Goal: Task Accomplishment & Management: Complete application form

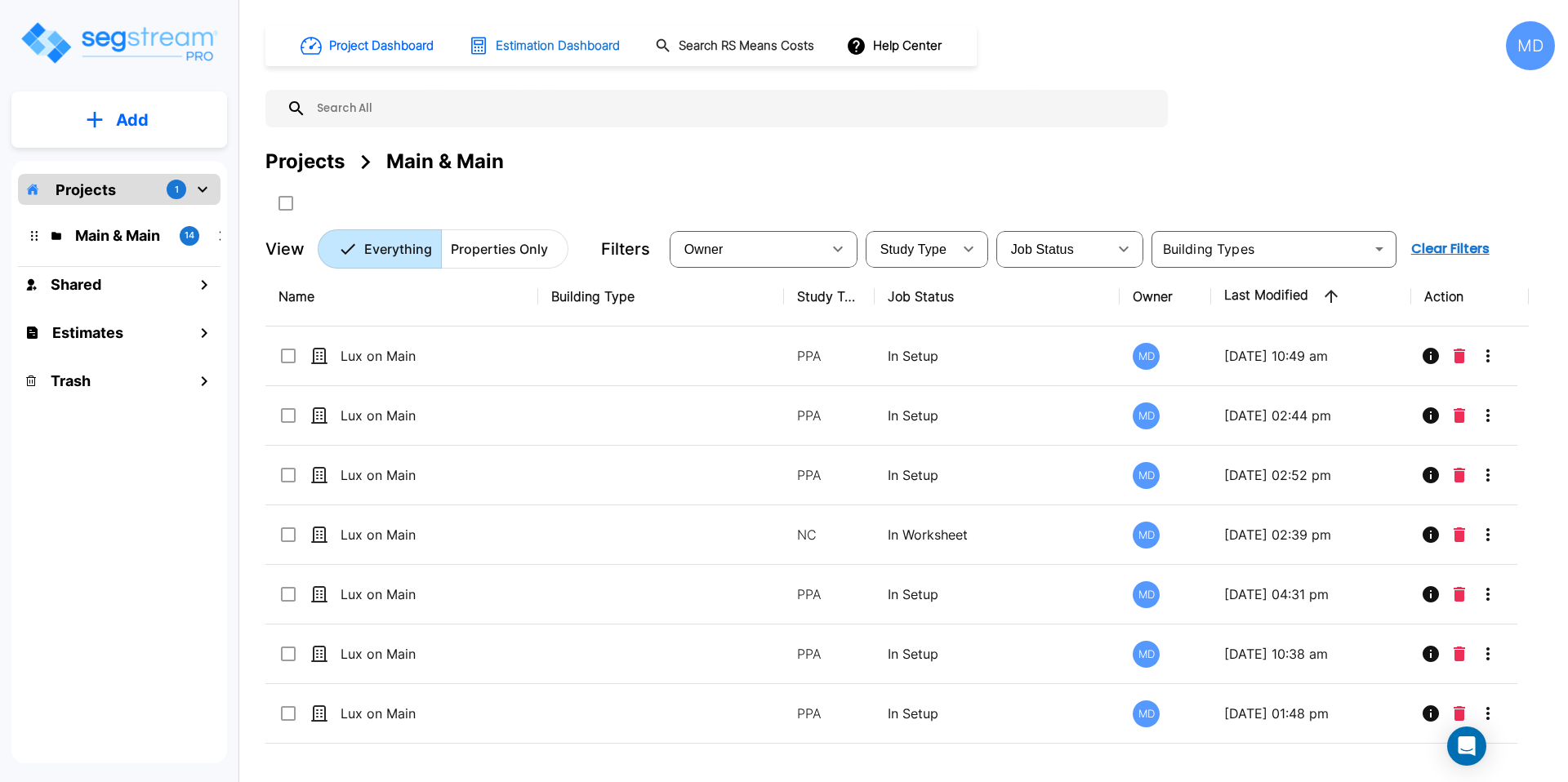
click at [532, 44] on h1 "Estimation Dashboard" at bounding box center [558, 46] width 124 height 18
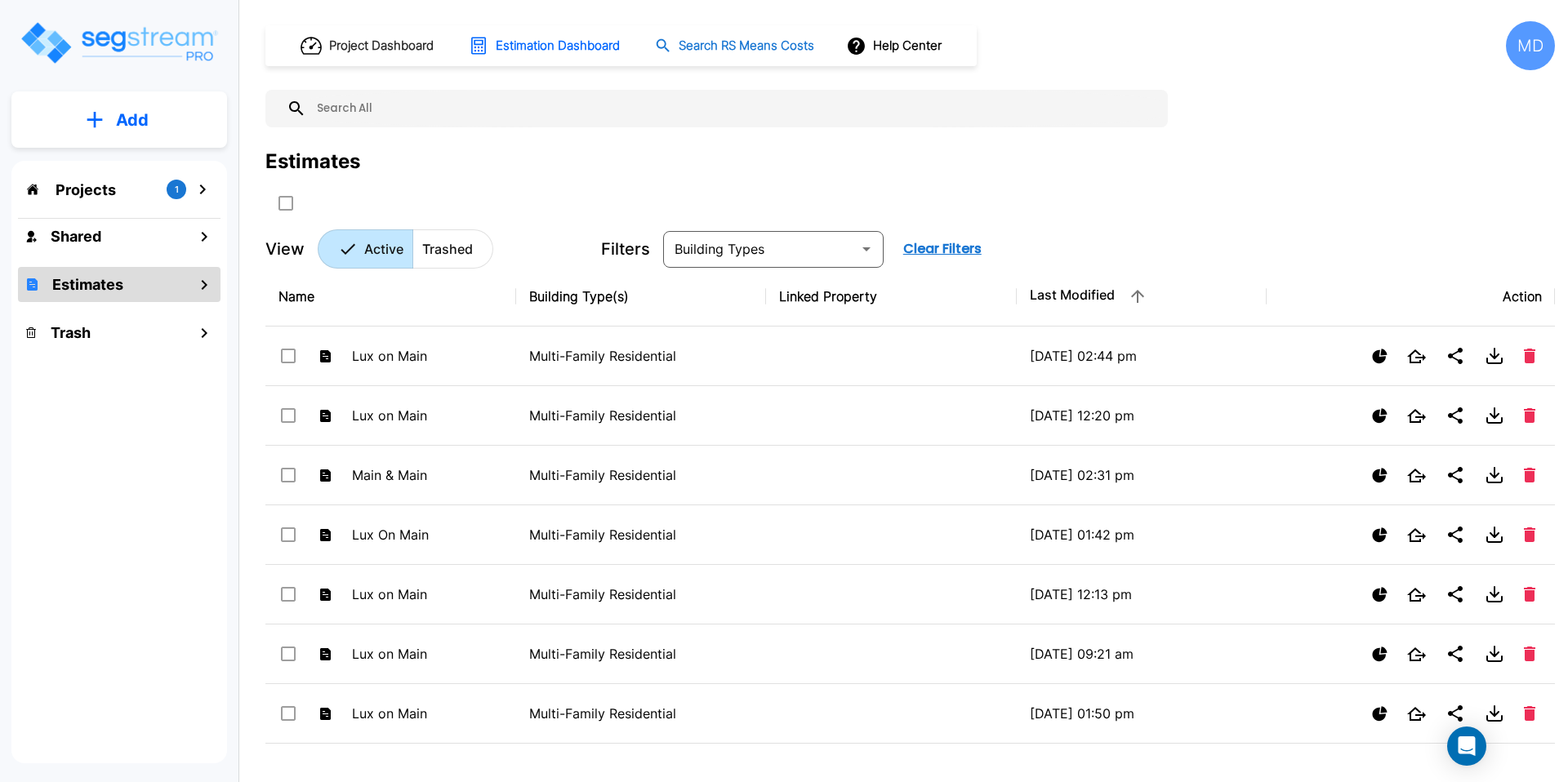
click at [739, 48] on h1 "Search RS Means Costs" at bounding box center [746, 46] width 135 height 18
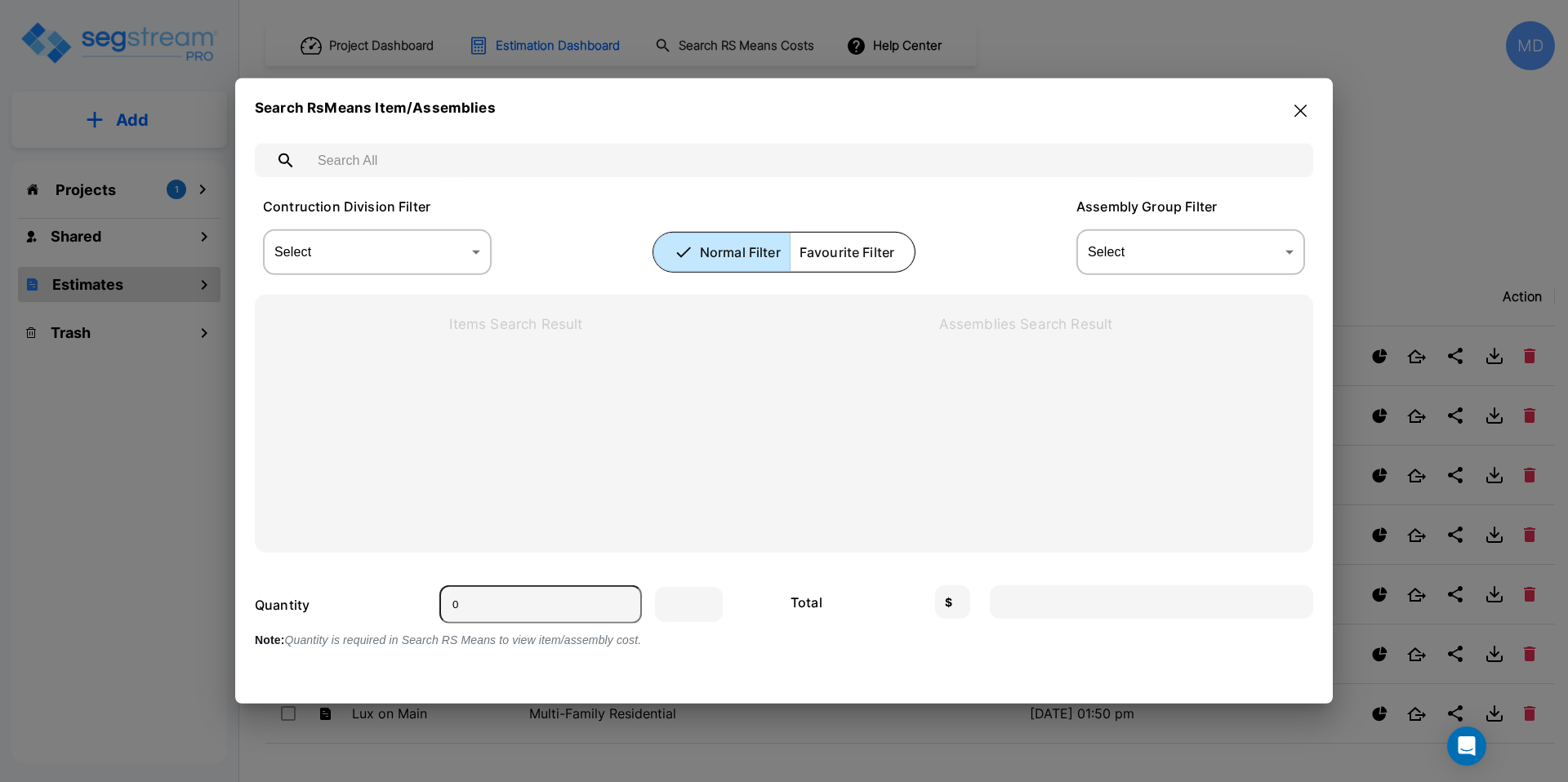
click at [390, 229] on body "× Your report is being generated. Be patient! × We're working on your Modificat…" at bounding box center [784, 475] width 1568 height 950
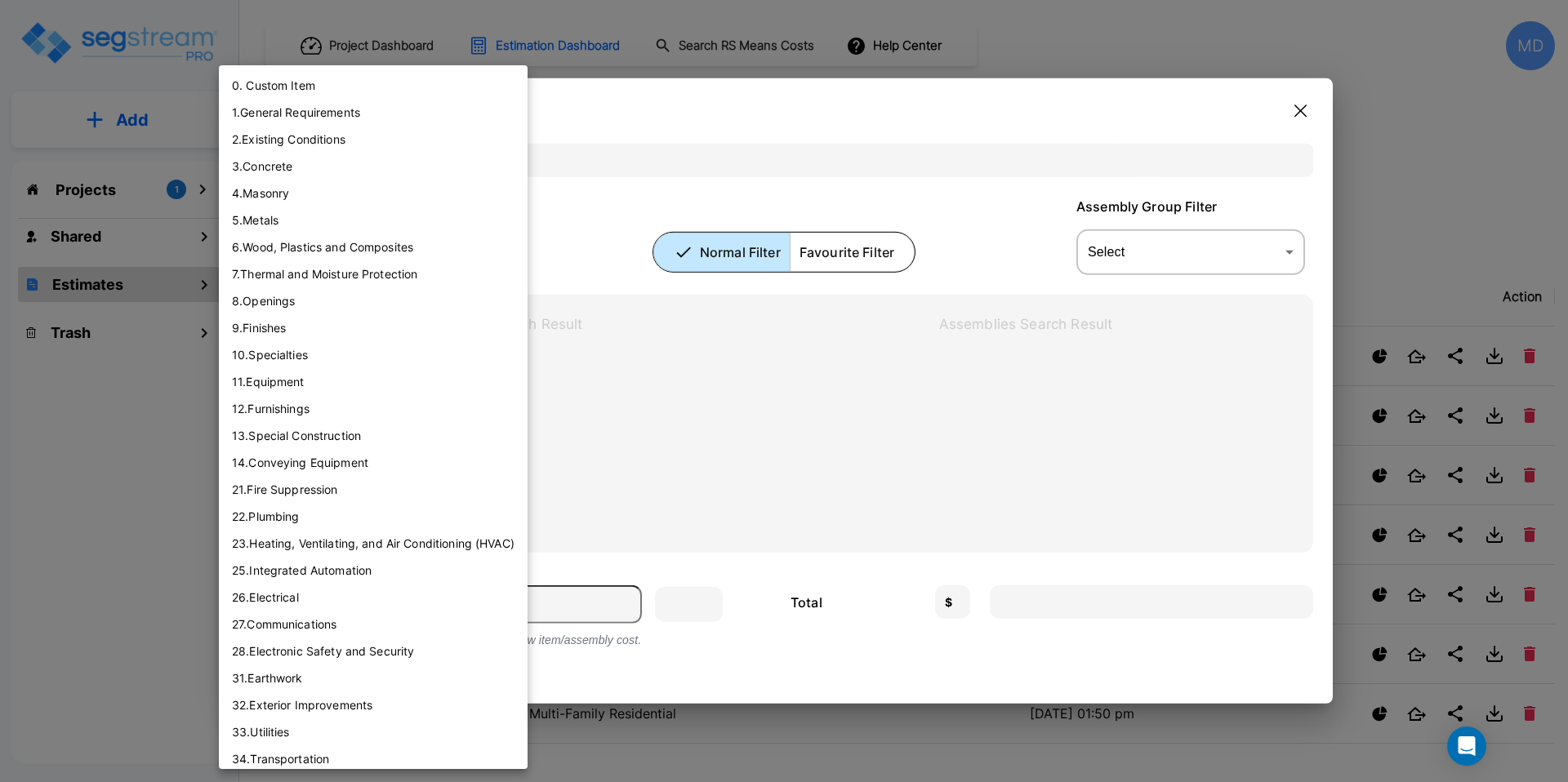
click at [783, 393] on div at bounding box center [784, 391] width 1568 height 782
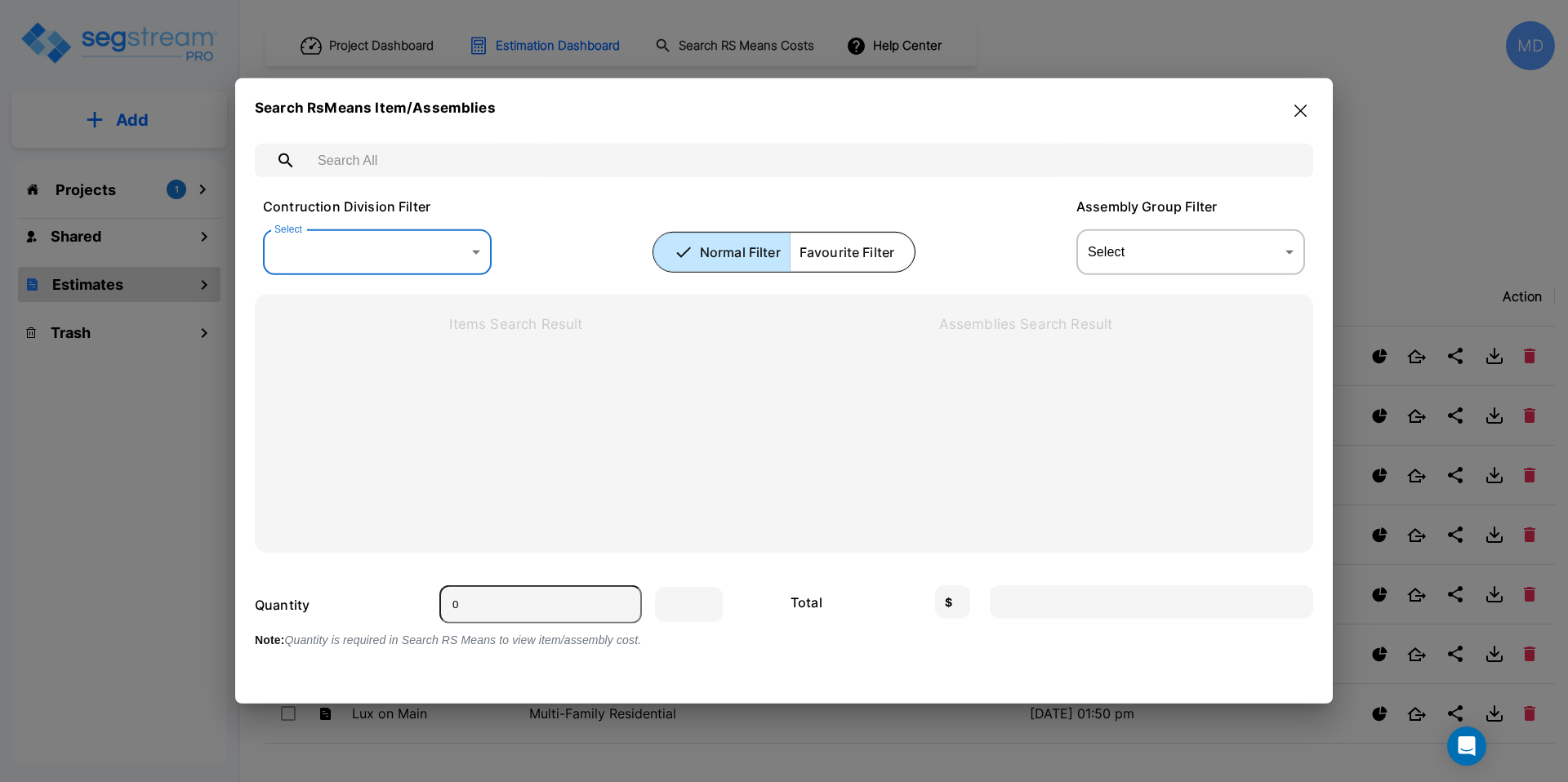
click at [1304, 117] on icon "button" at bounding box center [1301, 111] width 13 height 13
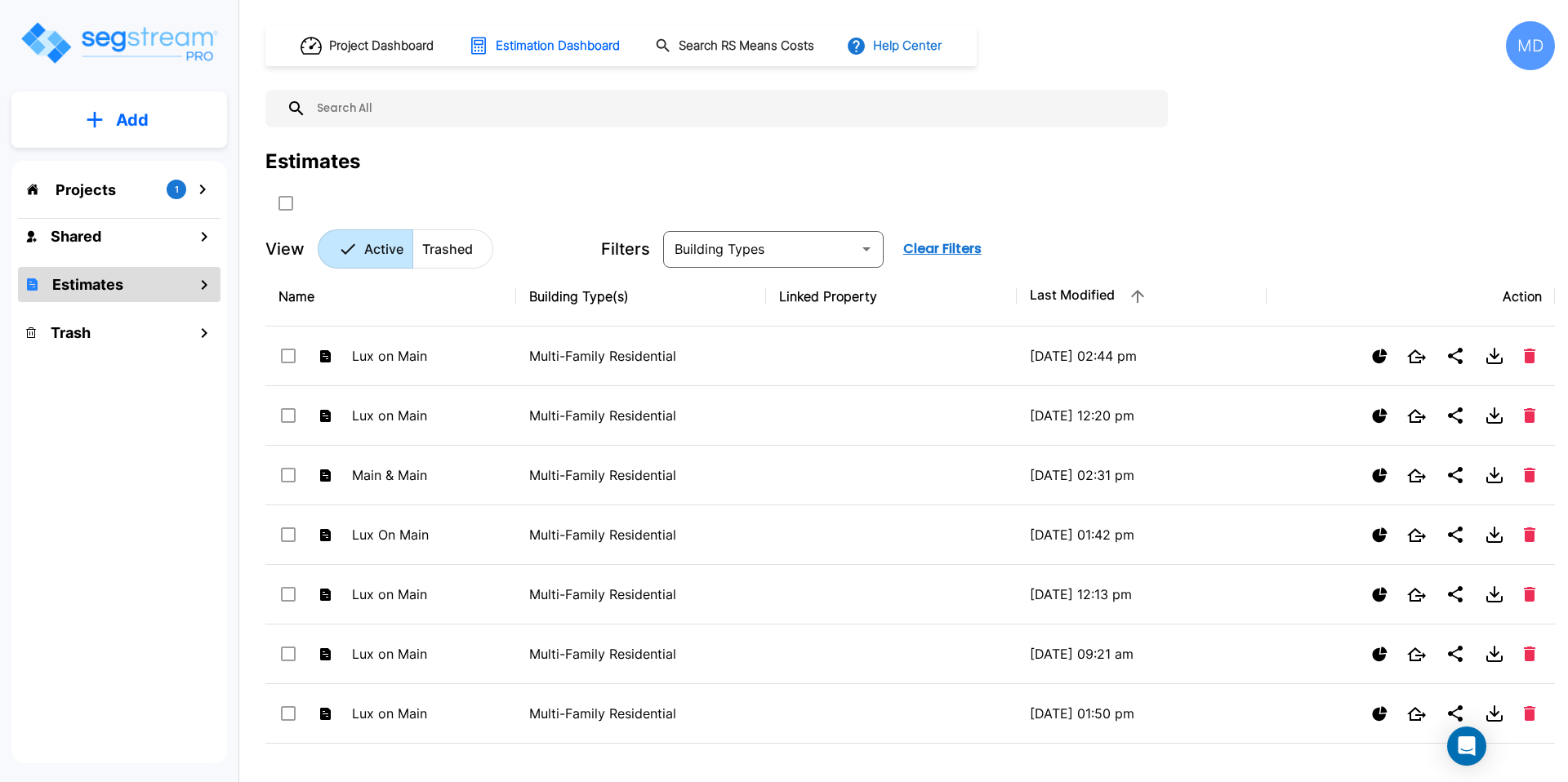
click at [918, 59] on button "Help Center" at bounding box center [895, 45] width 105 height 31
click at [1044, 117] on div at bounding box center [784, 391] width 1568 height 782
click at [1523, 50] on div "MD" at bounding box center [1530, 45] width 49 height 49
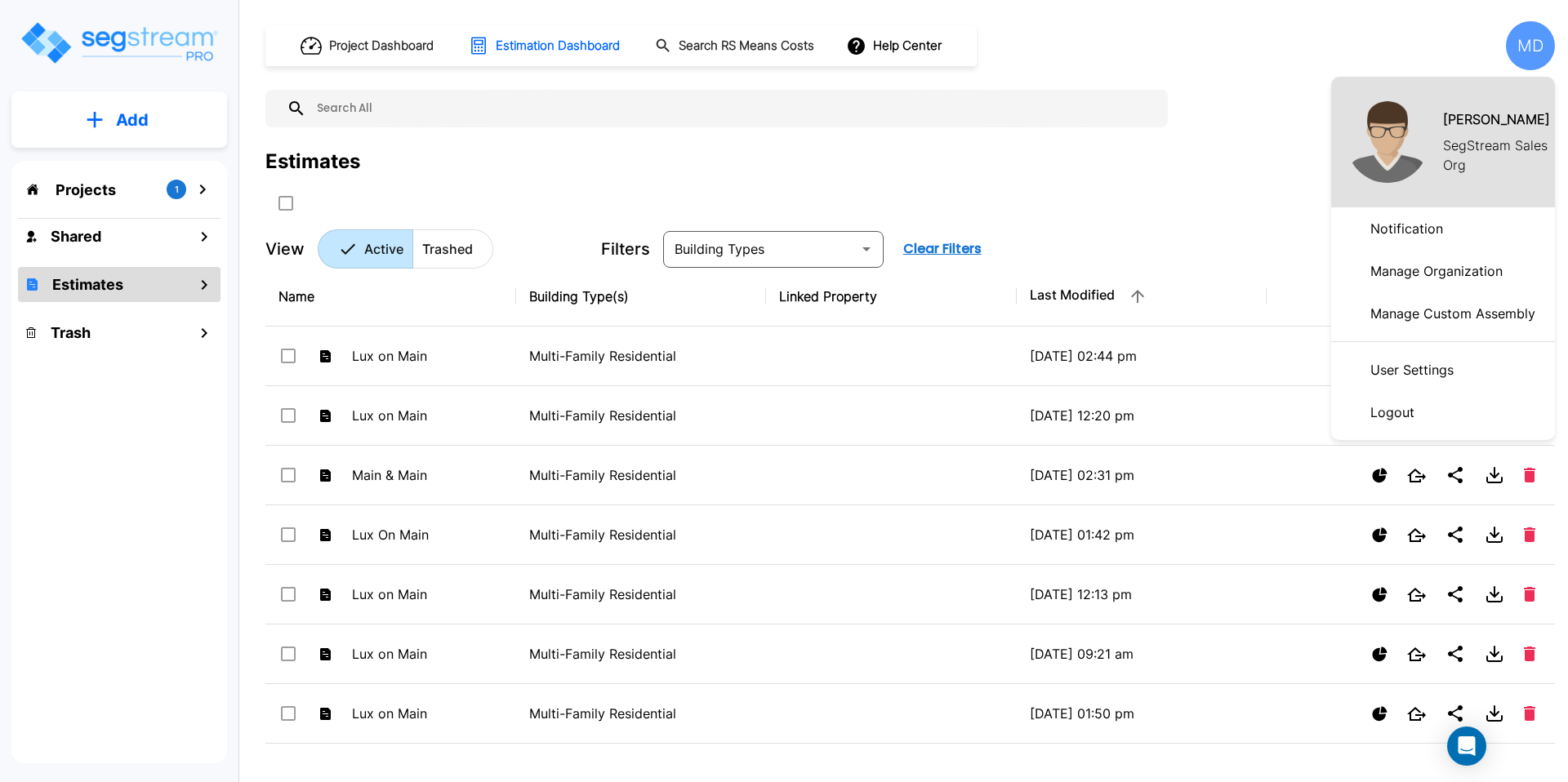
click at [1434, 273] on p "Manage Organization" at bounding box center [1436, 270] width 145 height 33
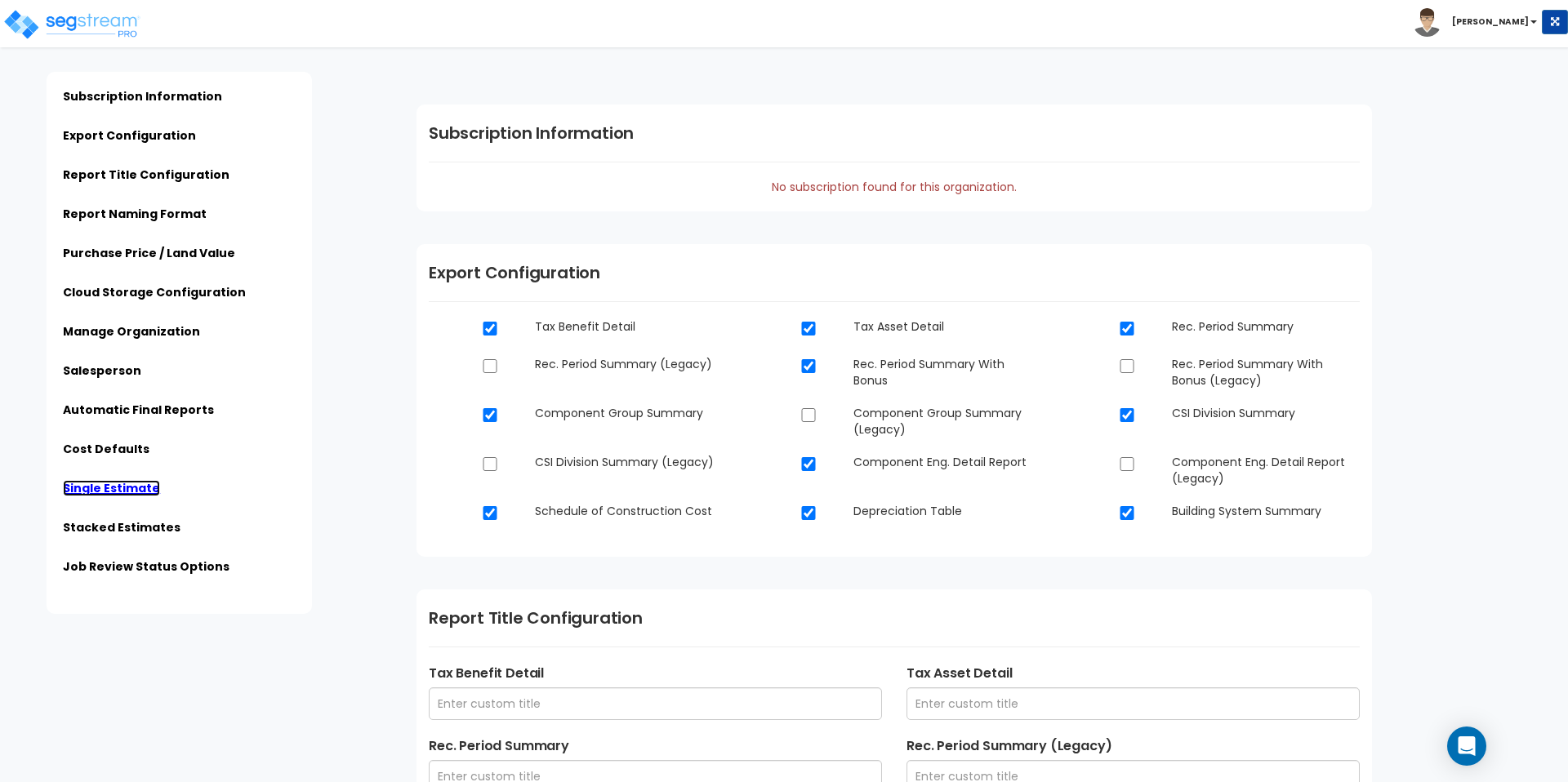
click at [103, 491] on link "Single Estimate" at bounding box center [112, 488] width 97 height 16
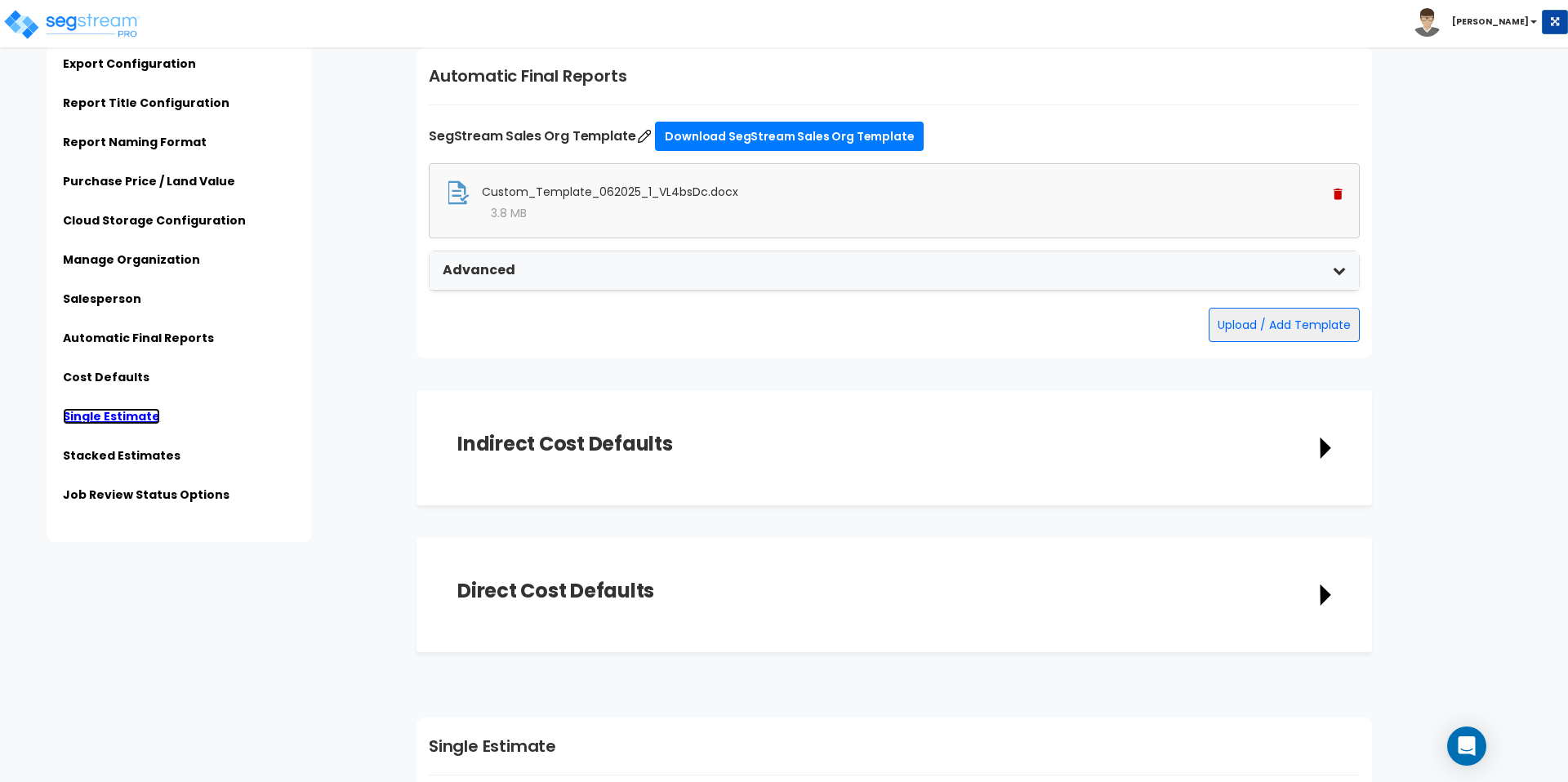
scroll to position [2714, 0]
click at [97, 457] on link "Stacked Estimates" at bounding box center [122, 455] width 118 height 16
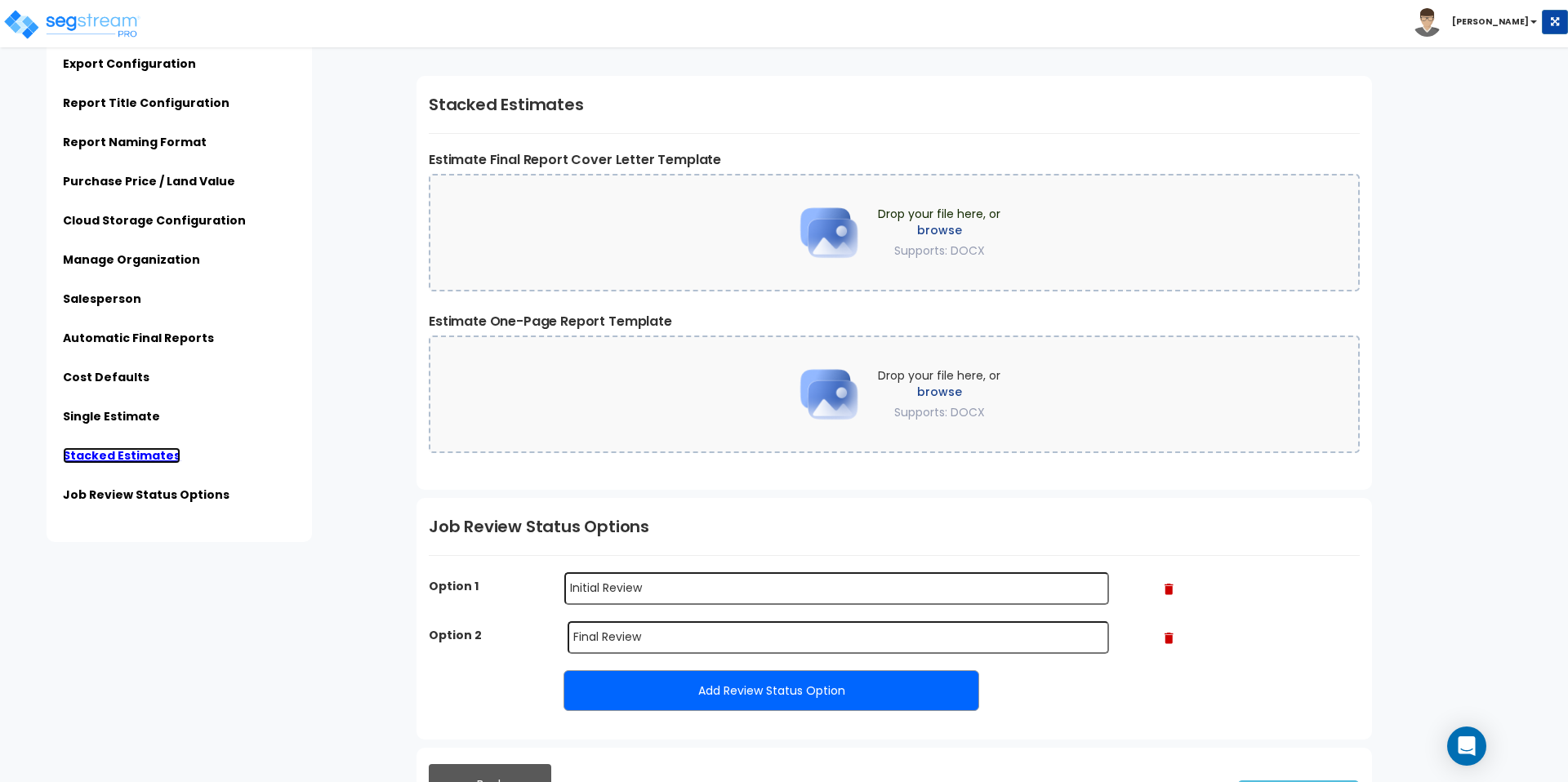
scroll to position [3652, 0]
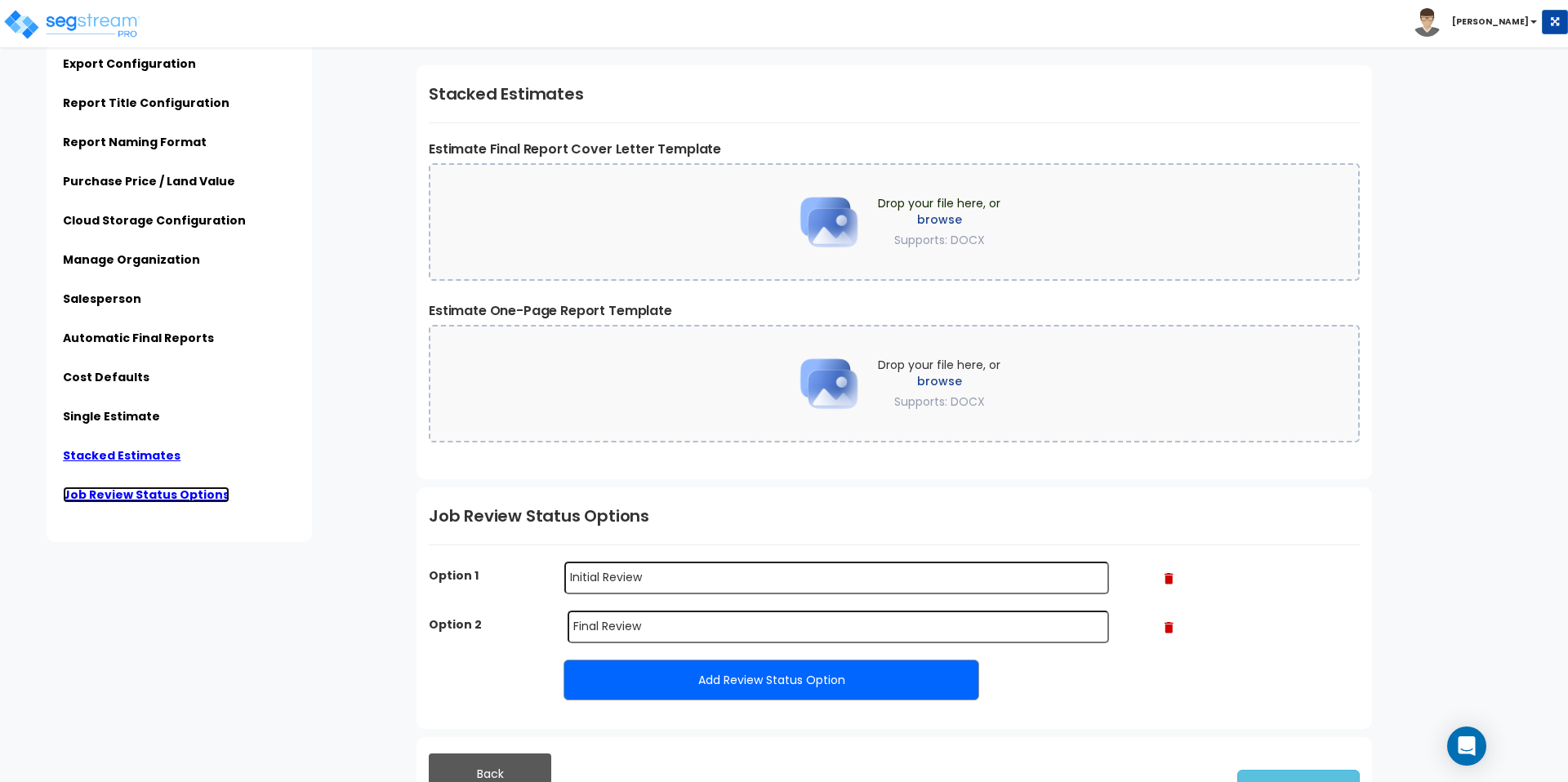
click at [111, 496] on link "Job Review Status Options" at bounding box center [146, 494] width 166 height 16
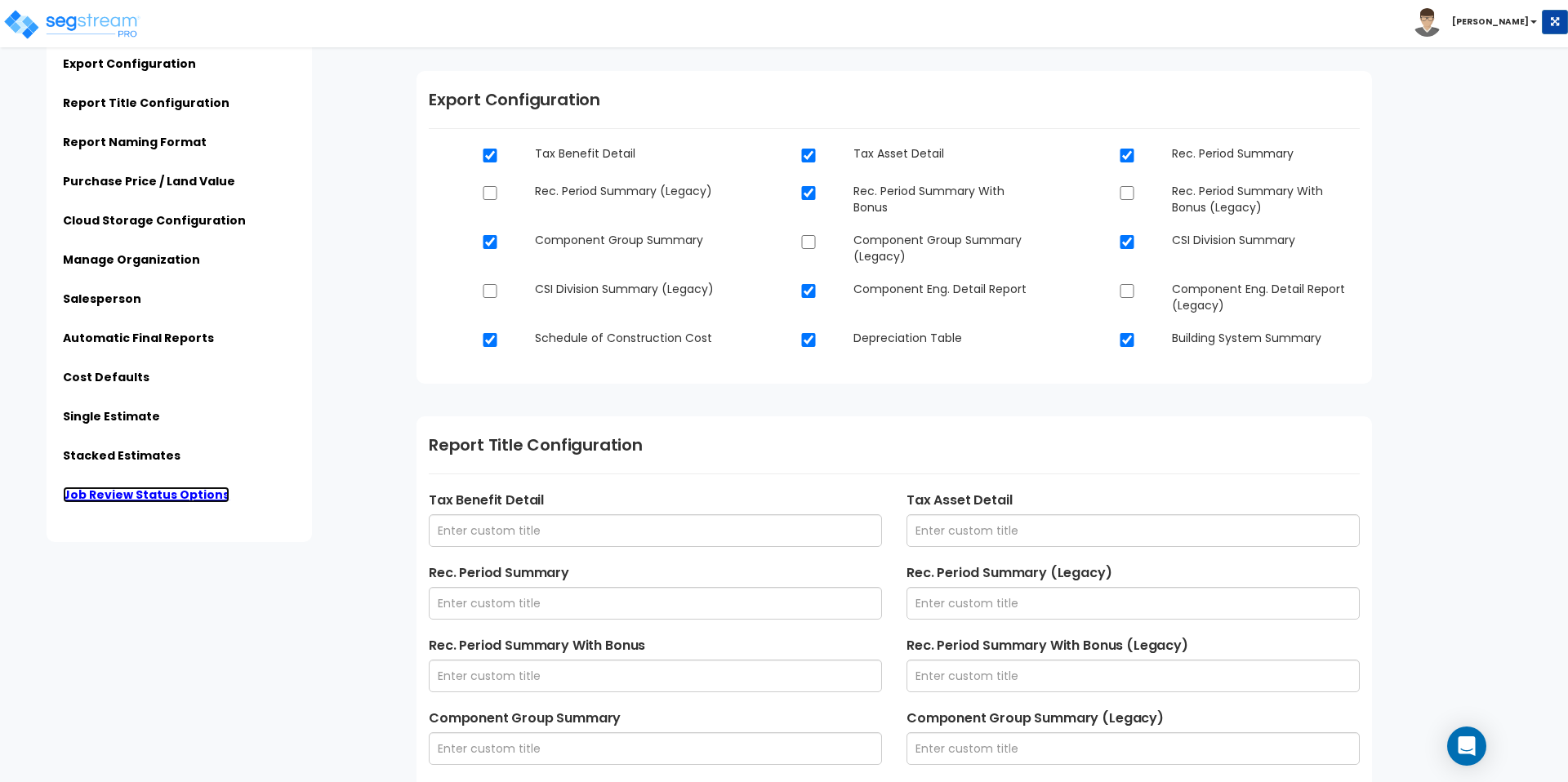
scroll to position [0, 0]
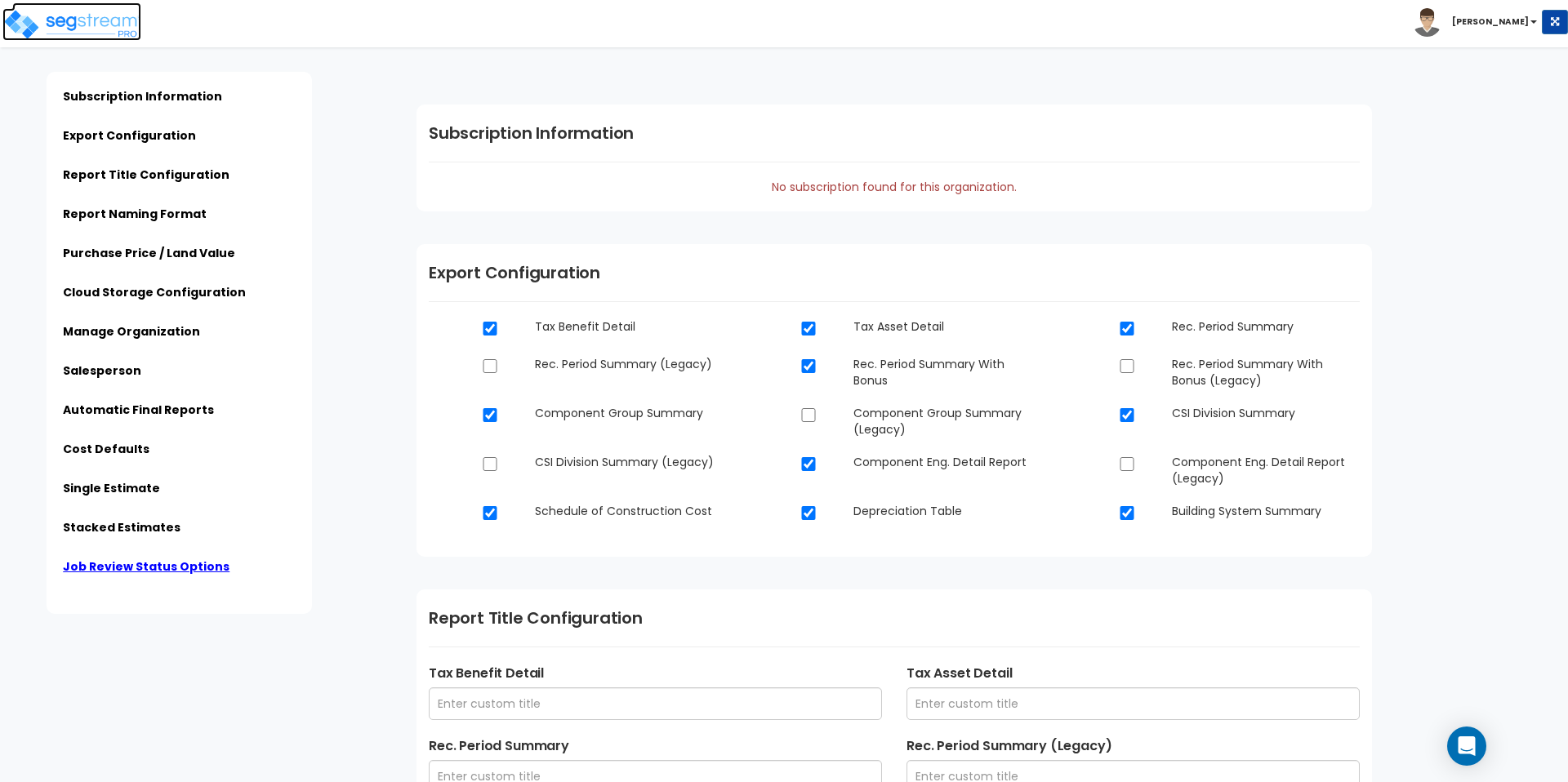
click at [62, 24] on img at bounding box center [71, 24] width 139 height 33
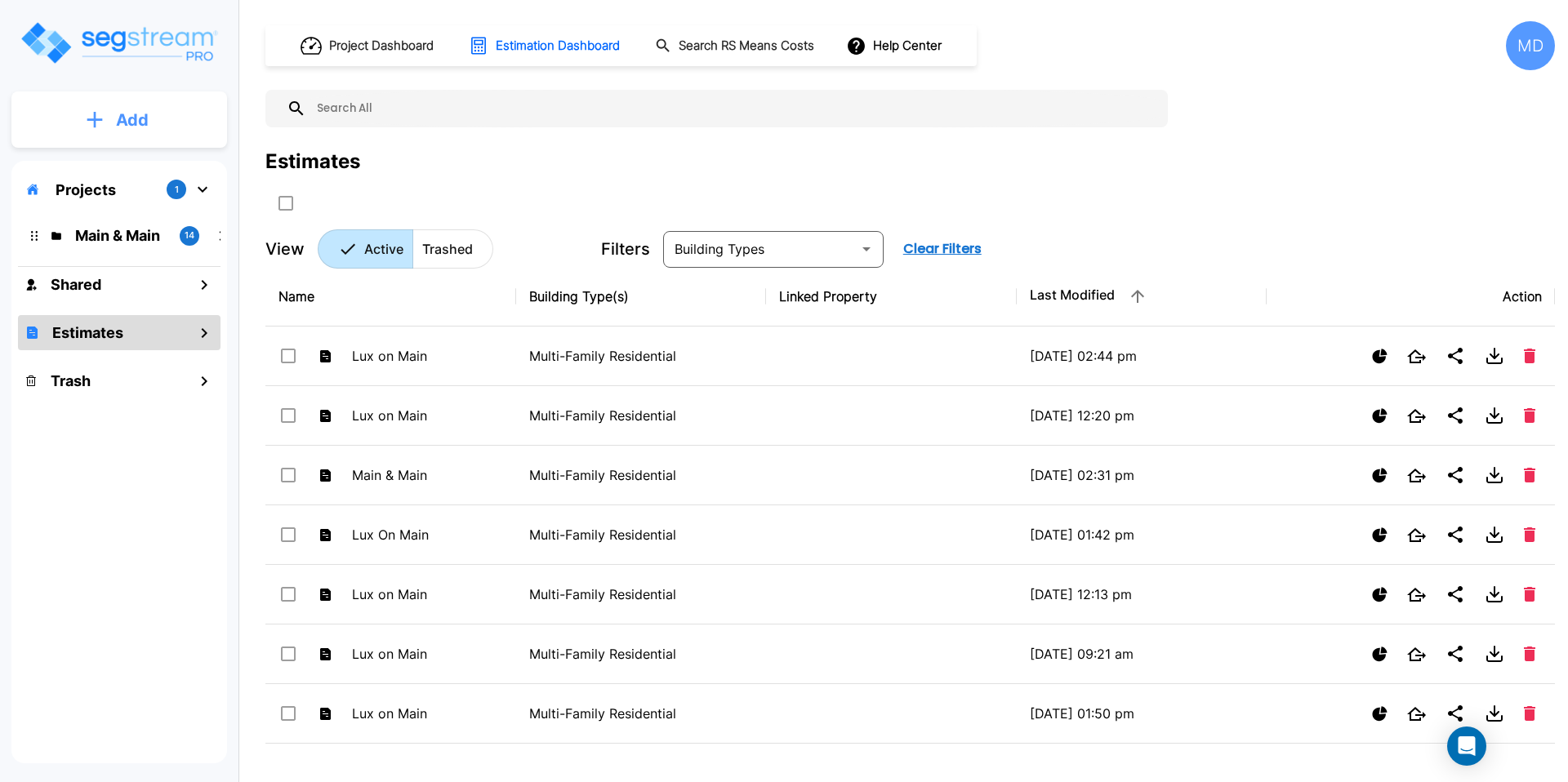
click at [145, 113] on p "Add" at bounding box center [132, 119] width 33 height 24
click at [120, 262] on p "Add Estimate" at bounding box center [129, 257] width 83 height 19
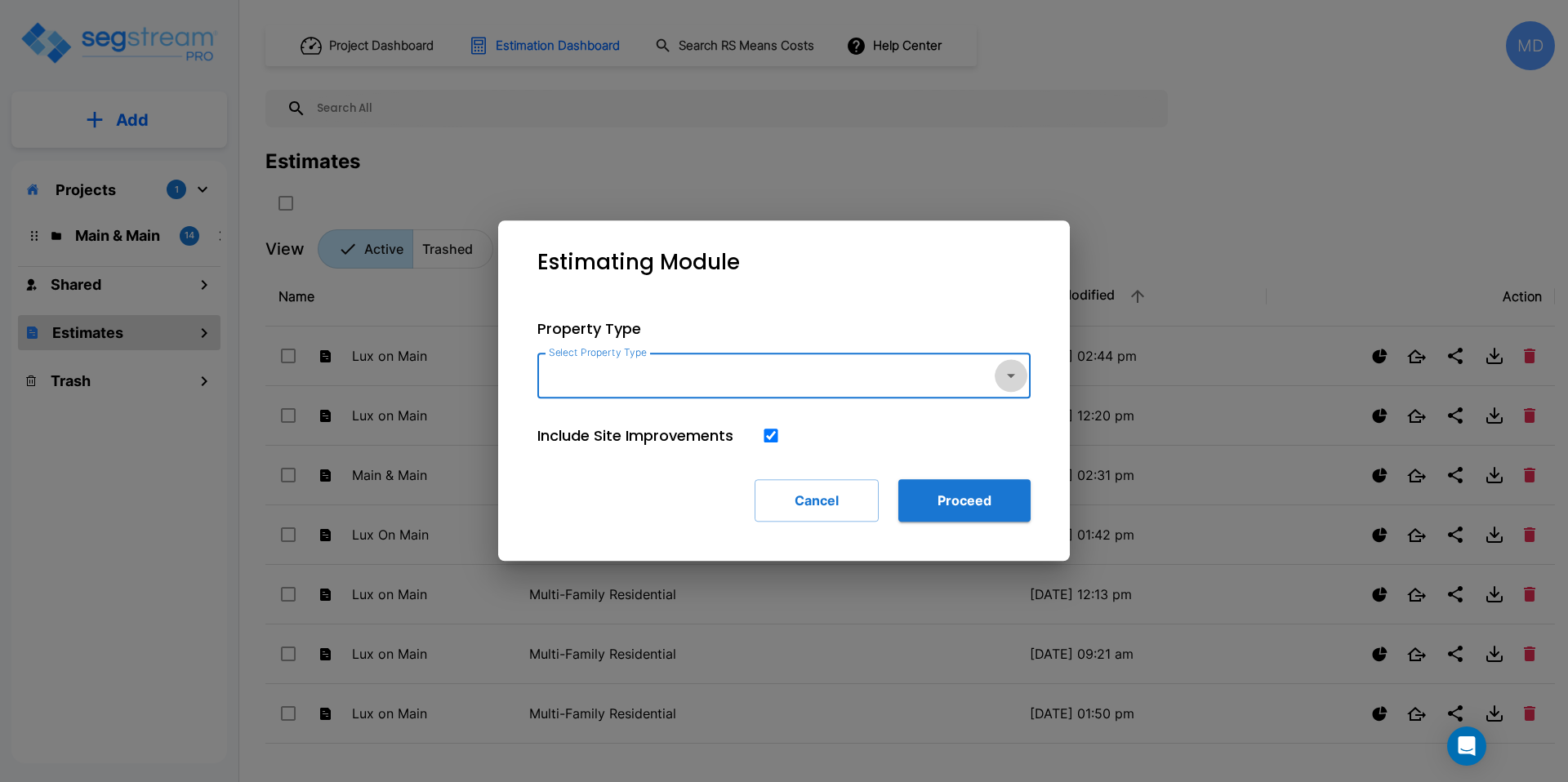
click at [1009, 376] on icon "button" at bounding box center [1011, 375] width 8 height 4
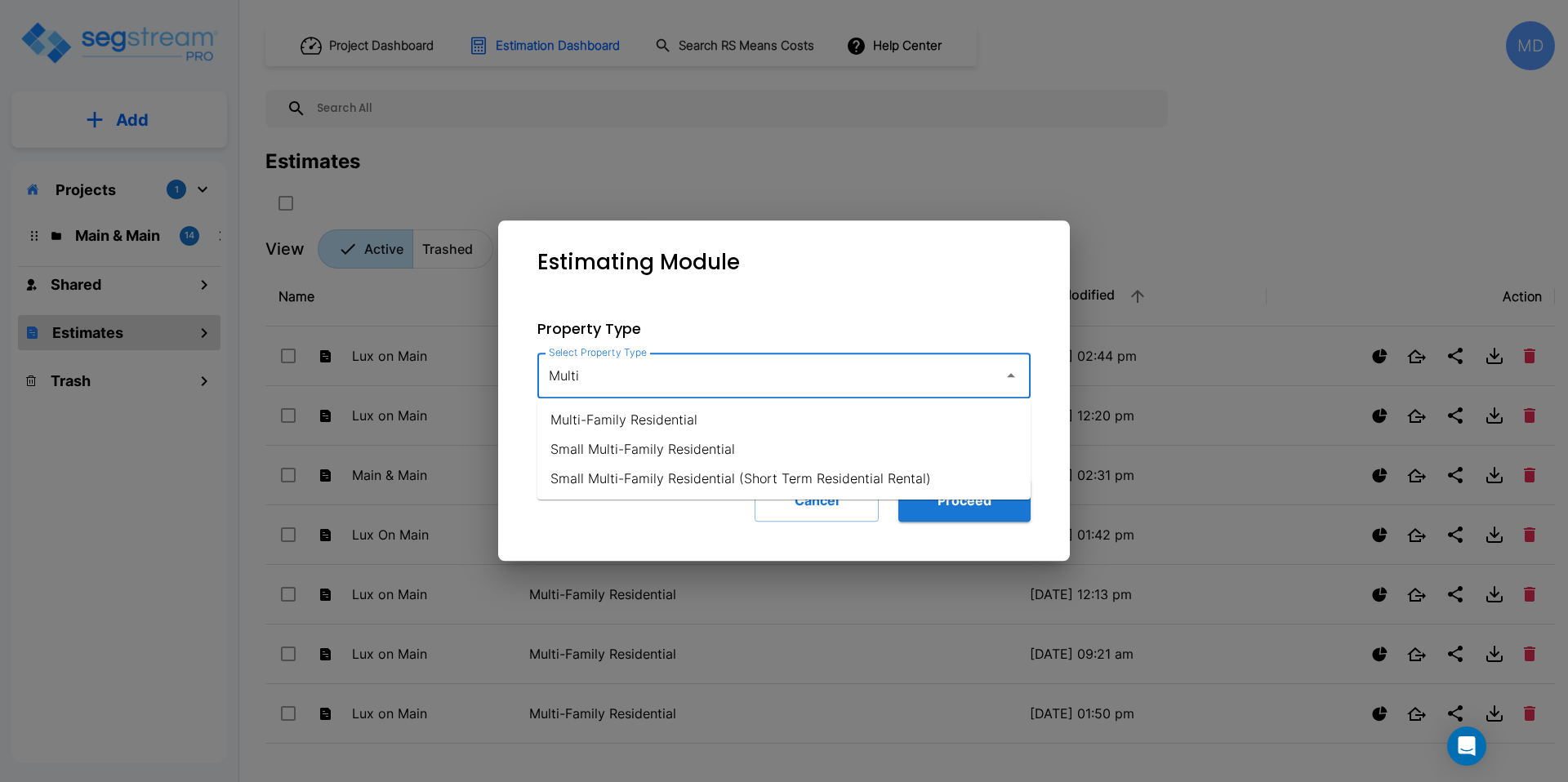
click at [812, 422] on li "Multi-Family Residential" at bounding box center [784, 419] width 493 height 29
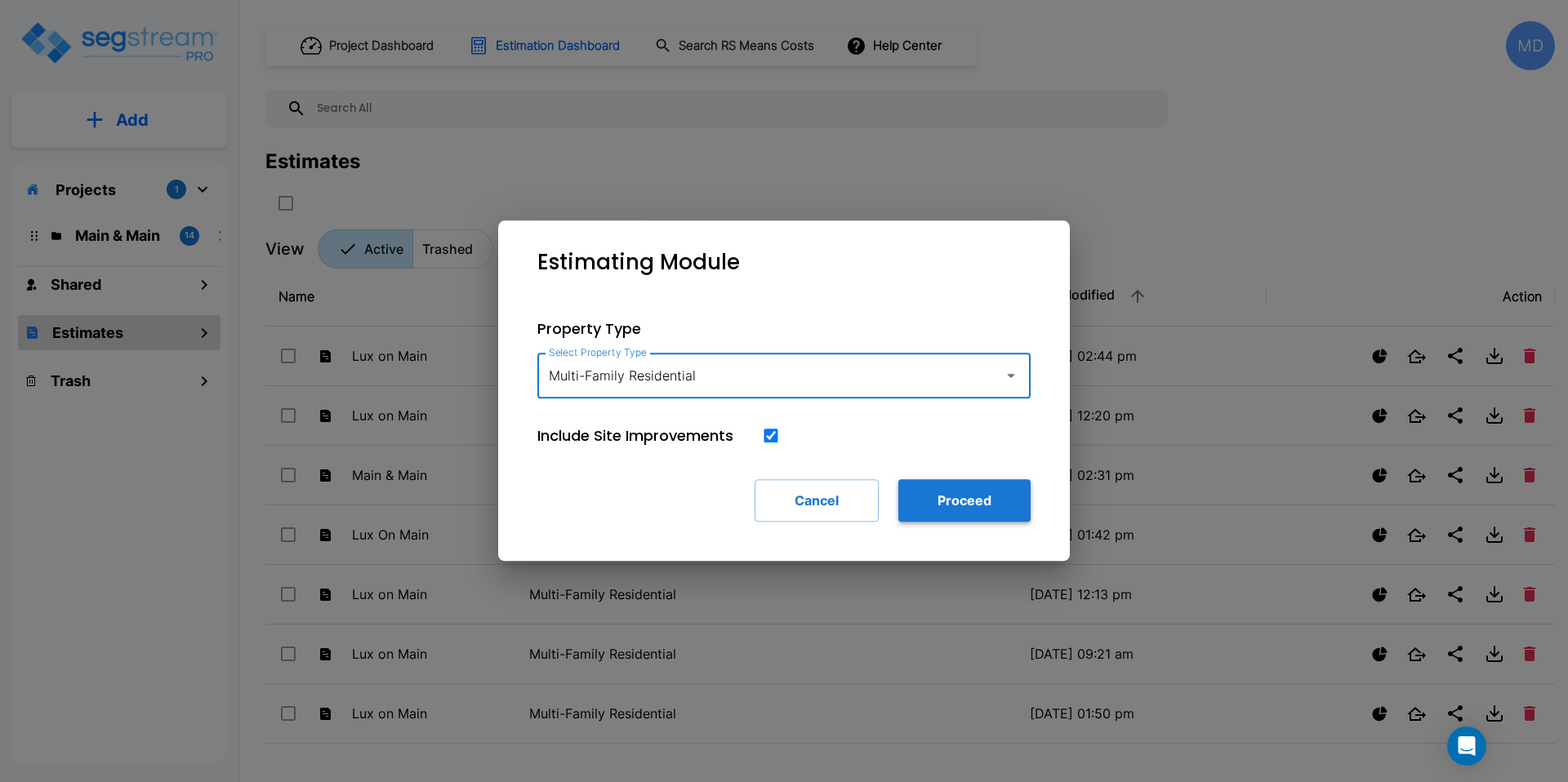
type input "Multi-Family Residential"
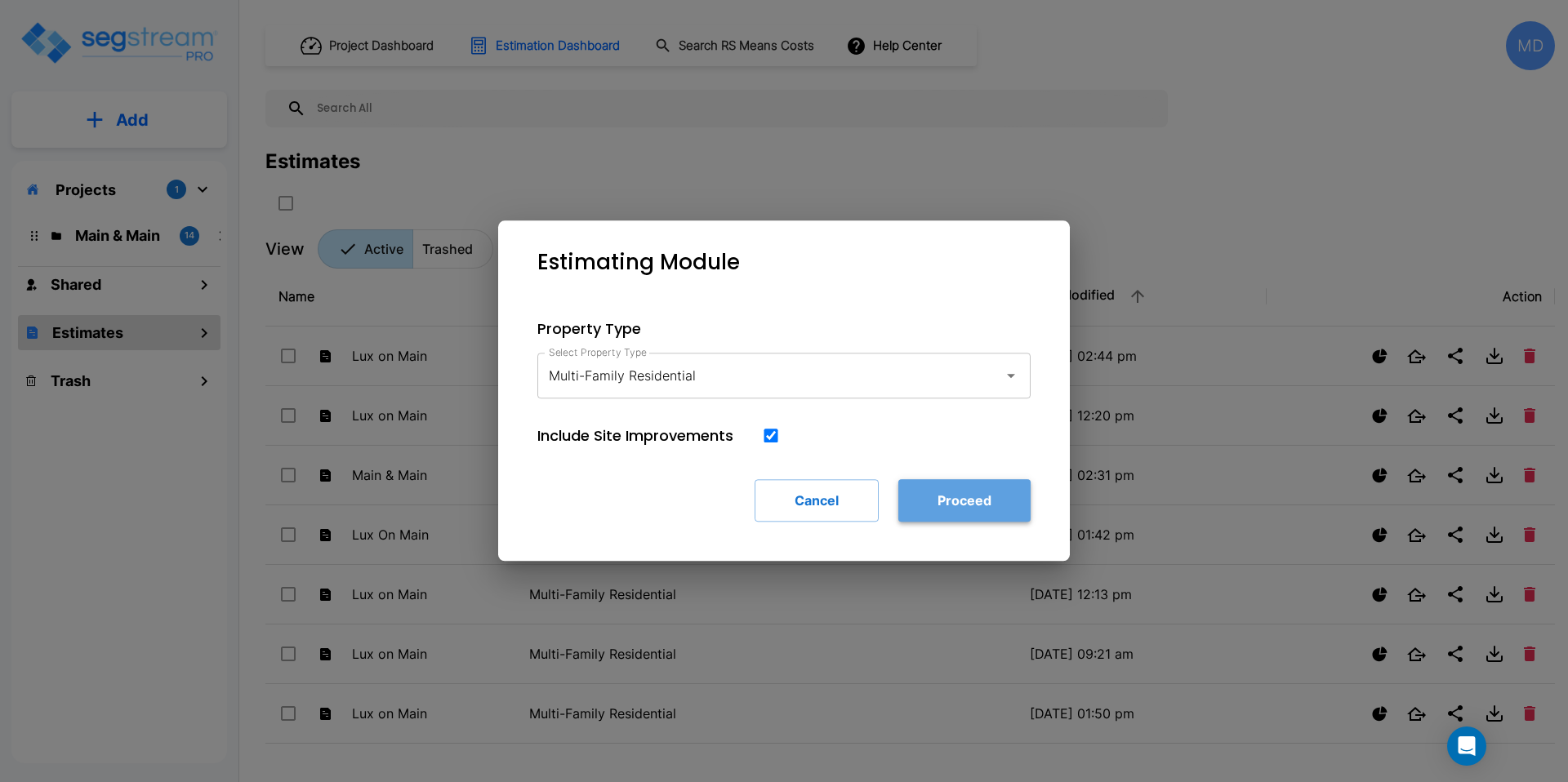
click at [919, 491] on button "Proceed" at bounding box center [964, 501] width 132 height 43
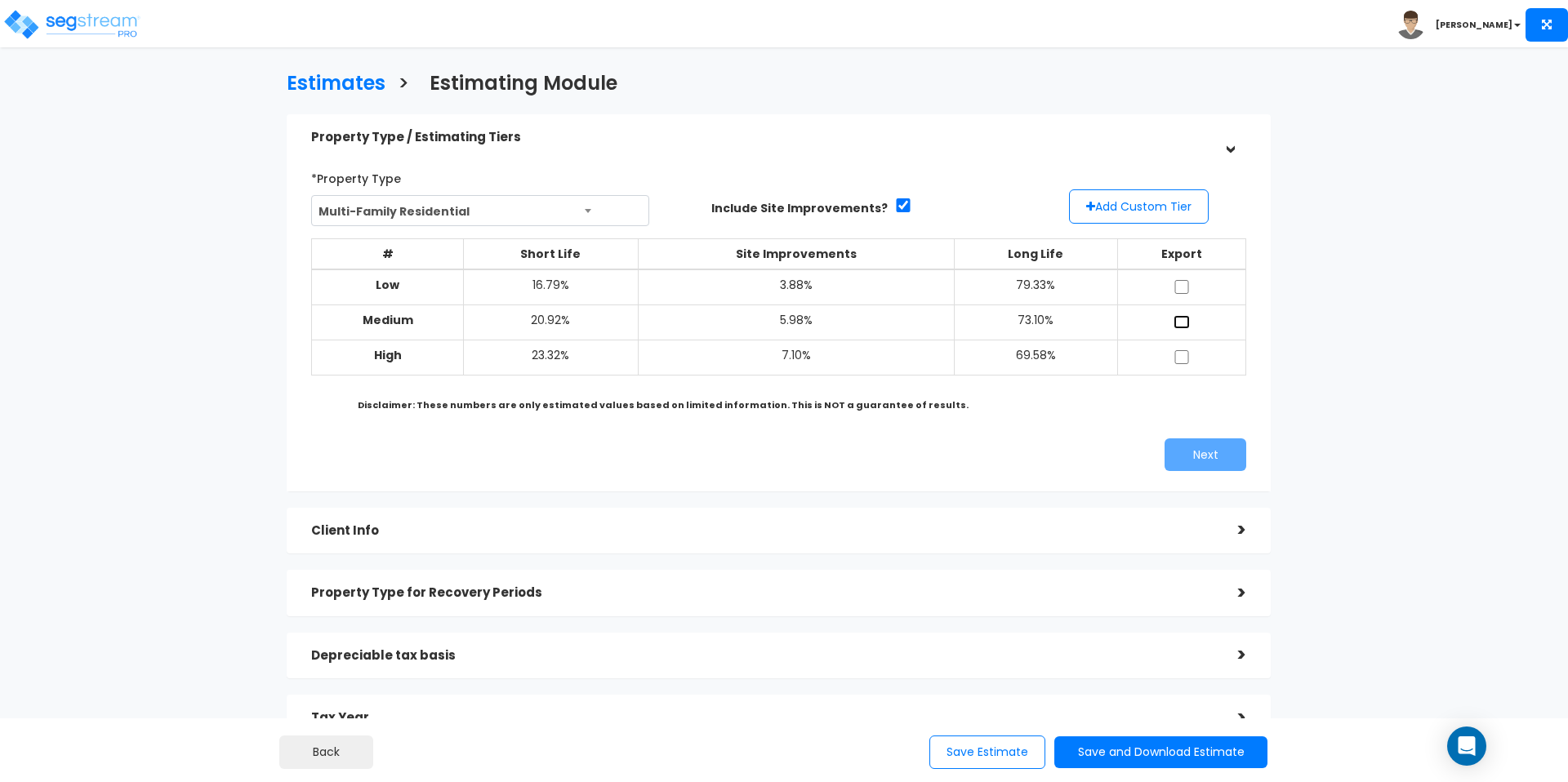
click at [1182, 324] on input "checkbox" at bounding box center [1181, 322] width 16 height 14
checkbox input "true"
click at [1187, 354] on input "checkbox" at bounding box center [1181, 357] width 16 height 14
click at [1187, 360] on input "checkbox" at bounding box center [1181, 357] width 16 height 14
checkbox input "false"
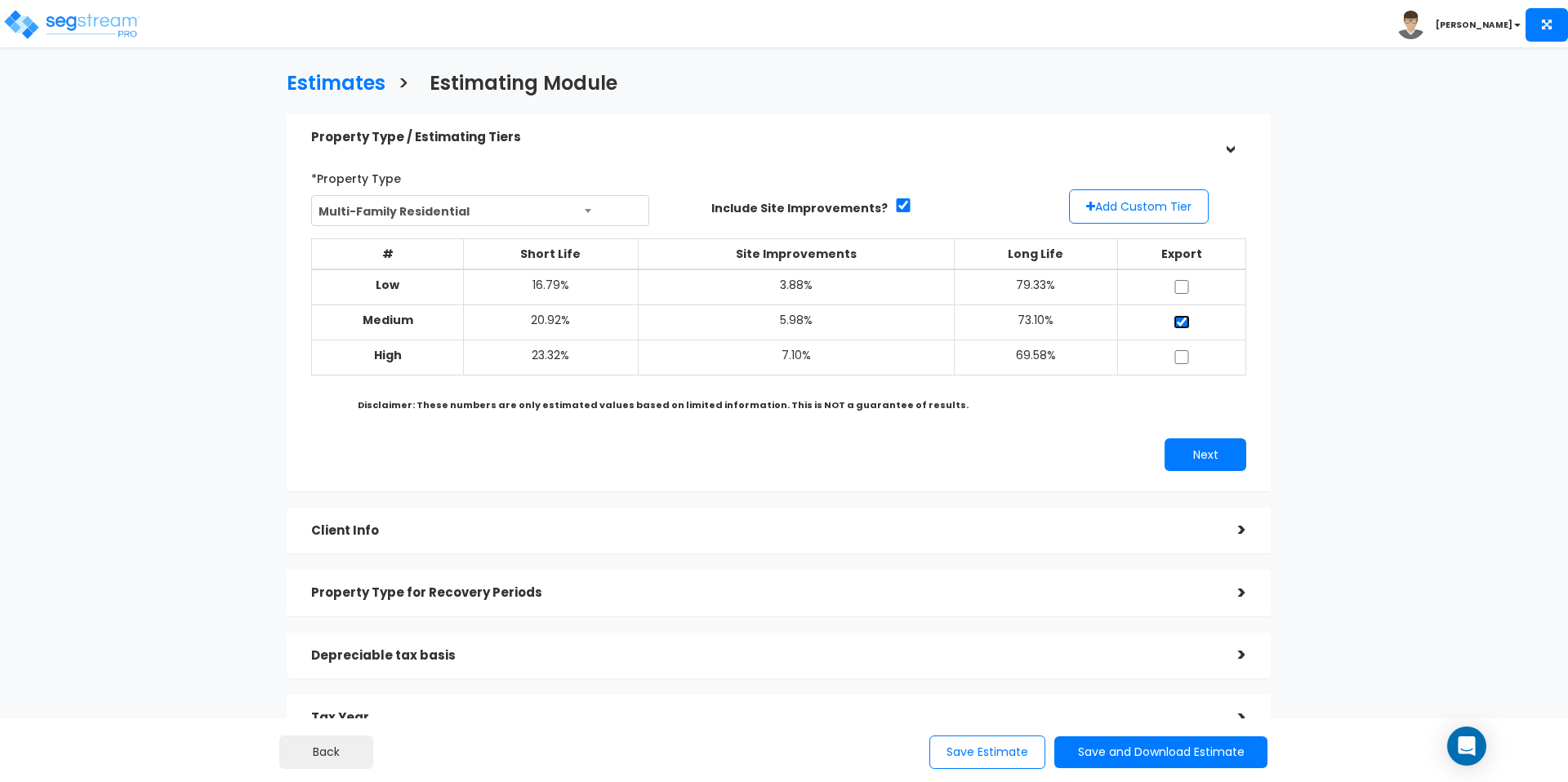
click at [1183, 319] on input "checkbox" at bounding box center [1181, 322] width 16 height 14
checkbox input "false"
click at [1140, 217] on button "Add Custom Tier" at bounding box center [1139, 206] width 139 height 34
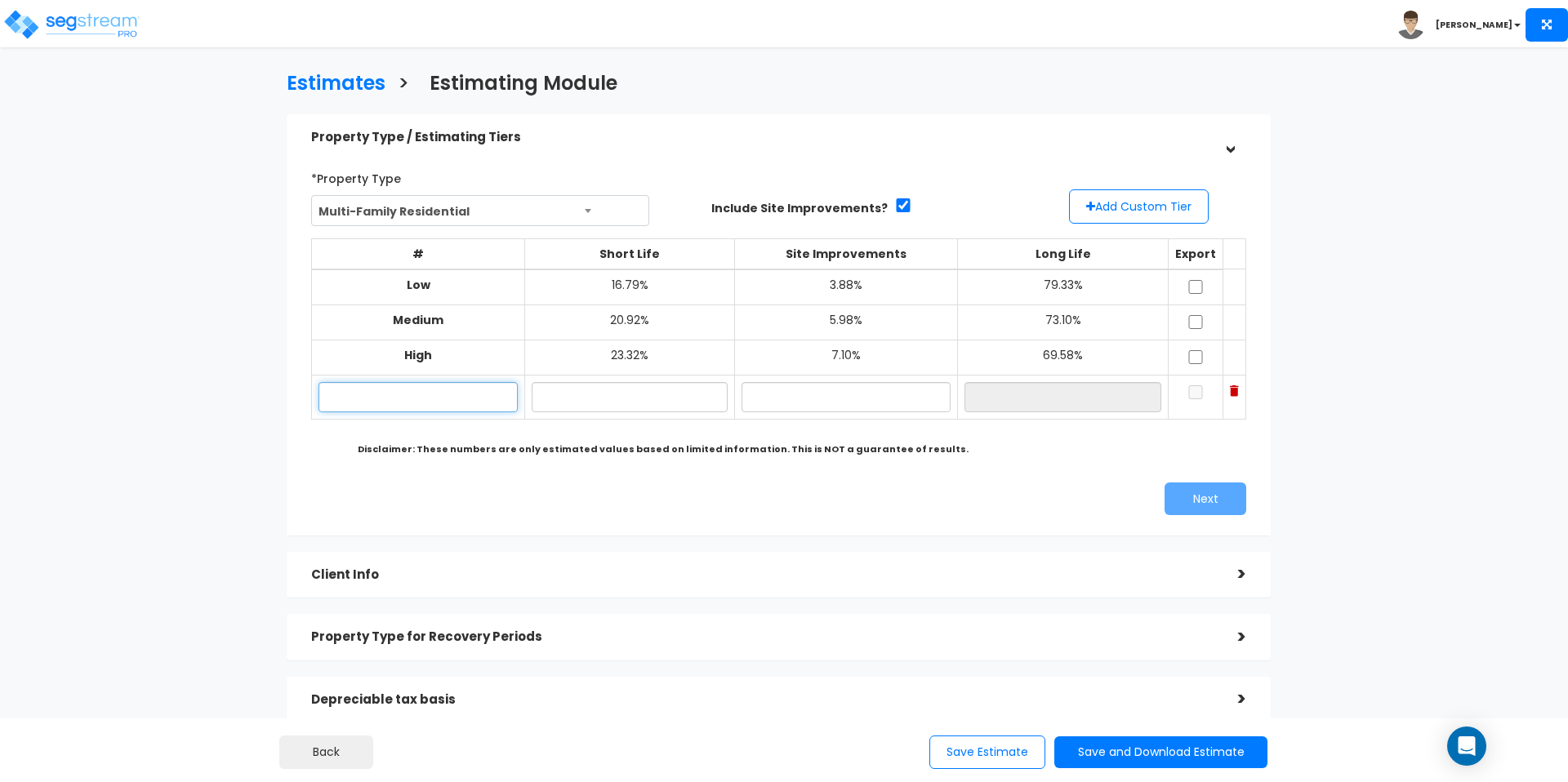
click at [445, 407] on input "text" at bounding box center [418, 397] width 199 height 30
type input "Custom"
type input "21.00%"
type input "4.50%"
type input "74.50%"
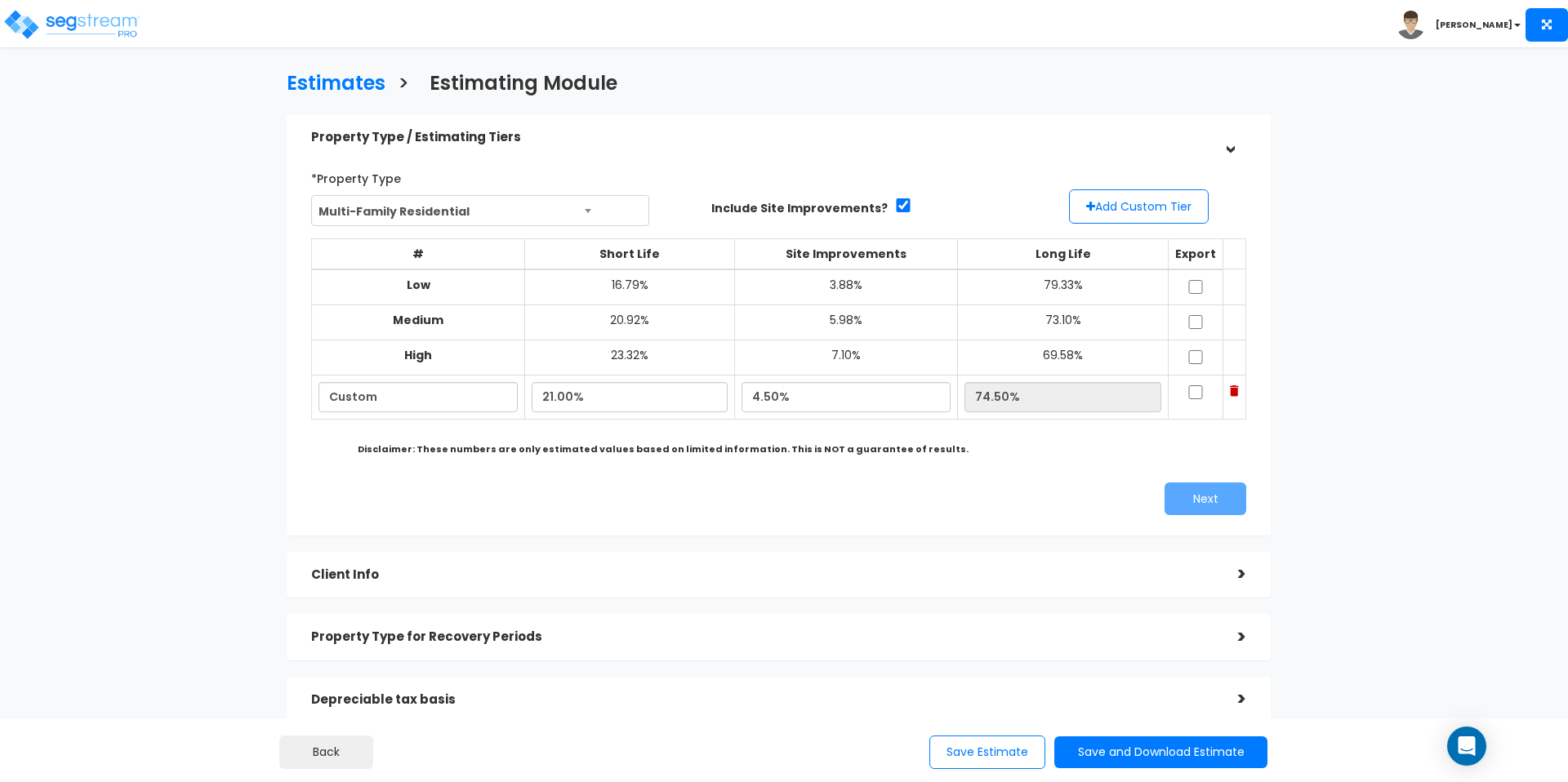
click at [721, 502] on div "Next" at bounding box center [779, 498] width 960 height 33
click at [1187, 386] on input "checkbox" at bounding box center [1195, 392] width 16 height 14
checkbox input "true"
click at [1183, 507] on button "Next" at bounding box center [1205, 498] width 82 height 33
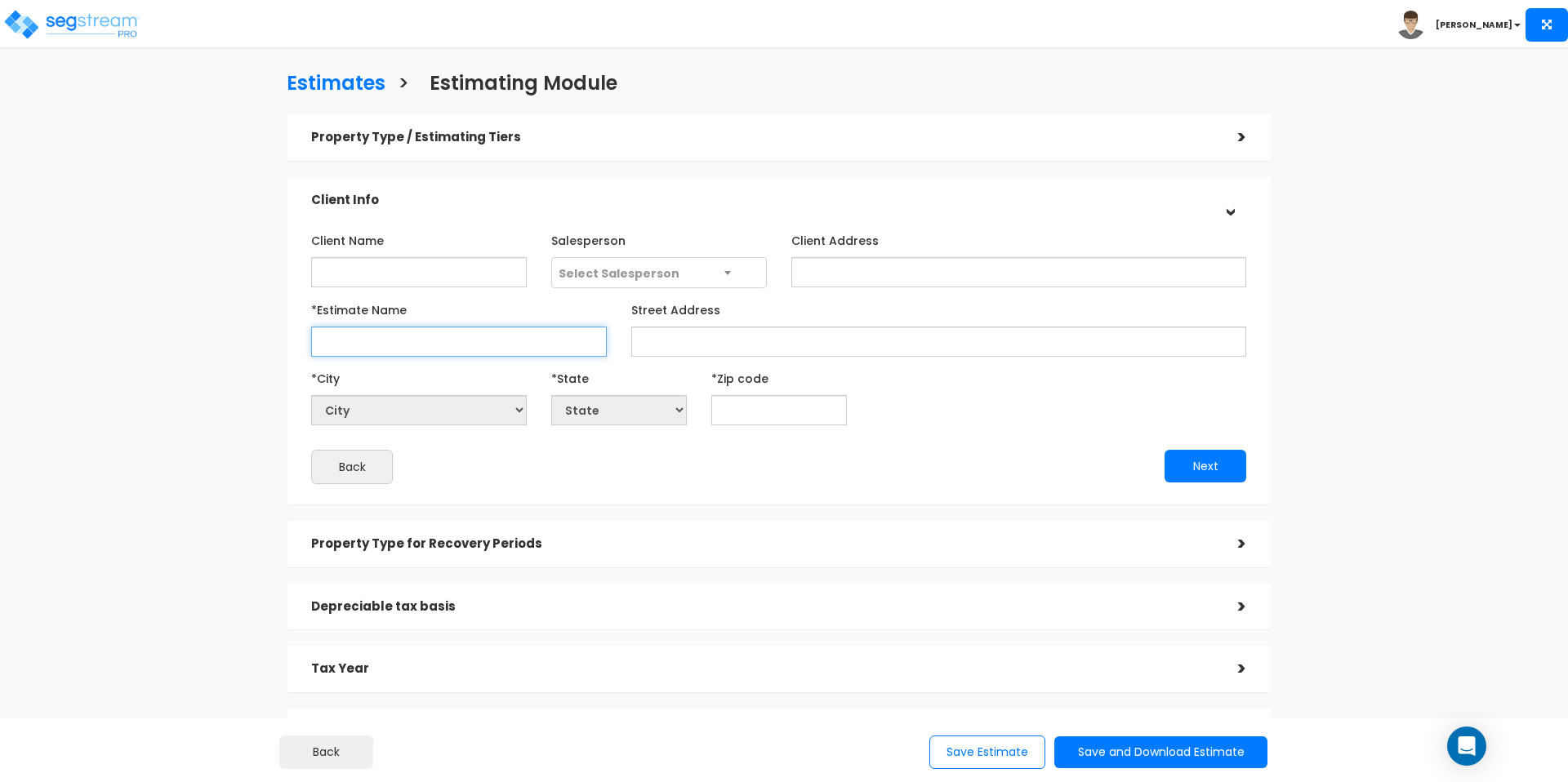
click at [397, 354] on input "*Estimate Name" at bounding box center [459, 342] width 296 height 30
type input "Lux on Main"
click at [744, 415] on input "text" at bounding box center [779, 410] width 135 height 30
type input "45"
select select "OH"
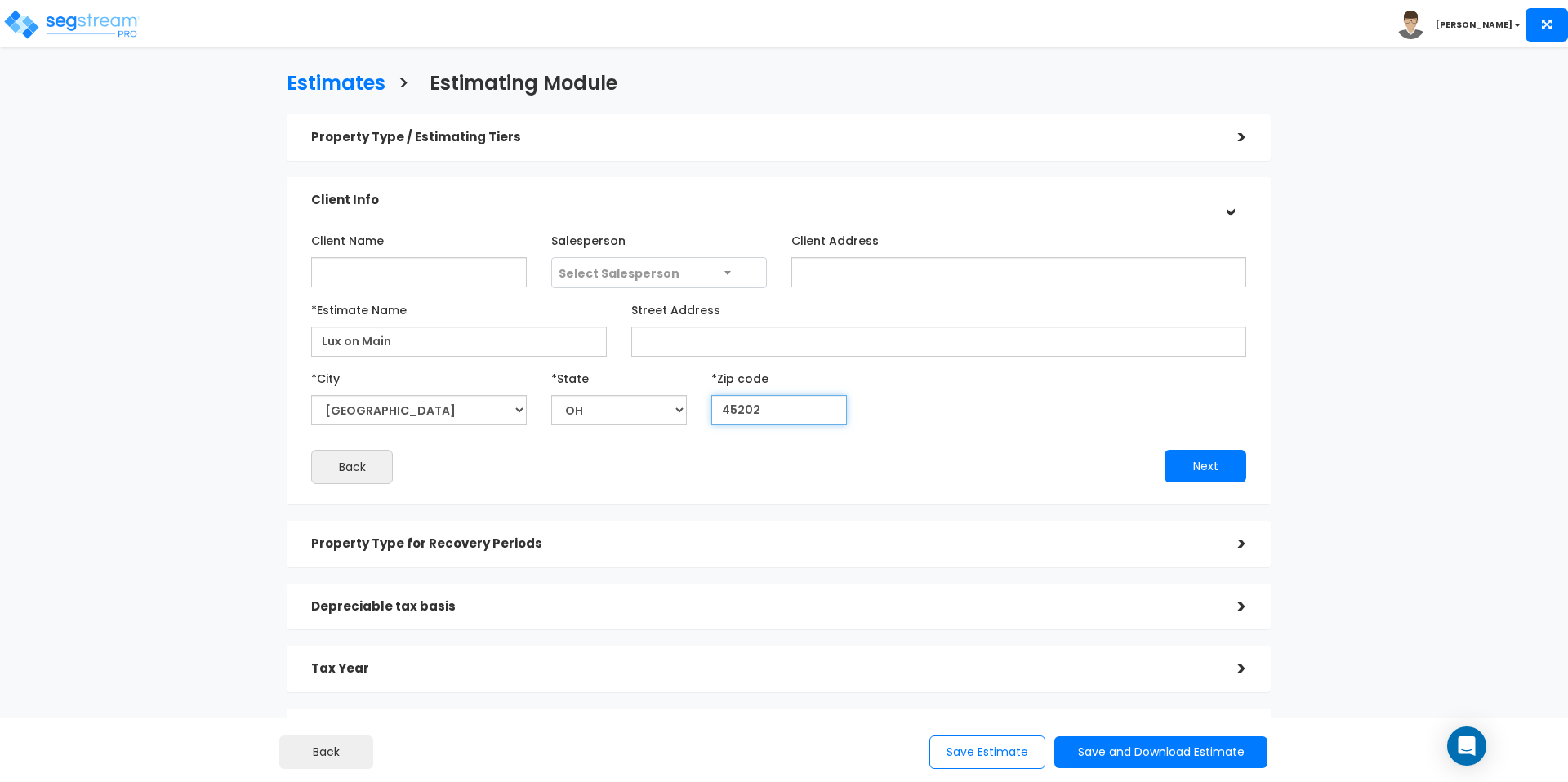
type input "45202"
click at [854, 435] on div "Client Name Salesperson Select Salesperson Client Address" at bounding box center [778, 355] width 935 height 257
click at [1195, 479] on button "Next" at bounding box center [1205, 466] width 82 height 33
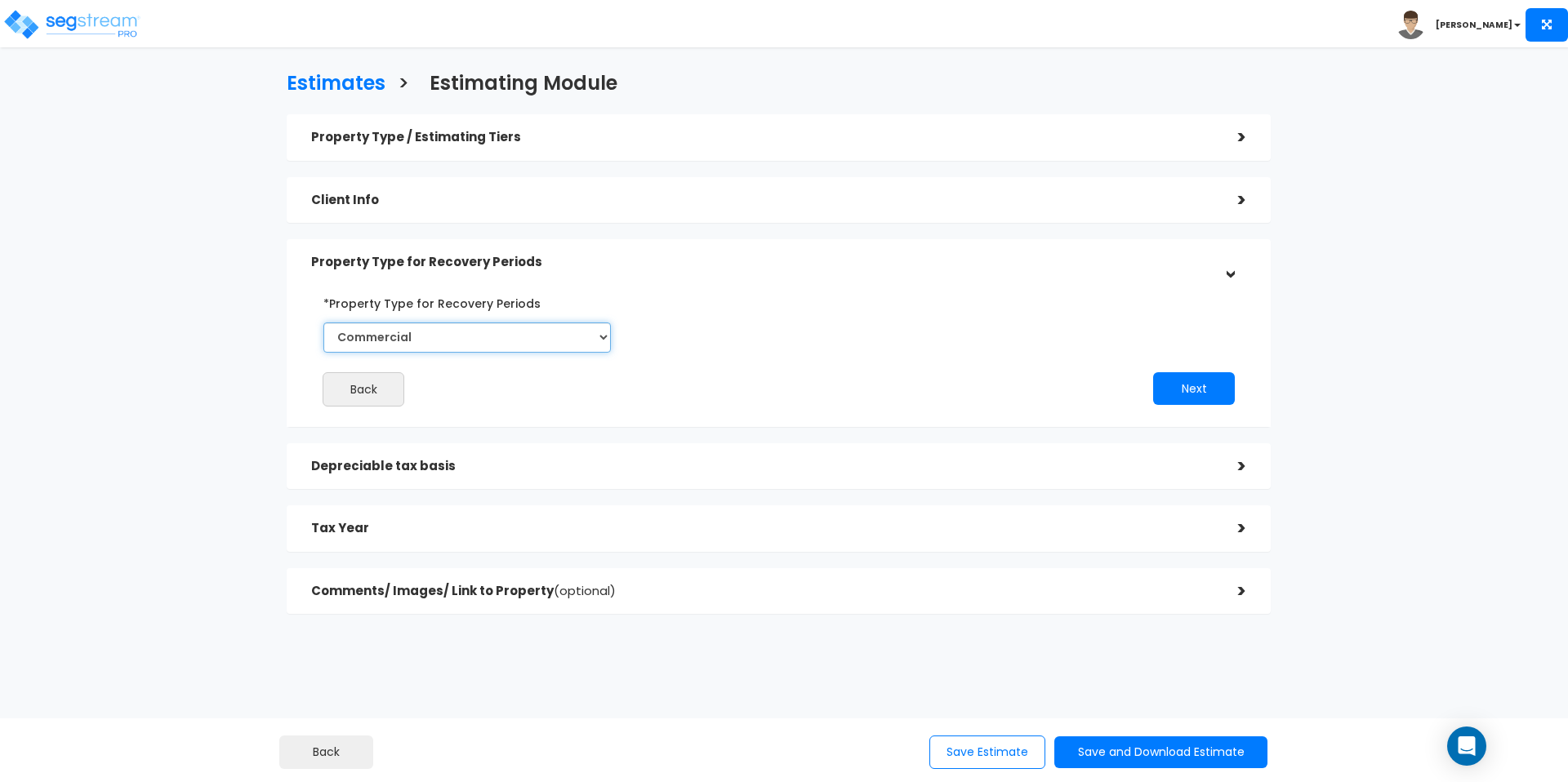
click at [557, 350] on select "Commercial Residential" at bounding box center [467, 338] width 287 height 30
select select "Residential"
click at [324, 323] on select "Commercial Residential" at bounding box center [467, 338] width 287 height 30
click at [1192, 387] on button "Next" at bounding box center [1193, 388] width 82 height 33
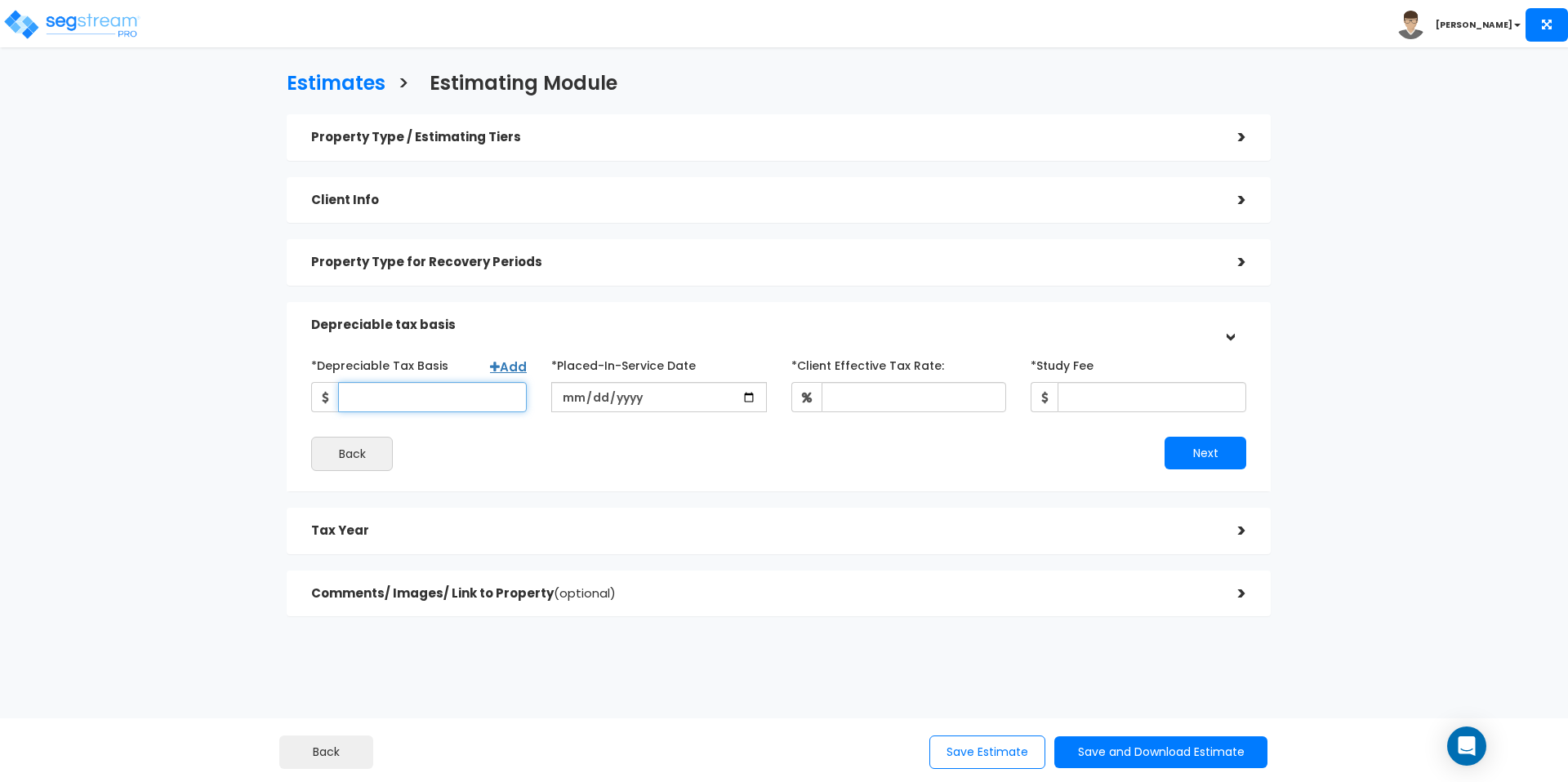
click at [434, 412] on div "*Depreciable Tax Basis Add *Placed-In-Service Date *Study Fee Back Next" at bounding box center [778, 412] width 935 height 119
type input "1,500,000"
click at [526, 438] on div "Back" at bounding box center [539, 454] width 480 height 34
click at [756, 389] on input "date" at bounding box center [659, 397] width 216 height 30
click at [754, 394] on input "date" at bounding box center [659, 397] width 216 height 30
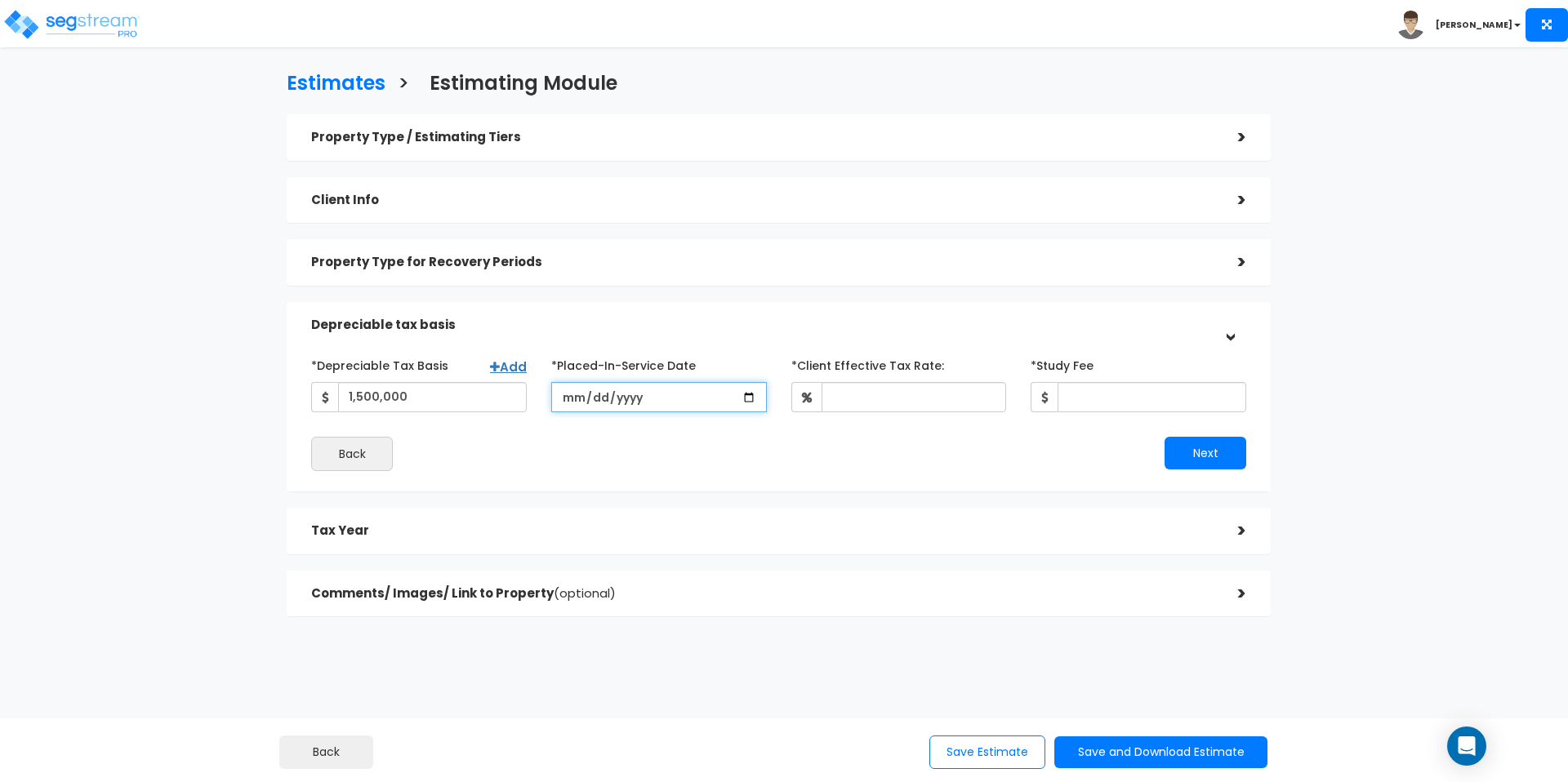
type input "2025-08-01"
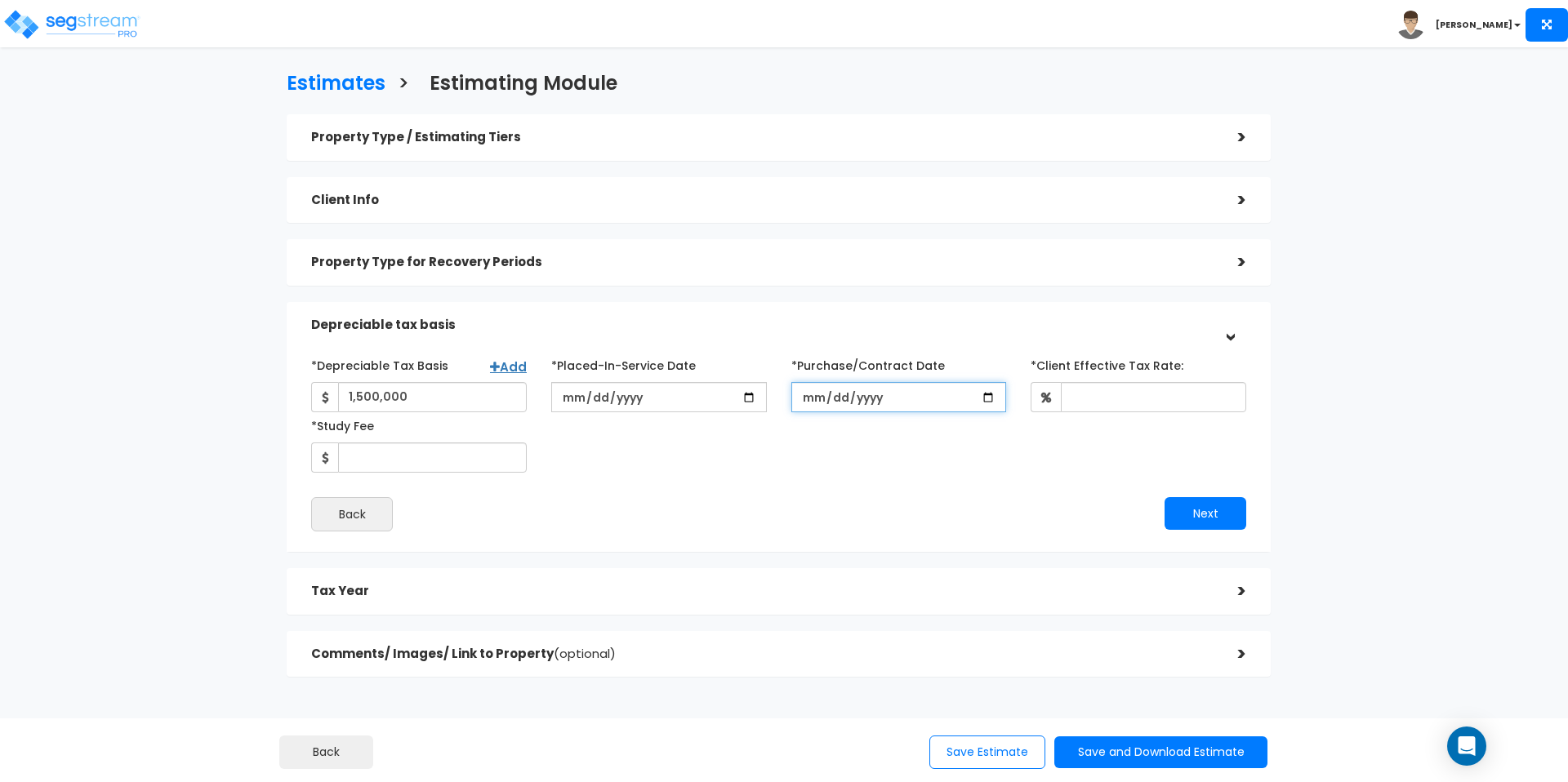
click at [985, 398] on input "*Purchase/Contract Date" at bounding box center [899, 397] width 216 height 30
type input "2025-05-01"
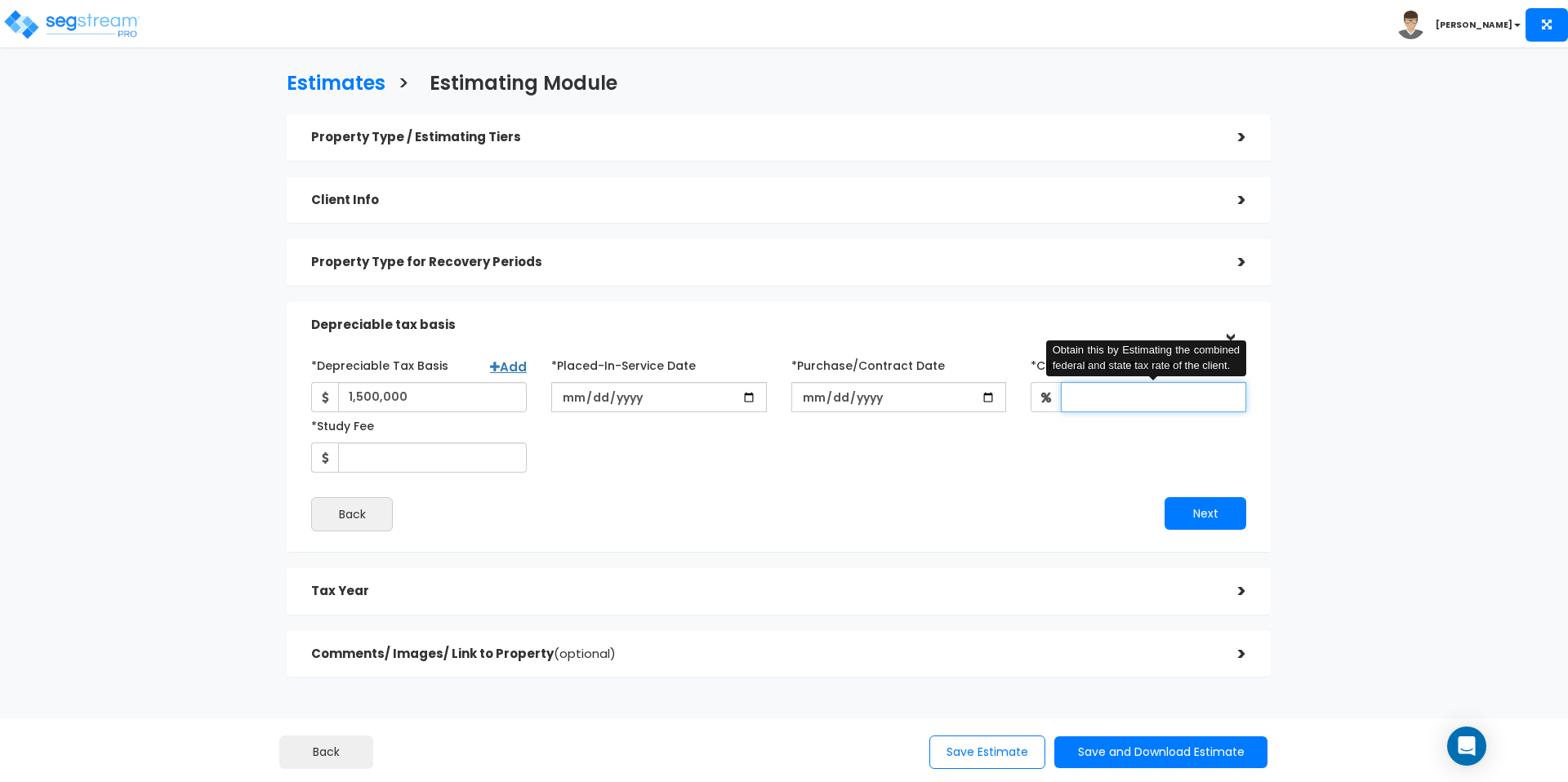
click at [1122, 387] on input "*Client Effective Tax Rate:" at bounding box center [1154, 397] width 186 height 30
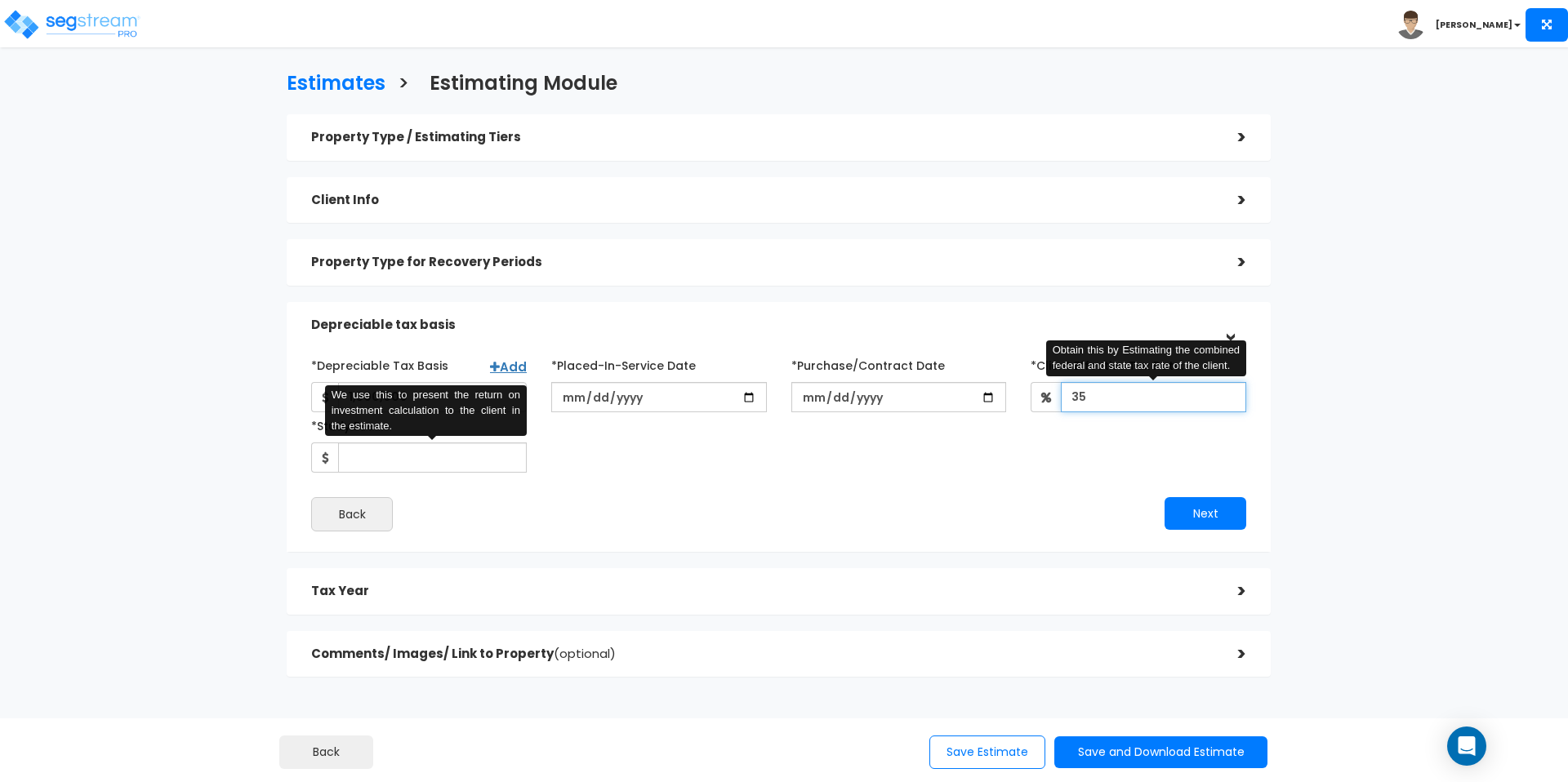
type input "35"
click at [439, 451] on input "*Study Fee" at bounding box center [432, 458] width 189 height 30
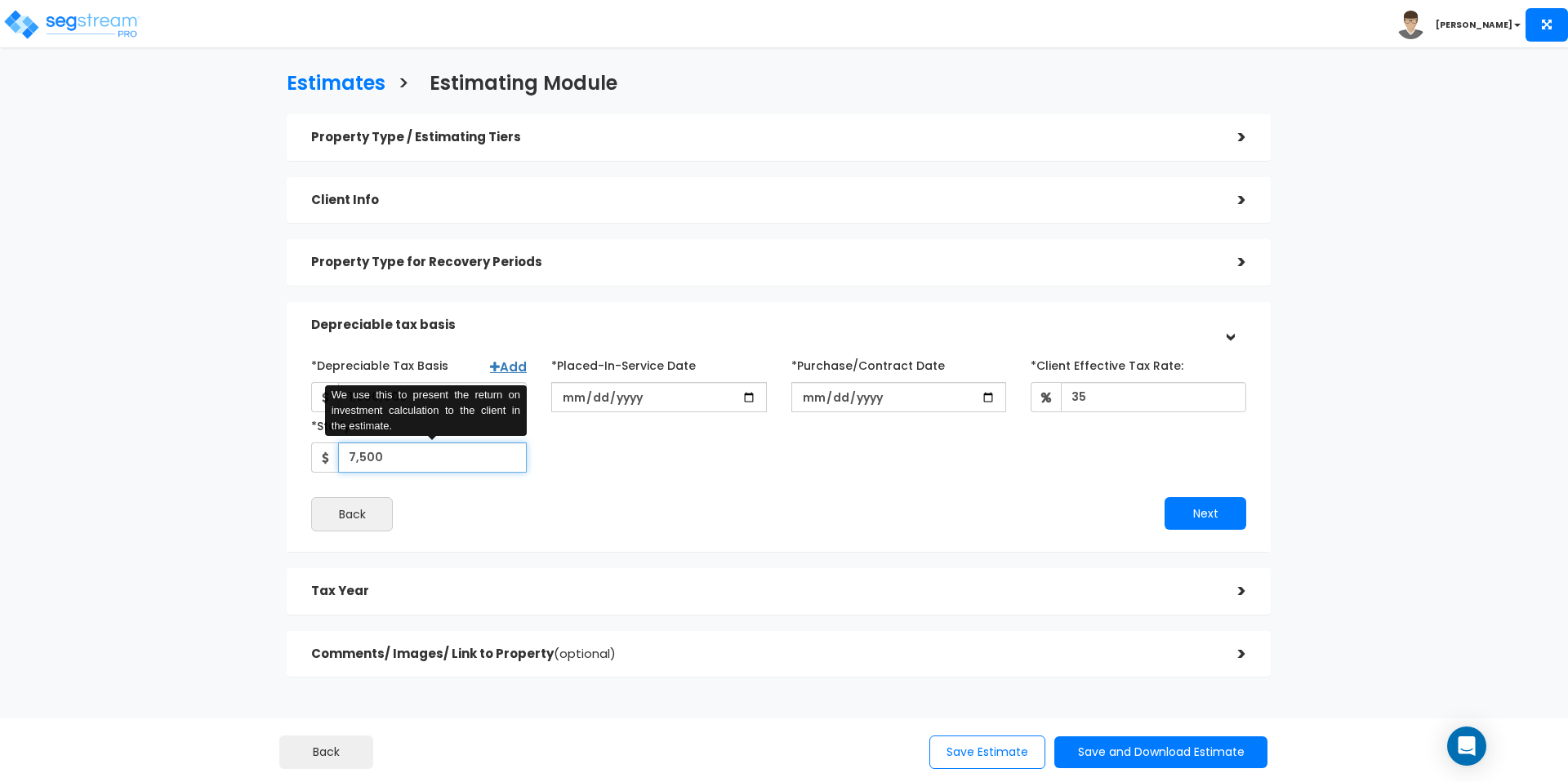
type input "7,500"
click at [627, 490] on div "*Depreciable Tax Basis Add 1,500,000 *Placed-In-Service Date 2025-08-01" at bounding box center [778, 442] width 935 height 180
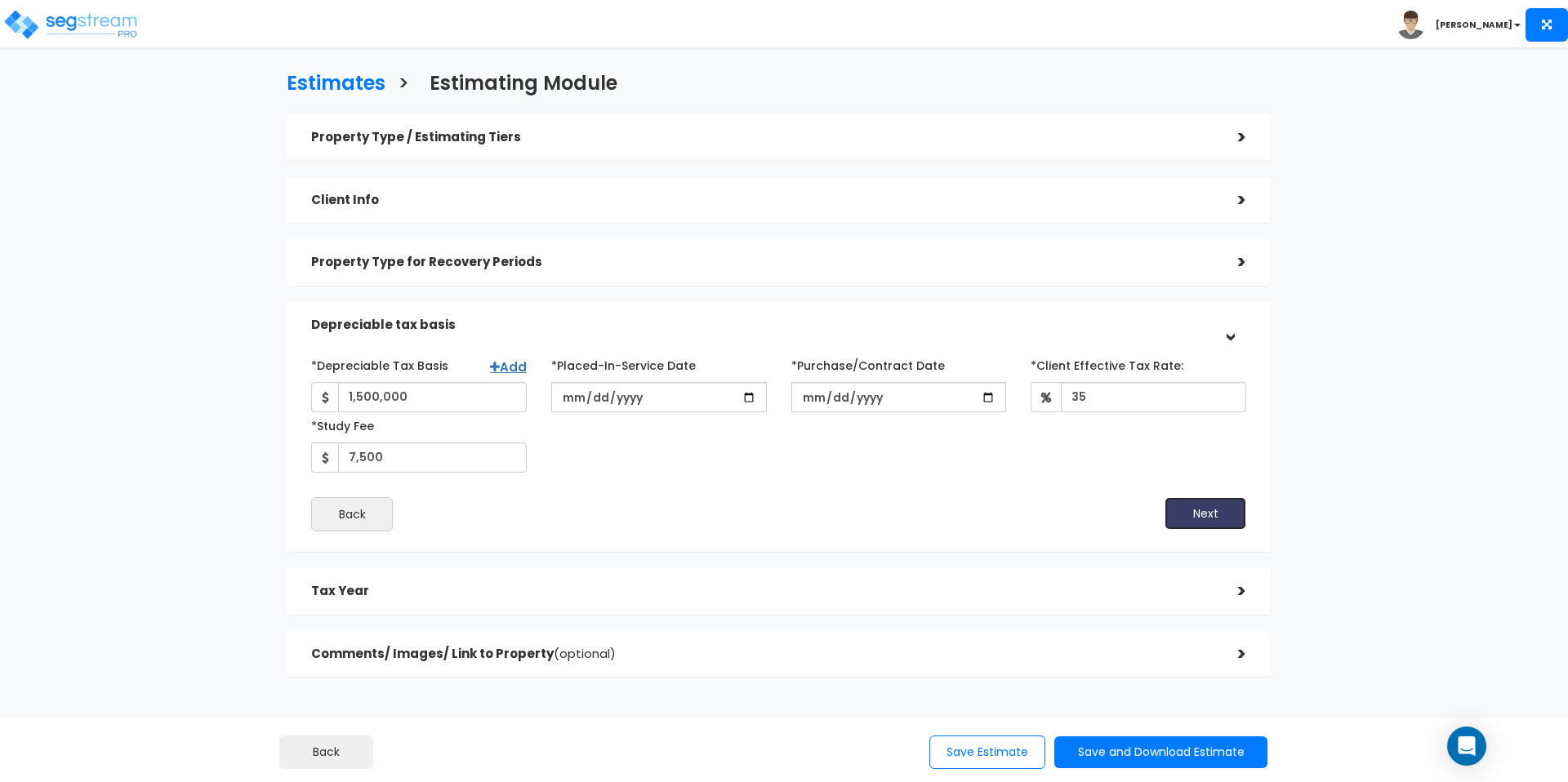
click at [1192, 511] on button "Next" at bounding box center [1205, 513] width 82 height 33
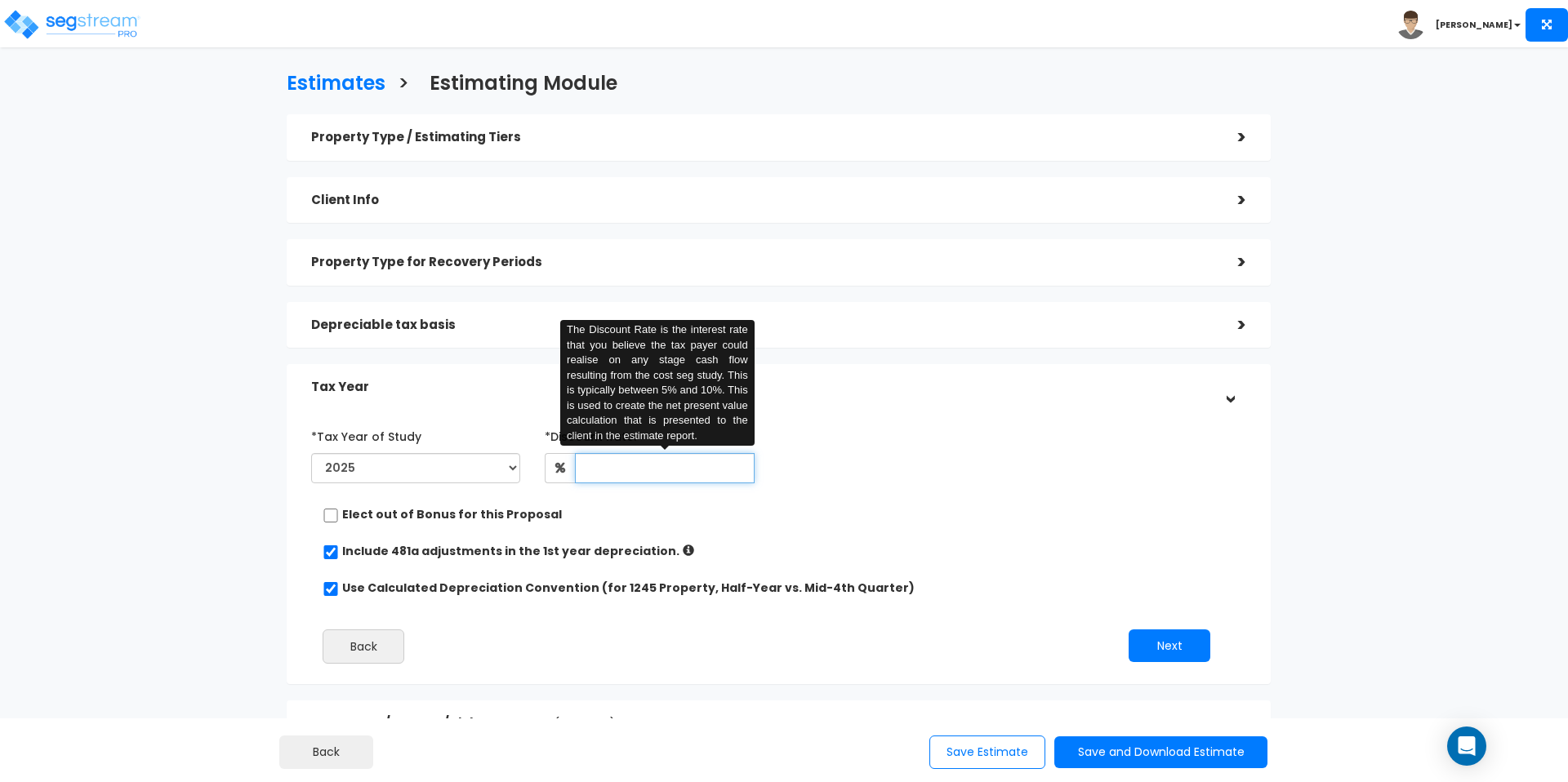
click at [615, 475] on input "text" at bounding box center [664, 468] width 179 height 30
type input "7"
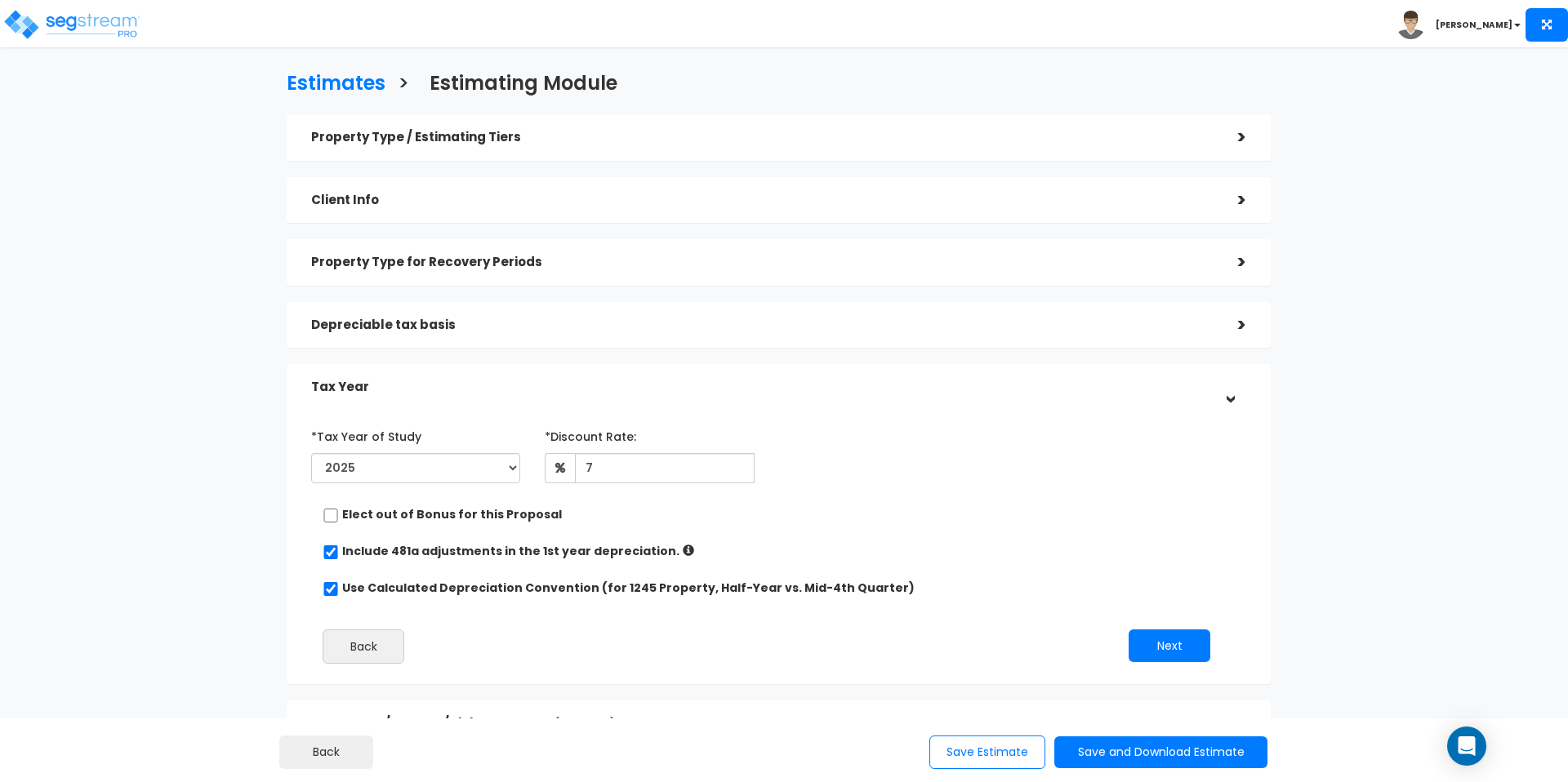
click at [719, 517] on div "Elect out of Bonus for this Proposal" at bounding box center [772, 517] width 899 height 20
click at [1151, 635] on button "Next" at bounding box center [1169, 645] width 82 height 33
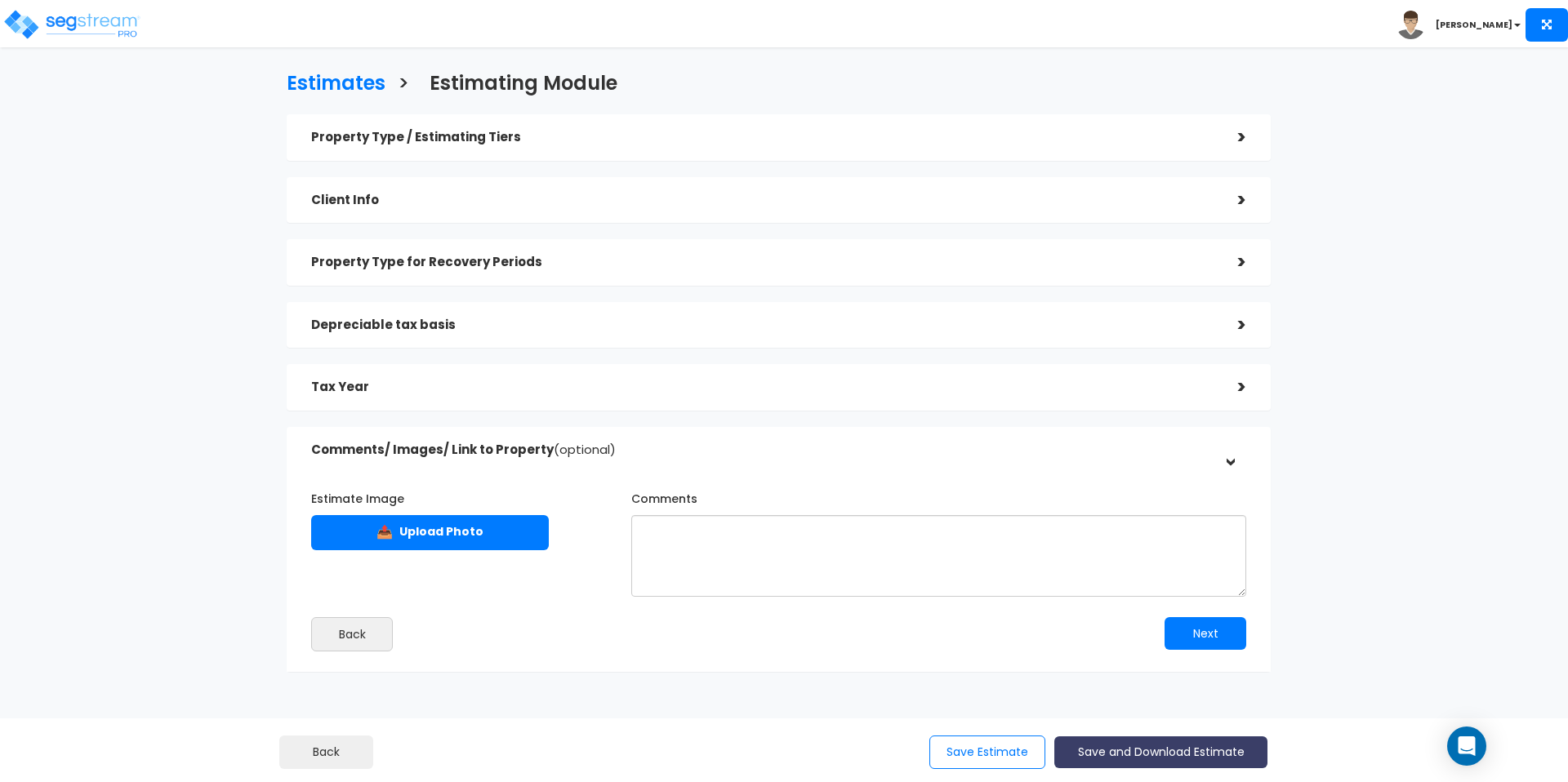
click at [1134, 748] on button "Save and Download Estimate" at bounding box center [1161, 753] width 213 height 32
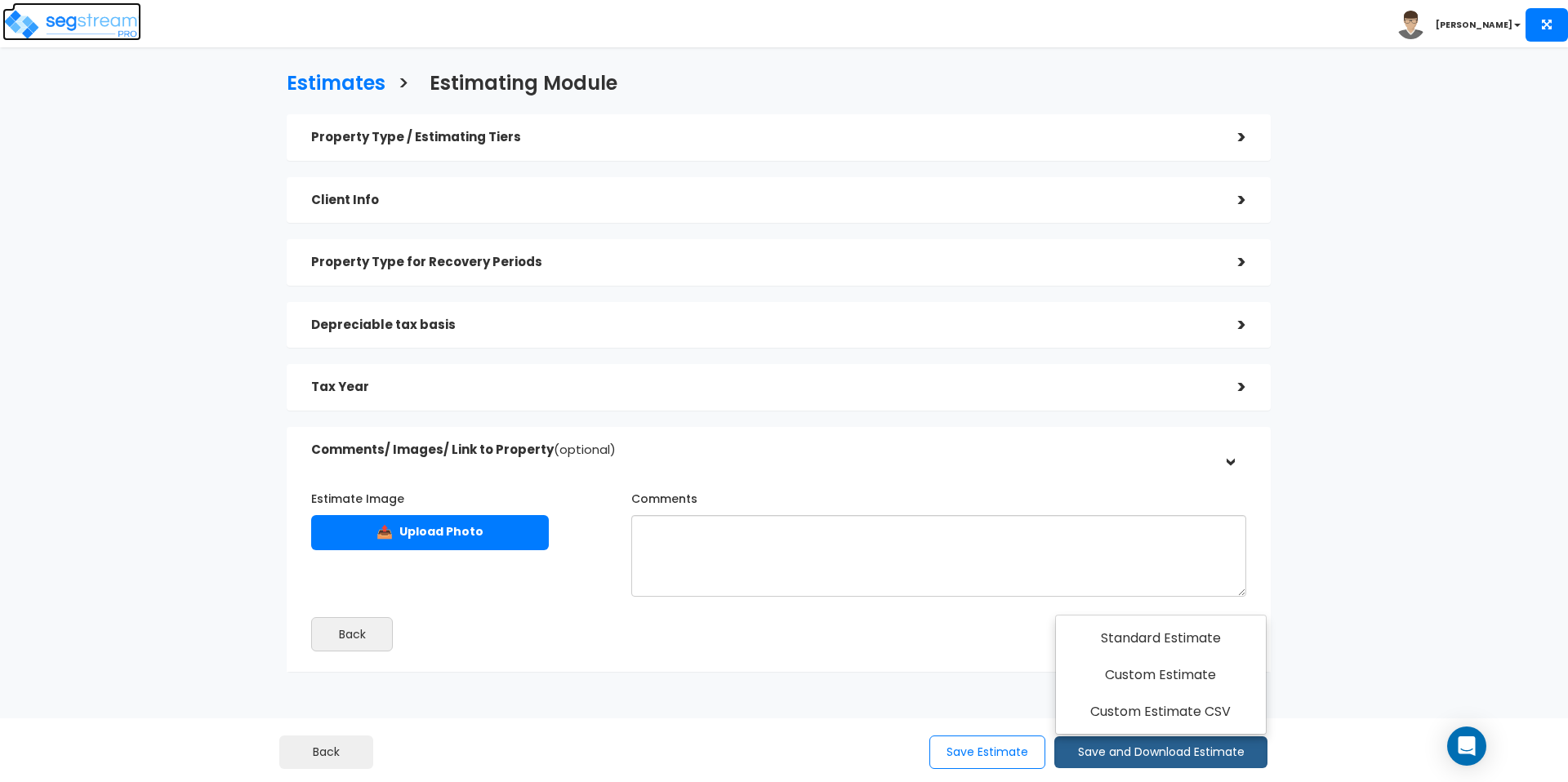
click at [108, 27] on img at bounding box center [71, 24] width 139 height 33
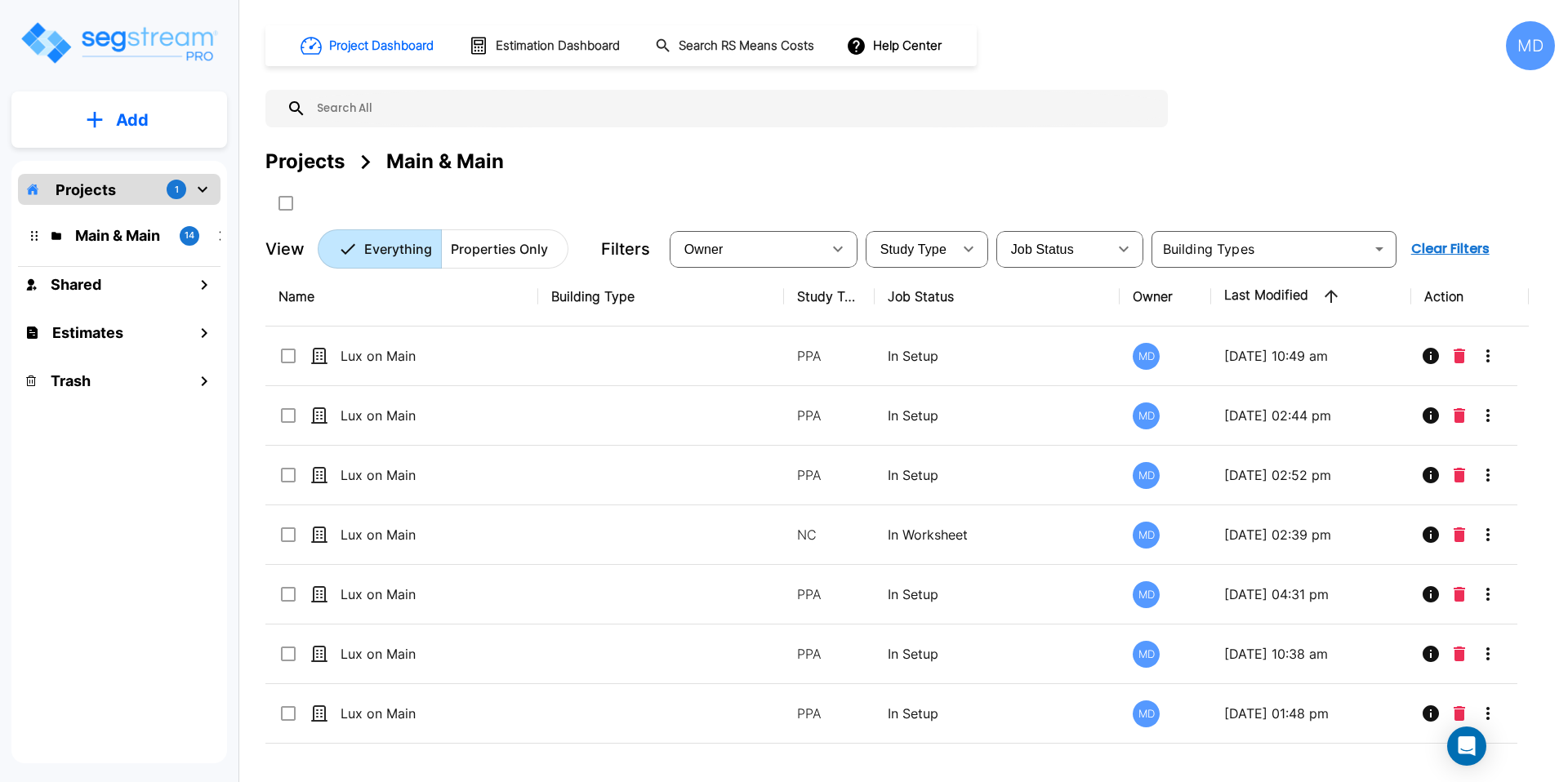
click at [124, 108] on p "Add" at bounding box center [132, 119] width 33 height 24
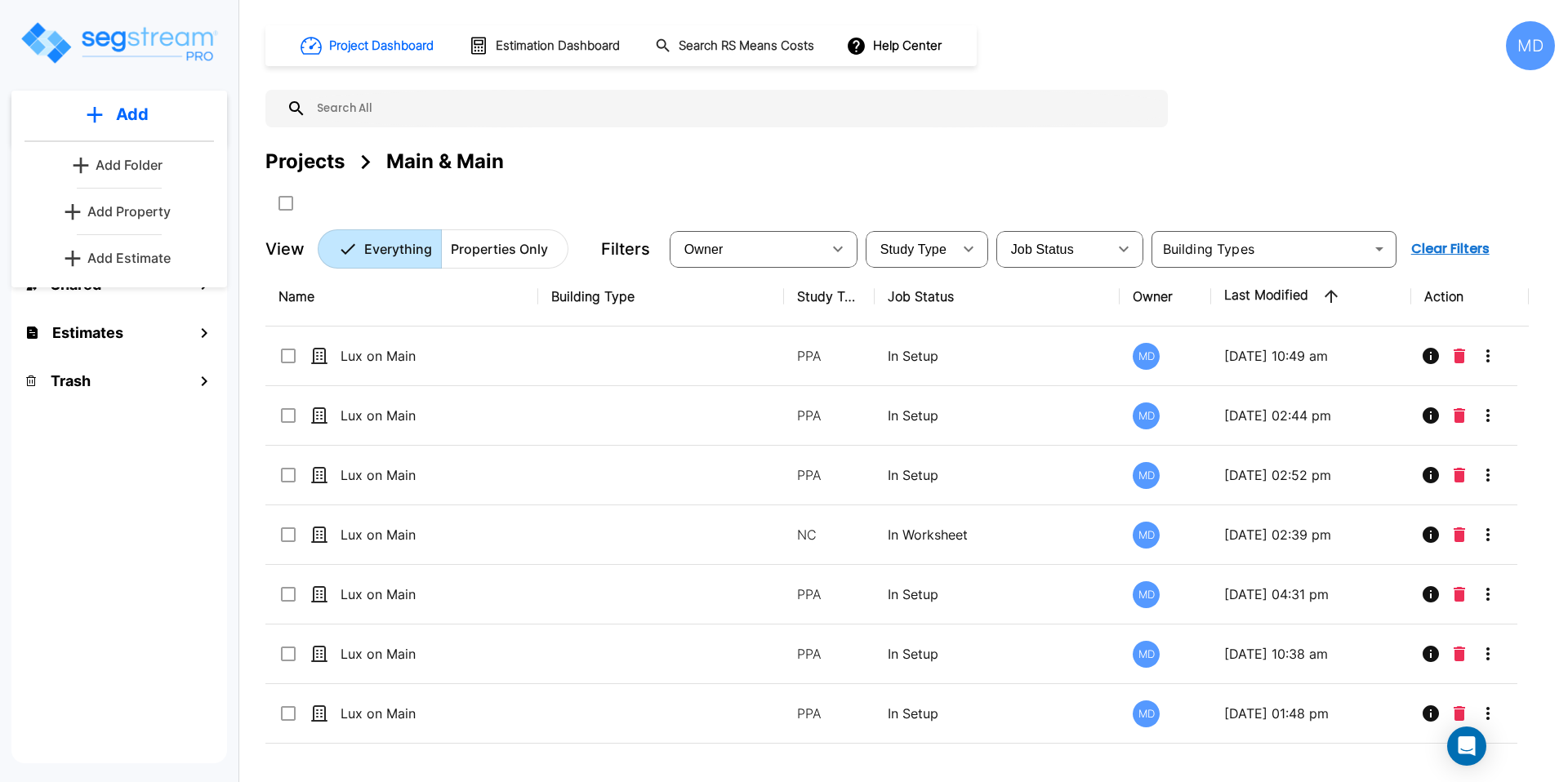
click at [129, 202] on p "Add Property" at bounding box center [129, 211] width 83 height 19
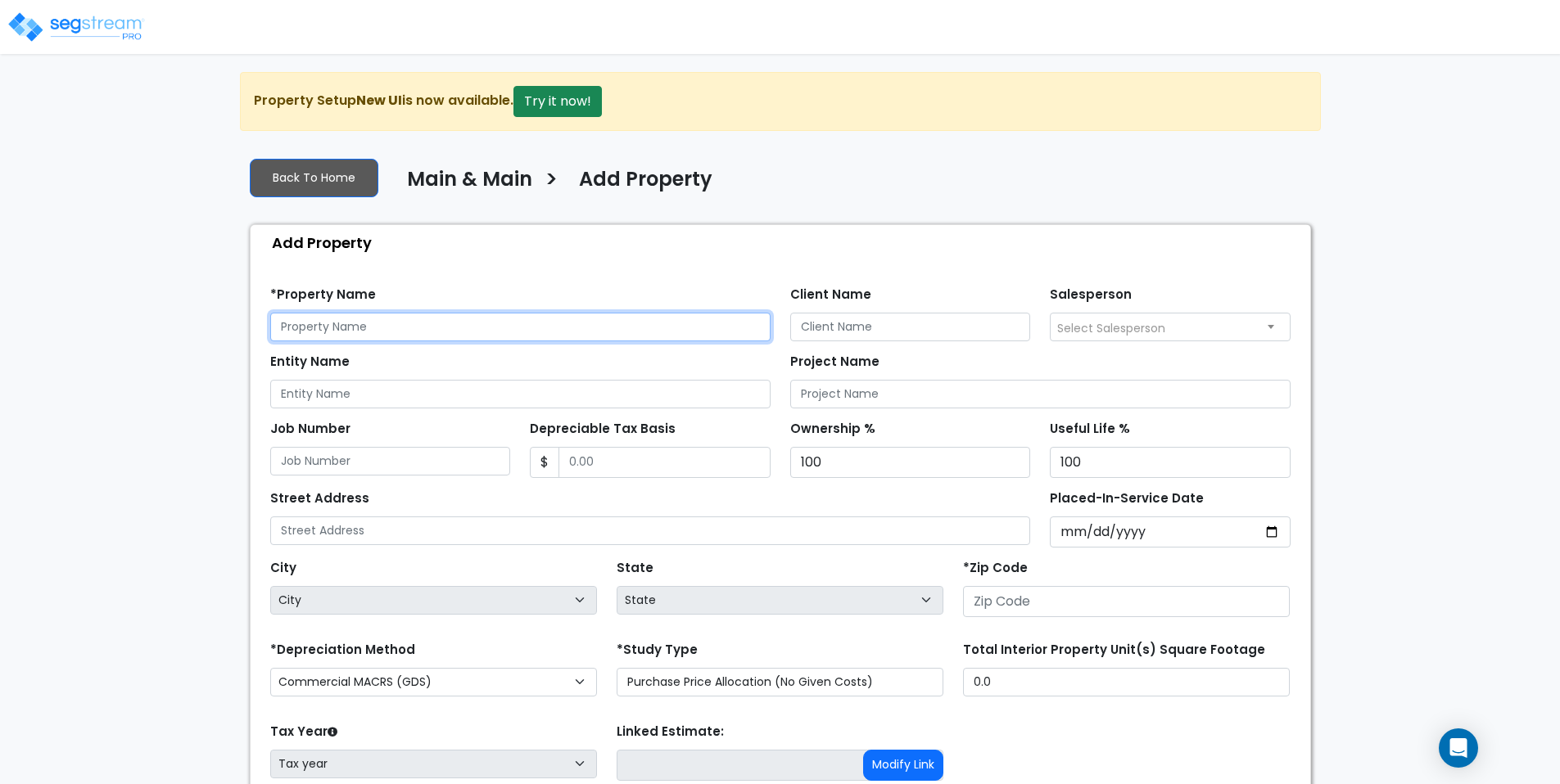
click at [348, 317] on input "text" at bounding box center [521, 327] width 500 height 29
type input "Lux on Main"
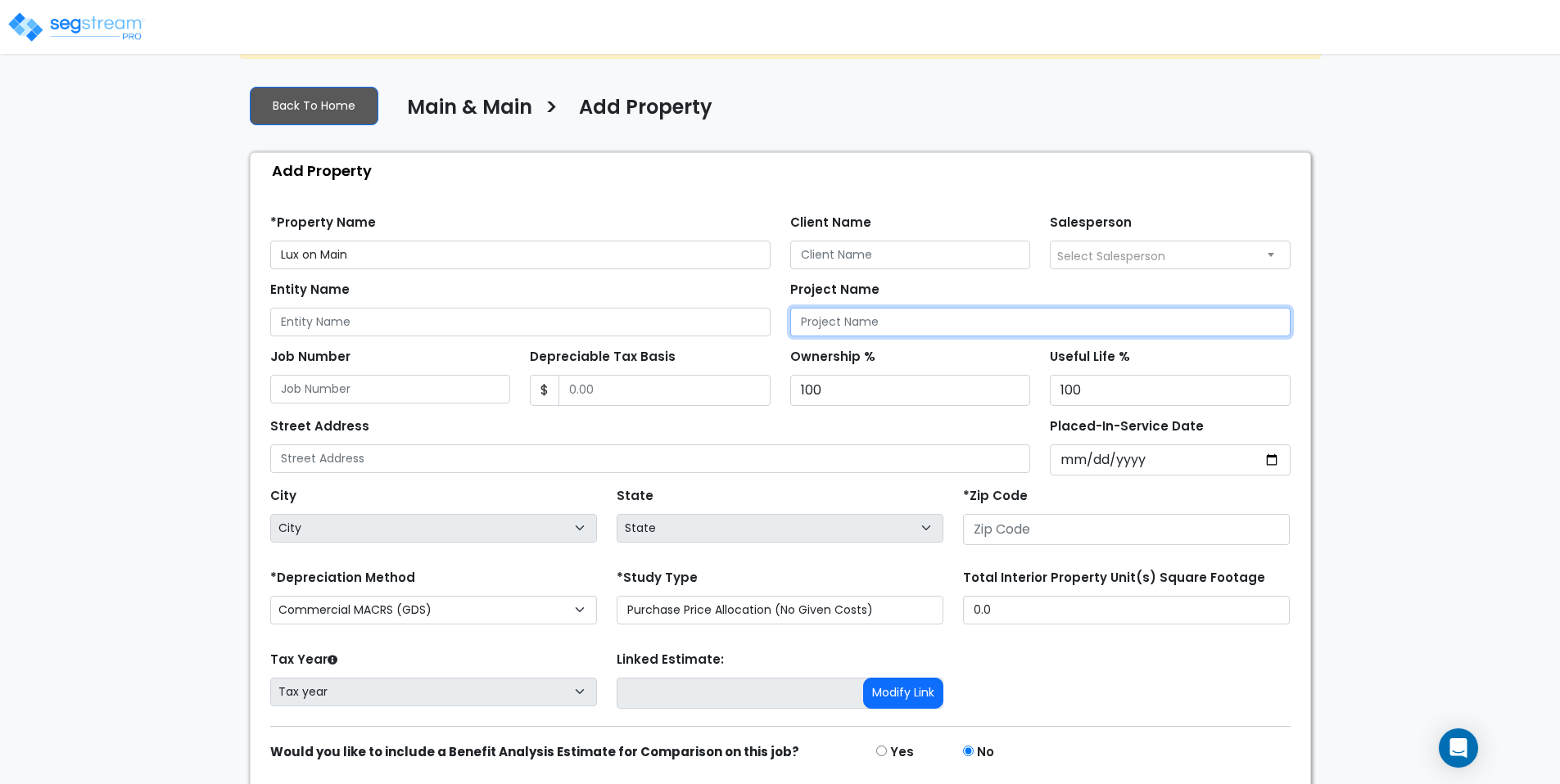
scroll to position [73, 0]
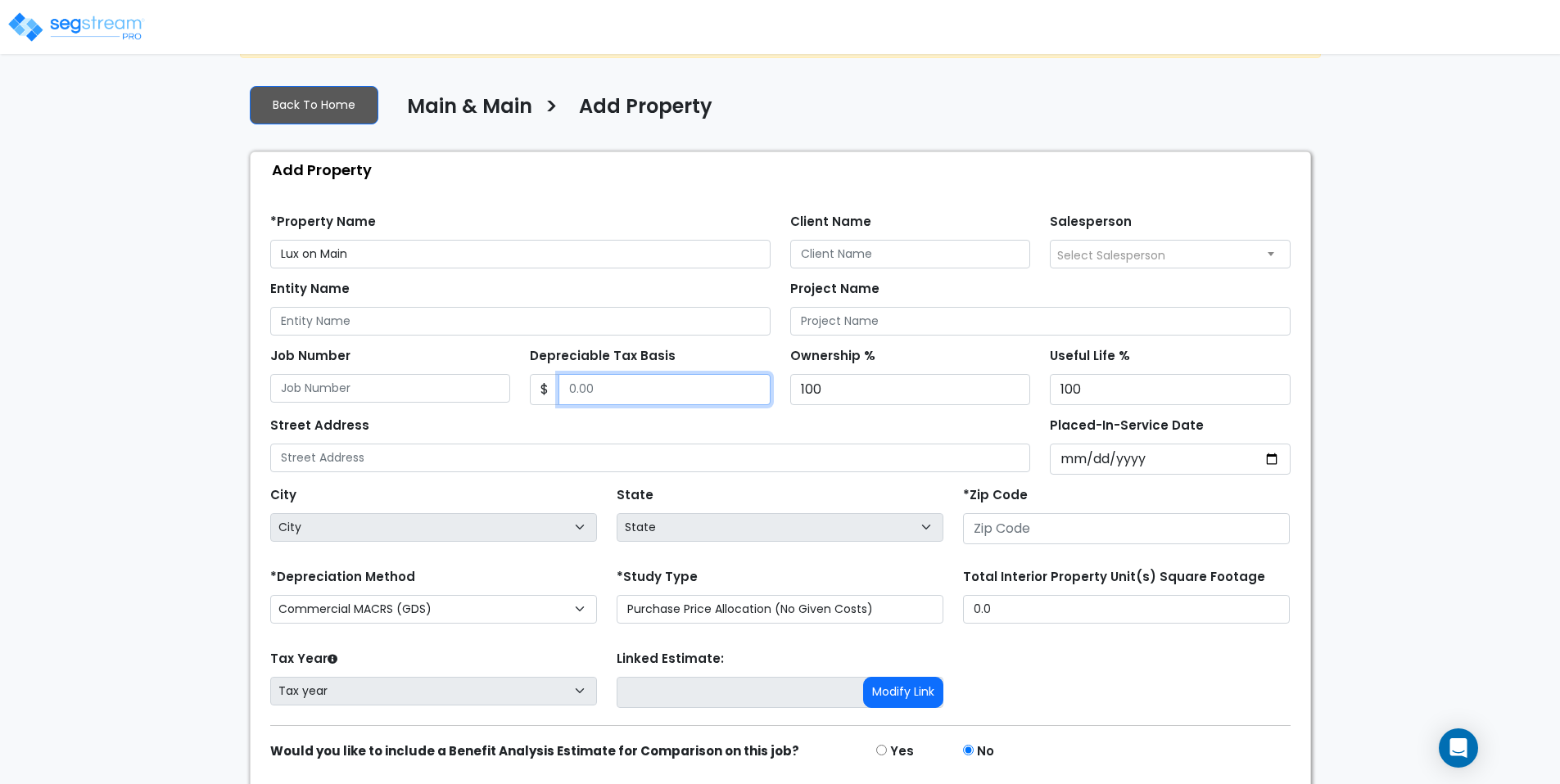
click at [590, 396] on input "Depreciable Tax Basis" at bounding box center [665, 389] width 212 height 31
type input "1"
type input "2,500,000"
click at [637, 434] on div "Street Address" at bounding box center [650, 443] width 761 height 59
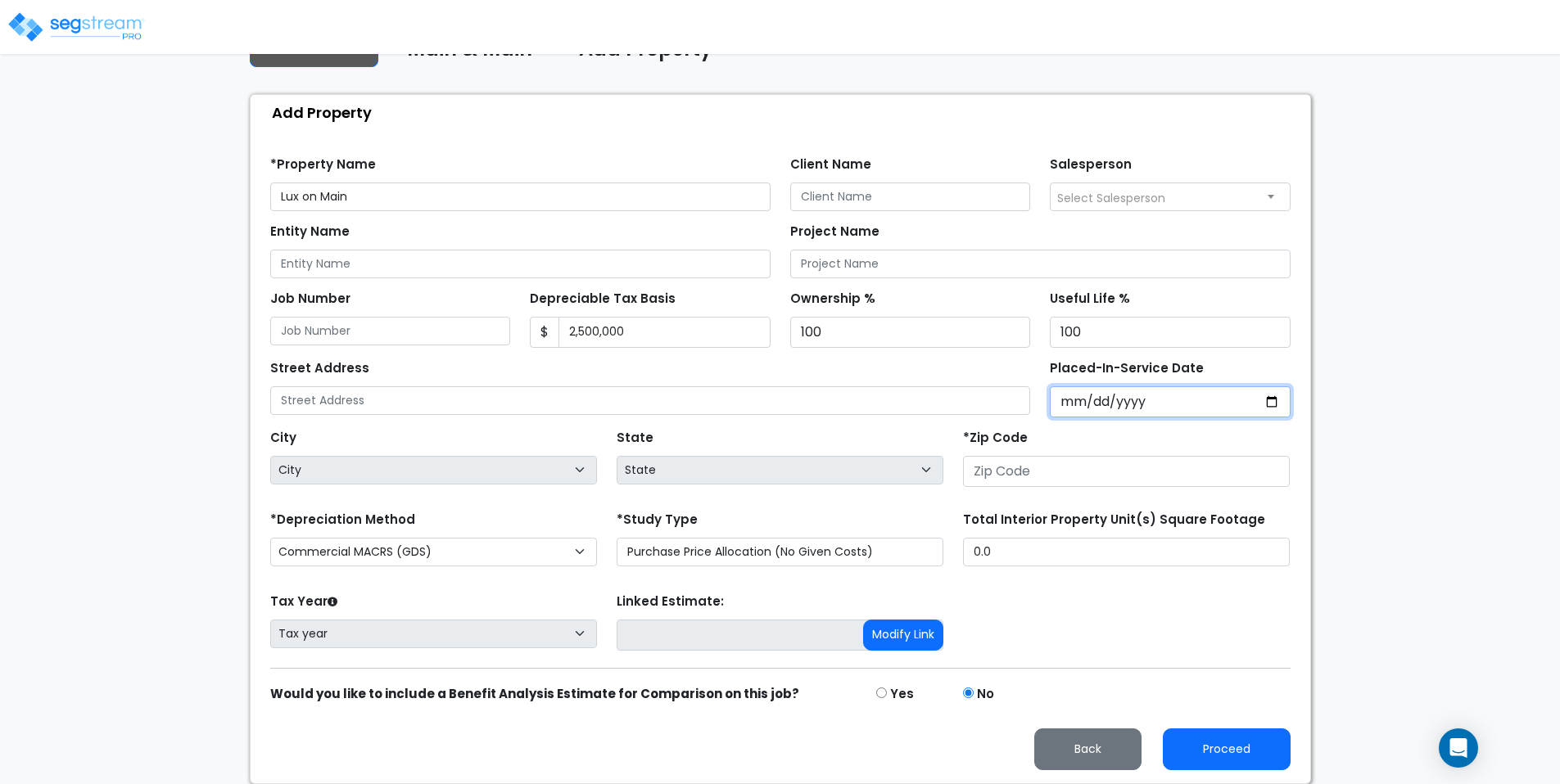
click at [1264, 387] on input "Placed-In-Service Date" at bounding box center [1170, 402] width 241 height 31
click at [1254, 399] on input "Placed-In-Service Date" at bounding box center [1170, 402] width 241 height 31
click at [1276, 401] on input "Placed-In-Service Date" at bounding box center [1170, 402] width 241 height 31
type input "2025-08-15"
select select "2025"
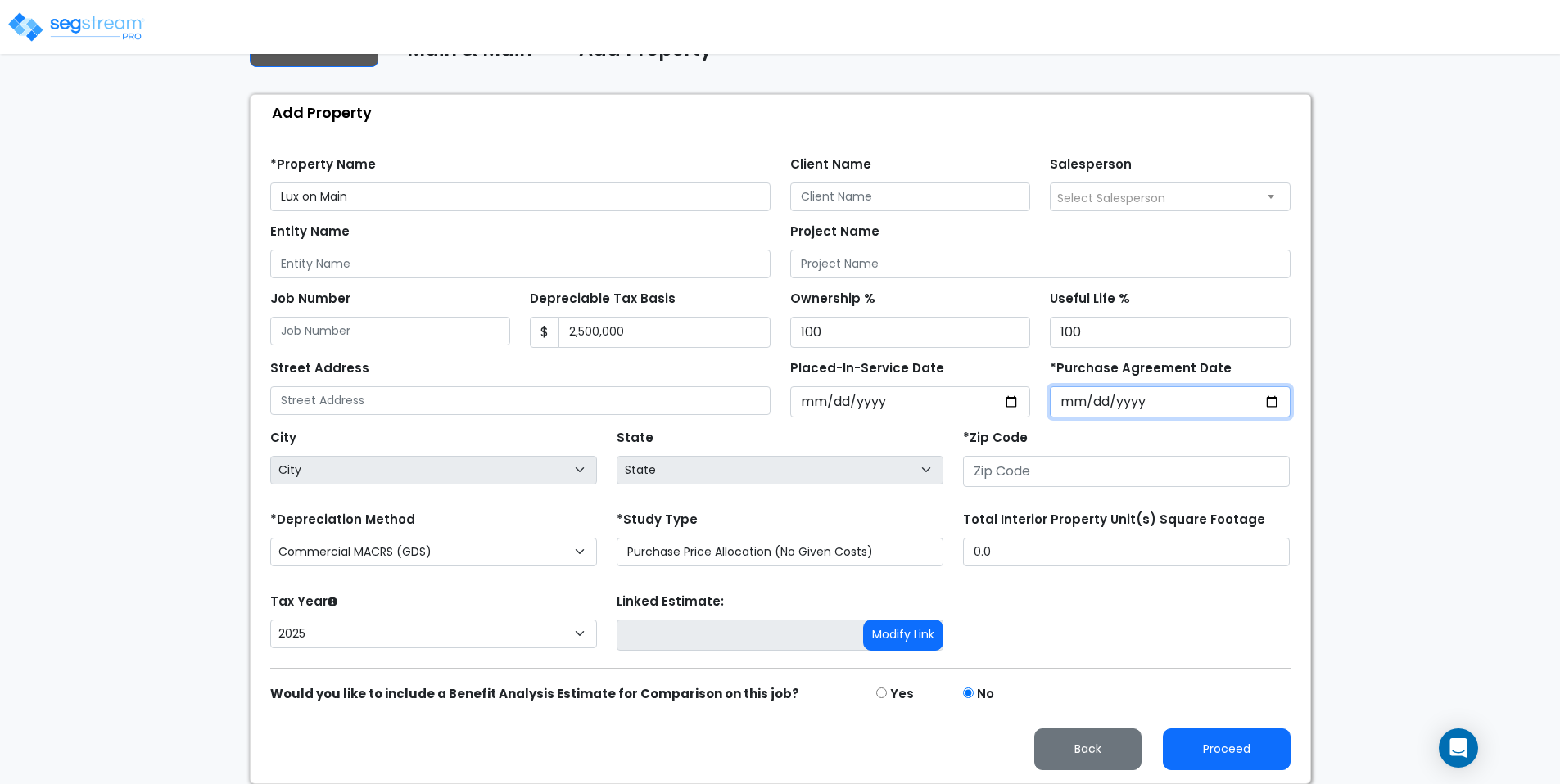
click at [1269, 403] on input "*Purchase Agreement Date" at bounding box center [1170, 402] width 241 height 31
type input "2025-05-01"
click at [1018, 460] on input "number" at bounding box center [1126, 471] width 327 height 31
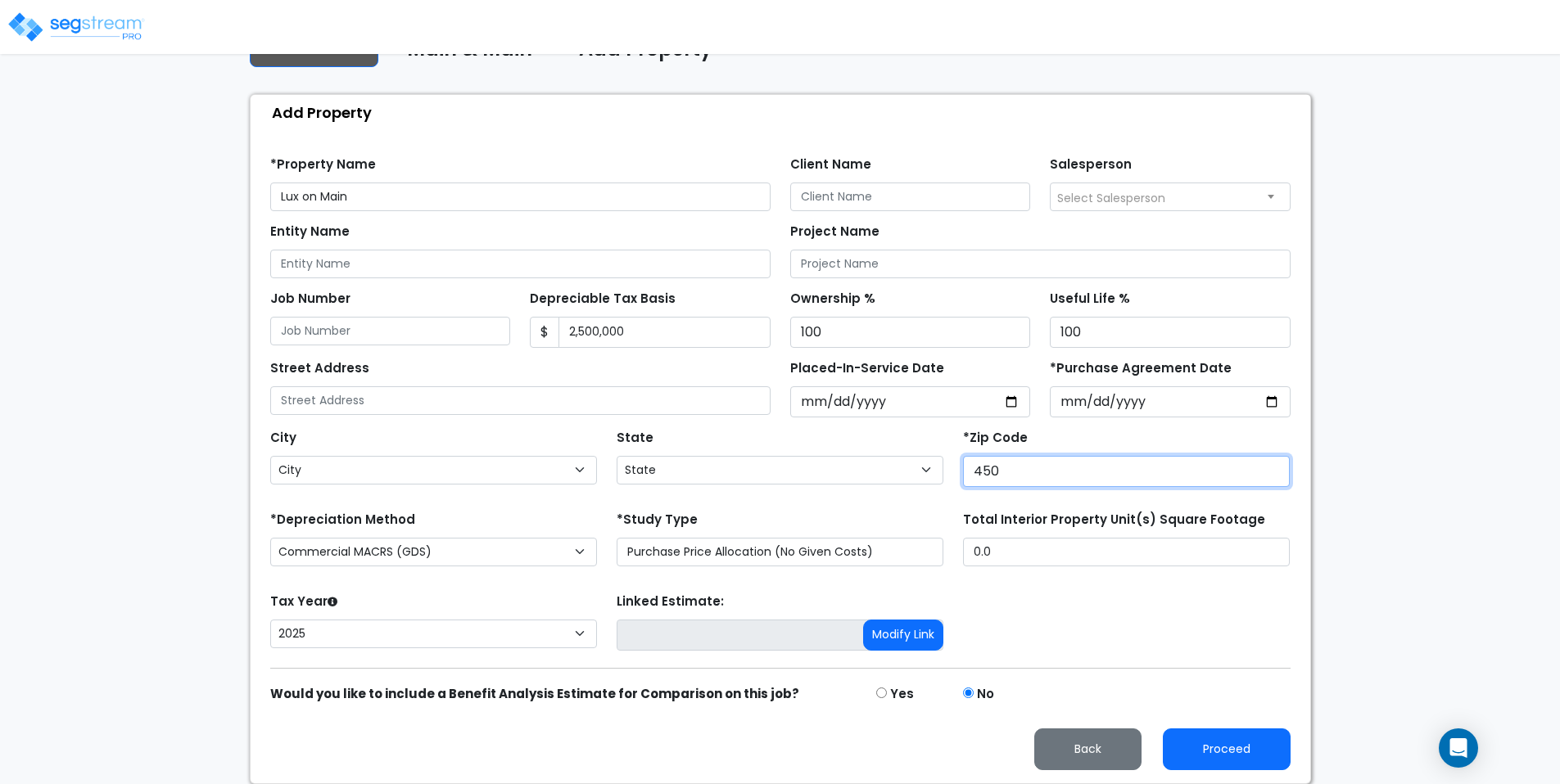
type input "4502"
select select "OH"
type input "450202"
select select
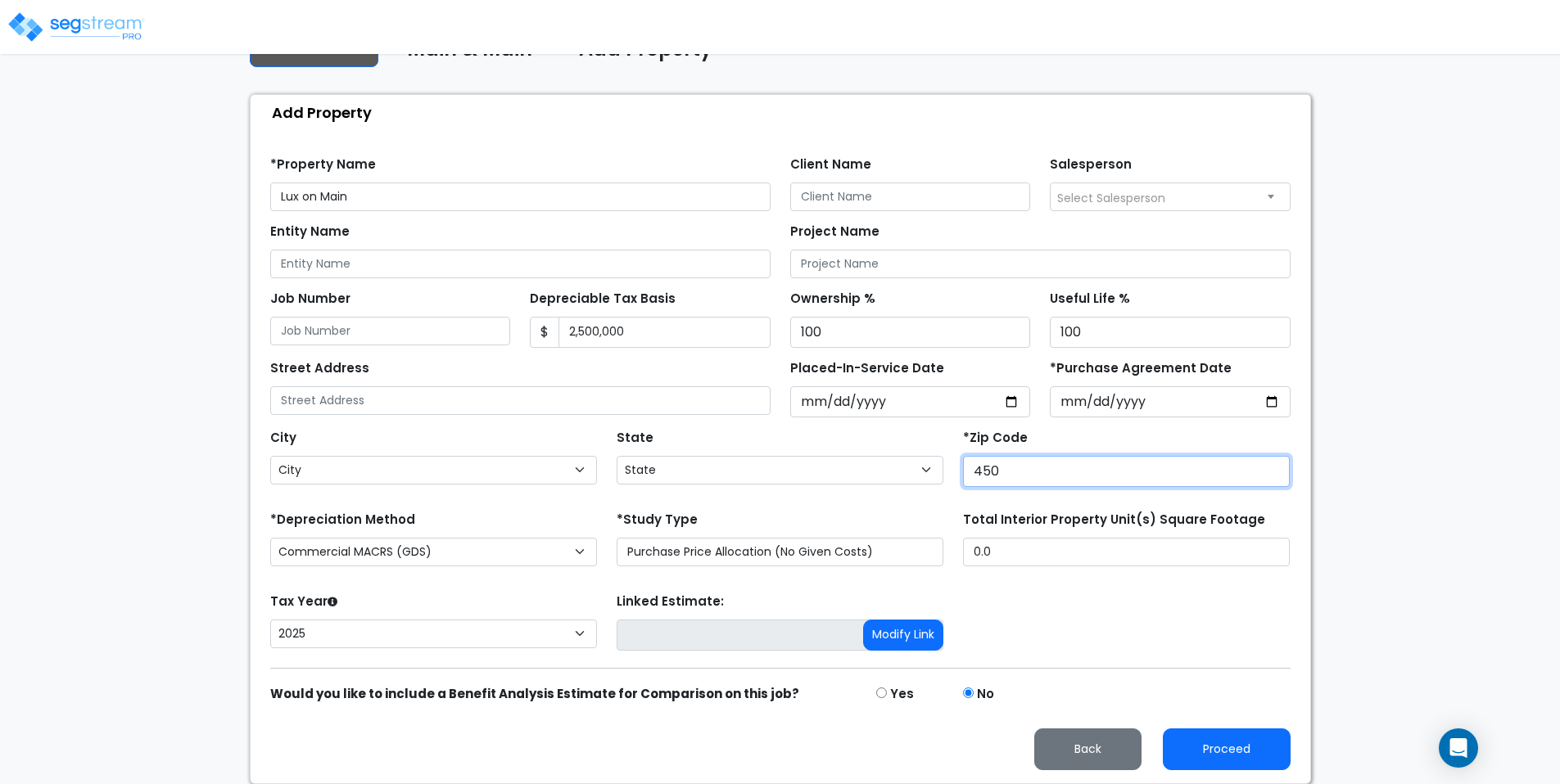
type input "45"
select select "OH"
type input "45202"
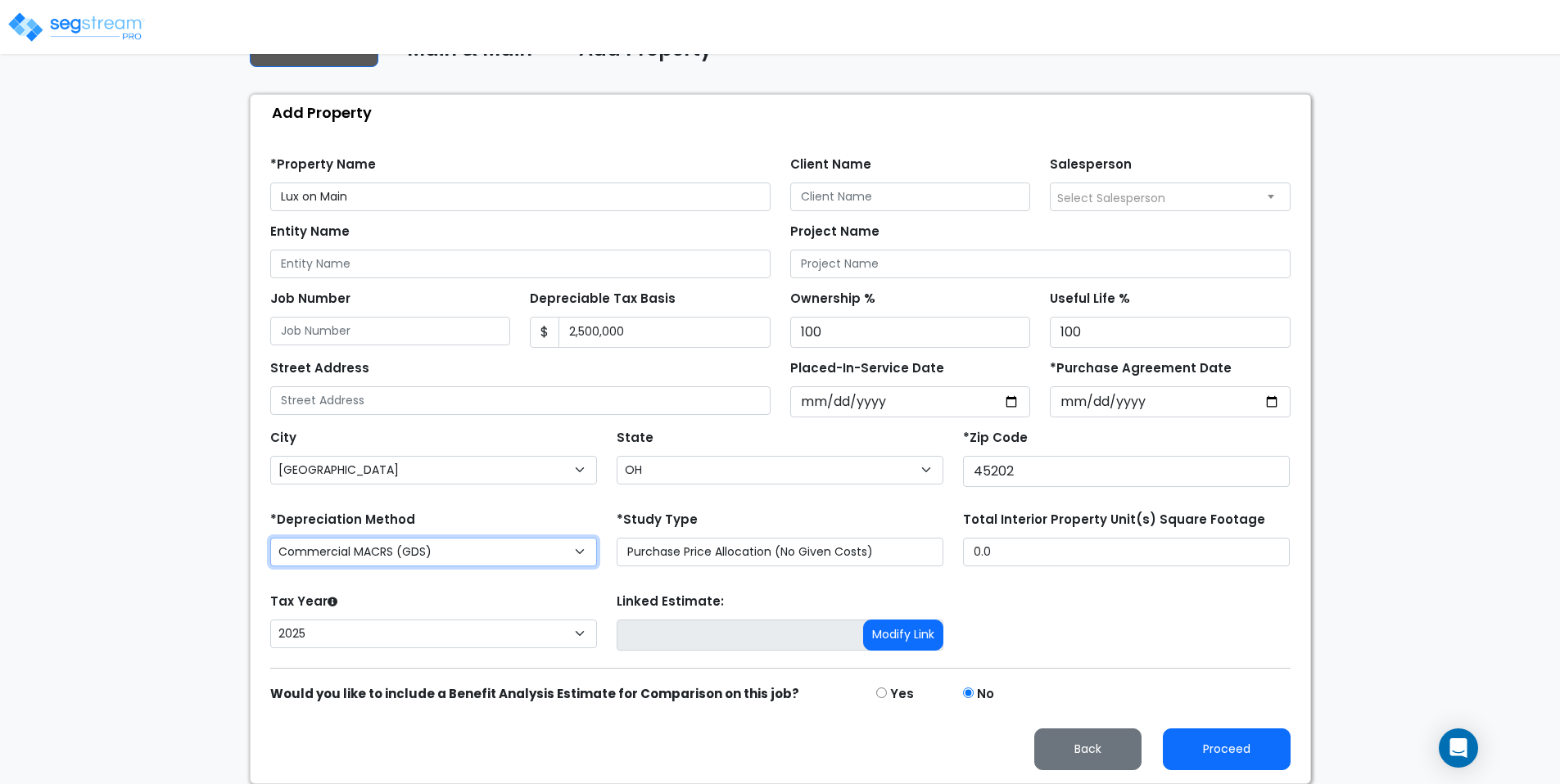
click at [563, 549] on select "Commercial MACRS (GDS) Residential Rental MACRS (GDS) Commercial MACRS (GDS) QI…" at bounding box center [434, 552] width 327 height 29
select select "RRM(_39"
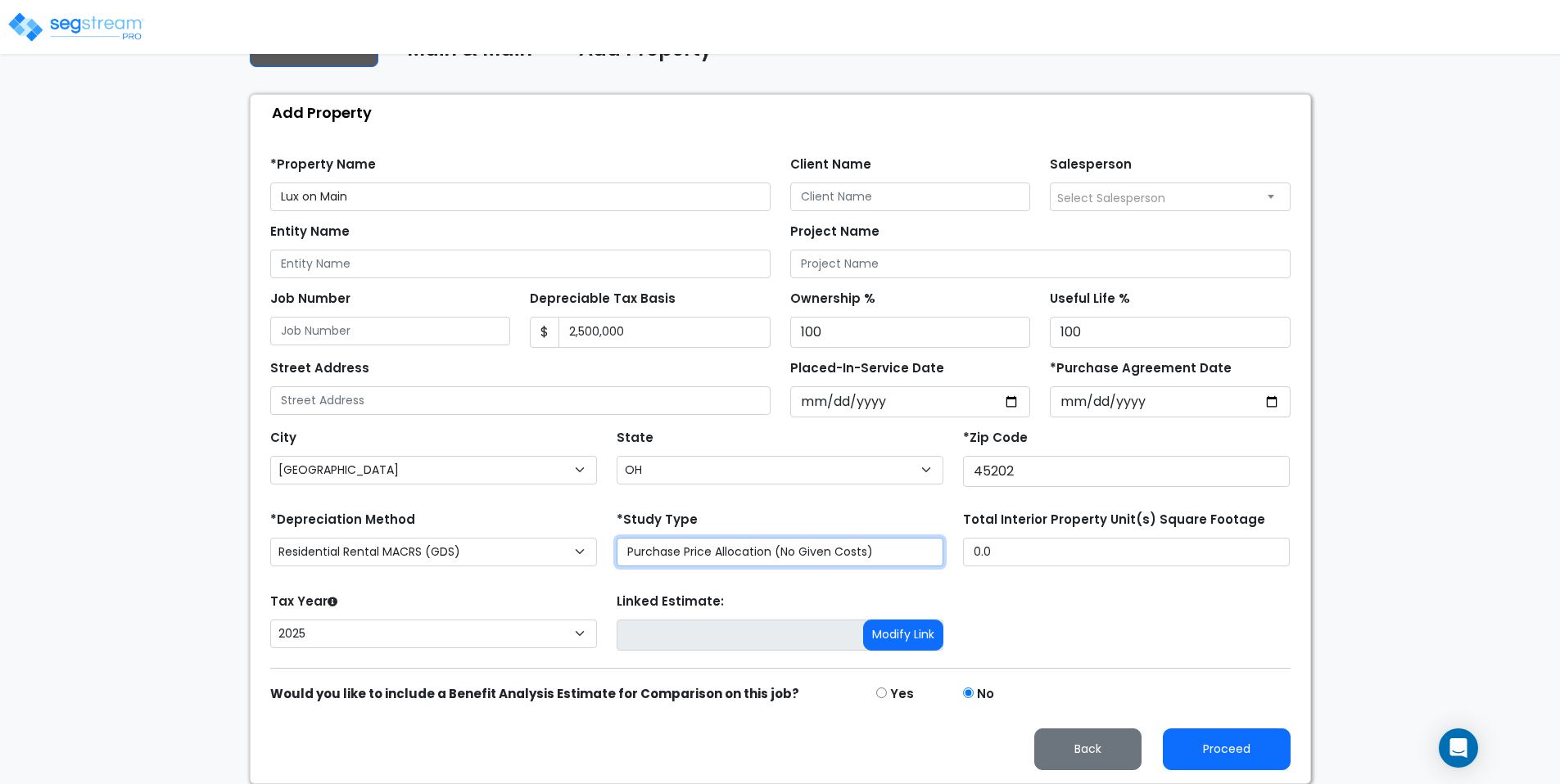
click at [658, 559] on select "Purchase Price Allocation (No Given Costs) New Construction / Reno / TI's (Give…" at bounding box center [780, 552] width 327 height 29
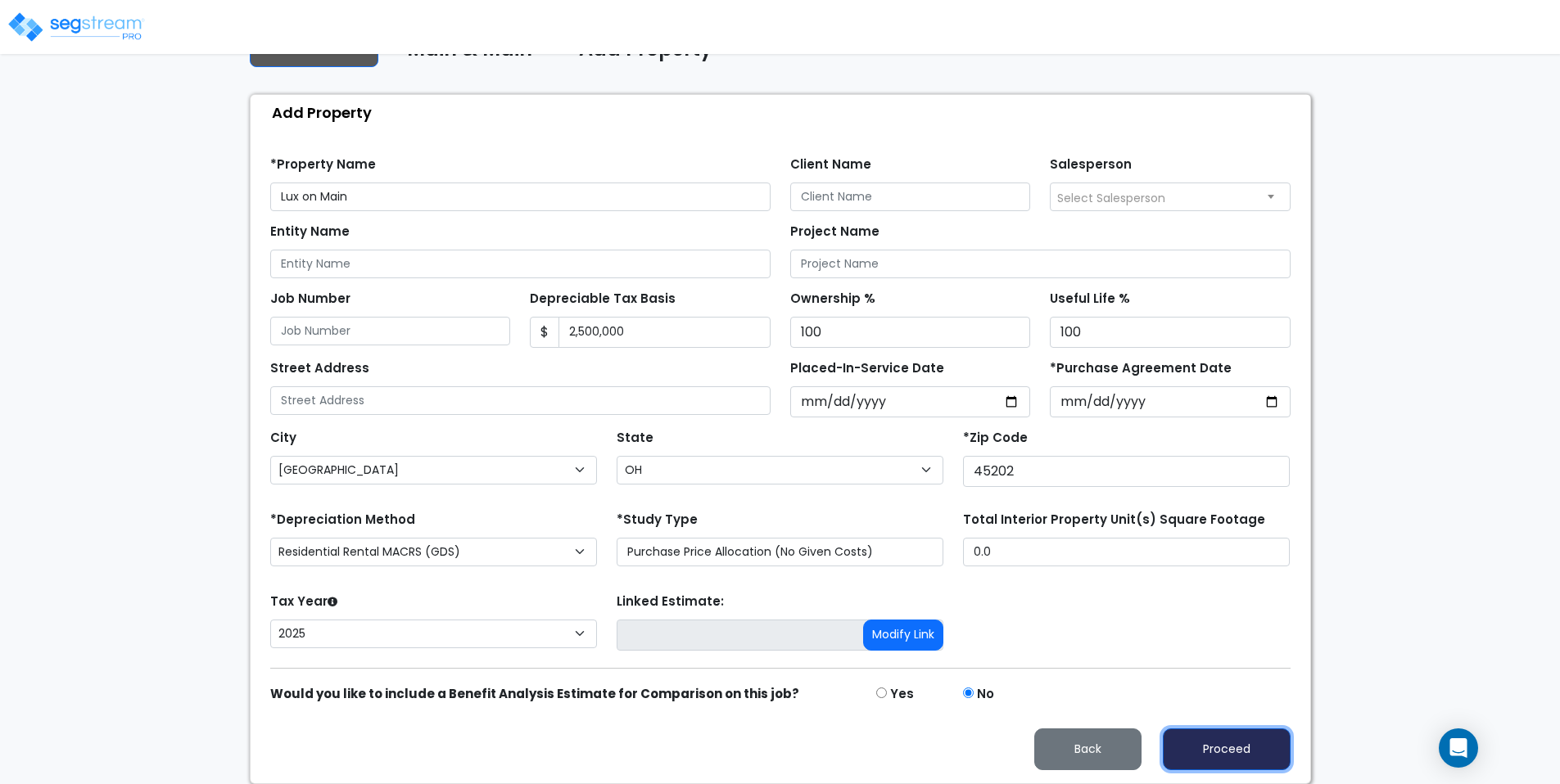
click at [1215, 740] on button "Proceed" at bounding box center [1226, 749] width 128 height 42
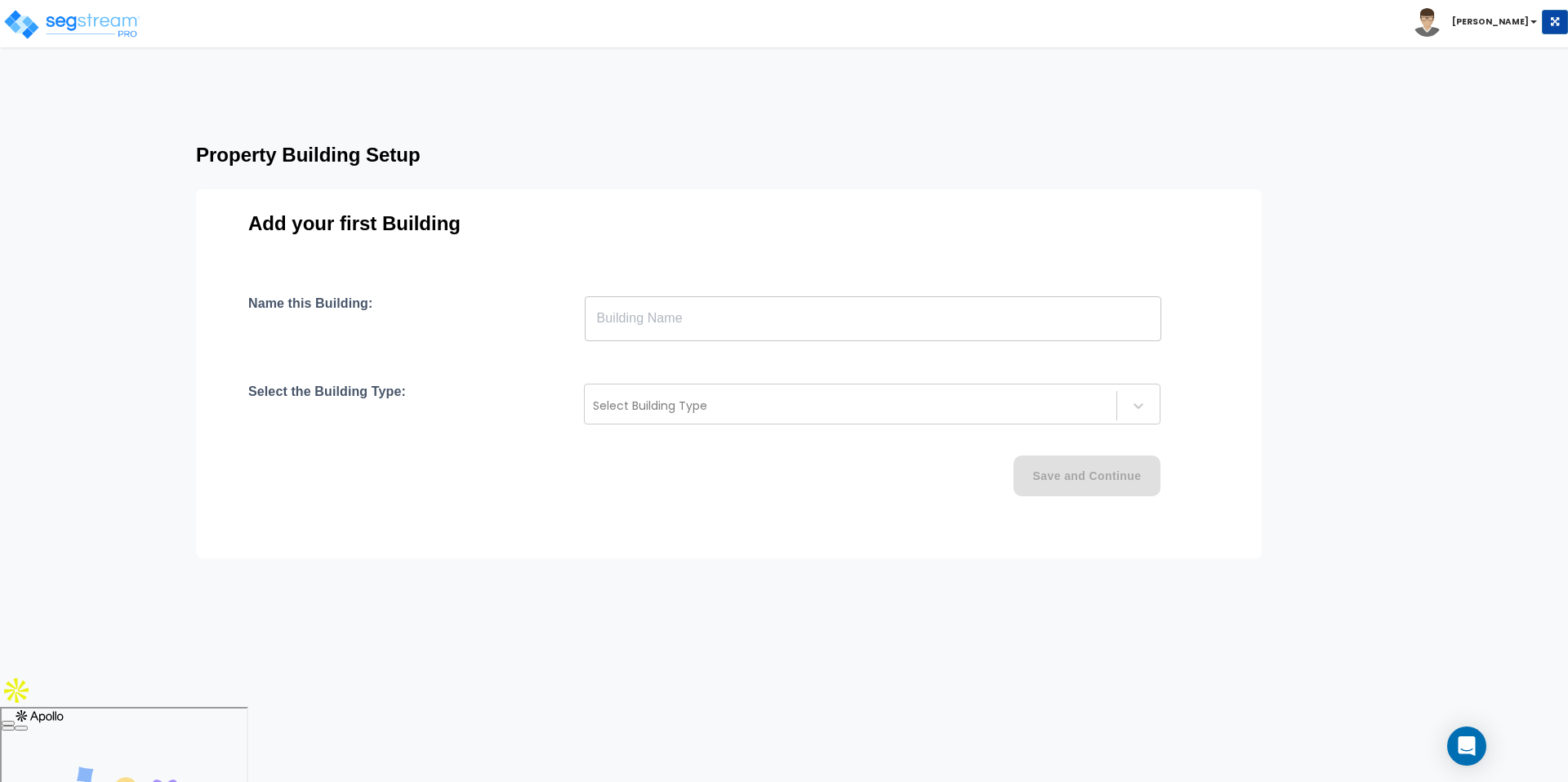
click at [643, 331] on input "text" at bounding box center [873, 318] width 576 height 45
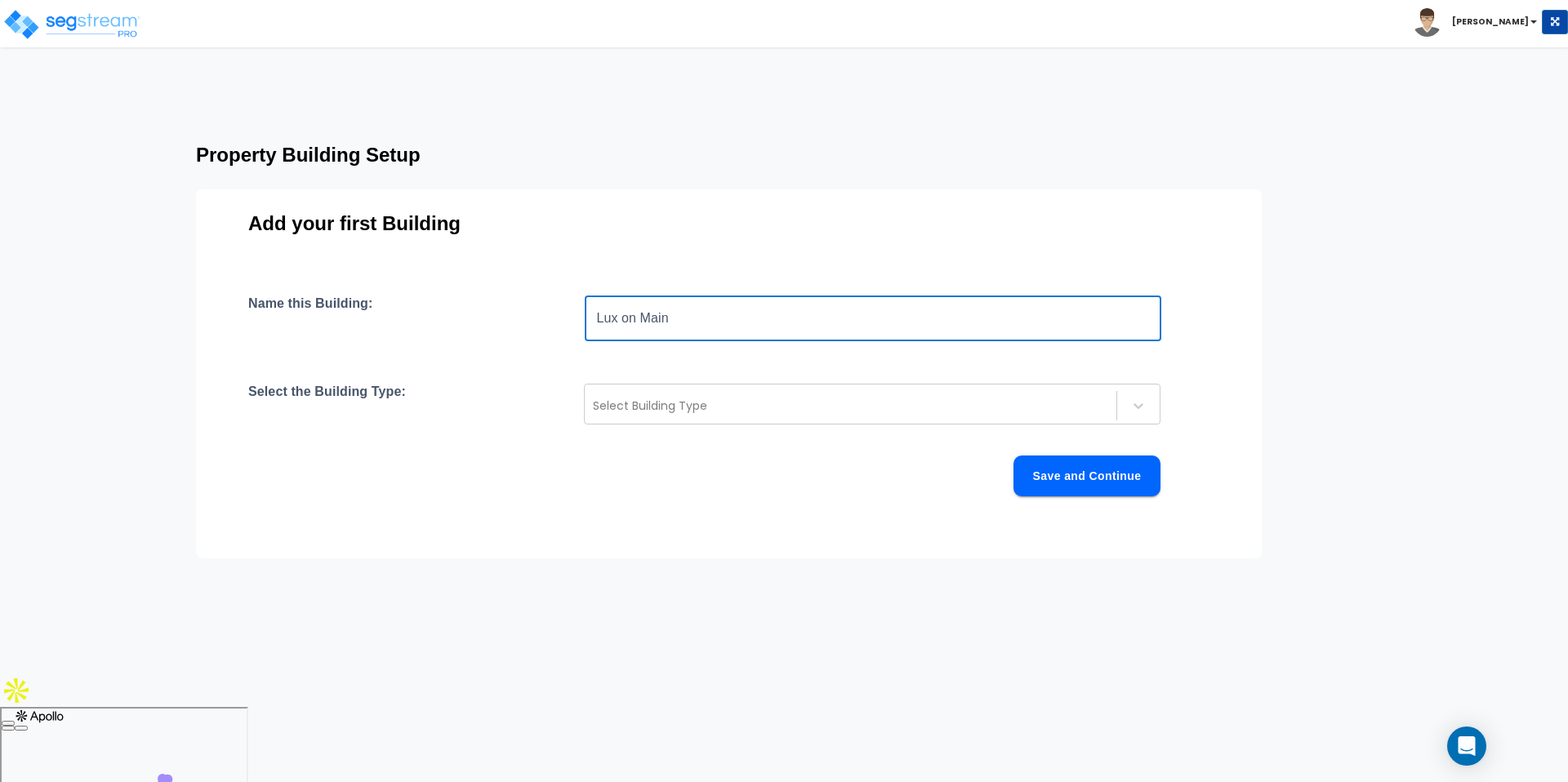
type input "Lux on Main"
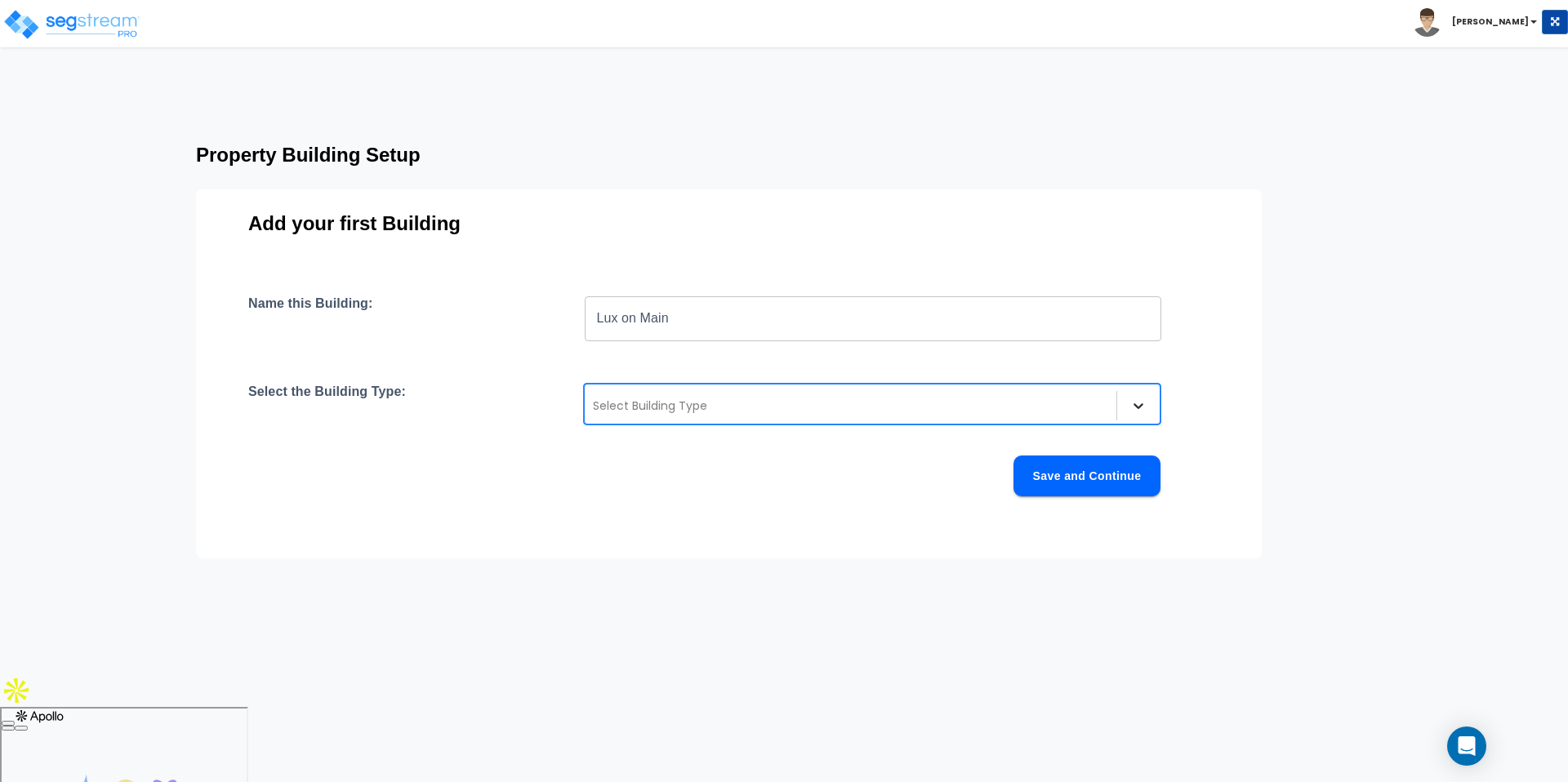
click at [1133, 408] on icon at bounding box center [1138, 405] width 16 height 16
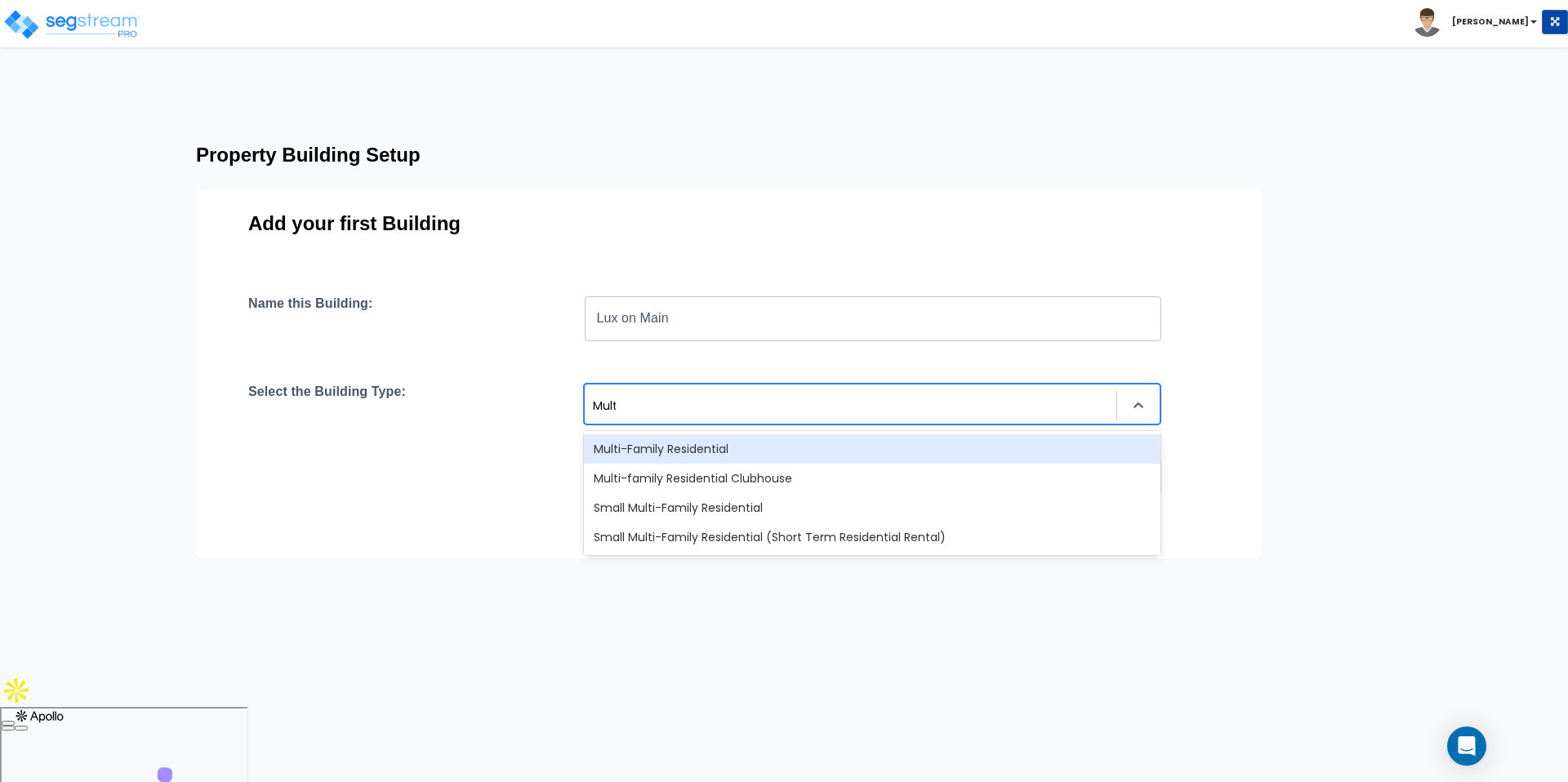
type input "Multi"
click at [877, 443] on div "Multi-Family Residential" at bounding box center [872, 449] width 576 height 29
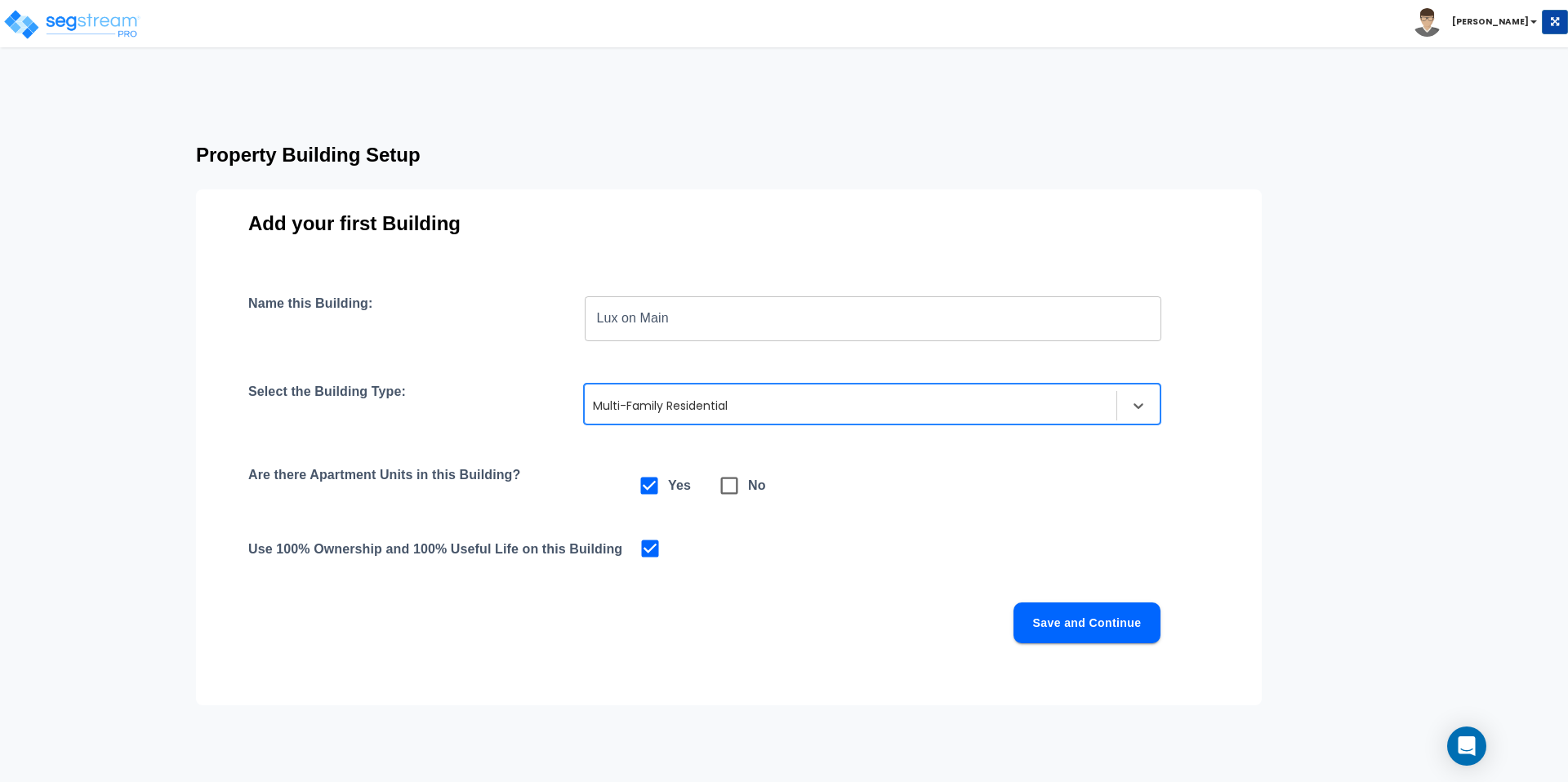
click at [1072, 628] on button "Save and Continue" at bounding box center [1087, 622] width 147 height 41
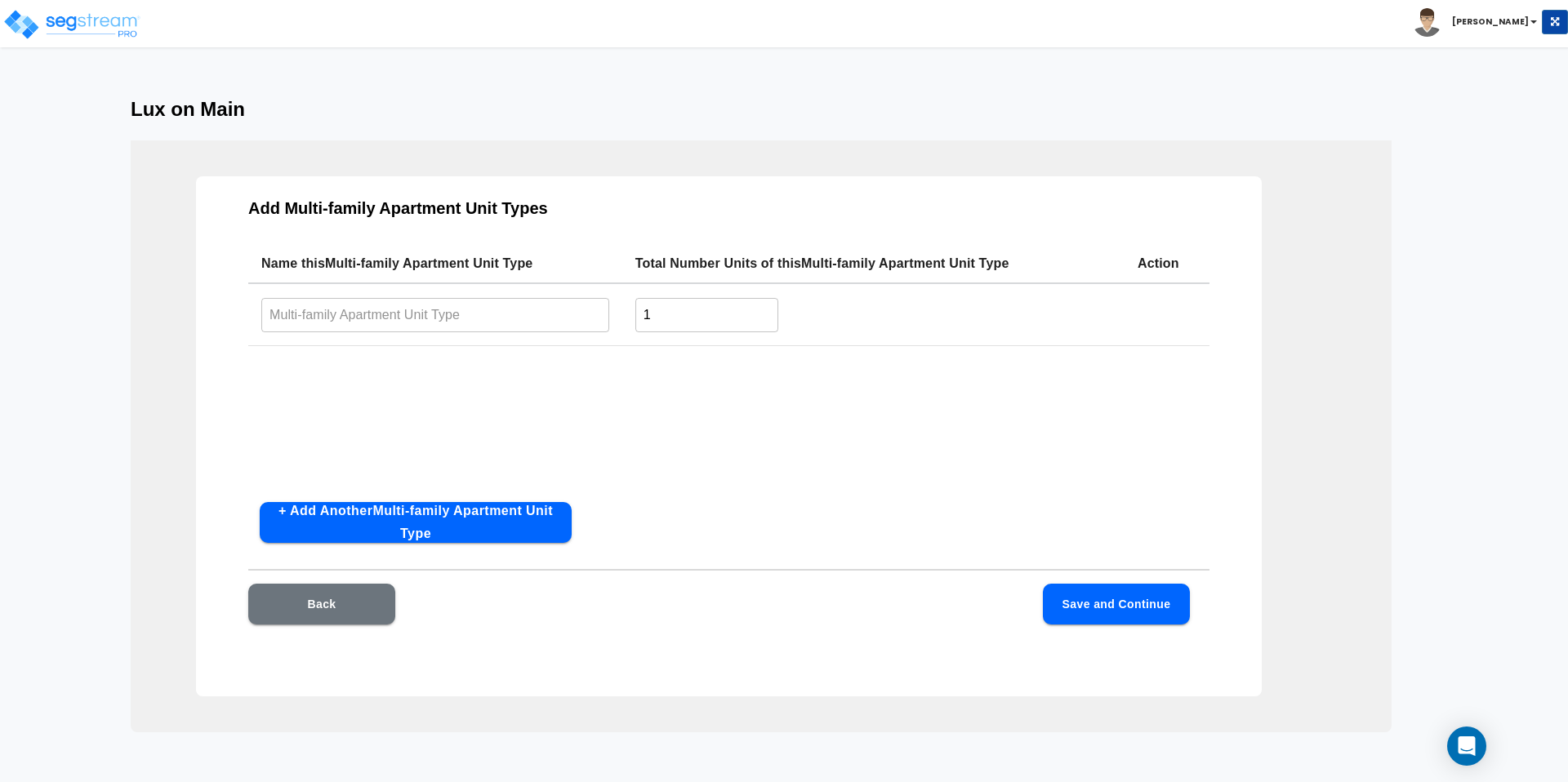
click at [360, 328] on input "text" at bounding box center [435, 315] width 348 height 35
type input "2"
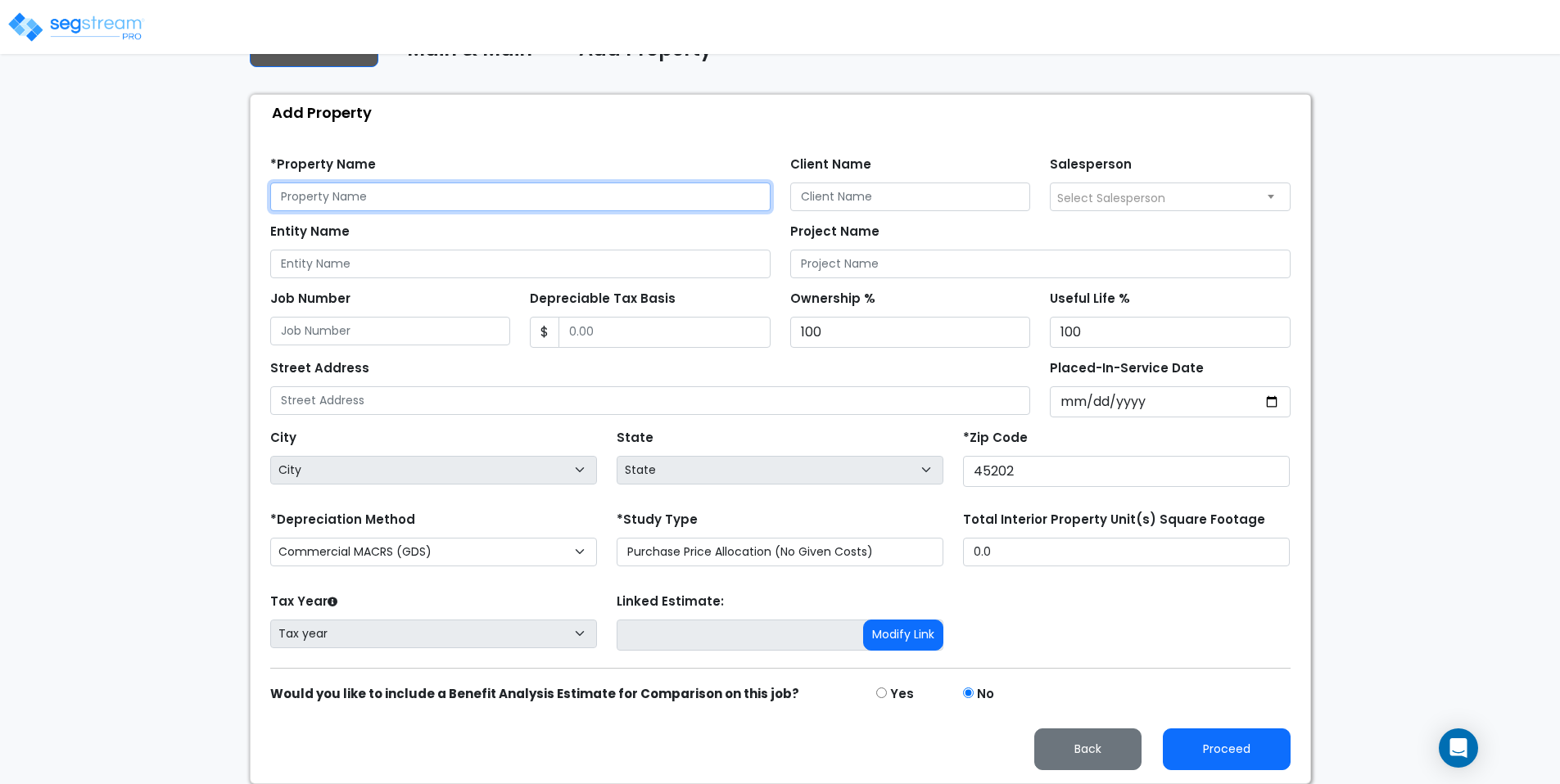
click at [306, 195] on input "text" at bounding box center [521, 197] width 500 height 29
type input "Lux on Main"
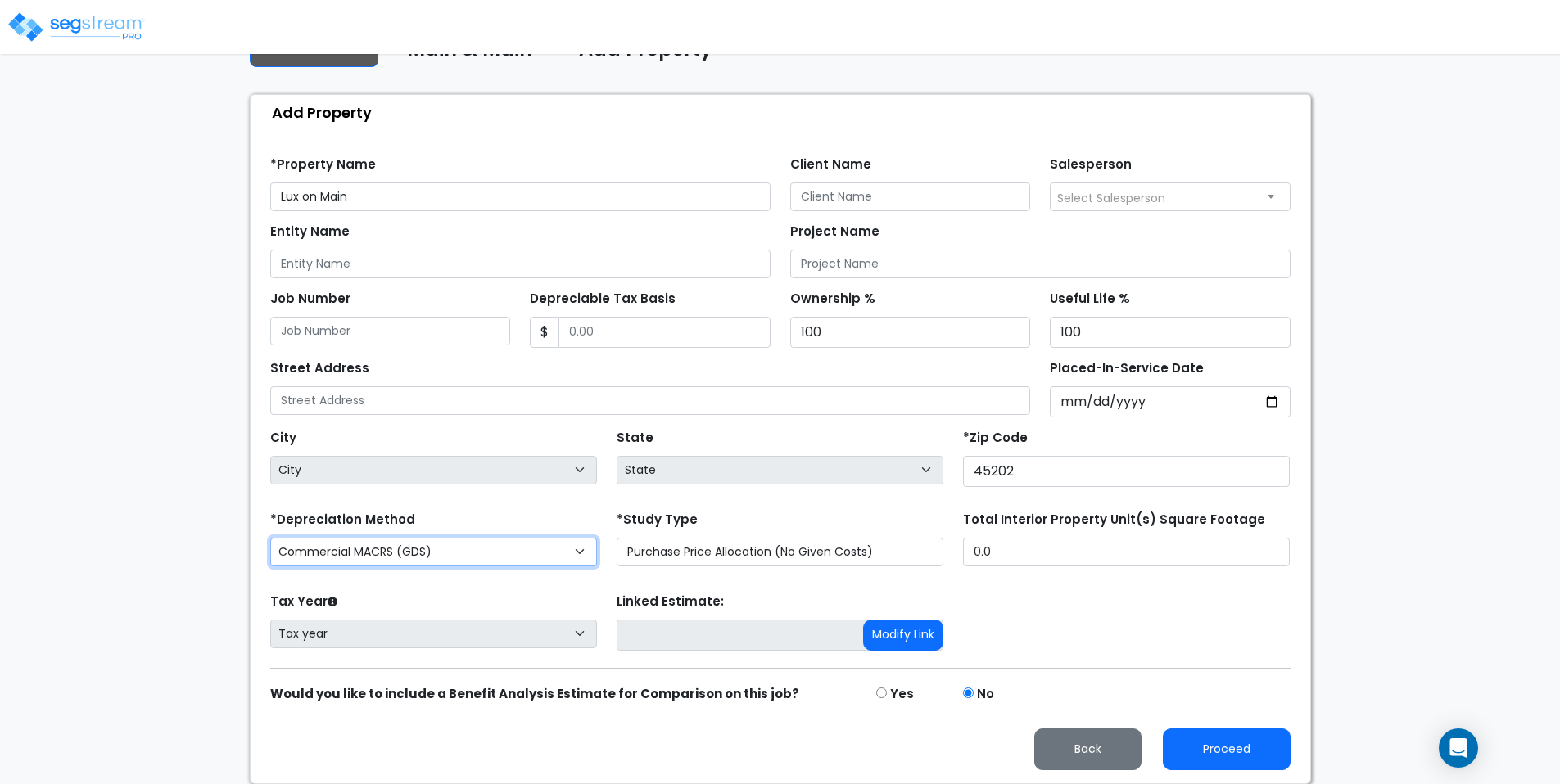
click at [518, 559] on select "Commercial MACRS (GDS) Residential Rental MACRS (GDS) Commercial MACRS (GDS) QI…" at bounding box center [434, 552] width 327 height 29
select select "RRM(_39"
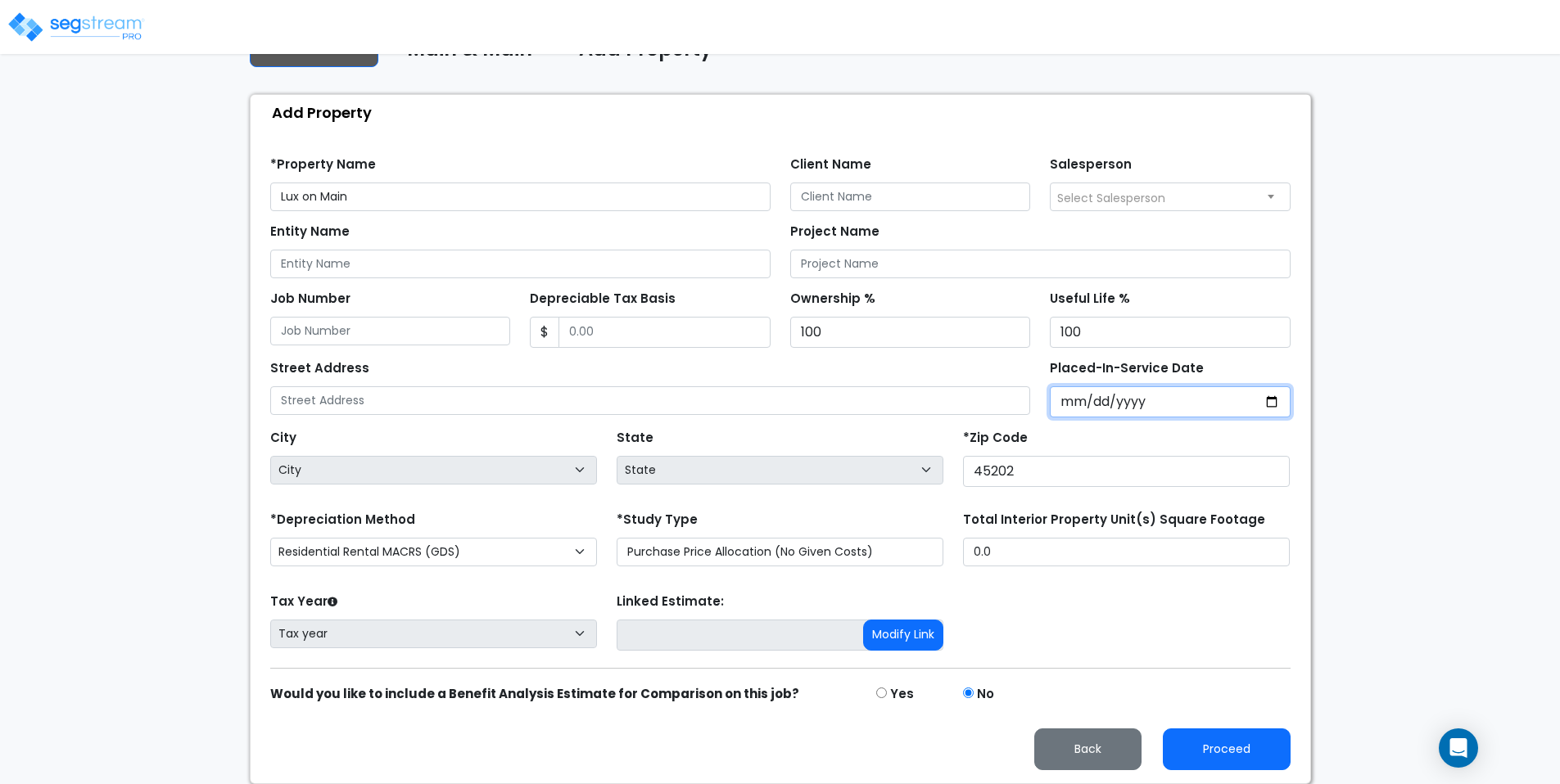
click at [1274, 401] on input "2025-08-15" at bounding box center [1170, 402] width 241 height 31
type input "2025-08-07"
select select "2025"
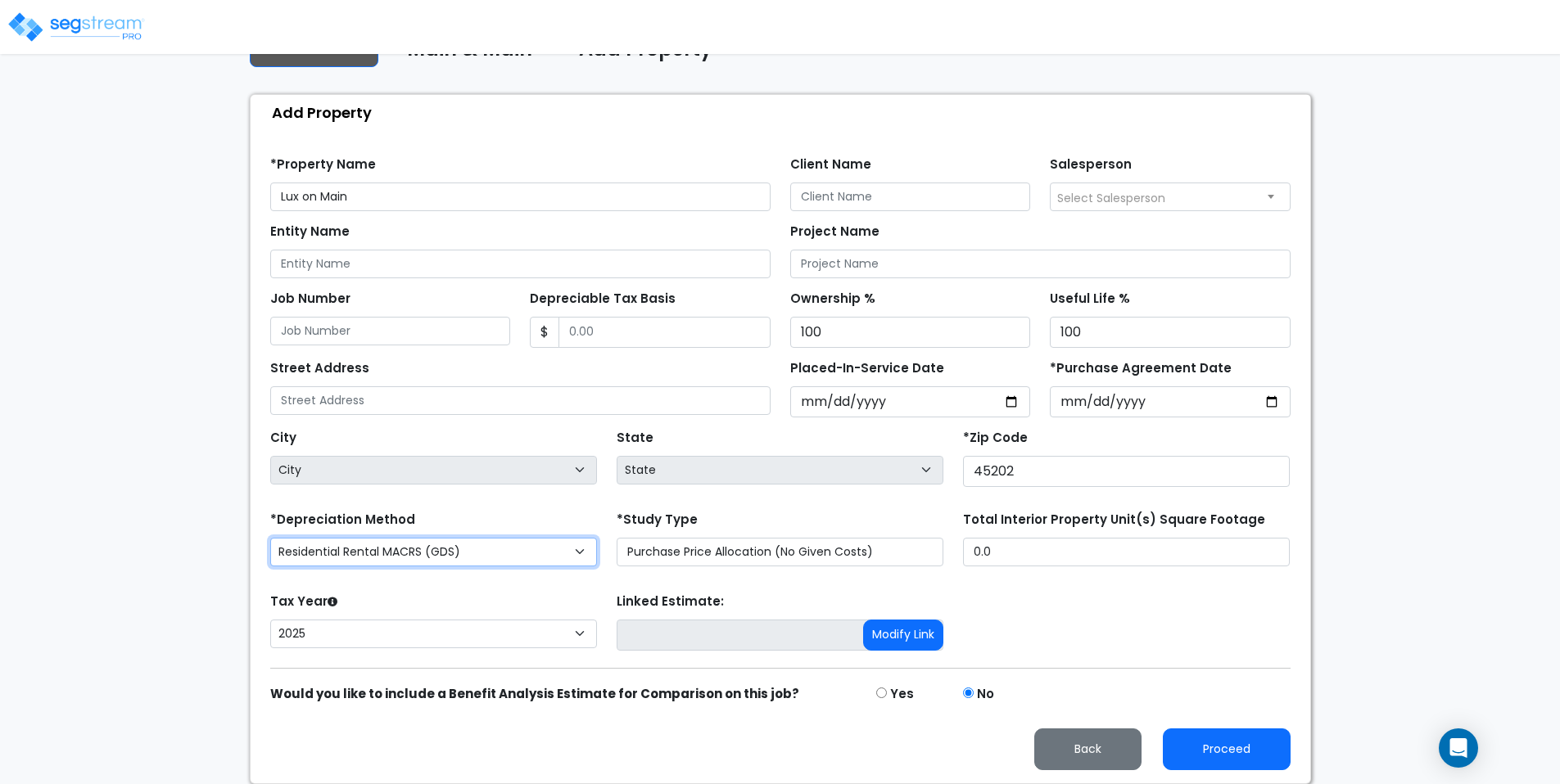
click at [538, 541] on select "Commercial MACRS (GDS) Residential Rental MACRS (GDS) Commercial MACRS (GDS) QI…" at bounding box center [434, 552] width 327 height 29
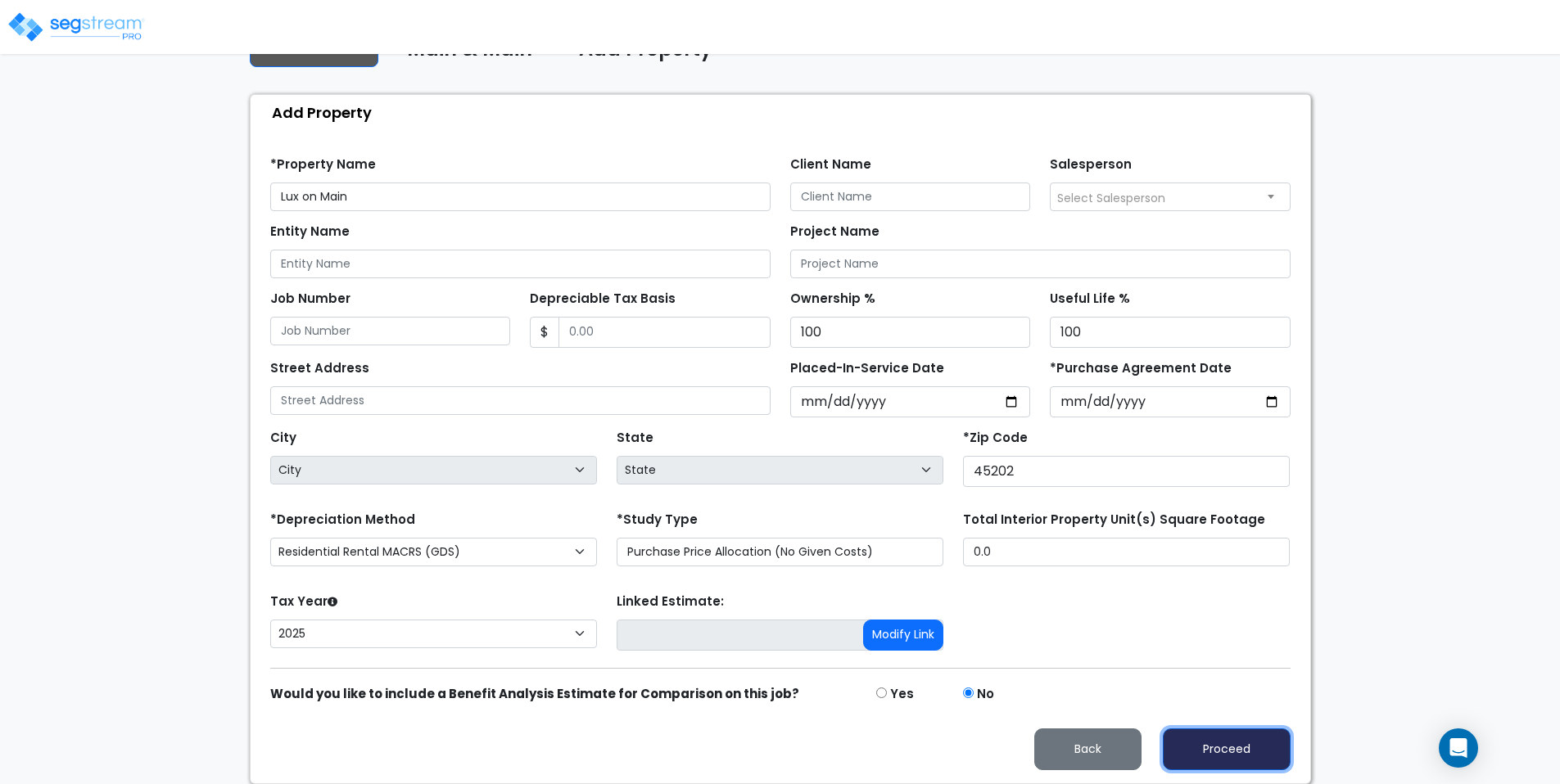
click at [1225, 757] on button "Proceed" at bounding box center [1226, 749] width 128 height 42
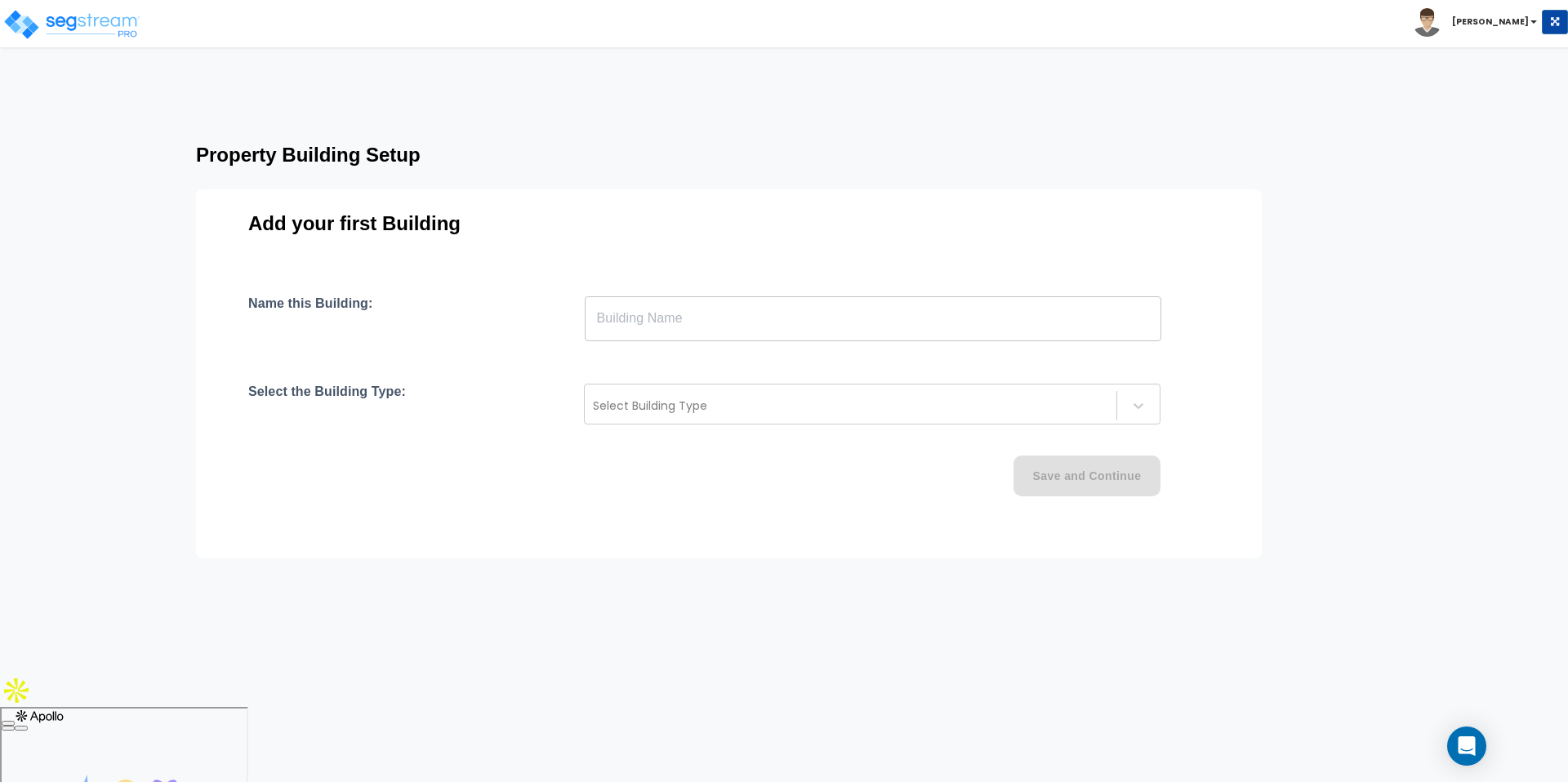
click at [659, 316] on input "text" at bounding box center [873, 318] width 576 height 45
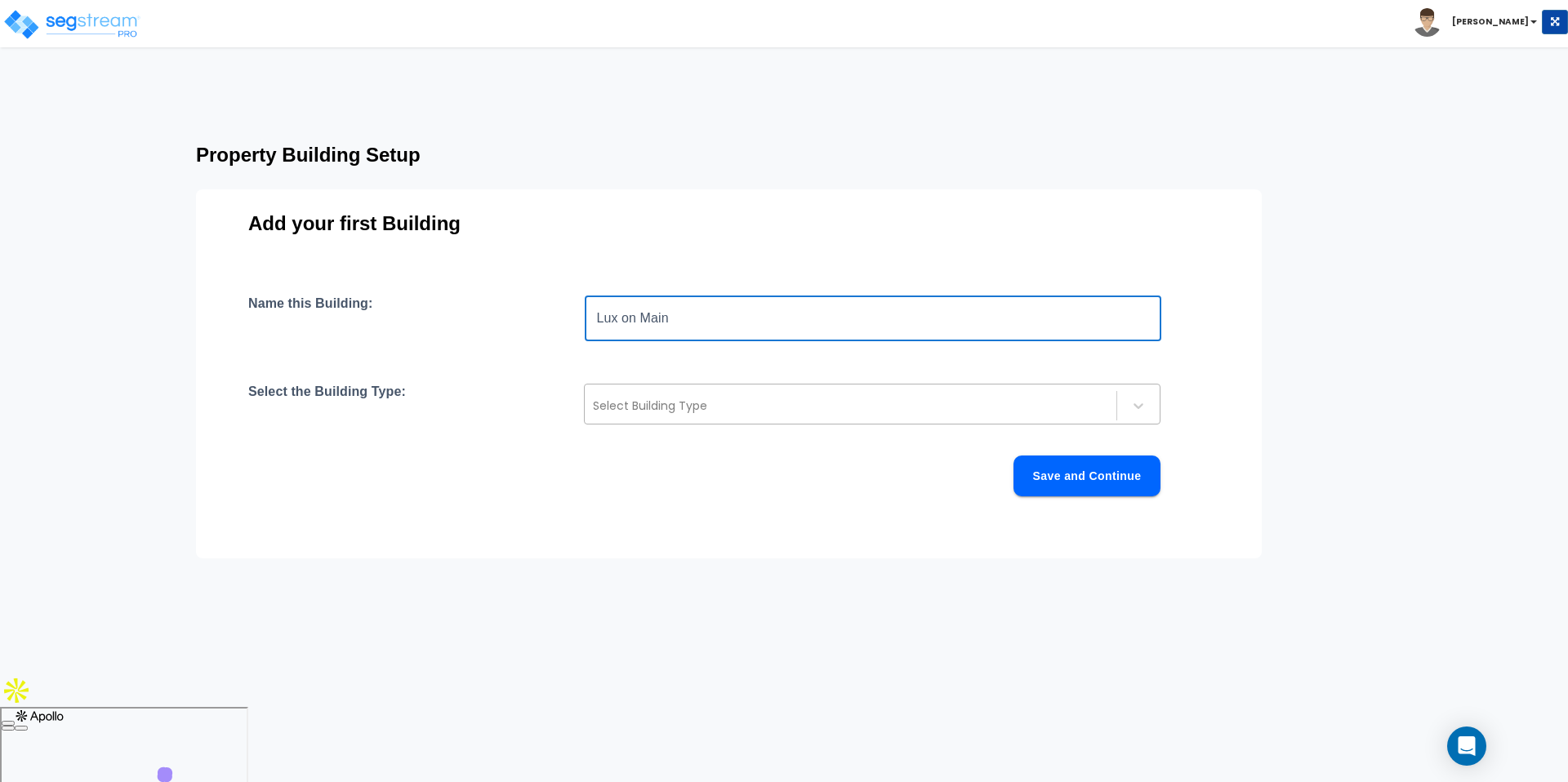
type input "Lux on Main"
click at [795, 383] on div "Name this Building: Lux on Main ​ Select the Building Type: Select Building Typ…" at bounding box center [729, 416] width 961 height 240
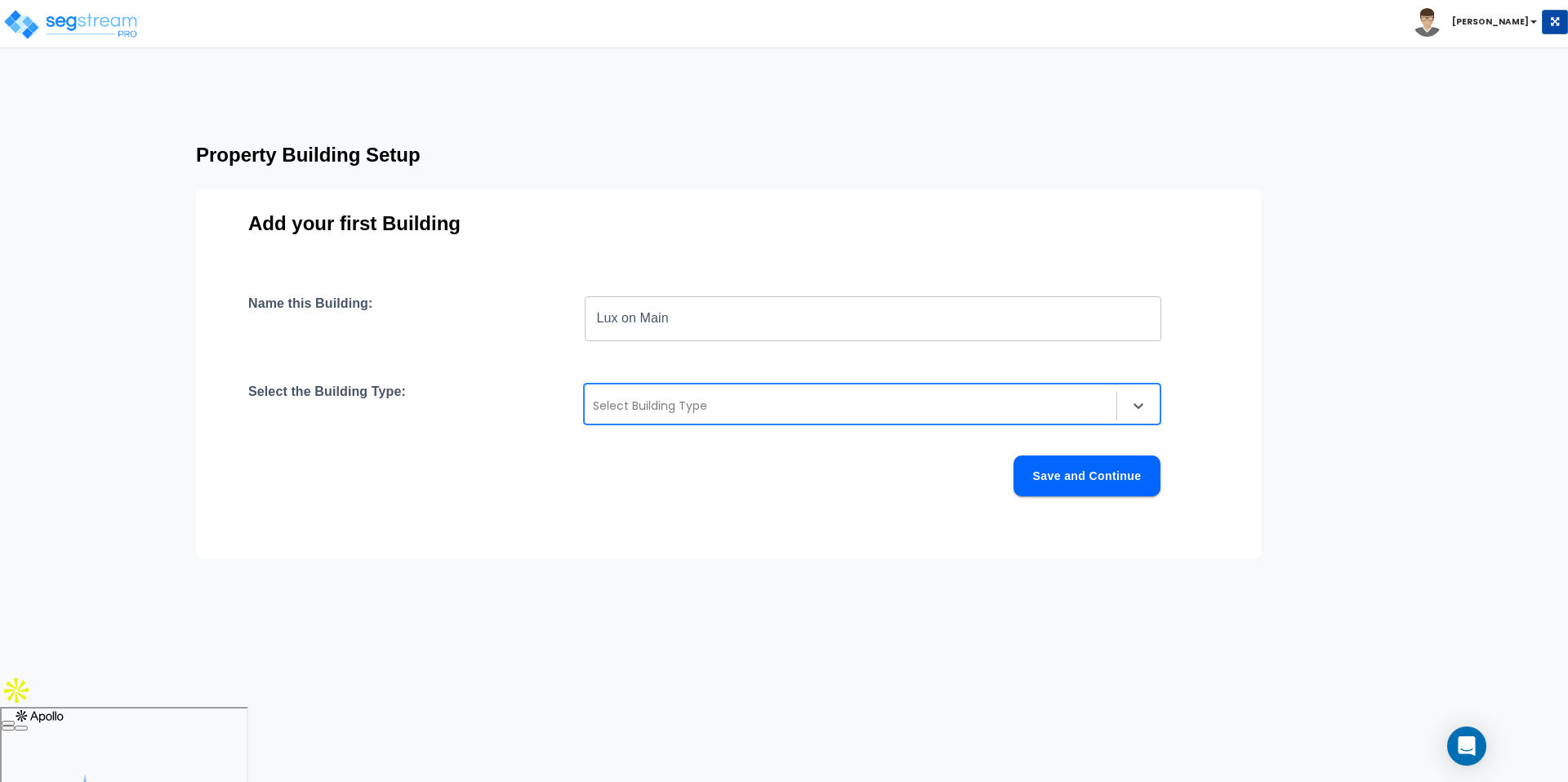
click at [805, 396] on div at bounding box center [850, 405] width 515 height 19
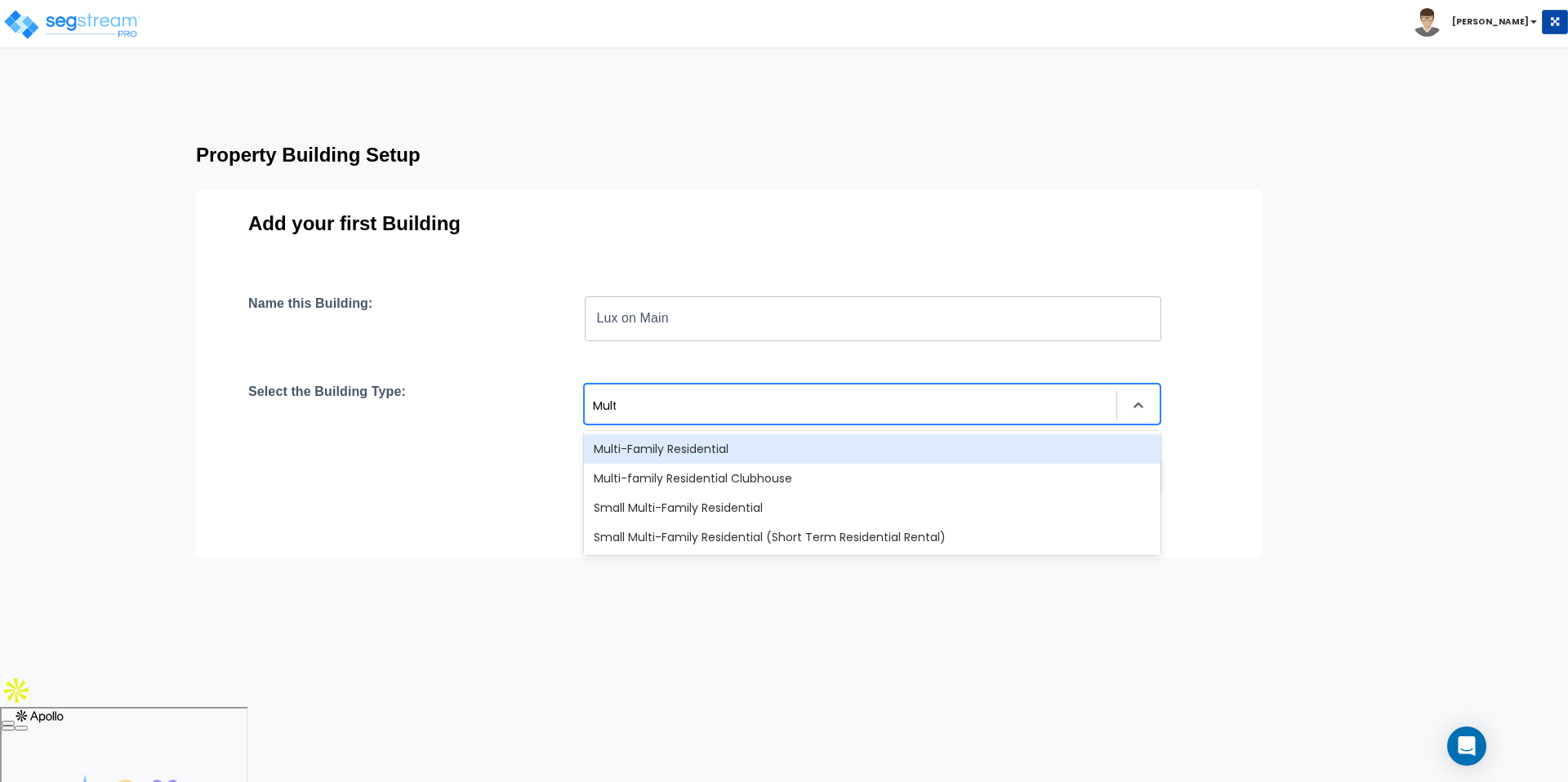
type input "Multi"
click at [634, 443] on div "Multi-Family Residential" at bounding box center [872, 449] width 576 height 29
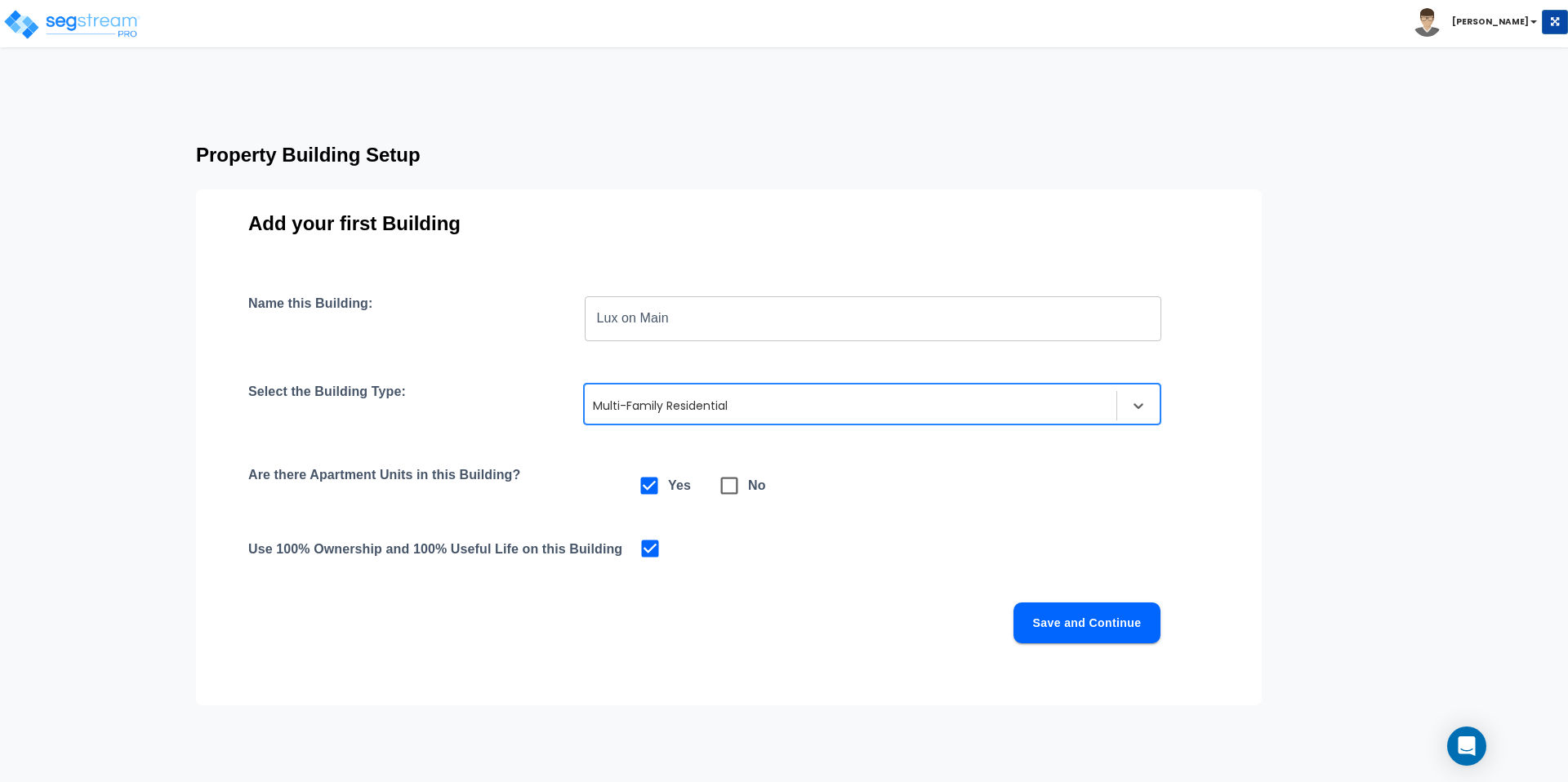
click at [1050, 620] on button "Save and Continue" at bounding box center [1087, 622] width 147 height 41
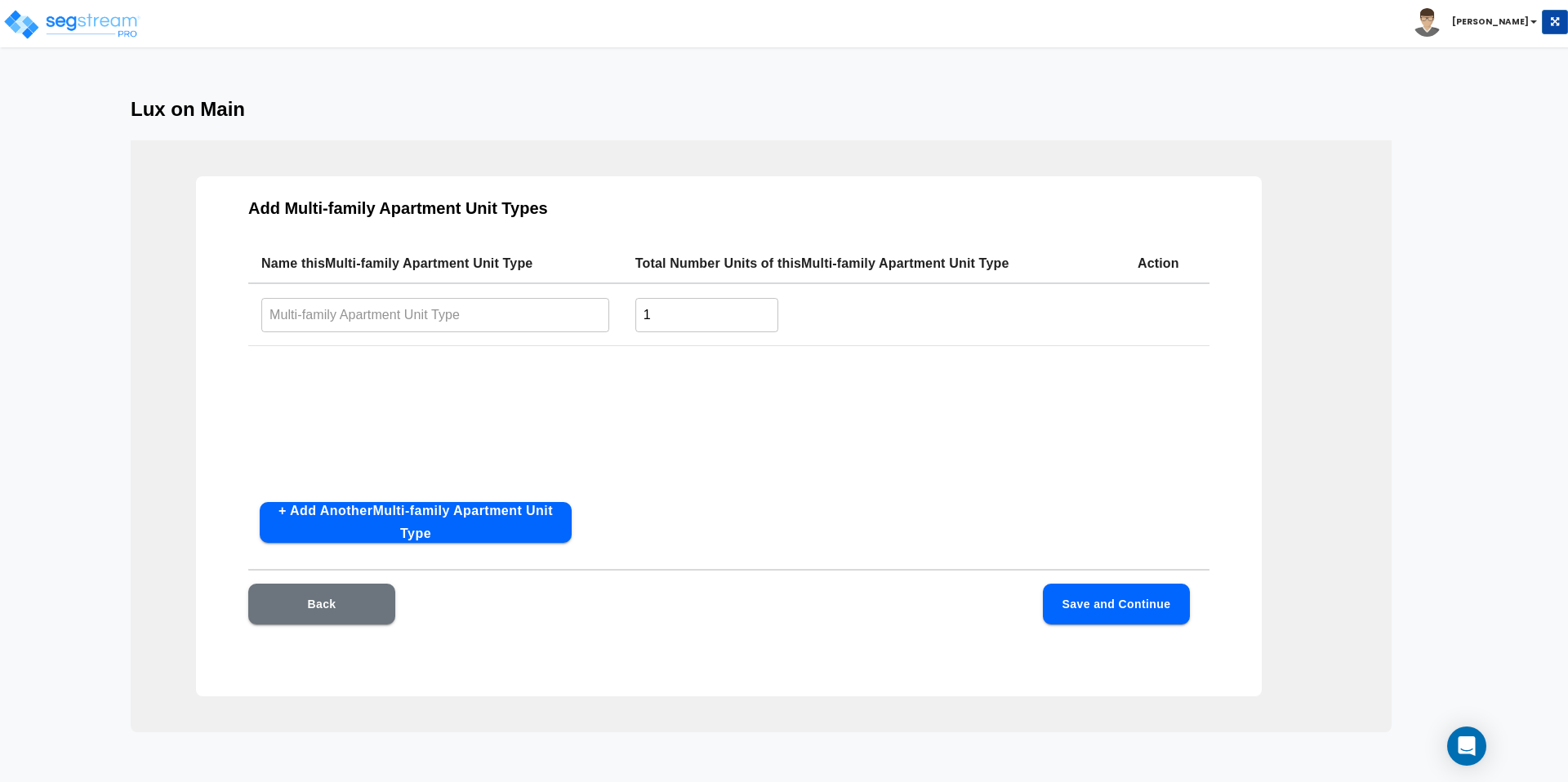
click at [417, 304] on input "text" at bounding box center [435, 315] width 348 height 35
type input "Studio"
type input "25"
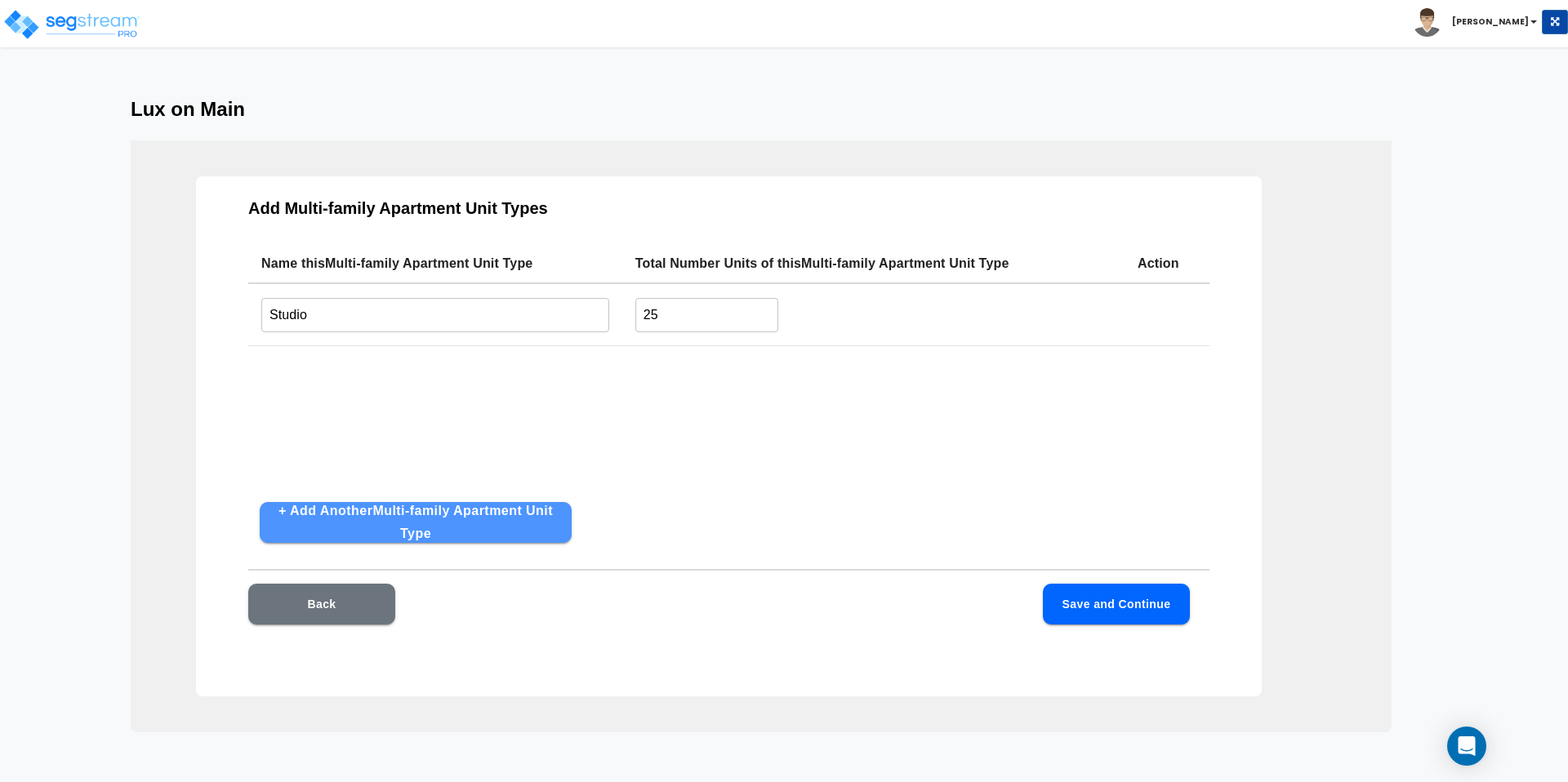
click at [411, 527] on button "+ Add Another Multi-family Apartment Unit Type" at bounding box center [415, 522] width 312 height 41
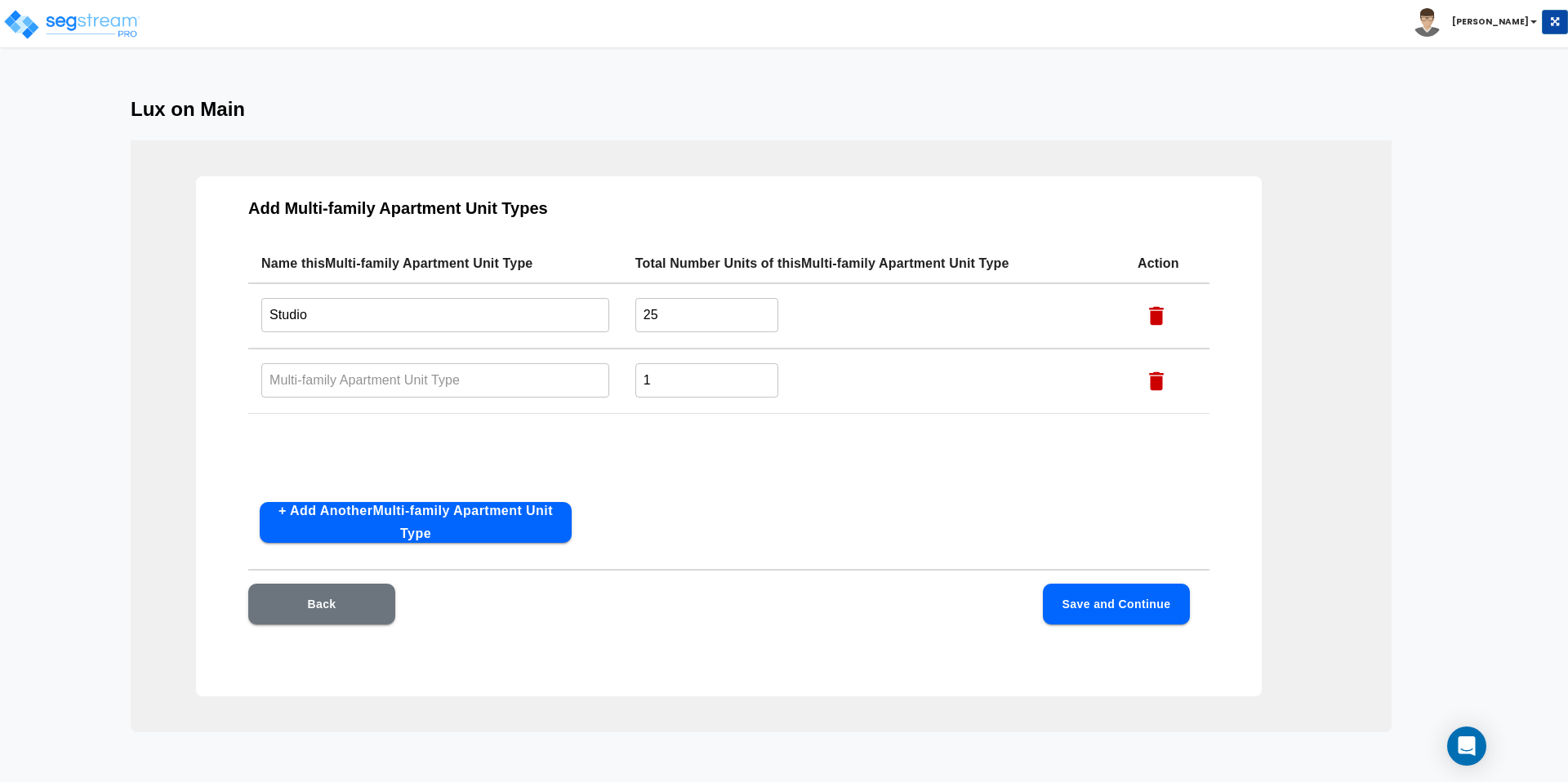
click at [334, 370] on input "text" at bounding box center [435, 381] width 348 height 35
type input "1 BDR"
type input "25"
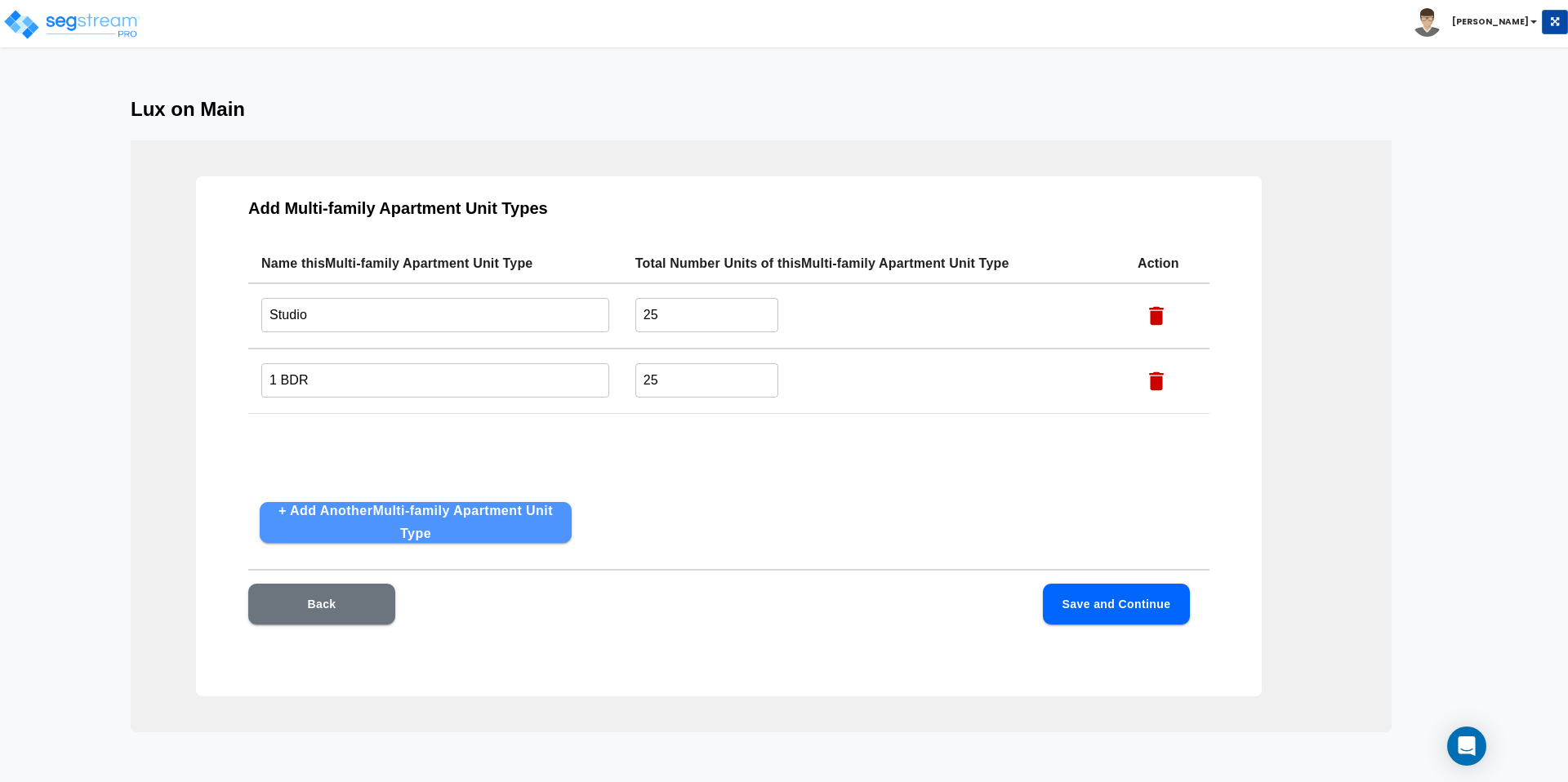
click at [338, 515] on button "+ Add Another Multi-family Apartment Unit Type" at bounding box center [415, 522] width 312 height 41
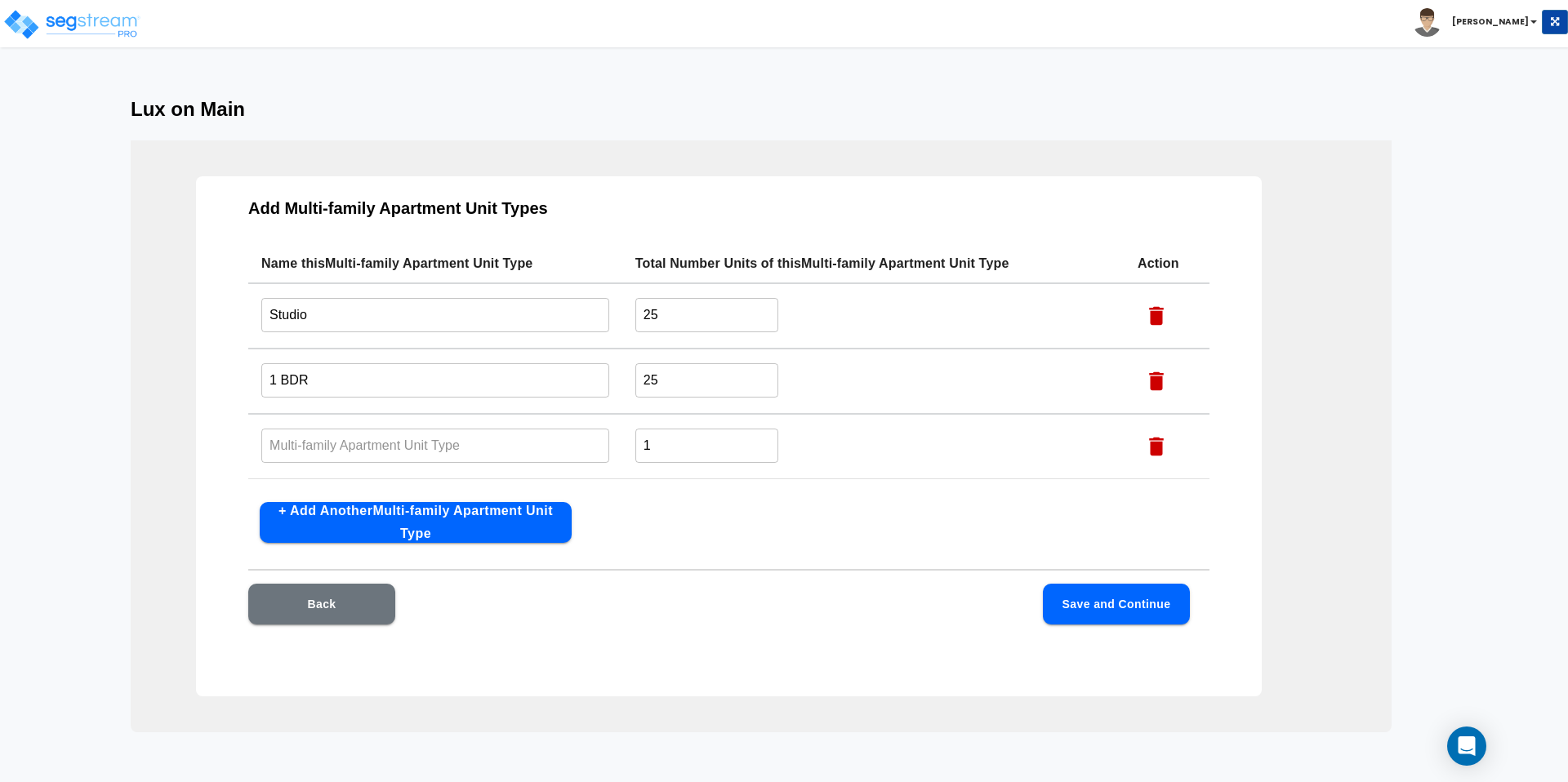
click at [308, 439] on input "text" at bounding box center [435, 445] width 348 height 35
type input "2 BDR"
type input "25"
click at [709, 591] on div "Back Save and Continue" at bounding box center [718, 604] width 942 height 41
click at [1075, 590] on button "Save and Continue" at bounding box center [1116, 604] width 147 height 41
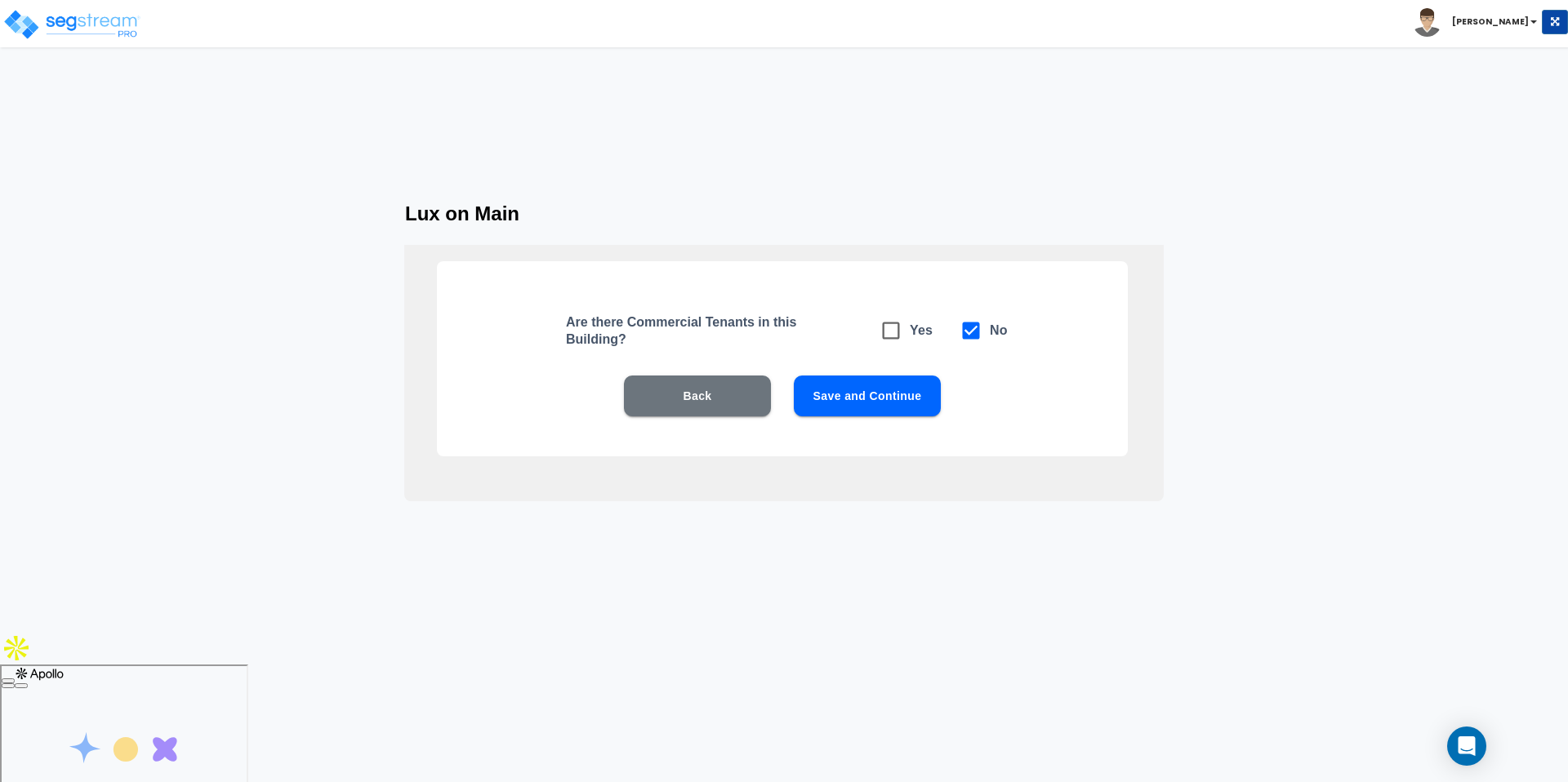
click at [891, 328] on icon at bounding box center [891, 330] width 23 height 23
checkbox input "true"
checkbox input "false"
click at [884, 399] on button "Save and Continue" at bounding box center [867, 396] width 147 height 41
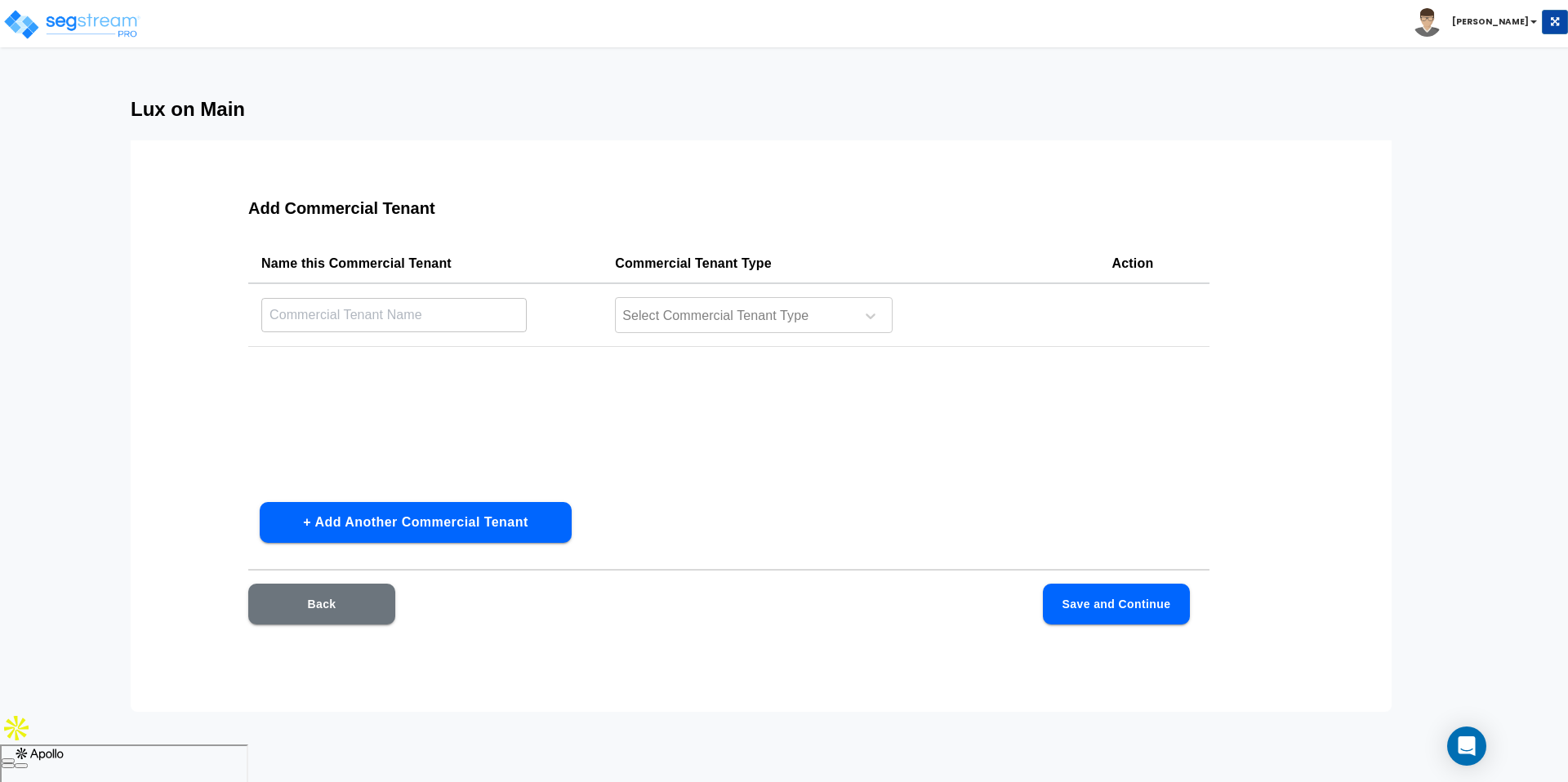
click at [297, 325] on input "text" at bounding box center [394, 315] width 266 height 35
type input "Starbucks"
click at [748, 333] on td "Select Commercial Tenant Type" at bounding box center [850, 315] width 497 height 64
click at [743, 329] on div "Select Commercial Tenant Type" at bounding box center [754, 315] width 277 height 36
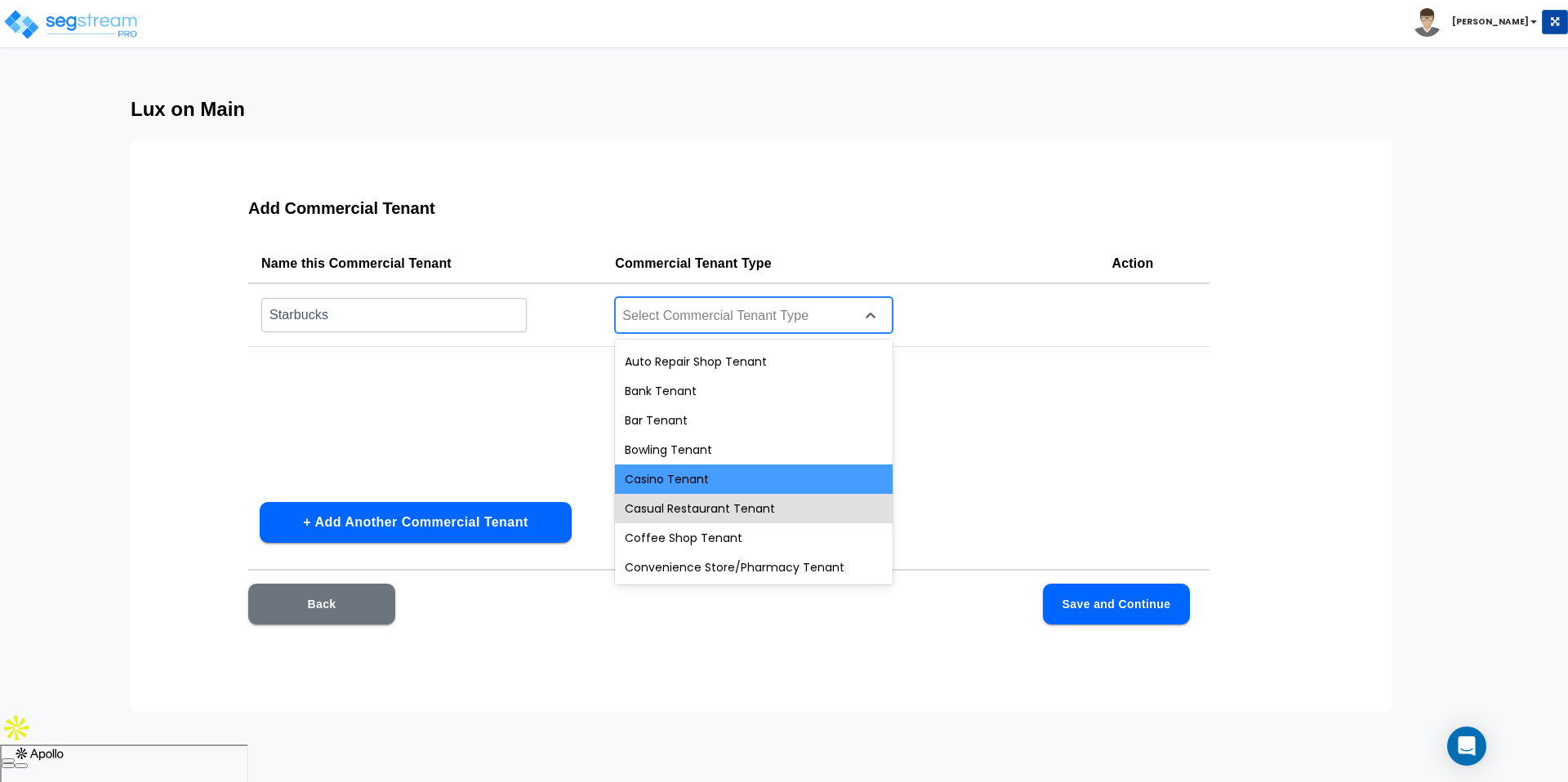
scroll to position [26, 0]
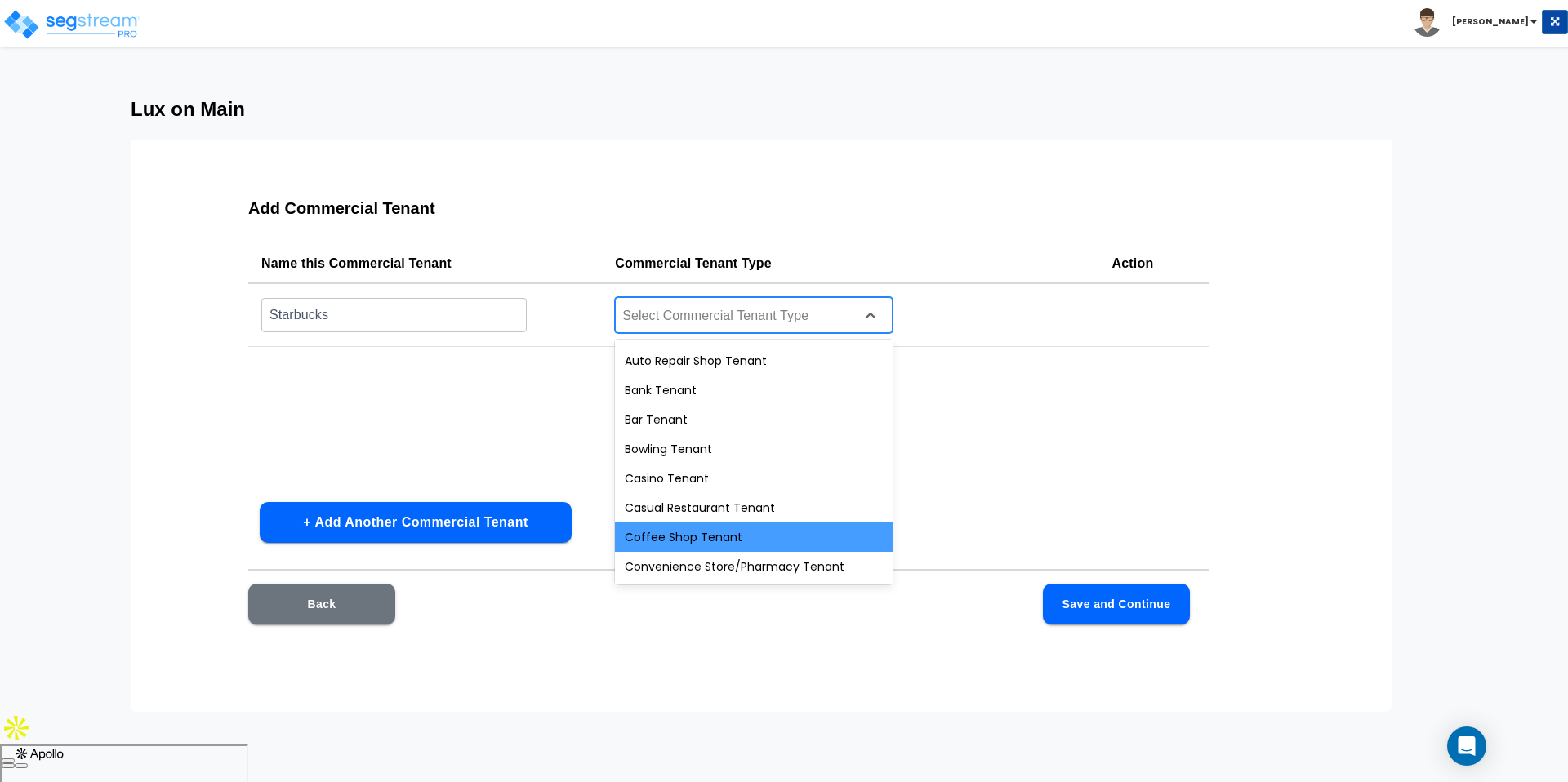
click at [742, 530] on div "Coffee Shop Tenant" at bounding box center [754, 537] width 277 height 29
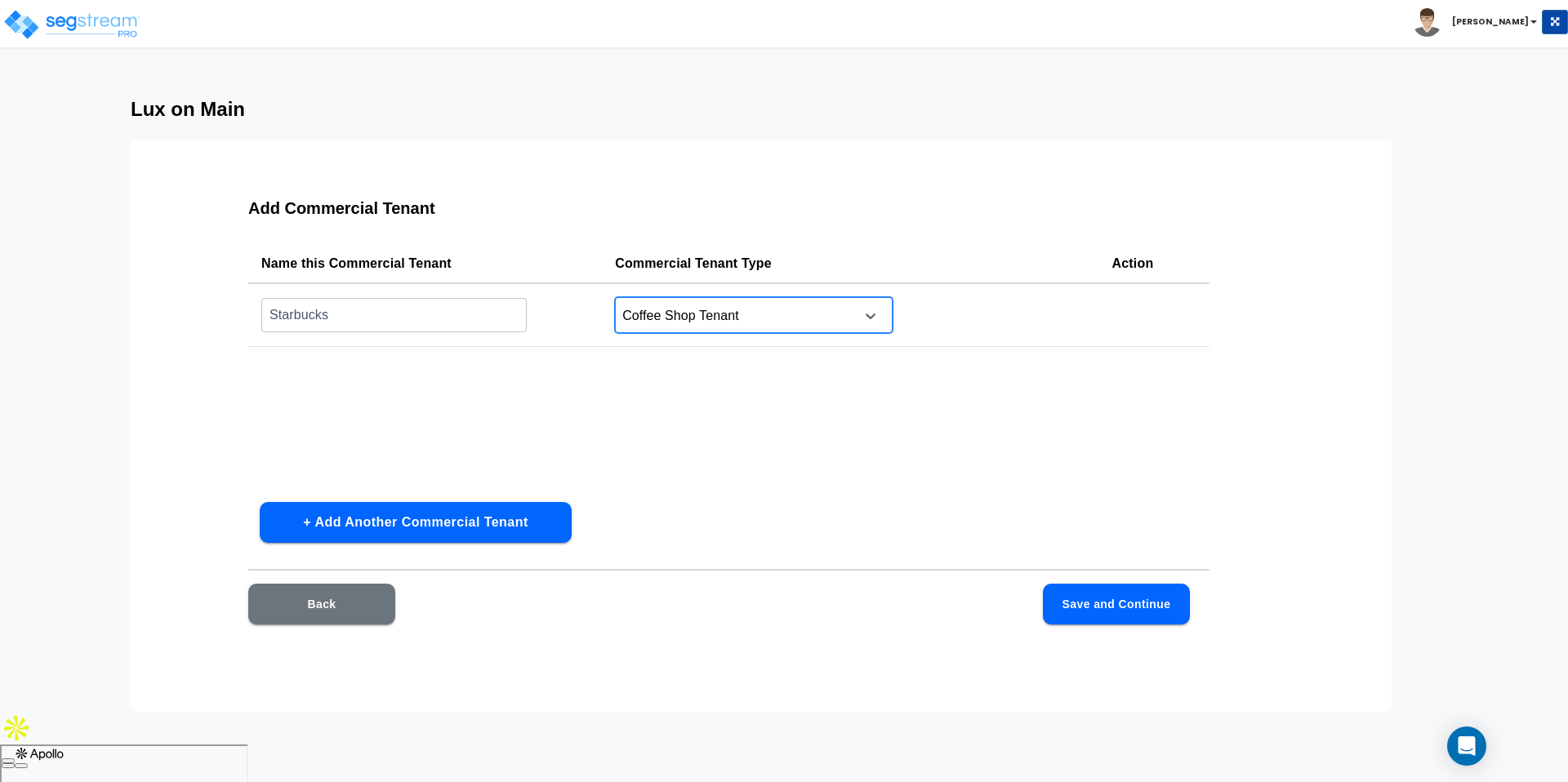
click at [1133, 590] on button "Save and Continue" at bounding box center [1116, 604] width 147 height 41
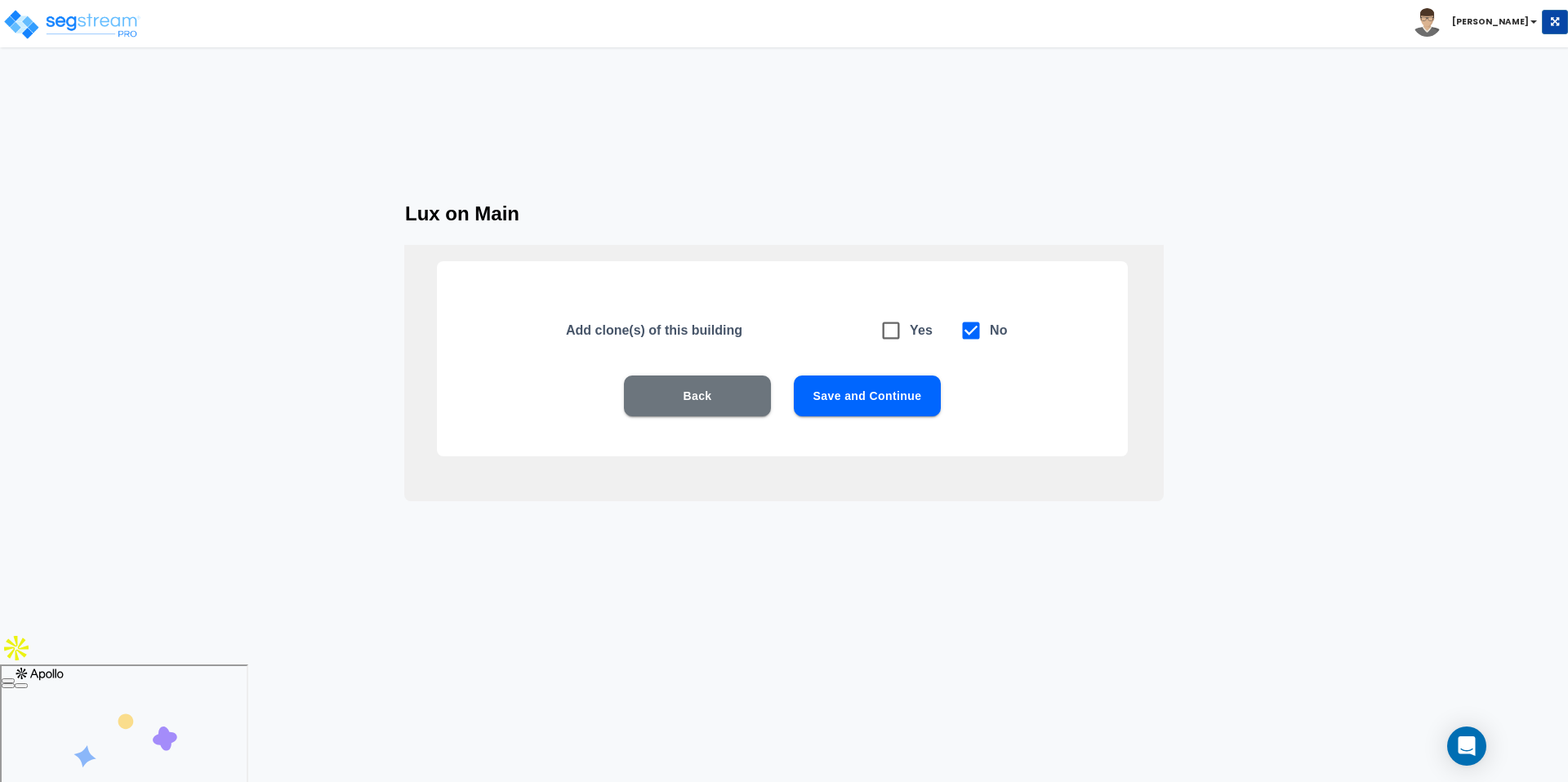
click at [895, 393] on button "Save and Continue" at bounding box center [867, 396] width 147 height 41
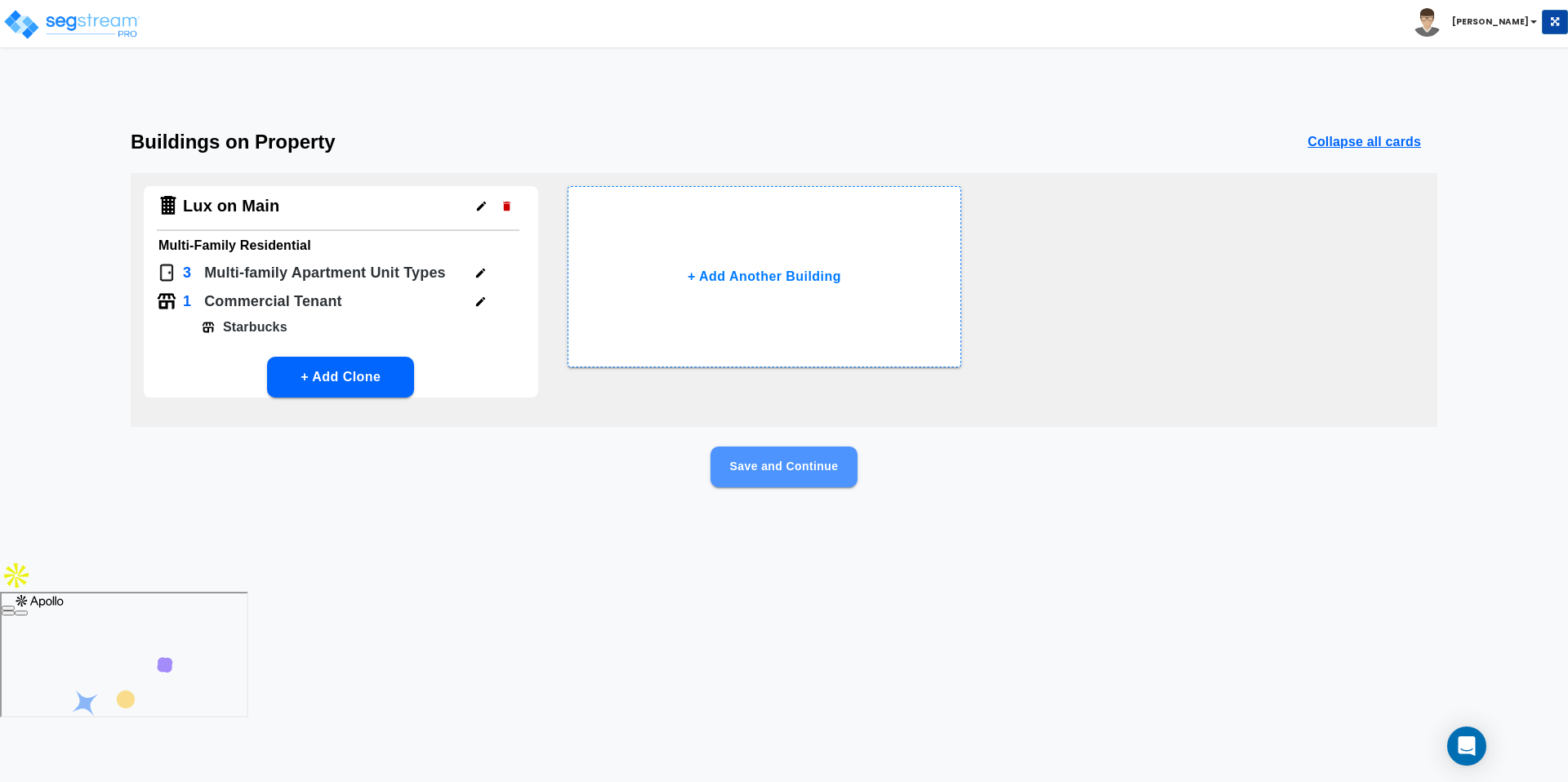
click at [771, 467] on button "Save and Continue" at bounding box center [784, 467] width 147 height 41
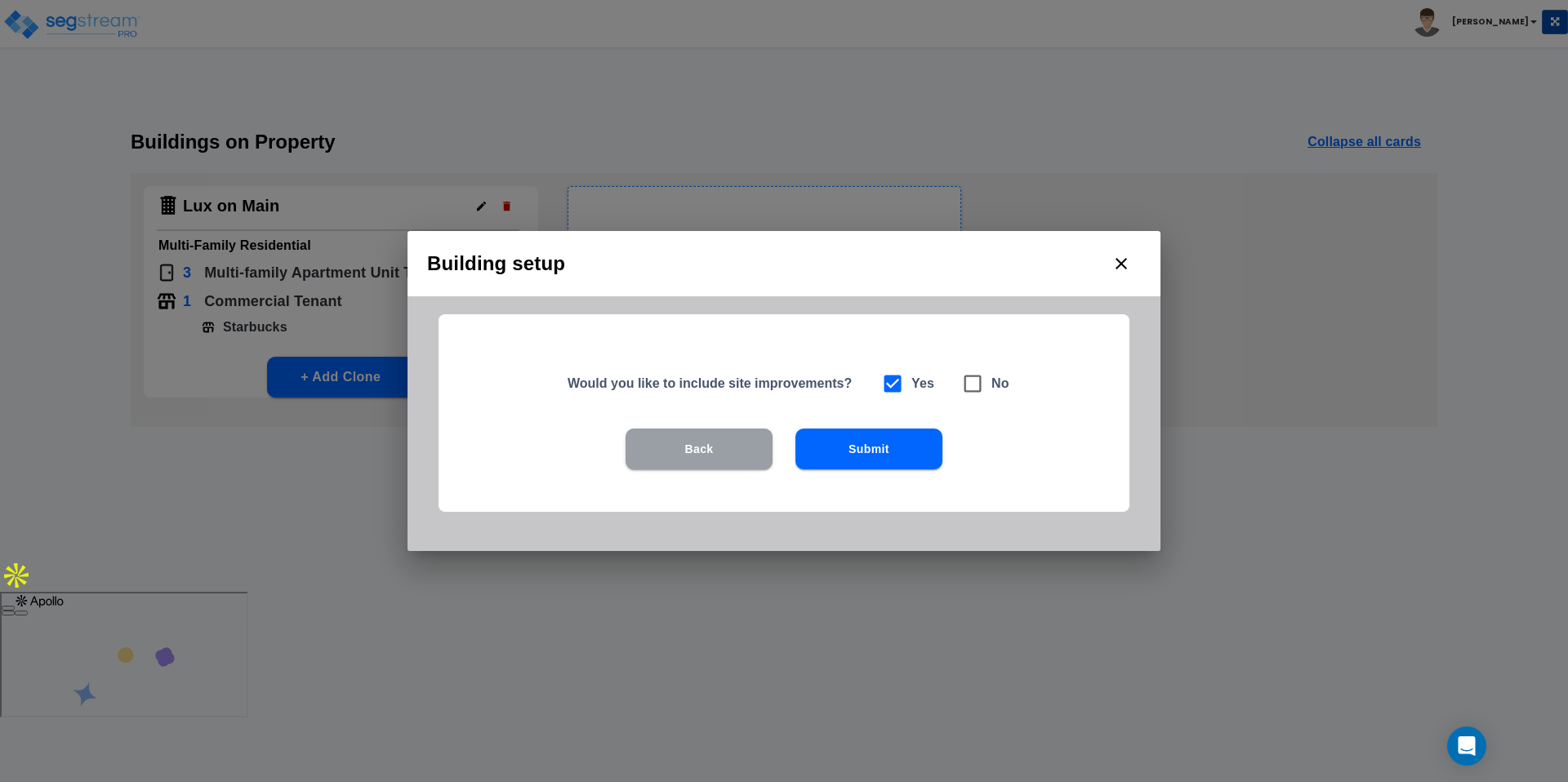
click at [692, 454] on button "Back" at bounding box center [699, 449] width 147 height 41
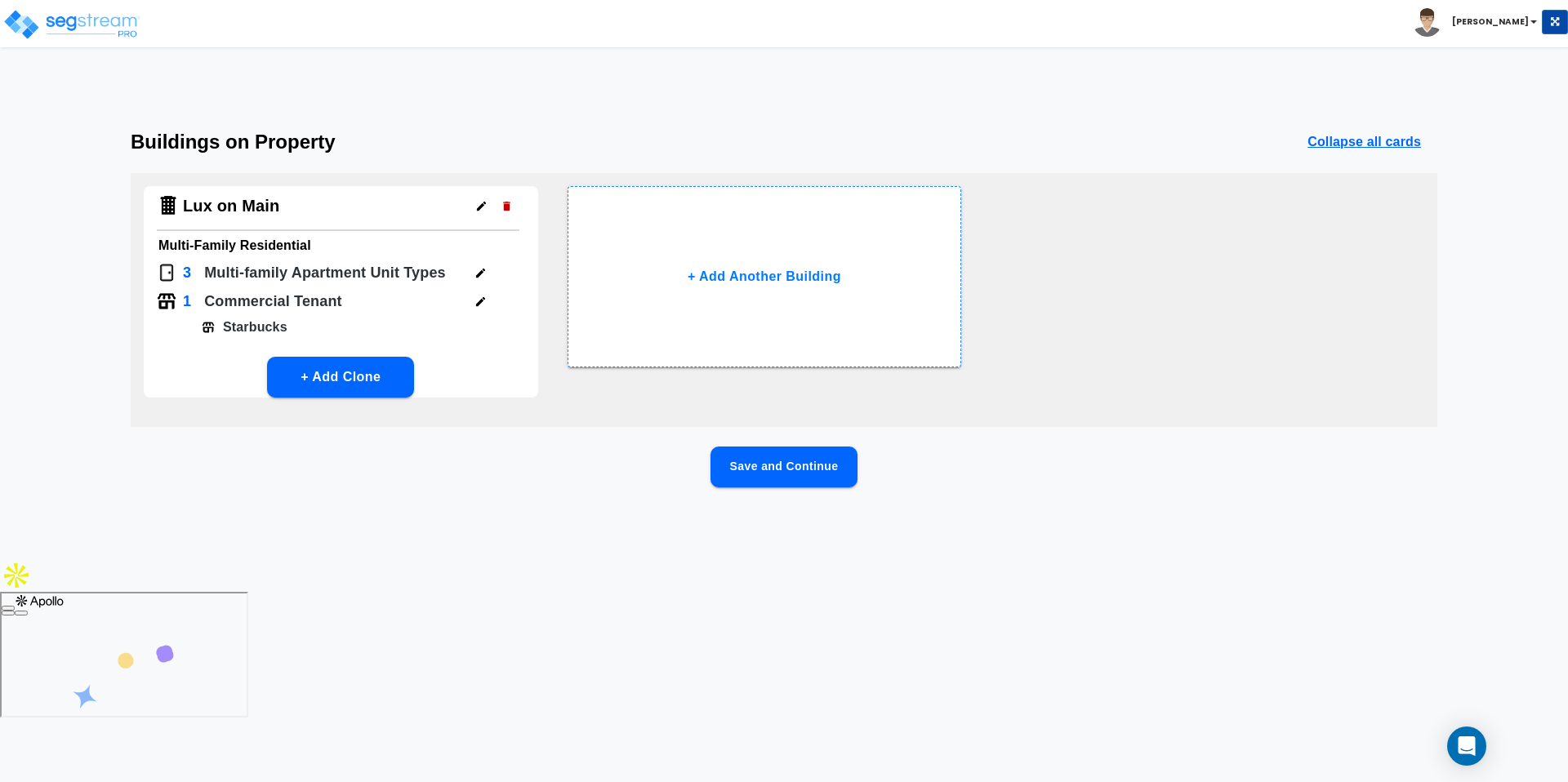
click at [325, 388] on button "+ Add Clone" at bounding box center [340, 377] width 147 height 41
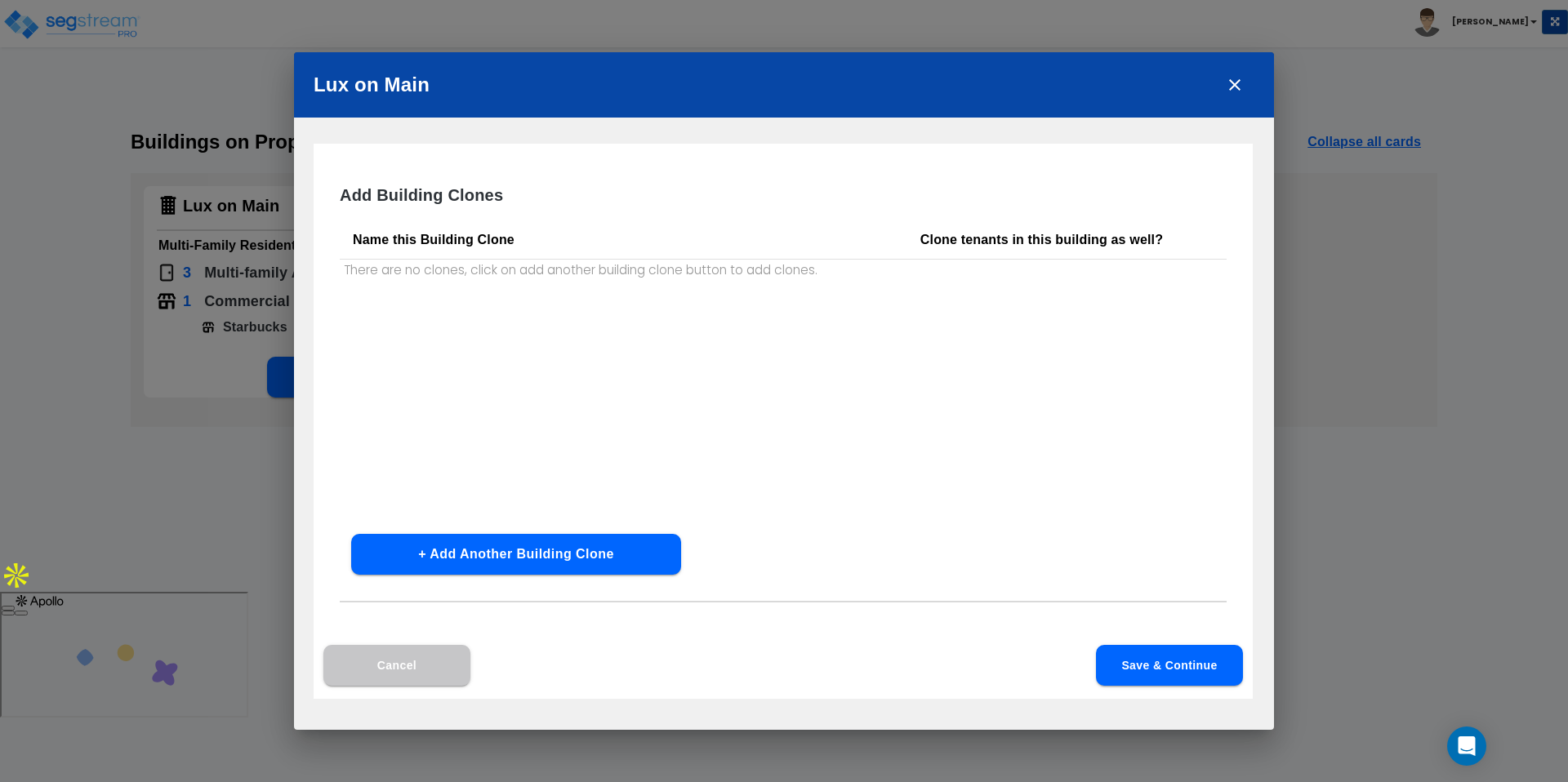
click at [473, 553] on button "+ Add Another Building Clone" at bounding box center [516, 554] width 330 height 41
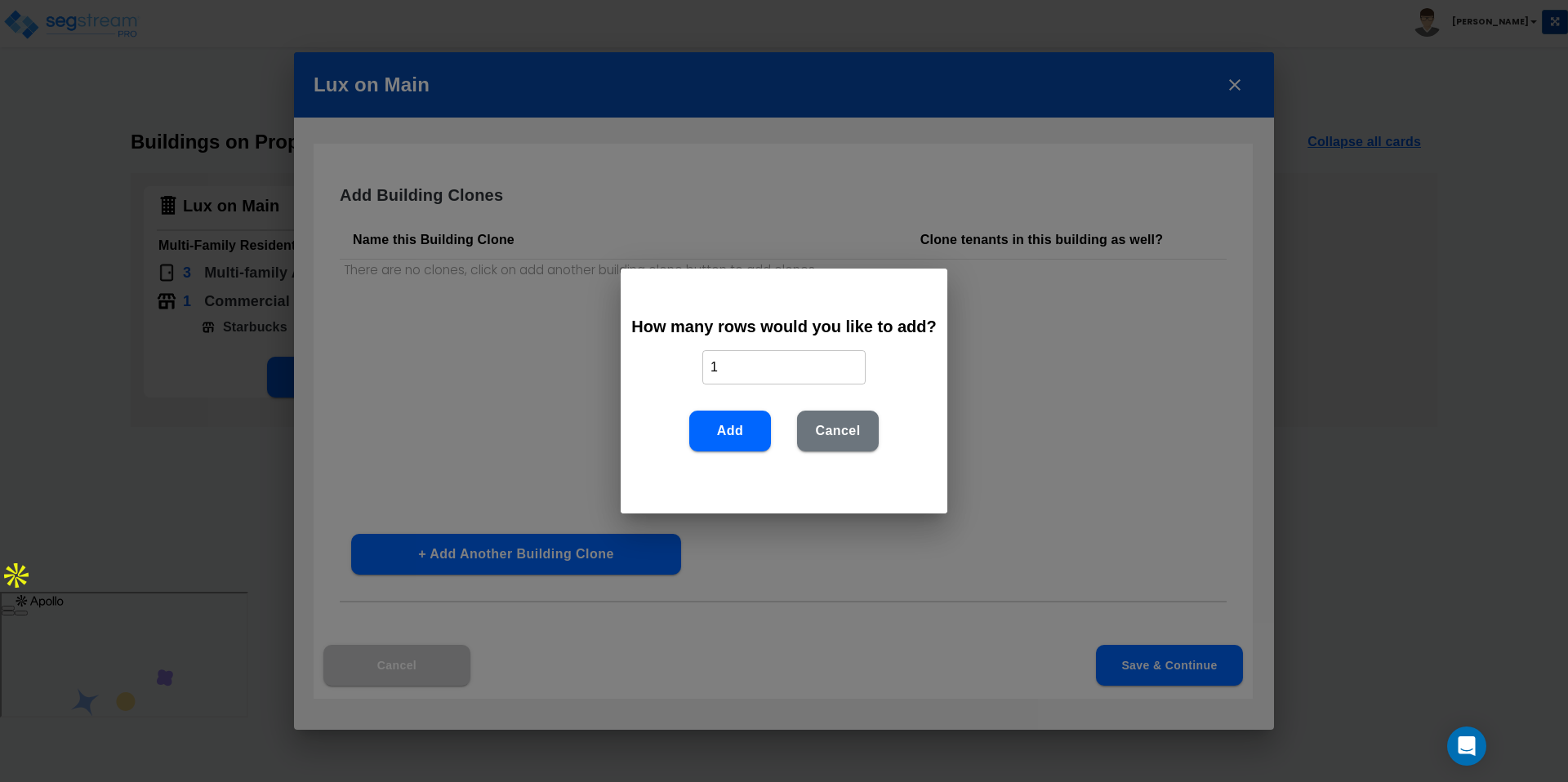
click at [856, 440] on button "Cancel" at bounding box center [838, 431] width 82 height 41
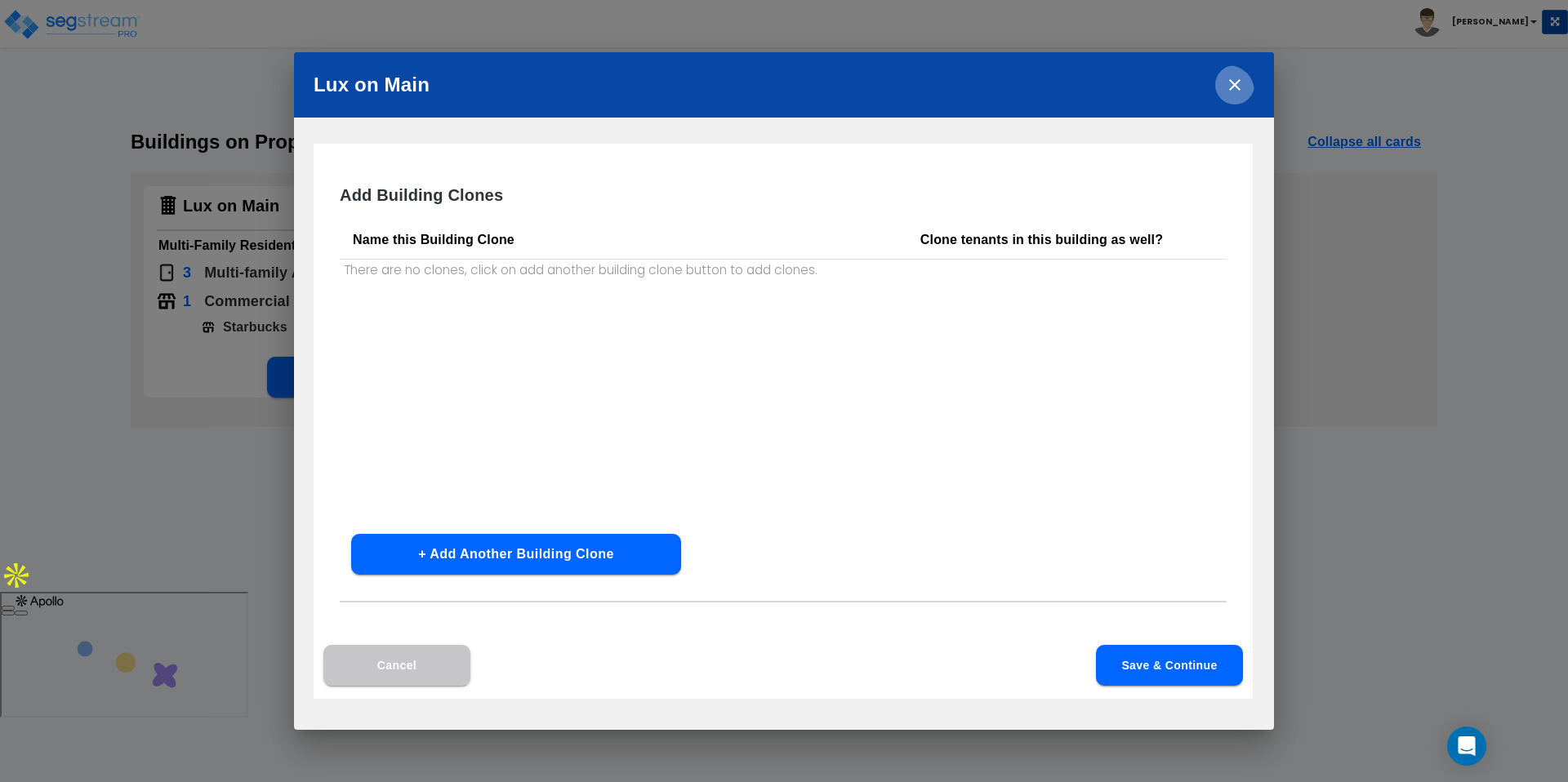
click at [1233, 86] on icon "close" at bounding box center [1234, 84] width 19 height 19
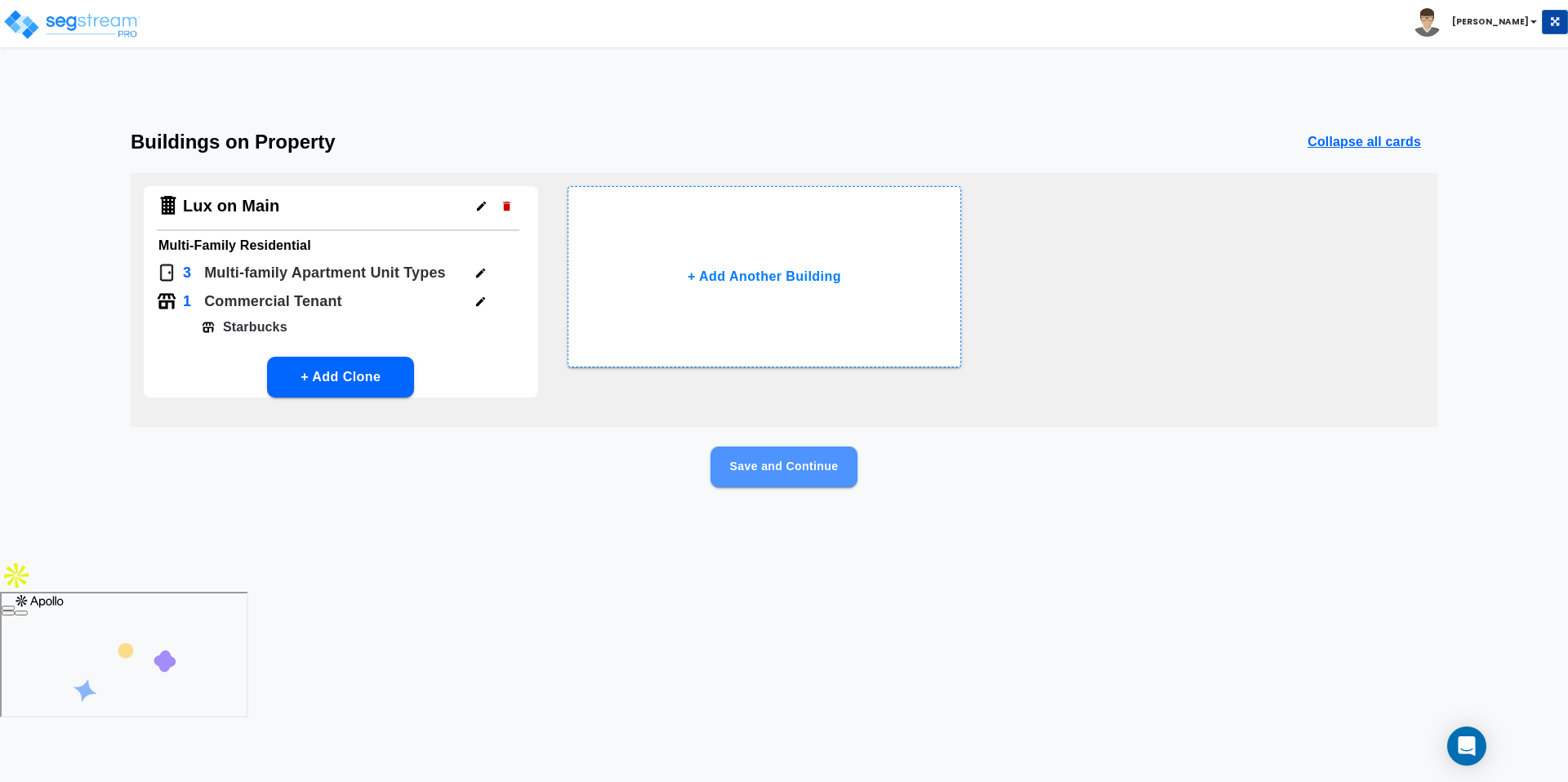
click at [802, 475] on button "Save and Continue" at bounding box center [784, 467] width 147 height 41
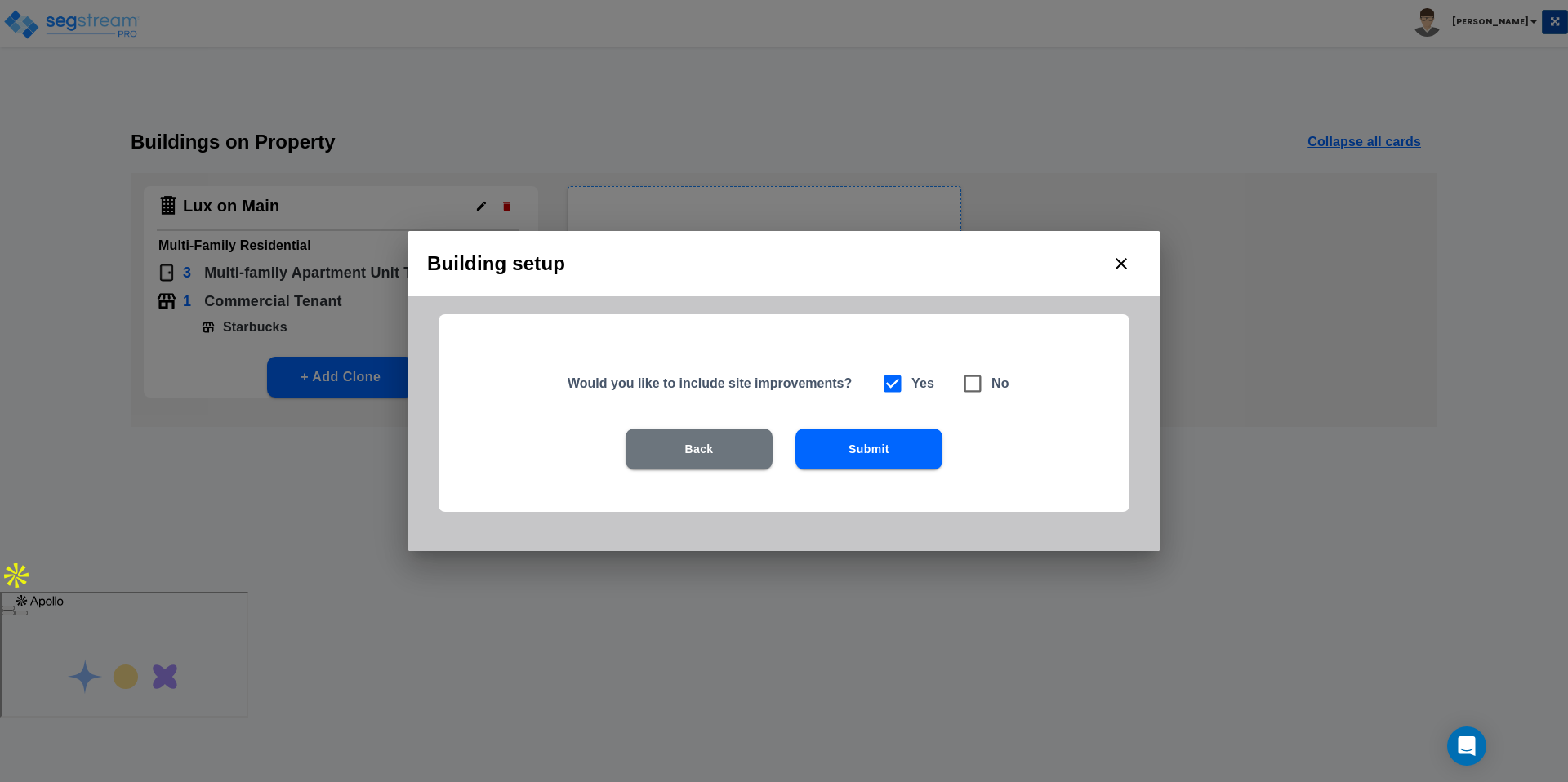
click at [860, 446] on button "Submit" at bounding box center [869, 449] width 147 height 41
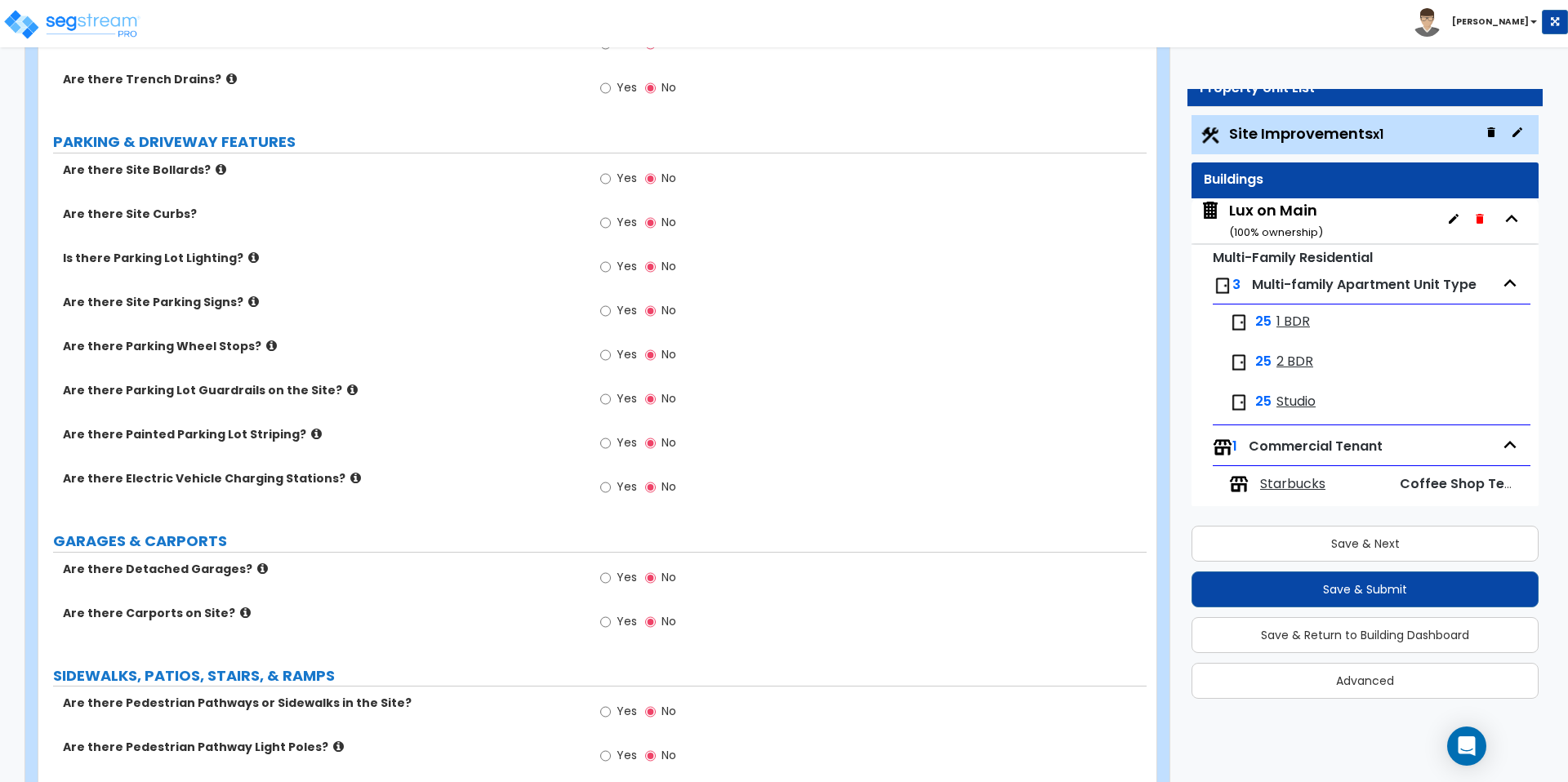
scroll to position [556, 0]
click at [216, 173] on icon at bounding box center [221, 171] width 11 height 13
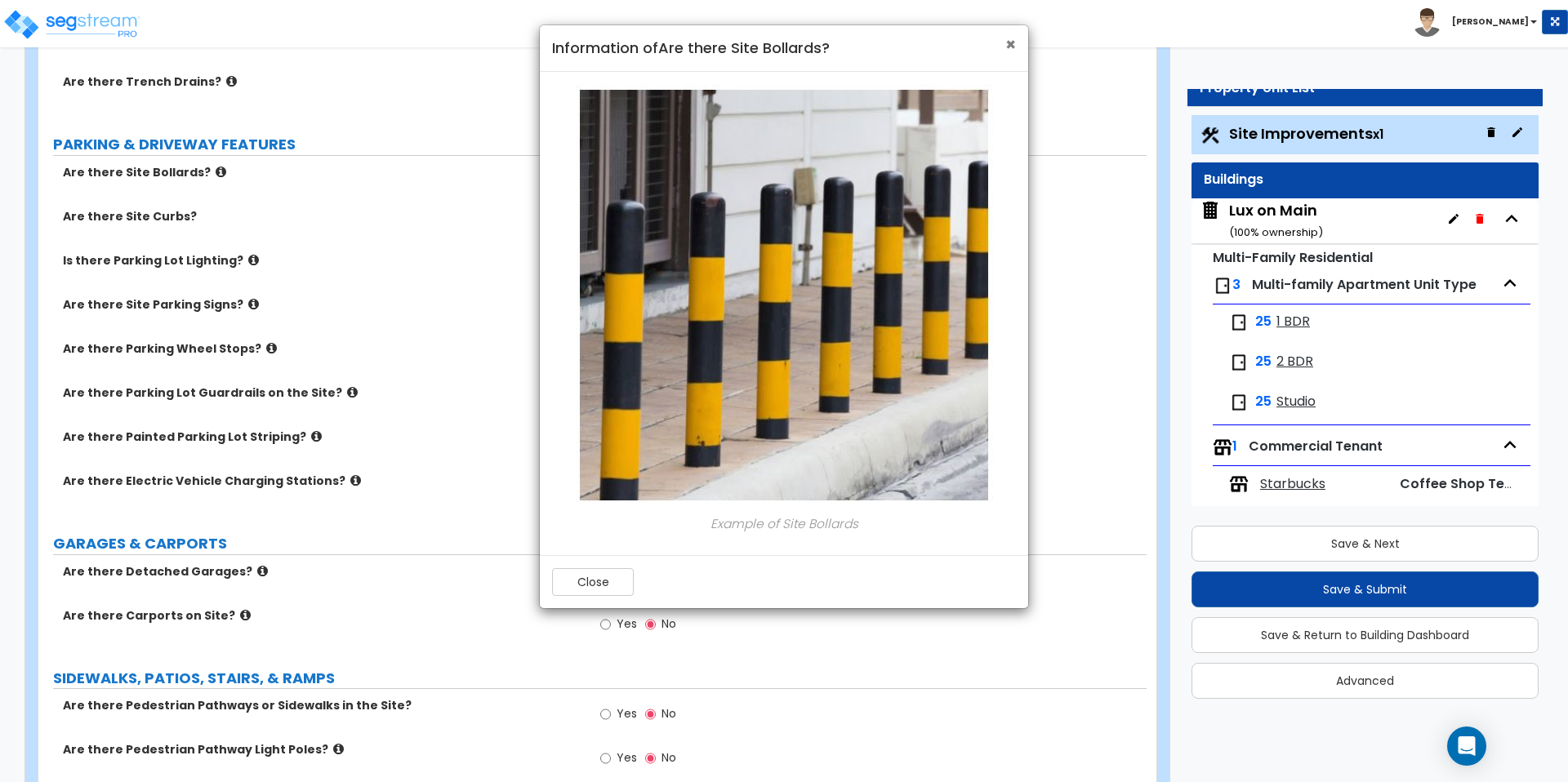
click at [1009, 48] on span "×" at bounding box center [1011, 45] width 11 height 24
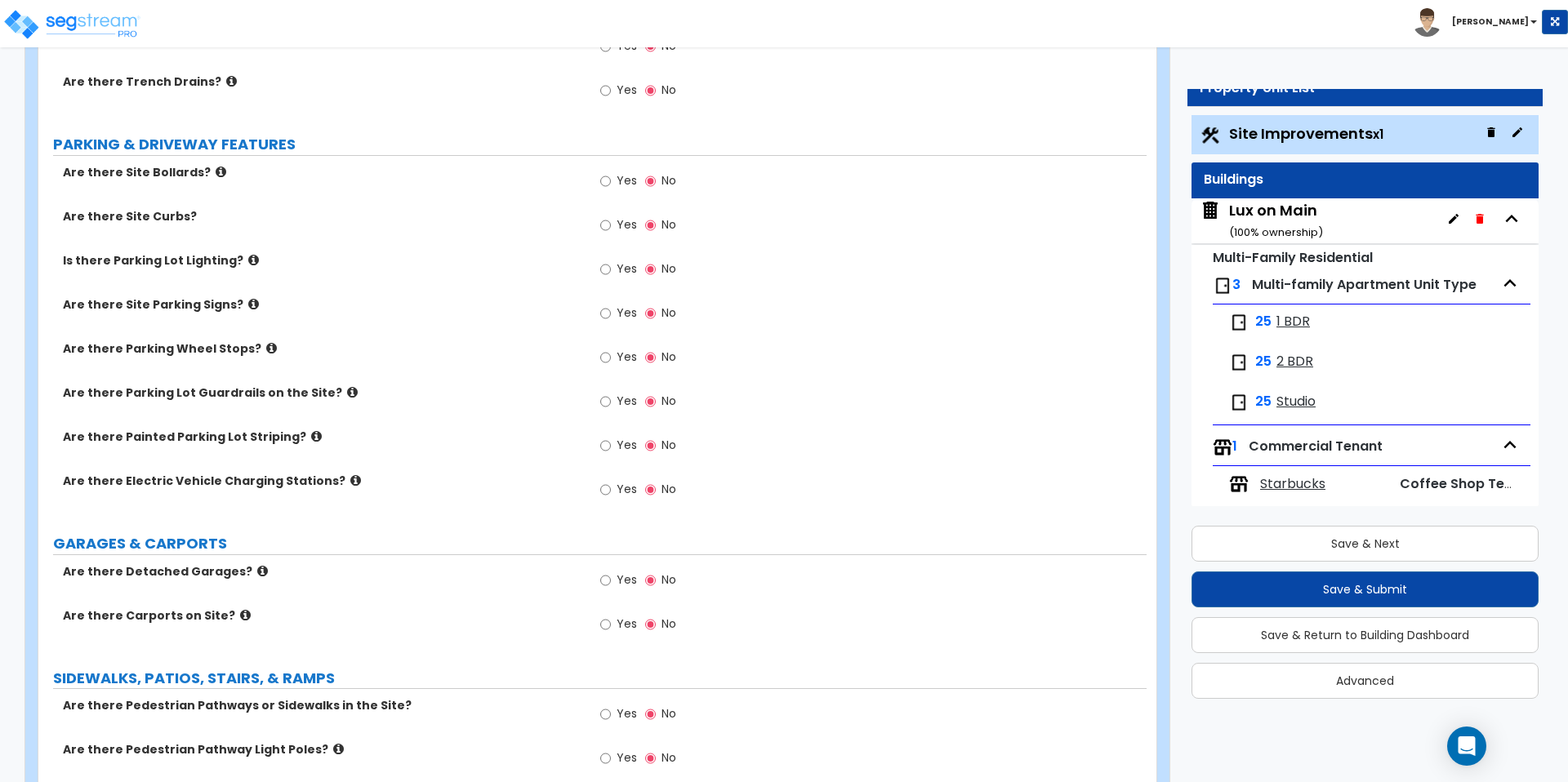
click at [347, 391] on icon at bounding box center [352, 392] width 11 height 13
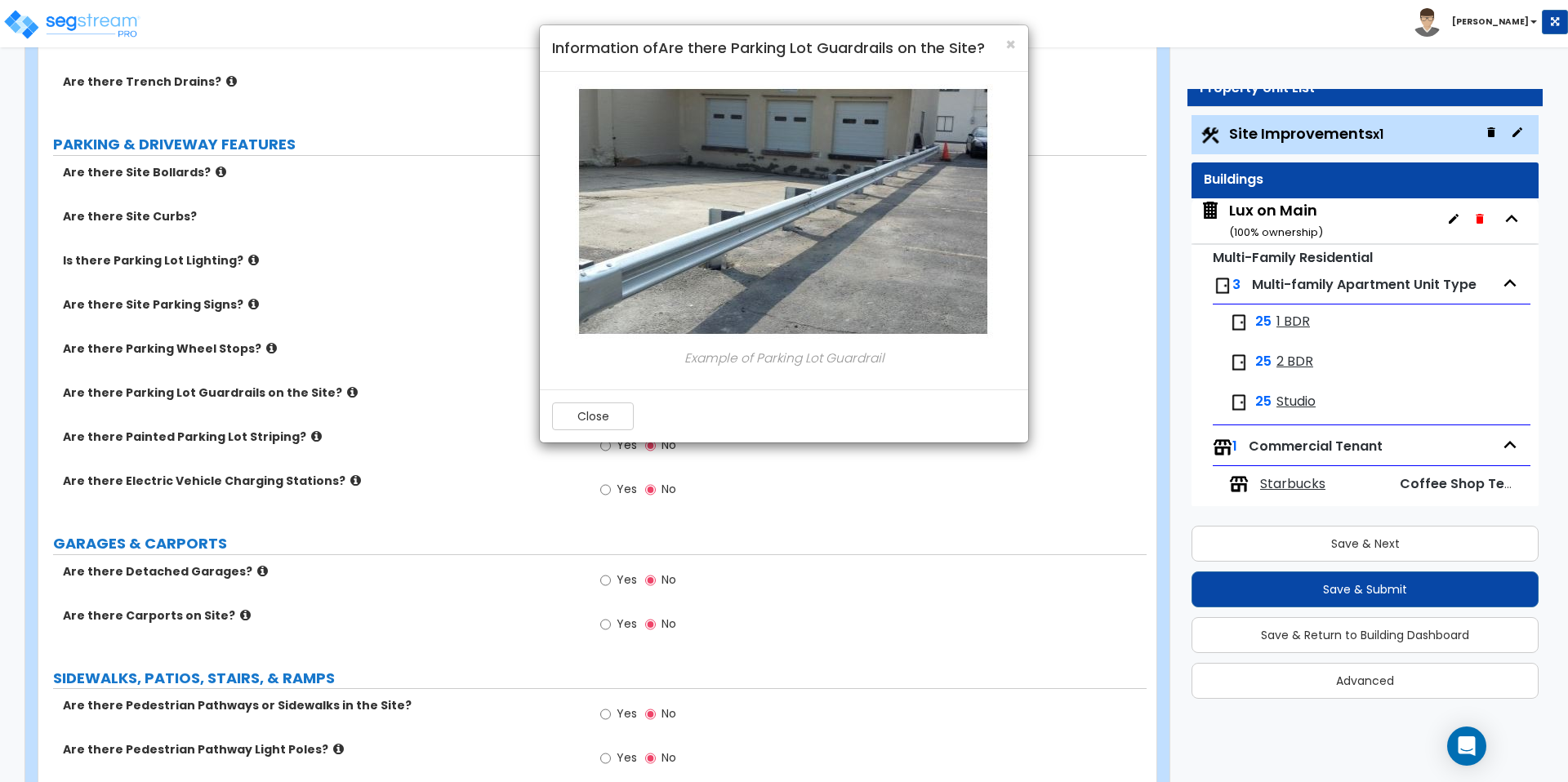
click at [1004, 56] on h4 "Information of Are there Parking Lot Guardrails on the Site?" at bounding box center [784, 48] width 464 height 21
click at [1006, 51] on span "×" at bounding box center [1011, 45] width 11 height 24
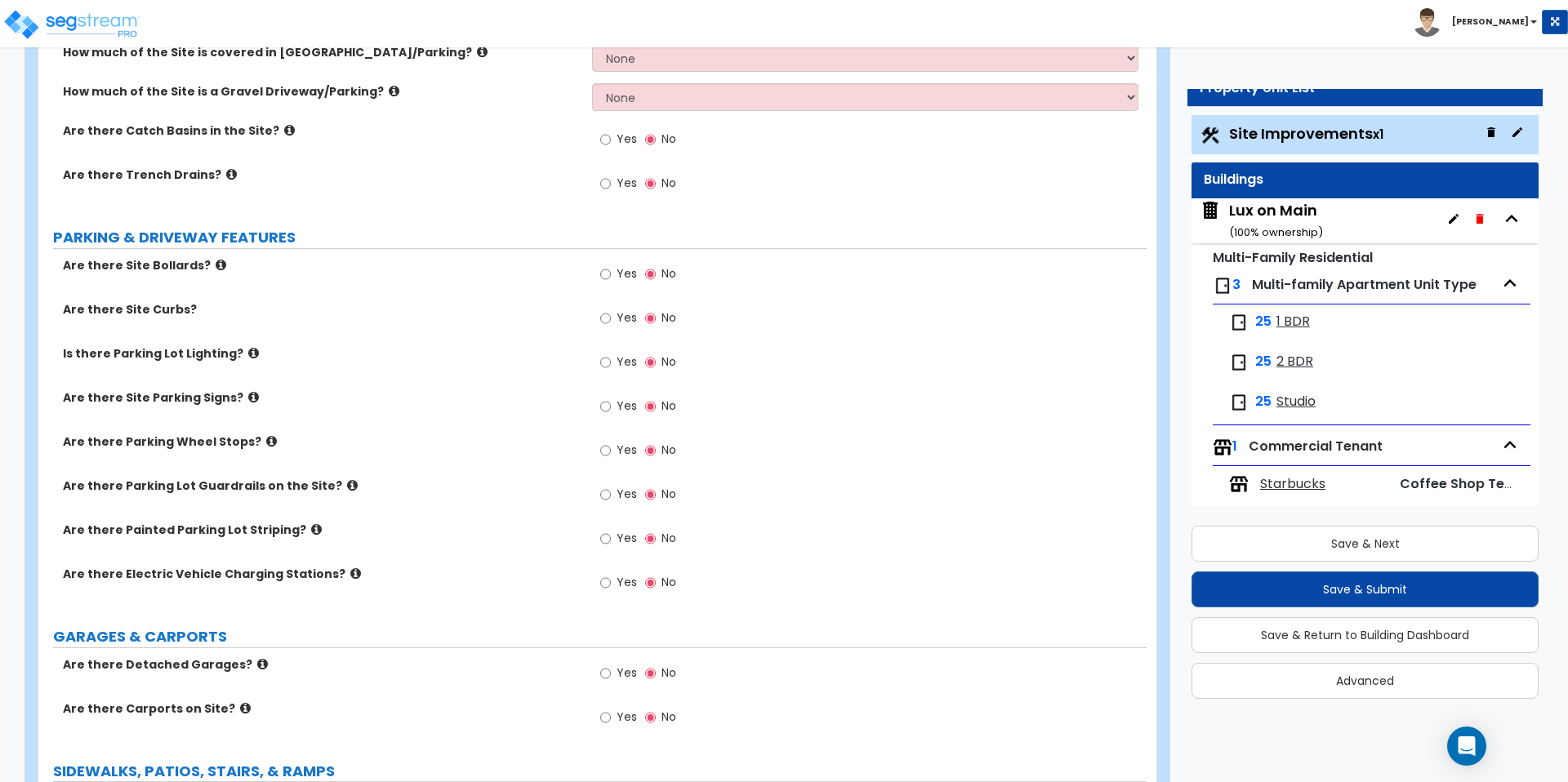
scroll to position [462, 0]
click at [606, 282] on input "Yes" at bounding box center [605, 275] width 11 height 18
radio input "true"
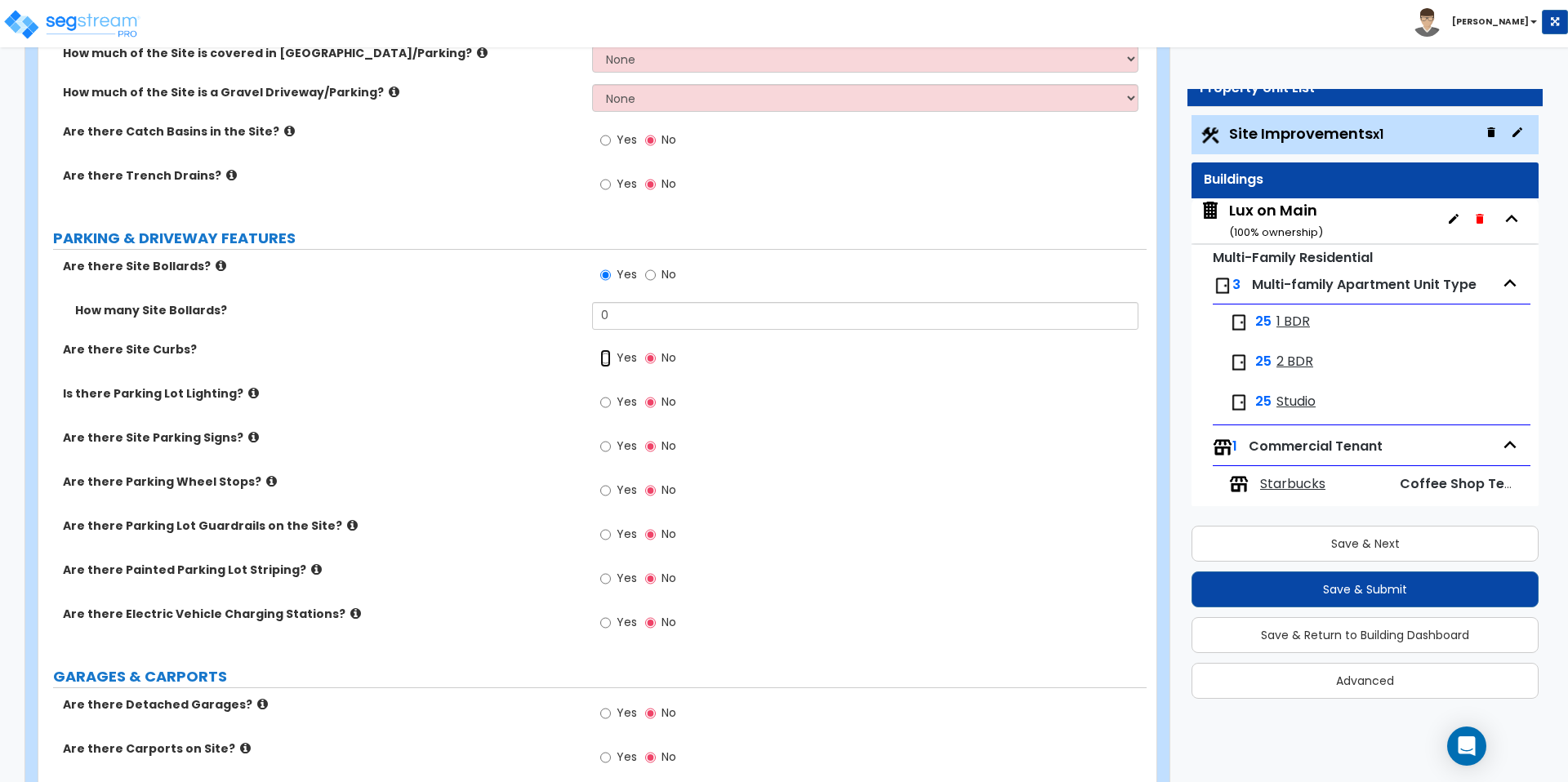
click at [602, 354] on input "Yes" at bounding box center [605, 358] width 11 height 18
radio input "true"
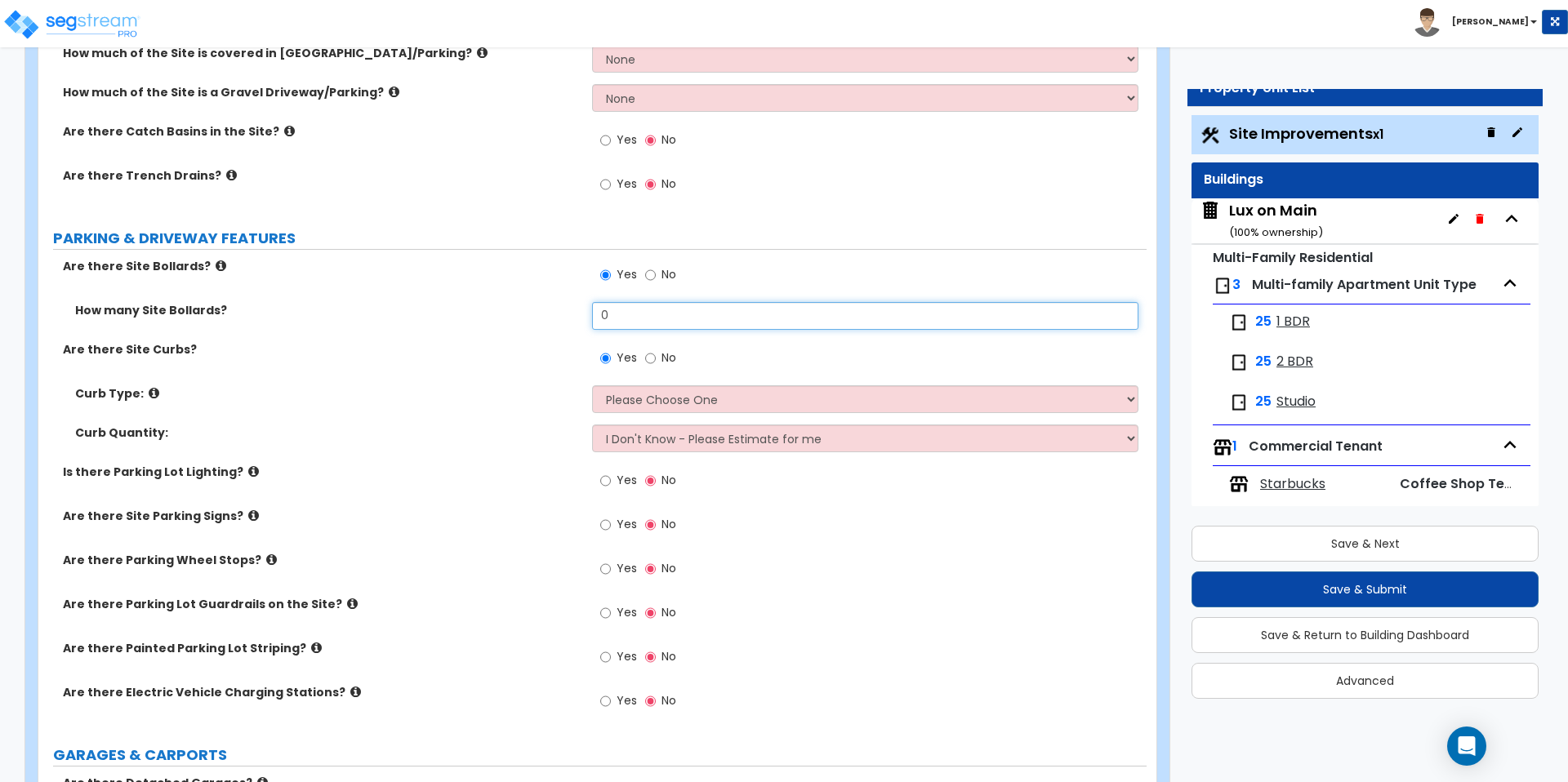
click at [725, 311] on input "0" at bounding box center [865, 316] width 545 height 28
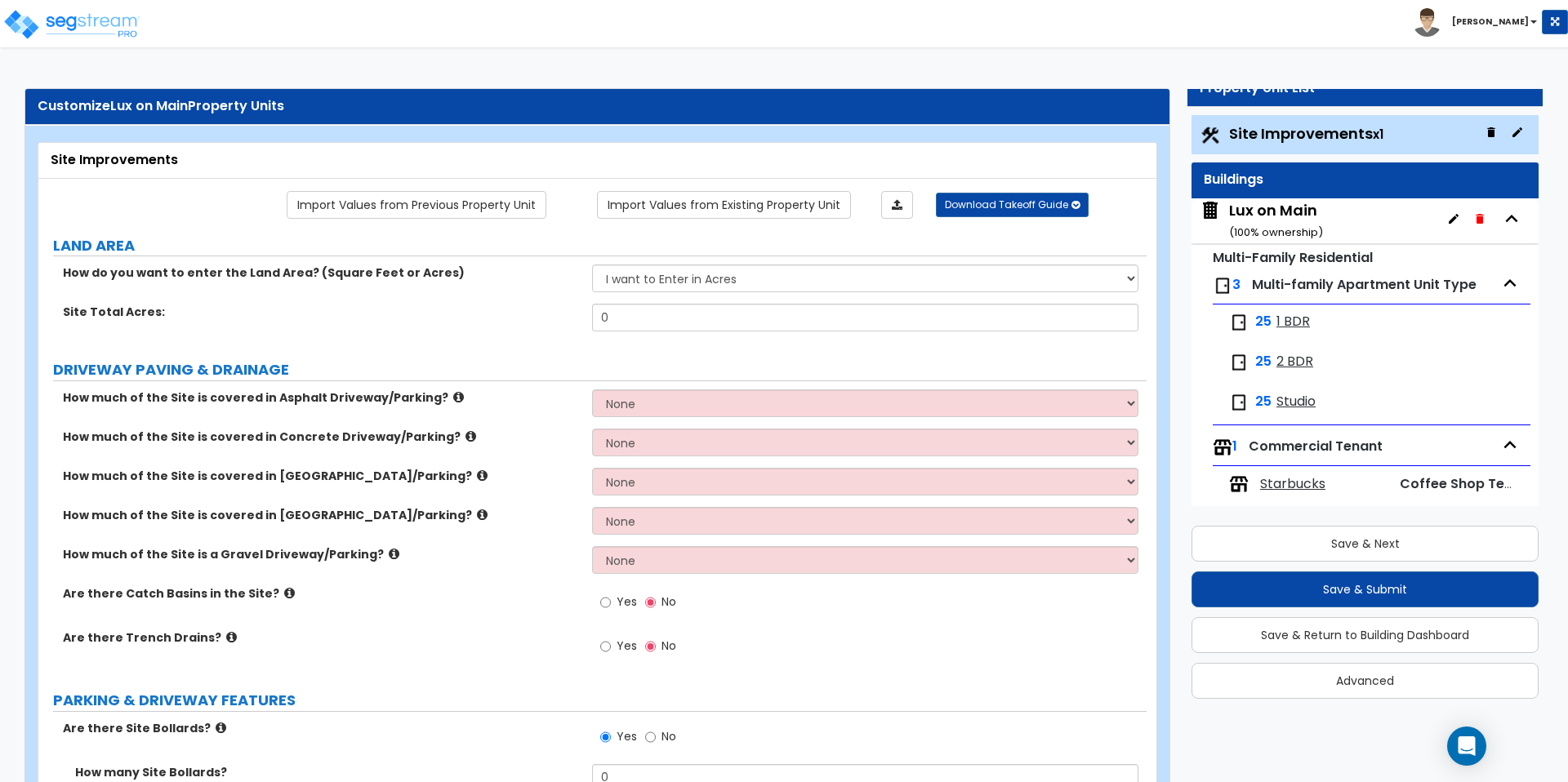
click at [1260, 212] on div "Lux on Main ( 100 % ownership)" at bounding box center [1276, 221] width 94 height 42
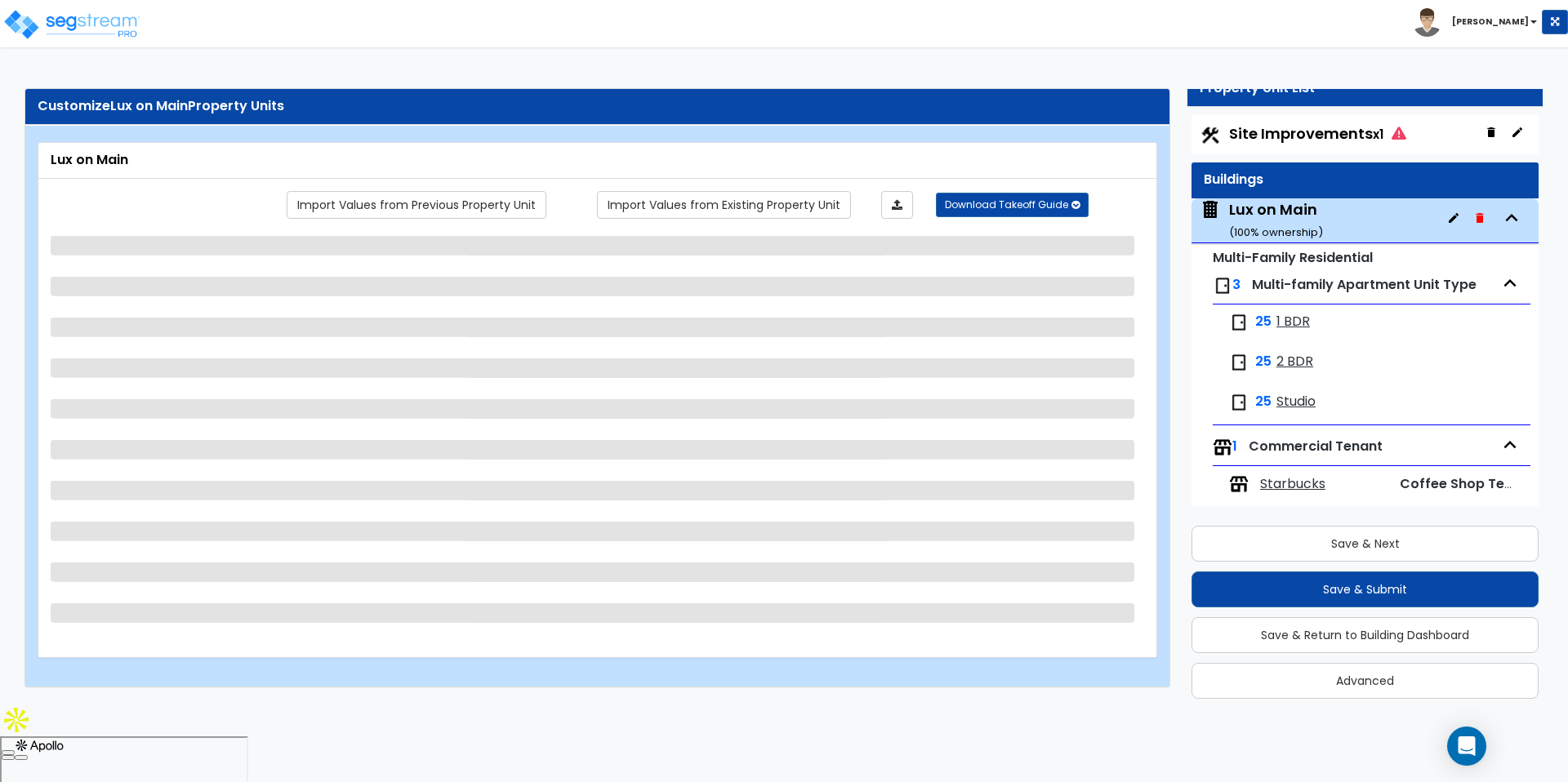
scroll to position [14, 0]
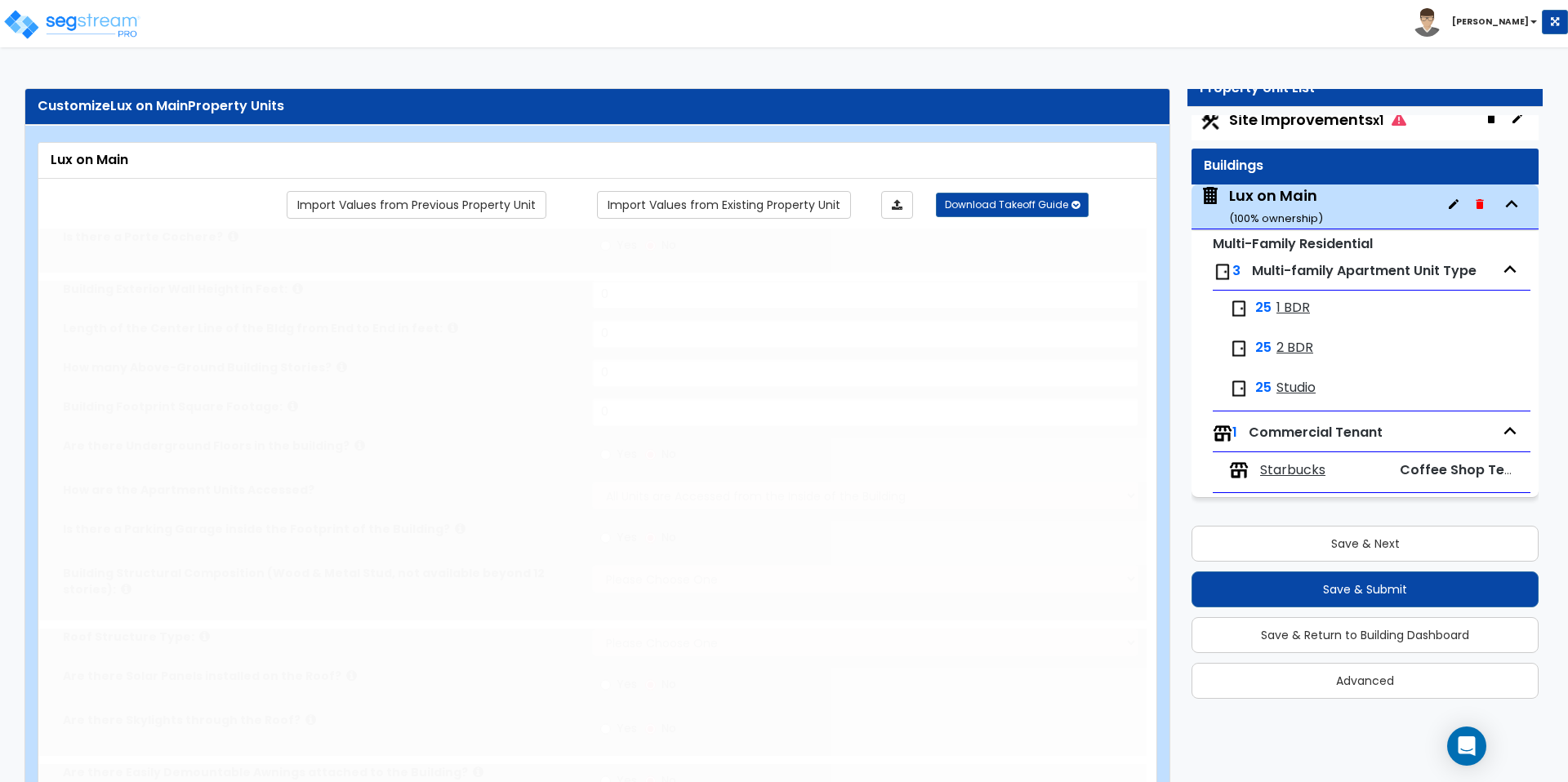
type input "1"
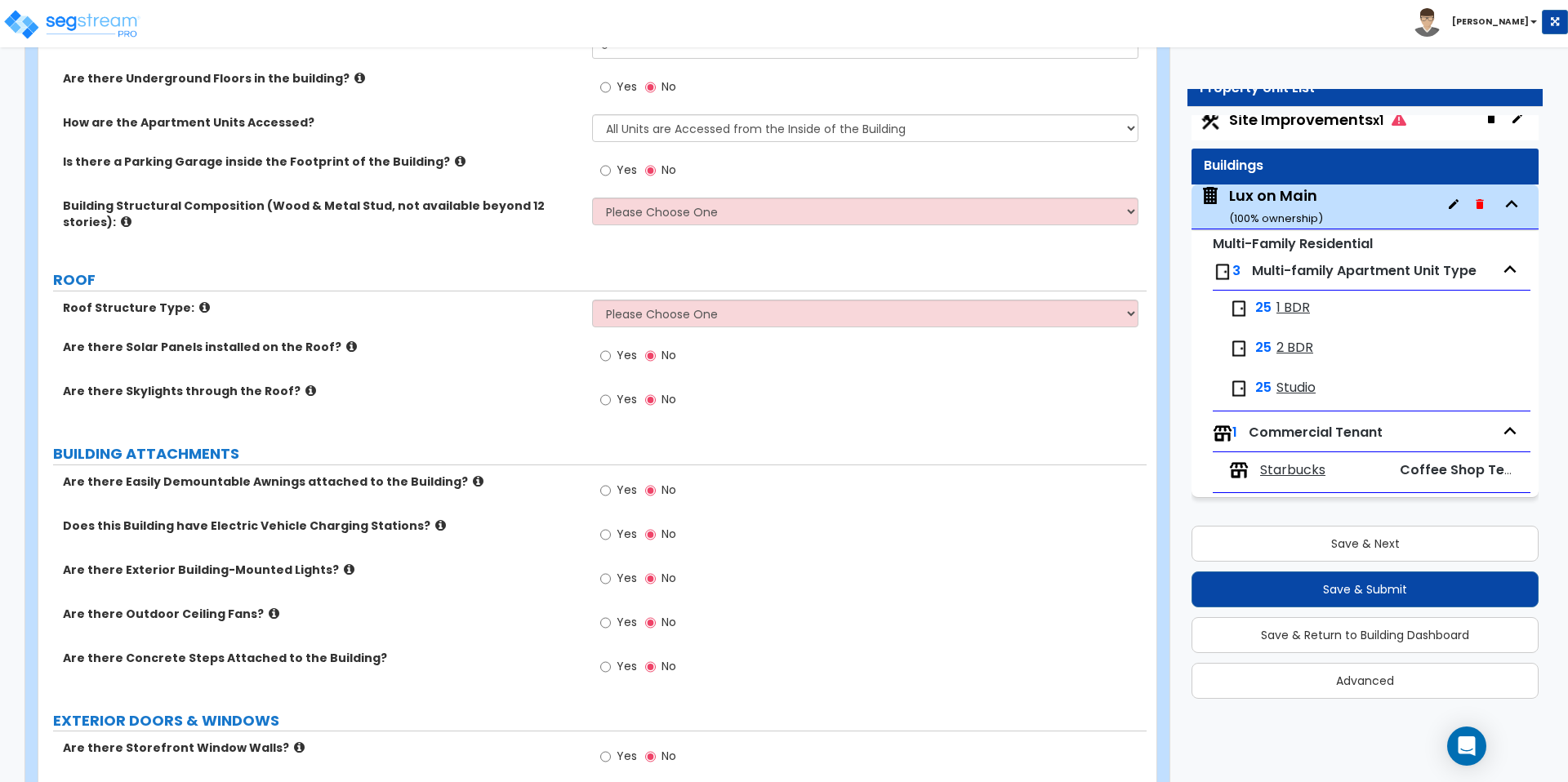
scroll to position [466, 0]
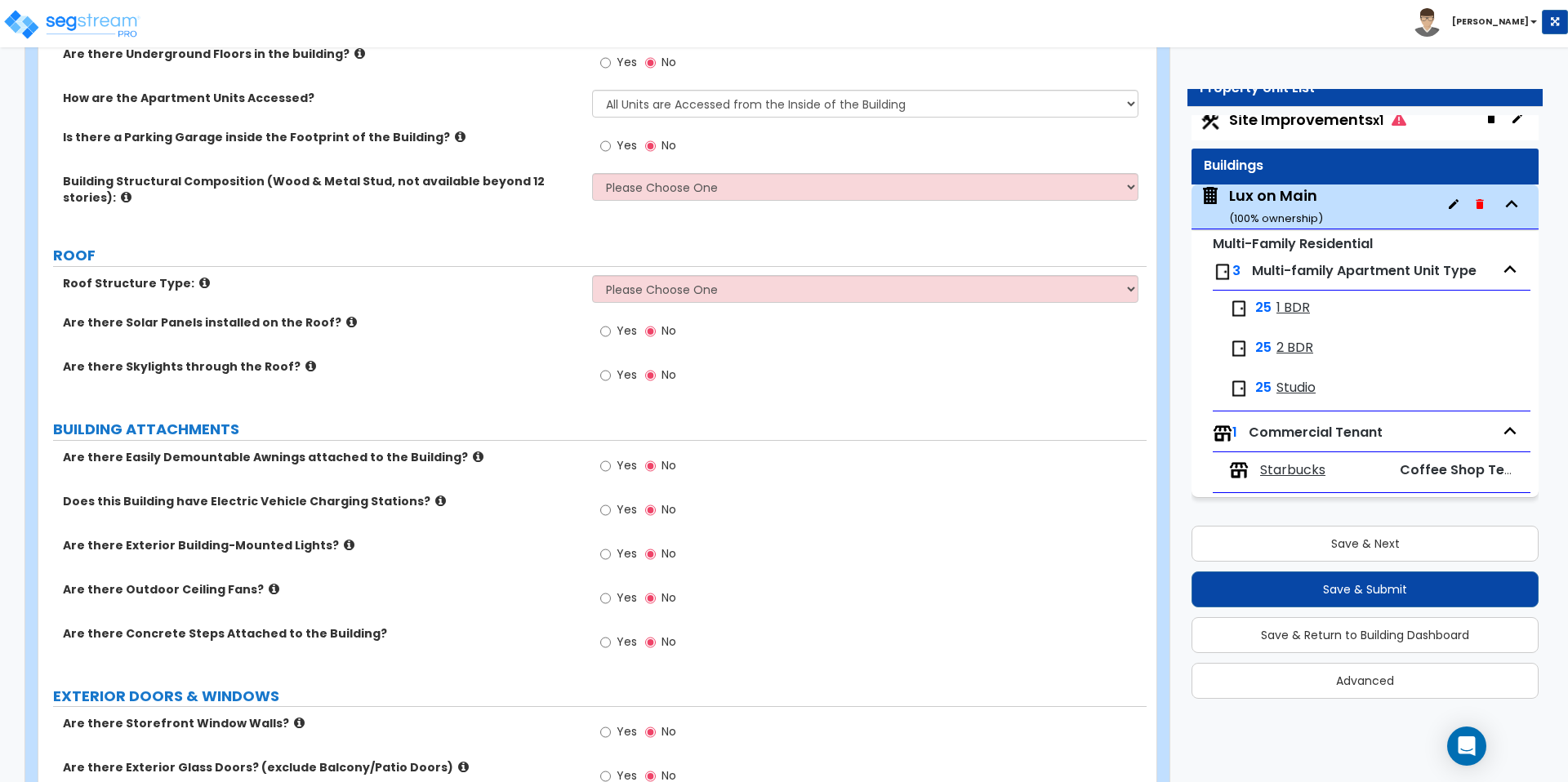
click at [1295, 309] on span "1 BDR" at bounding box center [1293, 308] width 34 height 18
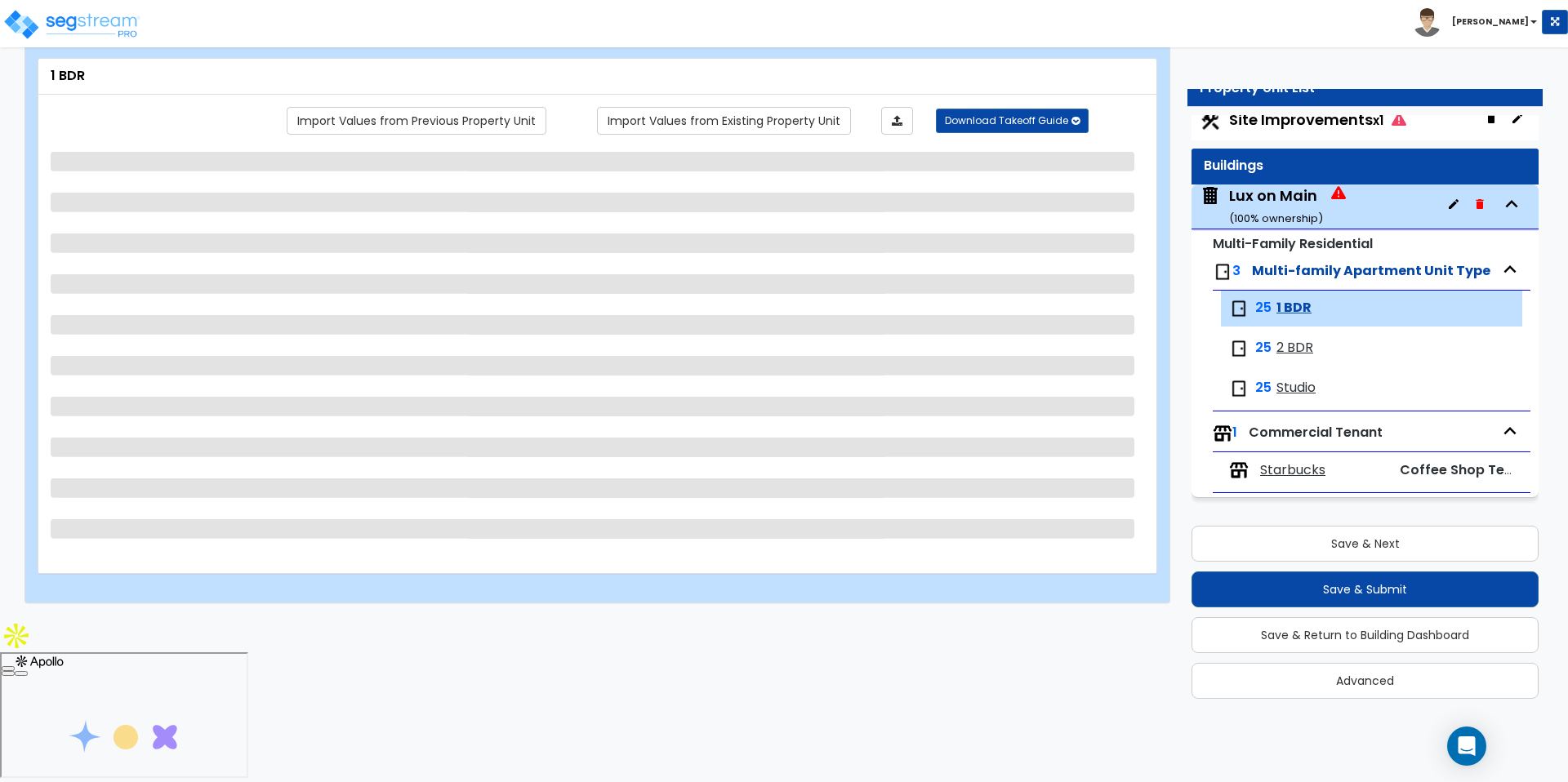
scroll to position [0, 0]
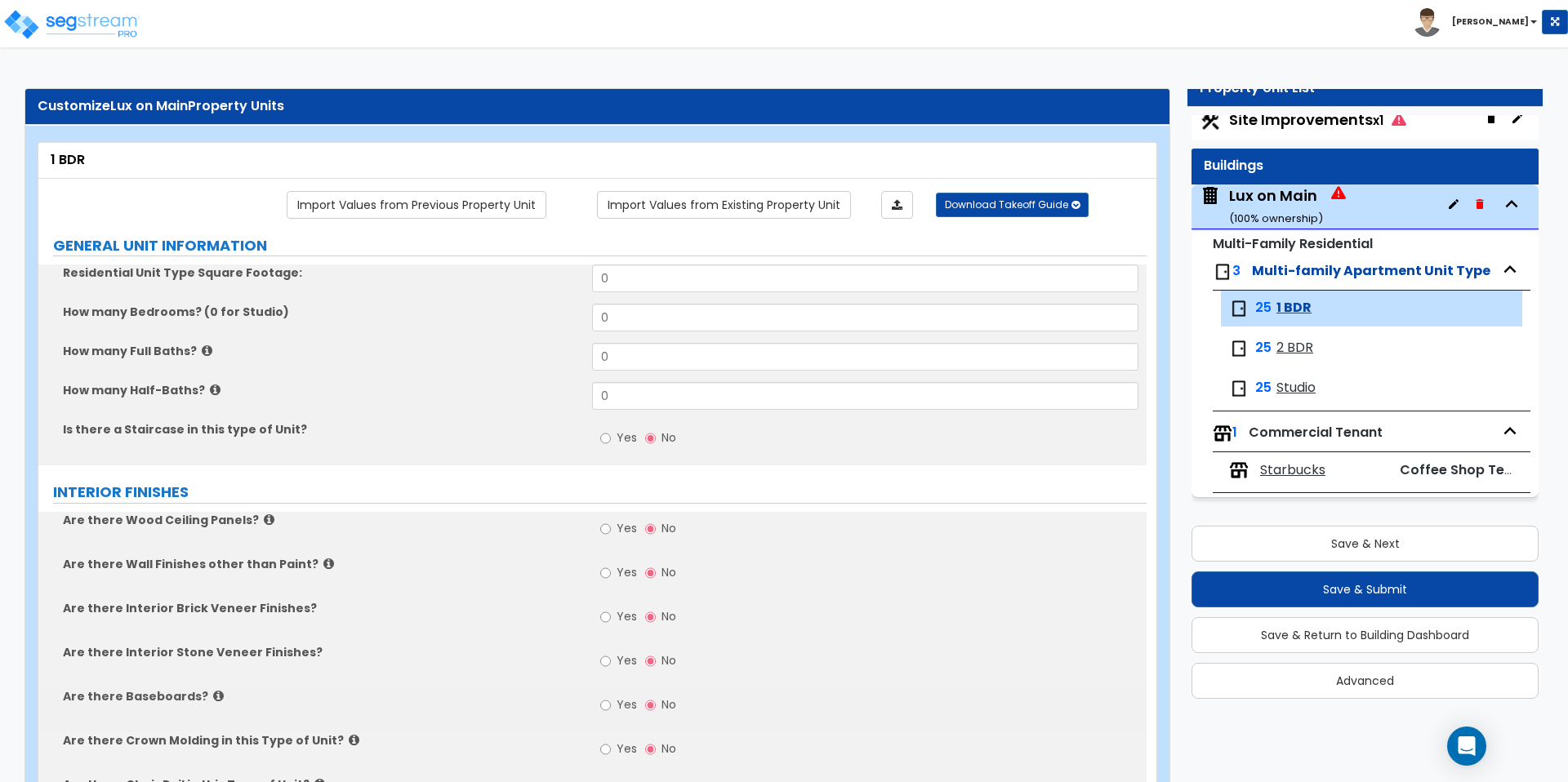
click at [1297, 350] on span "2 BDR" at bounding box center [1295, 348] width 37 height 18
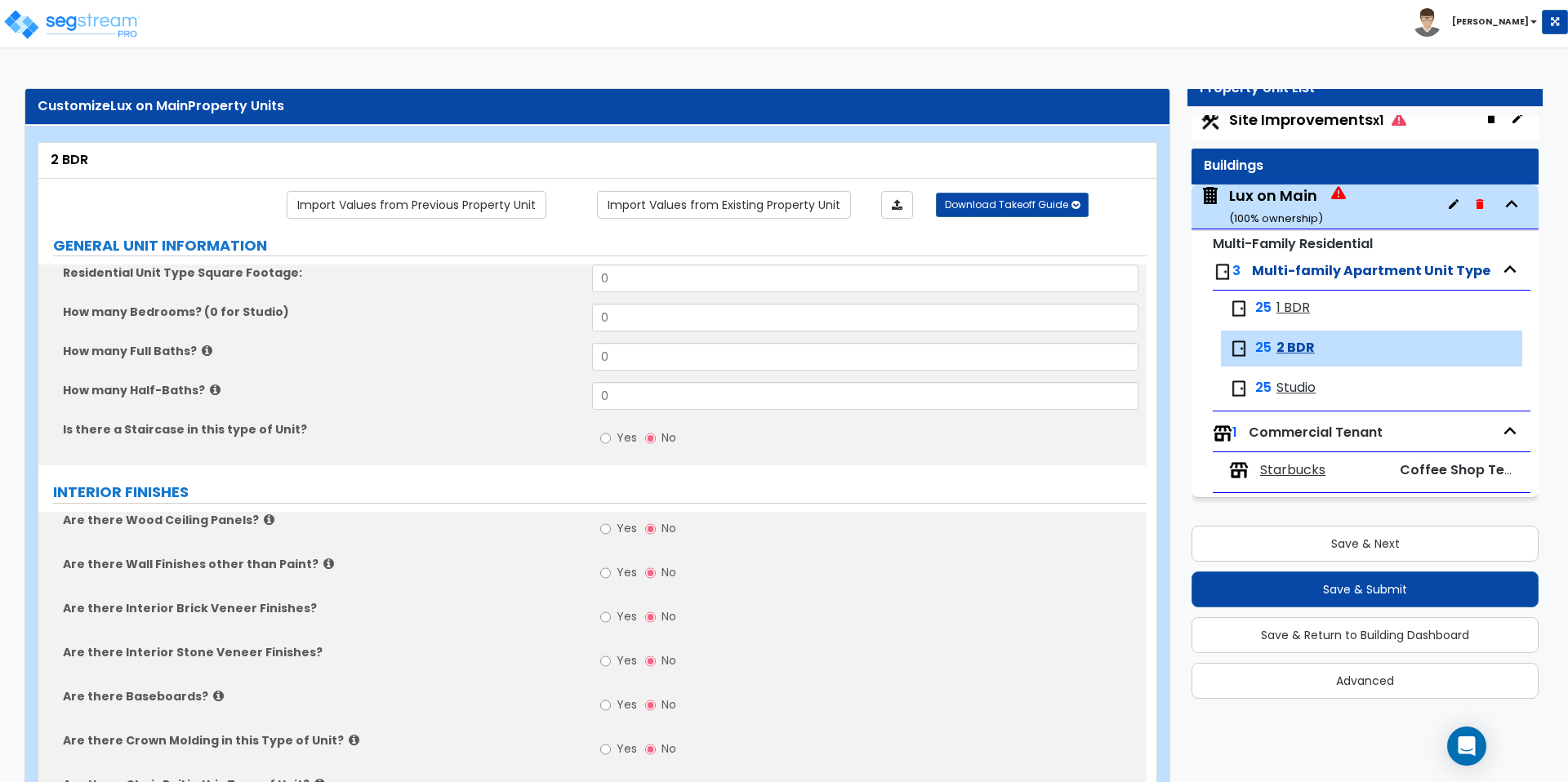
click at [1294, 384] on span "Studio" at bounding box center [1296, 388] width 39 height 18
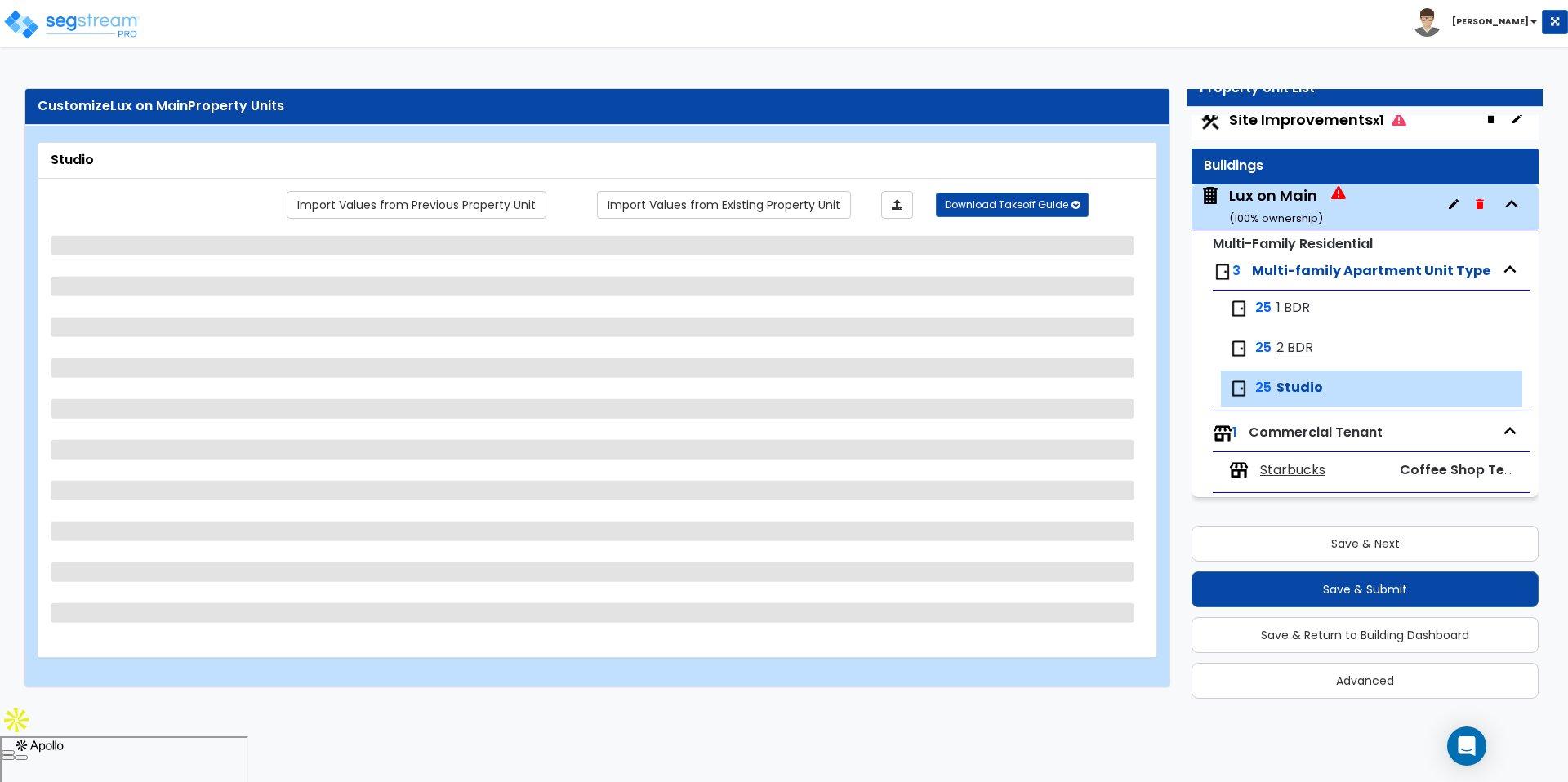
click at [1297, 438] on span "Commercial Tenant" at bounding box center [1315, 432] width 134 height 18
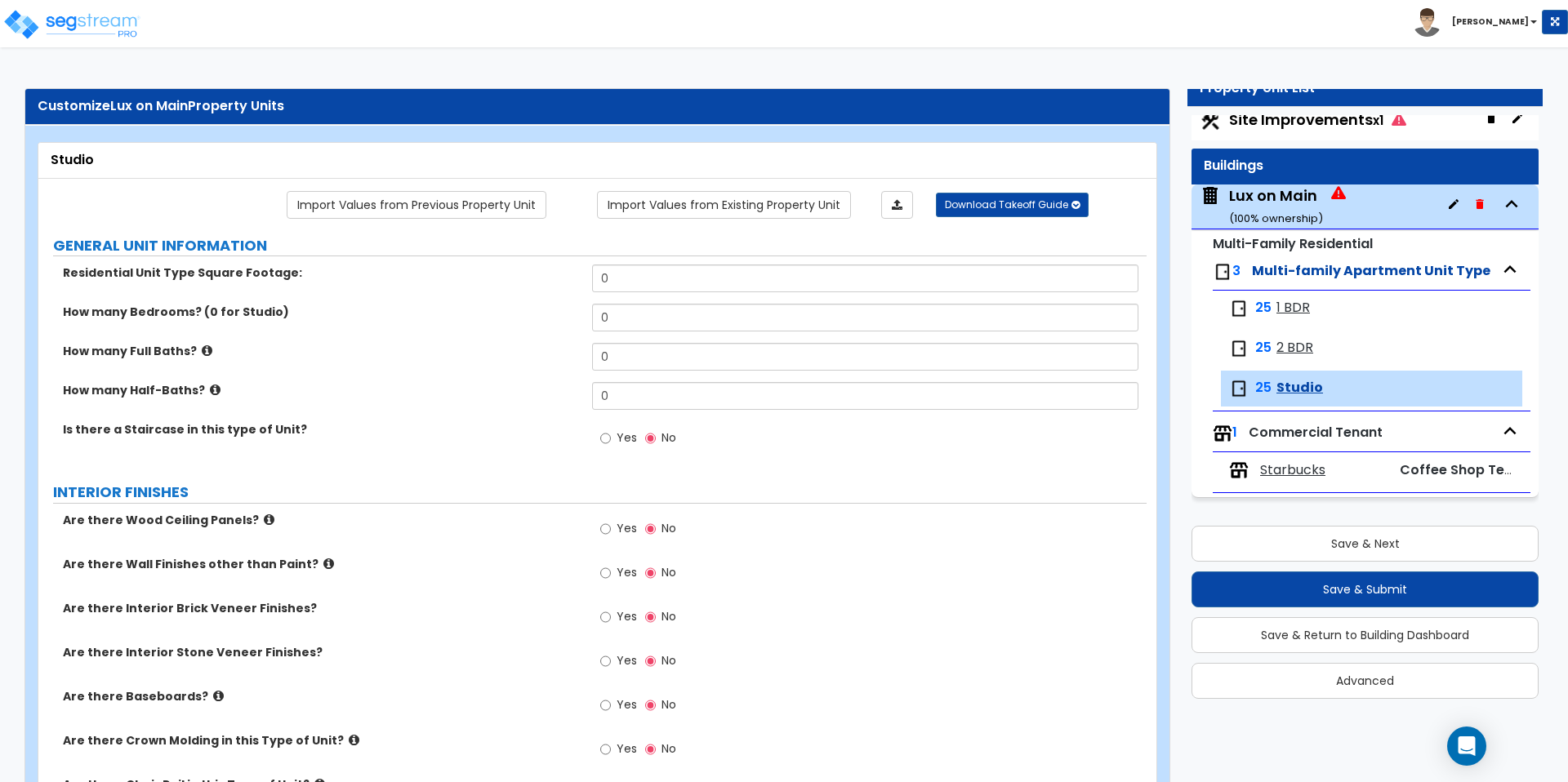
click at [1280, 466] on span "Starbucks" at bounding box center [1293, 470] width 66 height 18
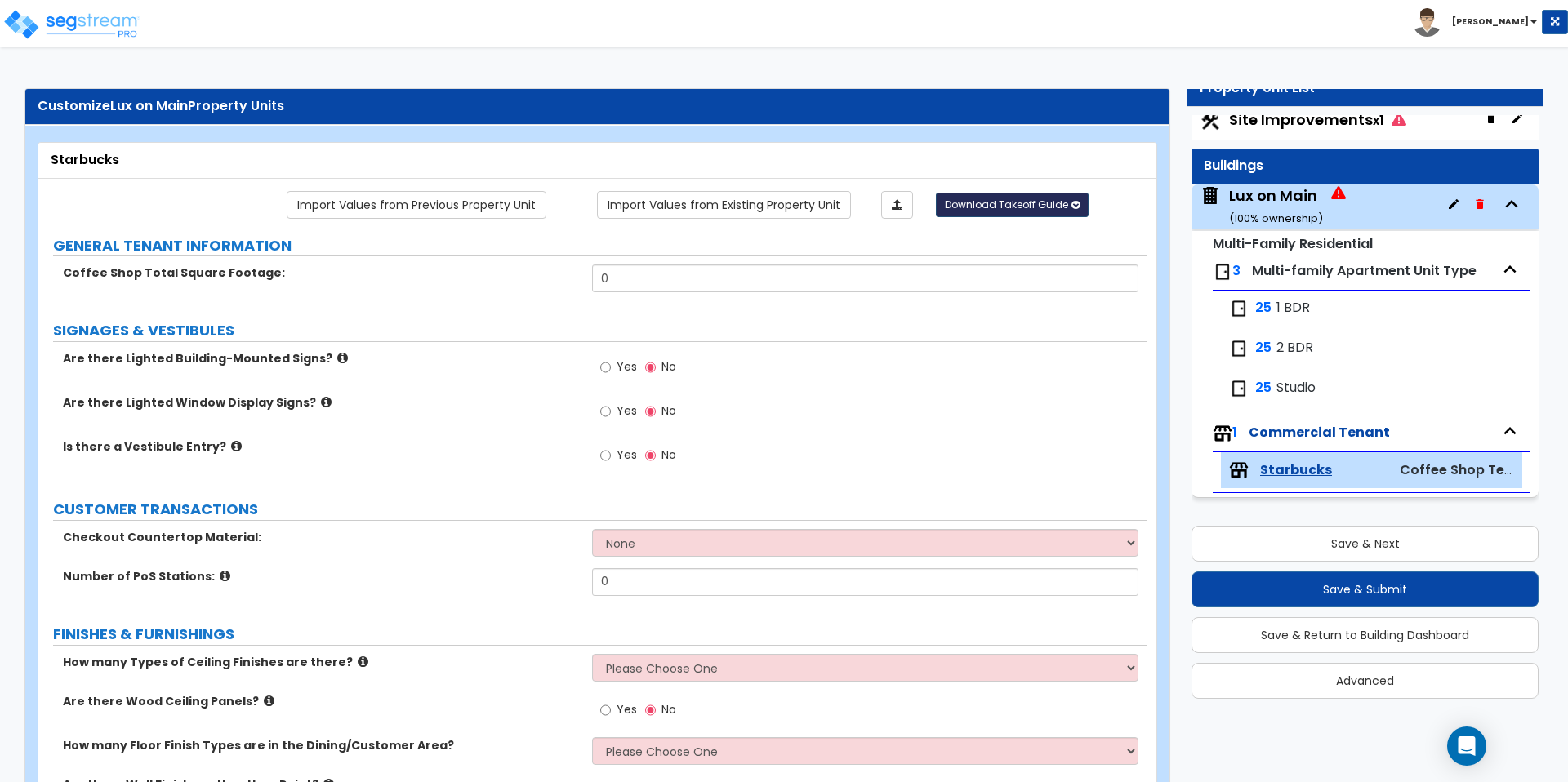
click at [1034, 213] on button "Download Takeoff Guide" at bounding box center [1013, 204] width 153 height 24
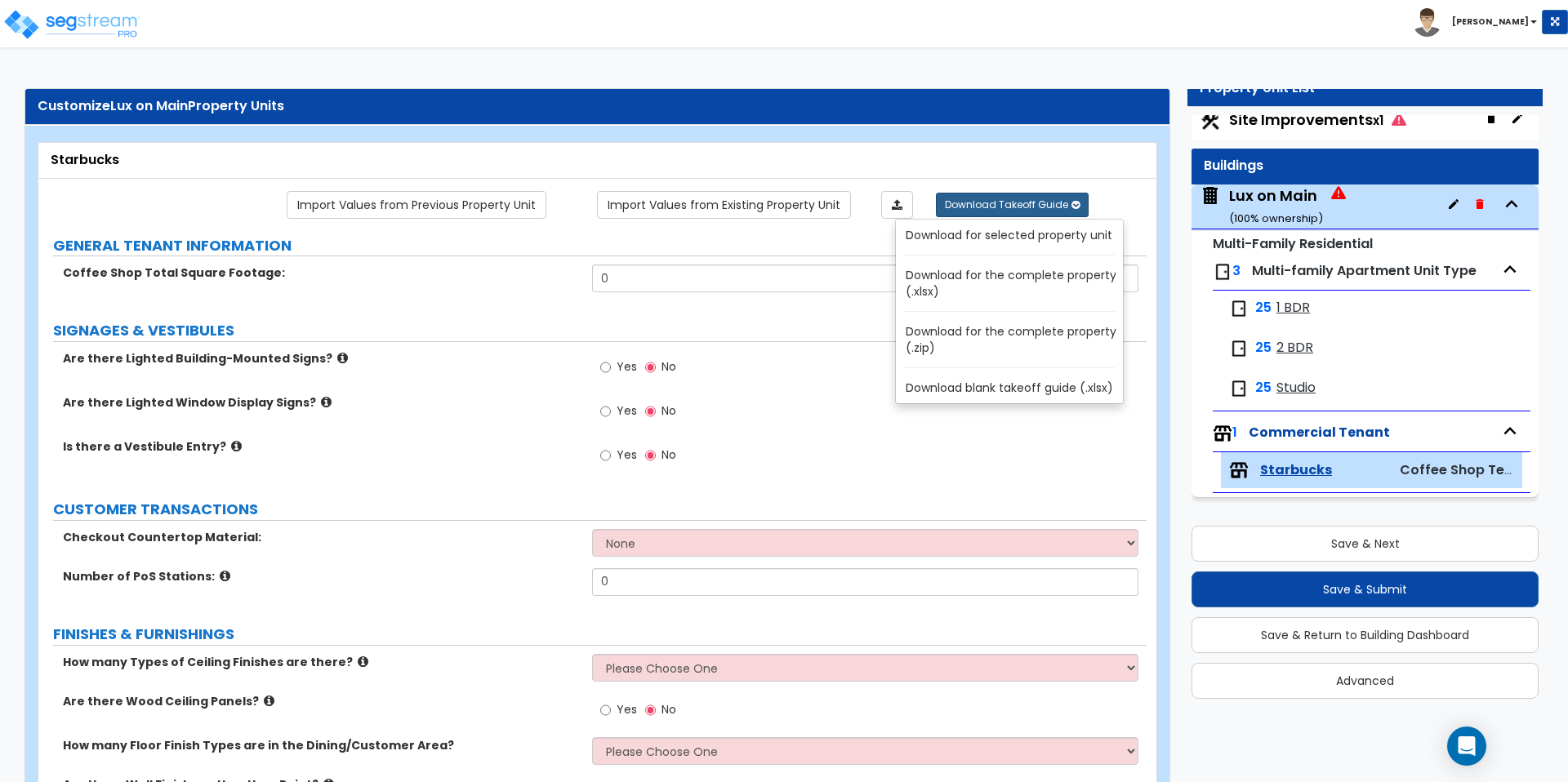
click at [750, 408] on div "Yes No" at bounding box center [869, 416] width 554 height 44
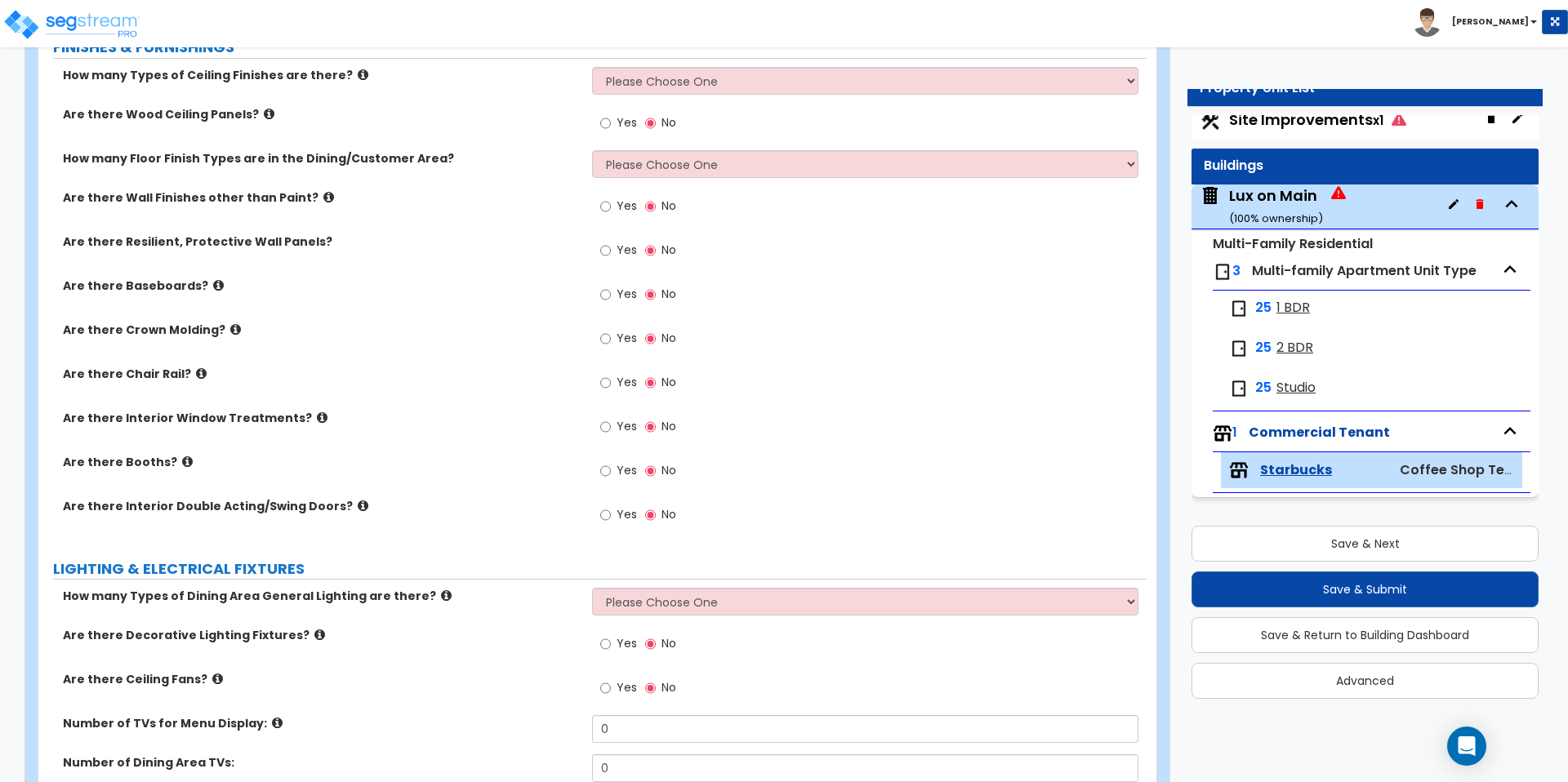
scroll to position [597, 0]
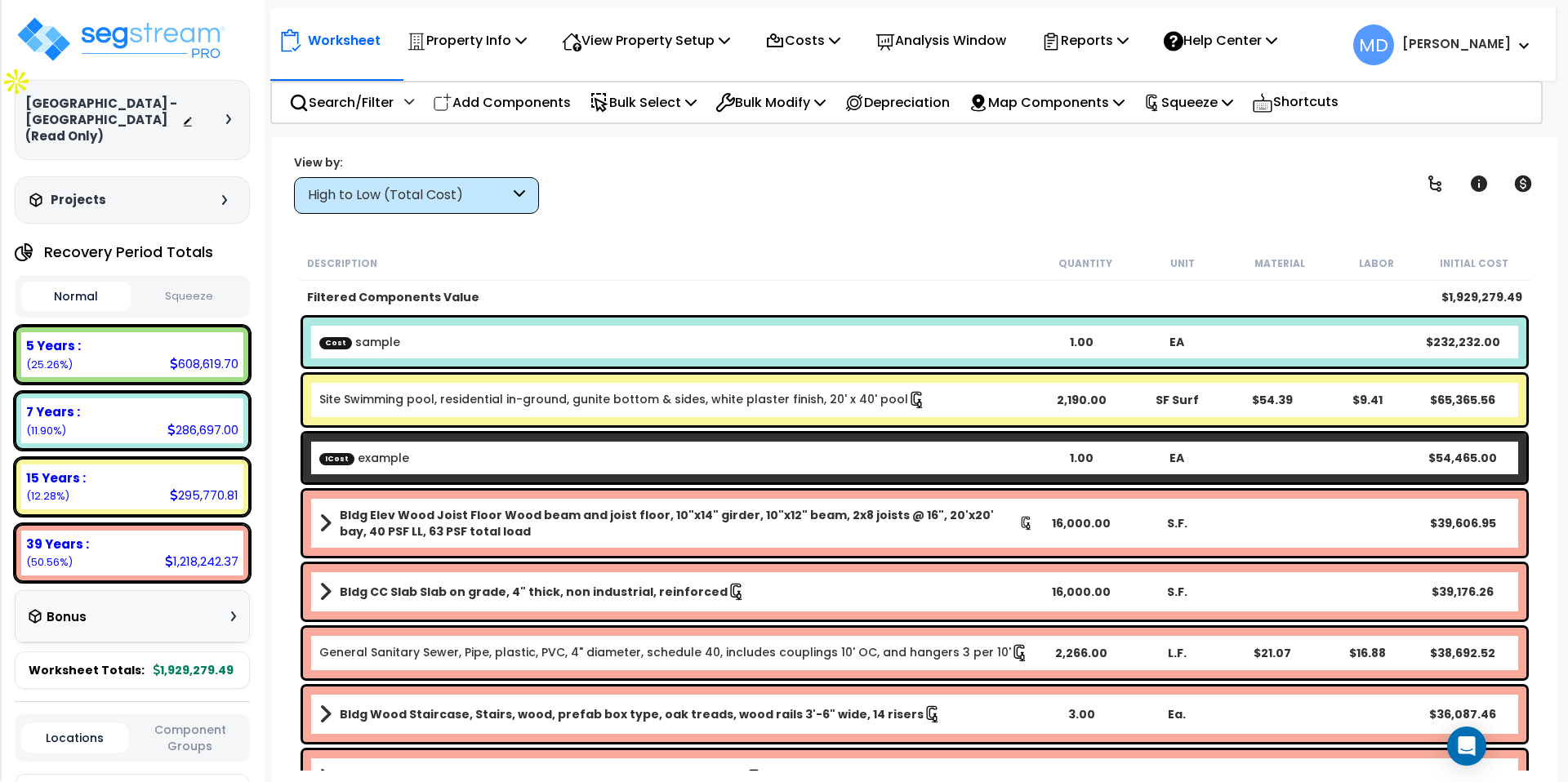
click at [825, 526] on b "Bldg Elev Wood Joist Floor Wood beam and joist floor, 10"x14" girder, 10"x12" b…" at bounding box center [679, 523] width 680 height 33
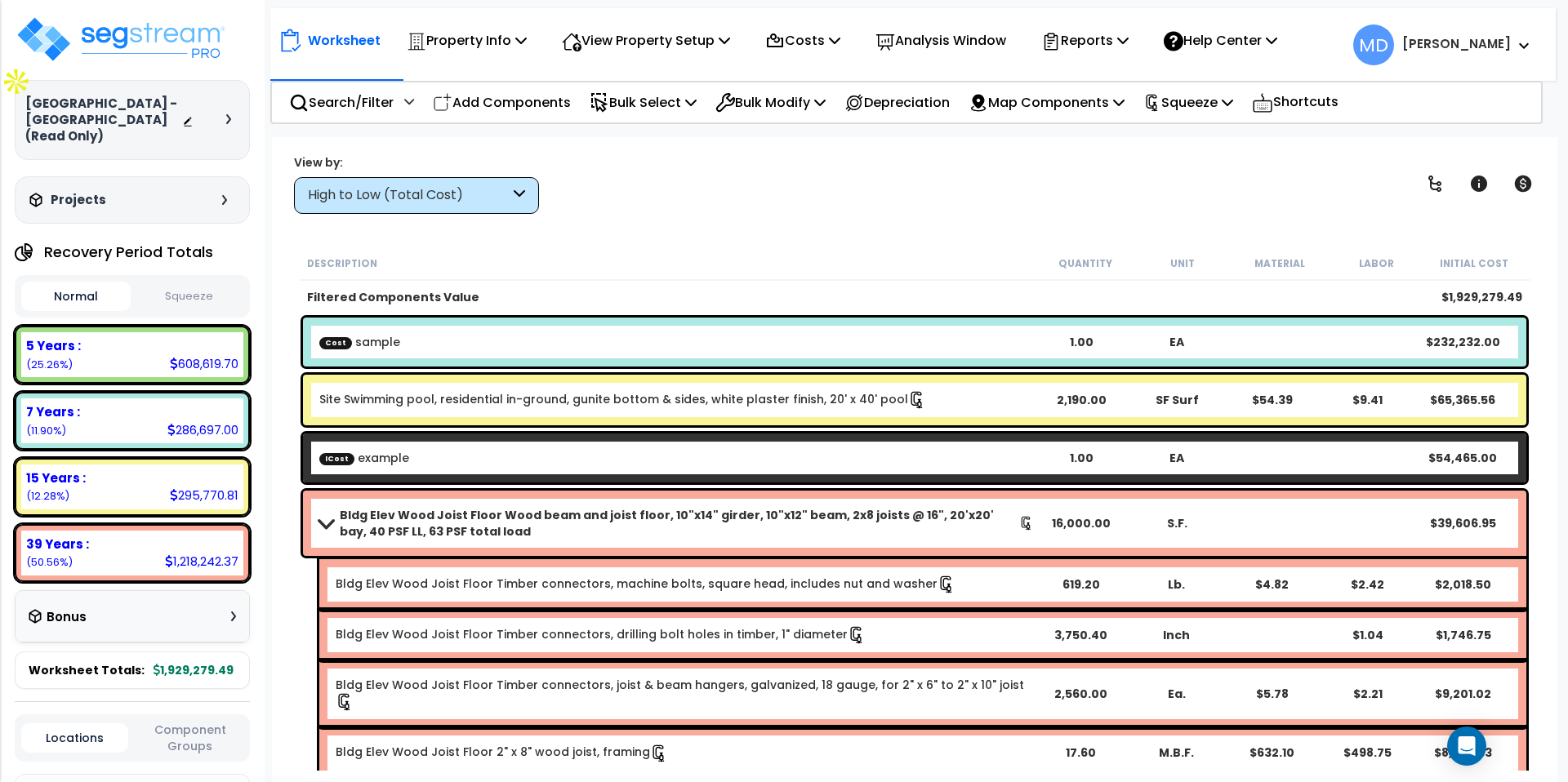
click at [825, 526] on b "Bldg Elev Wood Joist Floor Wood beam and joist floor, 10"x14" girder, 10"x12" b…" at bounding box center [679, 523] width 680 height 33
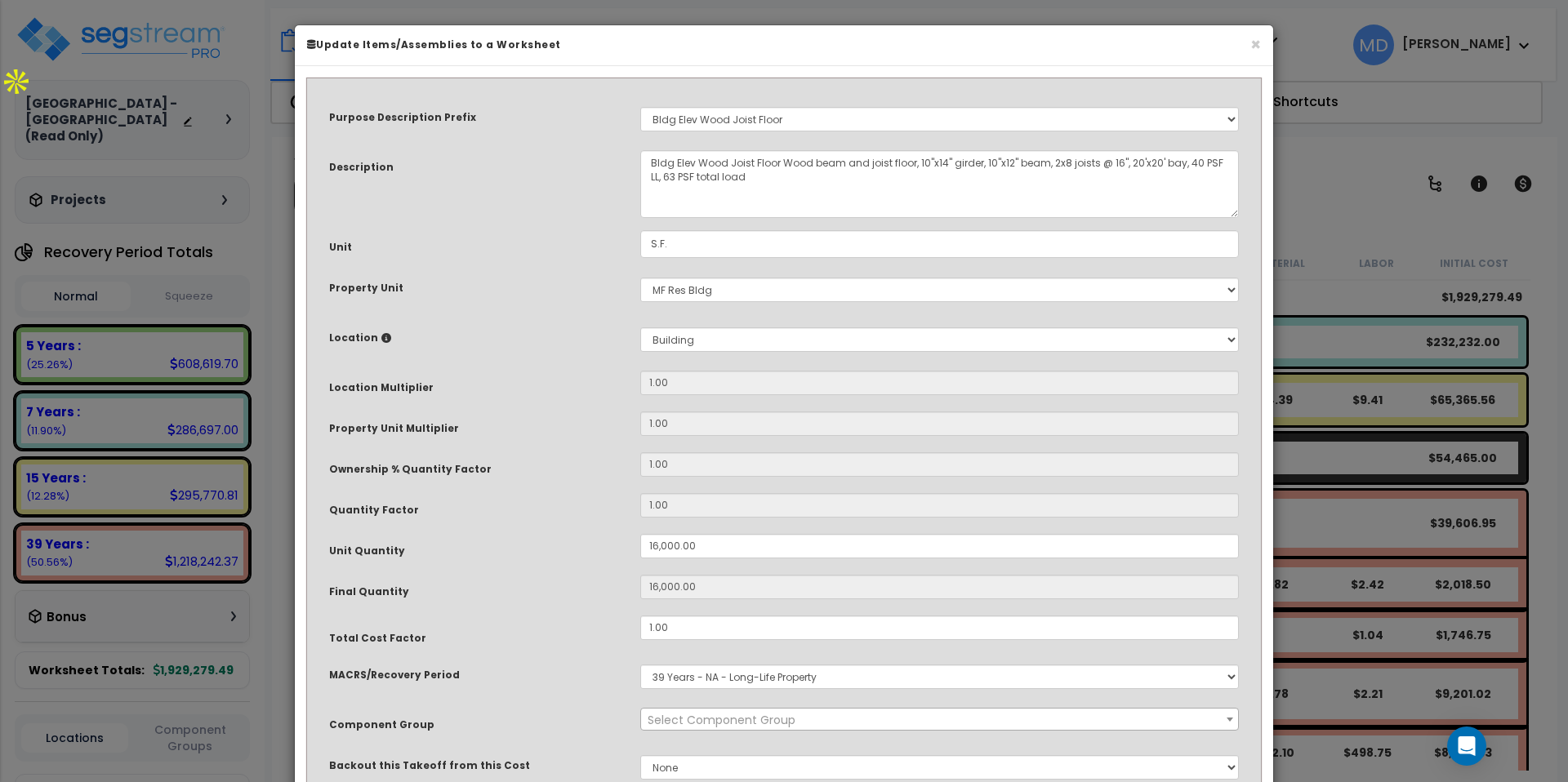
scroll to position [142, 0]
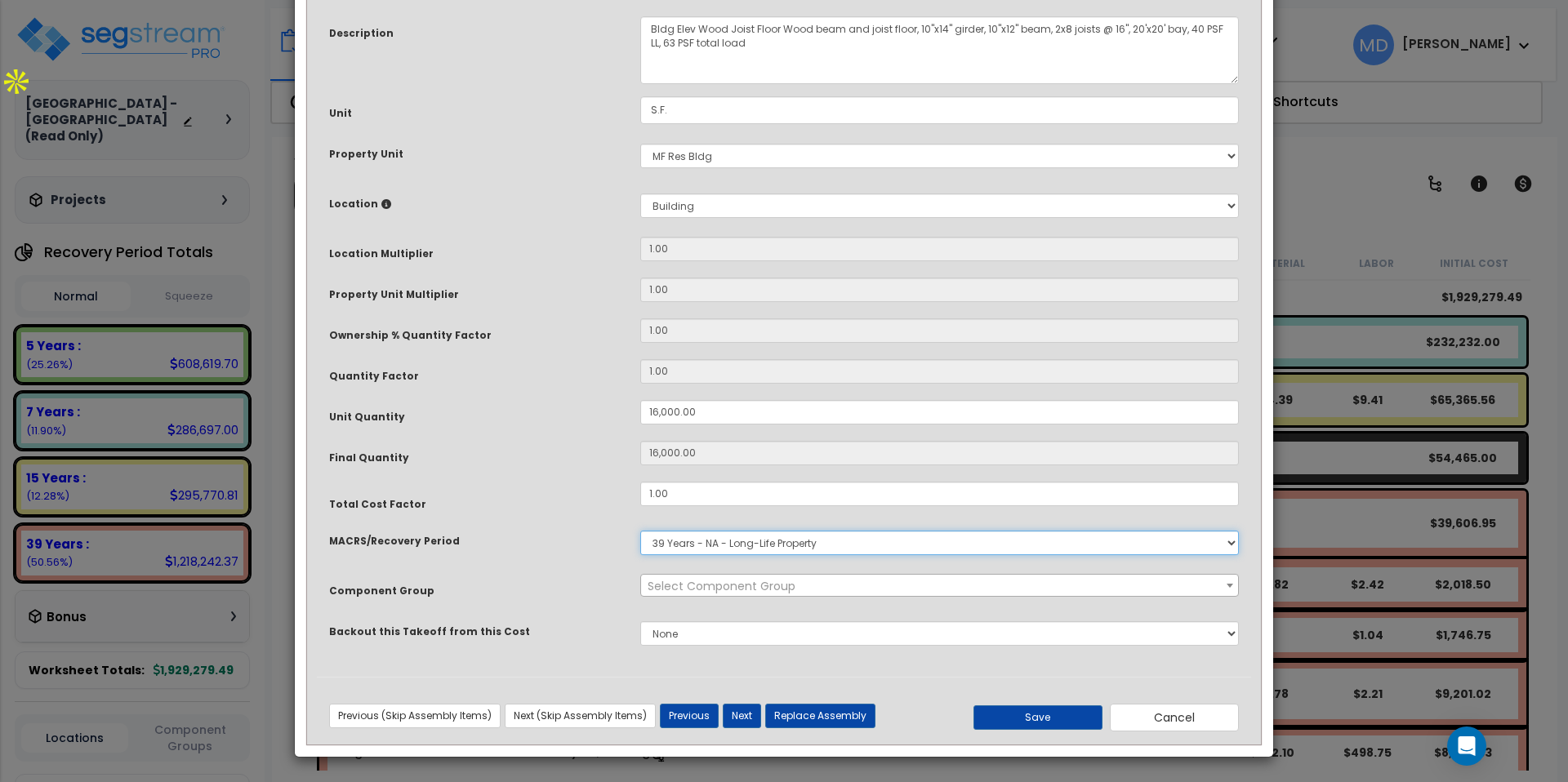
click at [739, 544] on select "Select MACRS/Recovery Period 5 Years - 57.0 - Distributive Trades & Services 5 …" at bounding box center [939, 543] width 598 height 24
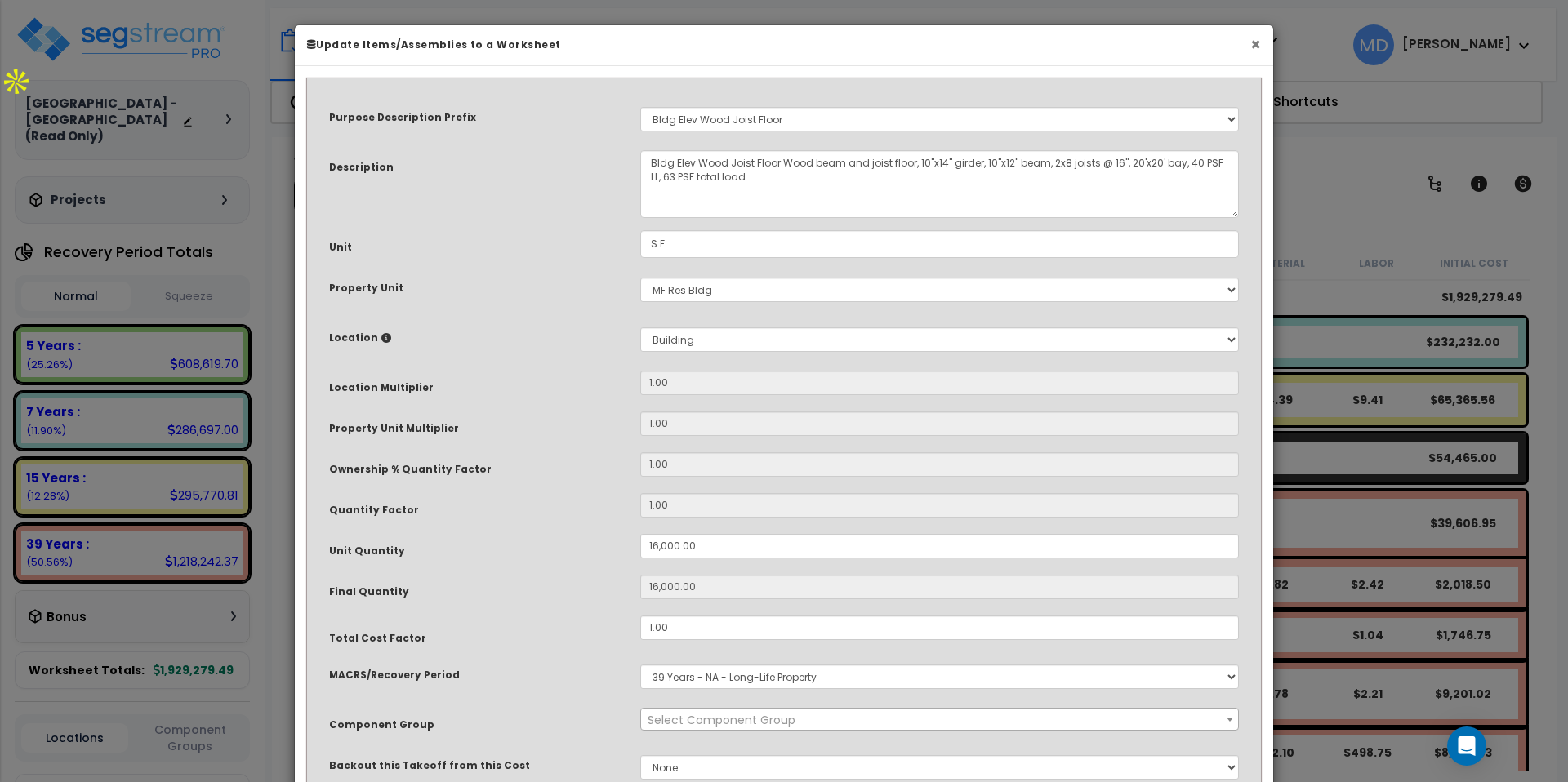
click at [1250, 49] on button "×" at bounding box center [1255, 45] width 11 height 17
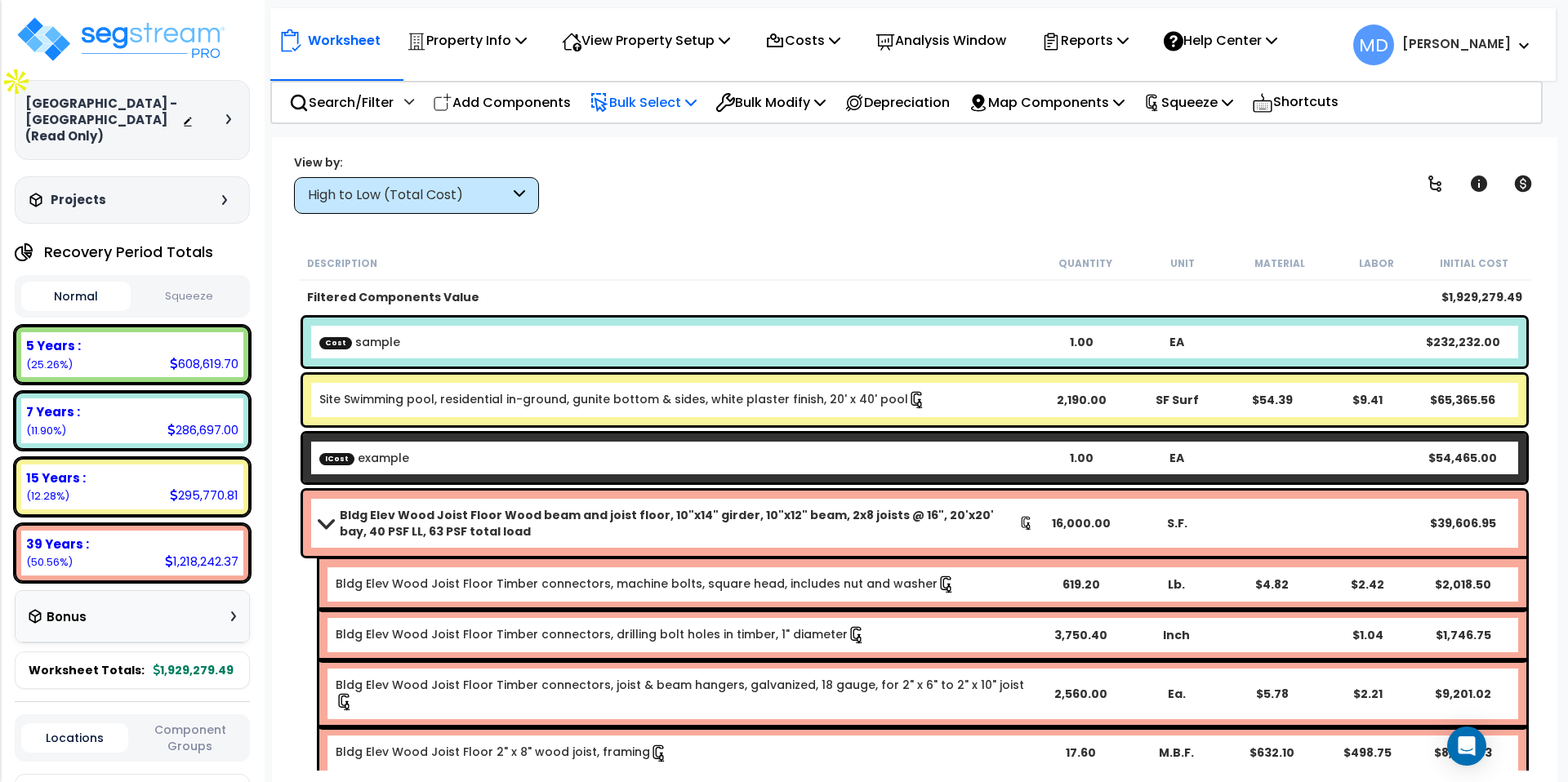
click at [650, 105] on p "Bulk Select" at bounding box center [643, 102] width 107 height 22
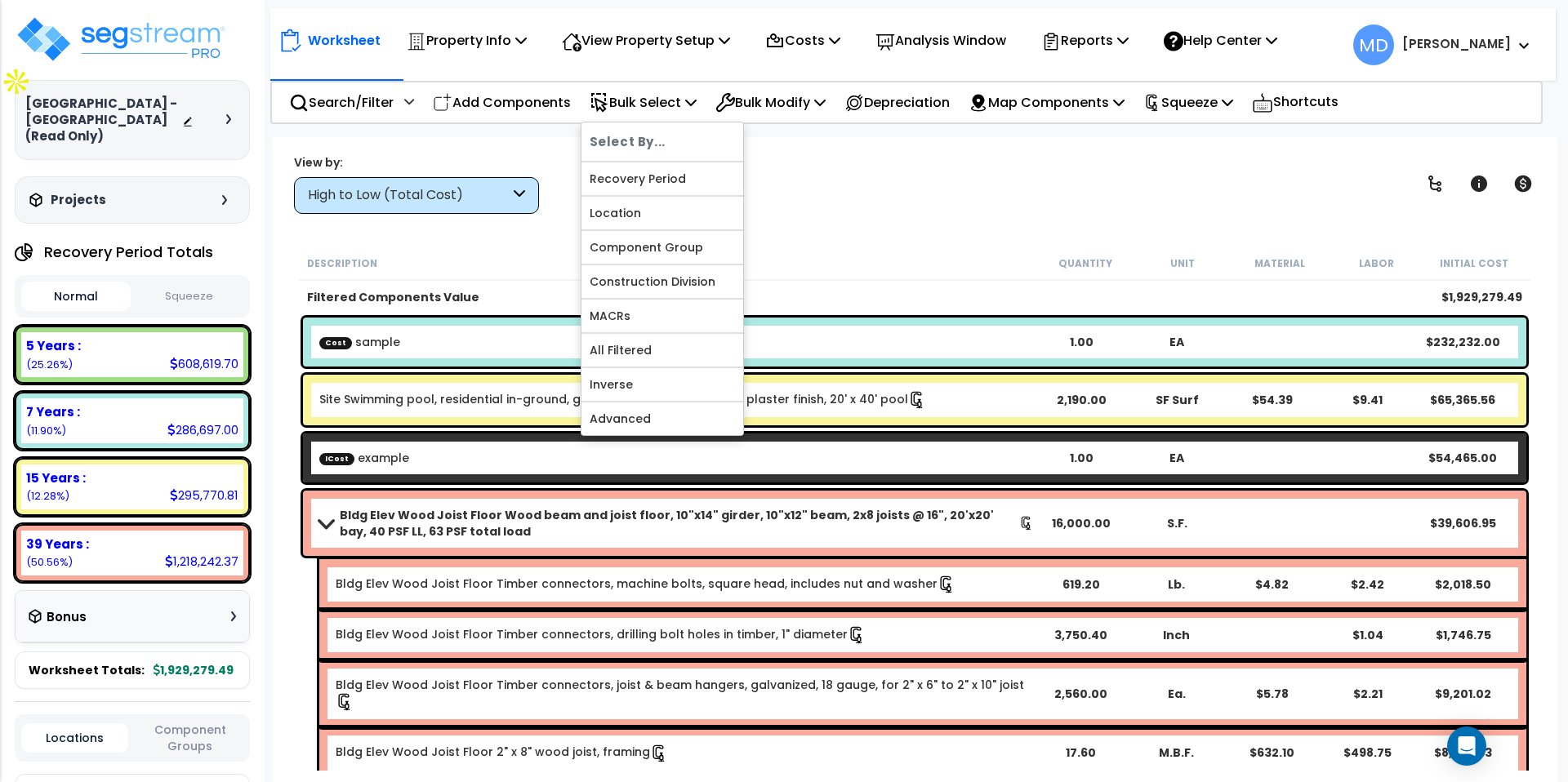
click at [860, 197] on div "View by: High to Low (Total Cost) High to Low (Total Cost)" at bounding box center [914, 184] width 1253 height 60
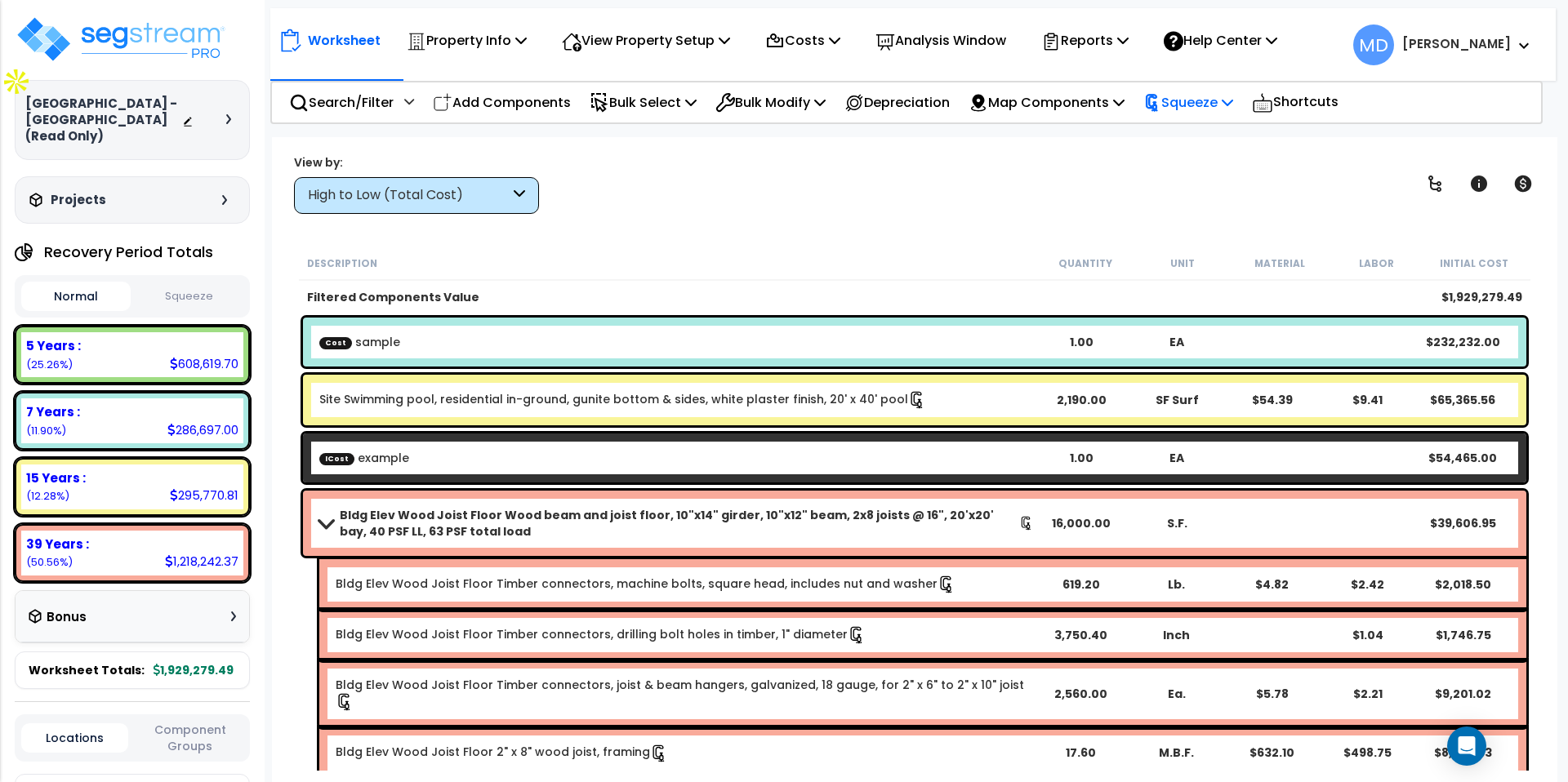
click at [1210, 101] on p "Squeeze" at bounding box center [1188, 102] width 90 height 22
click at [1216, 159] on link "Reset Squeeze" at bounding box center [1216, 173] width 161 height 33
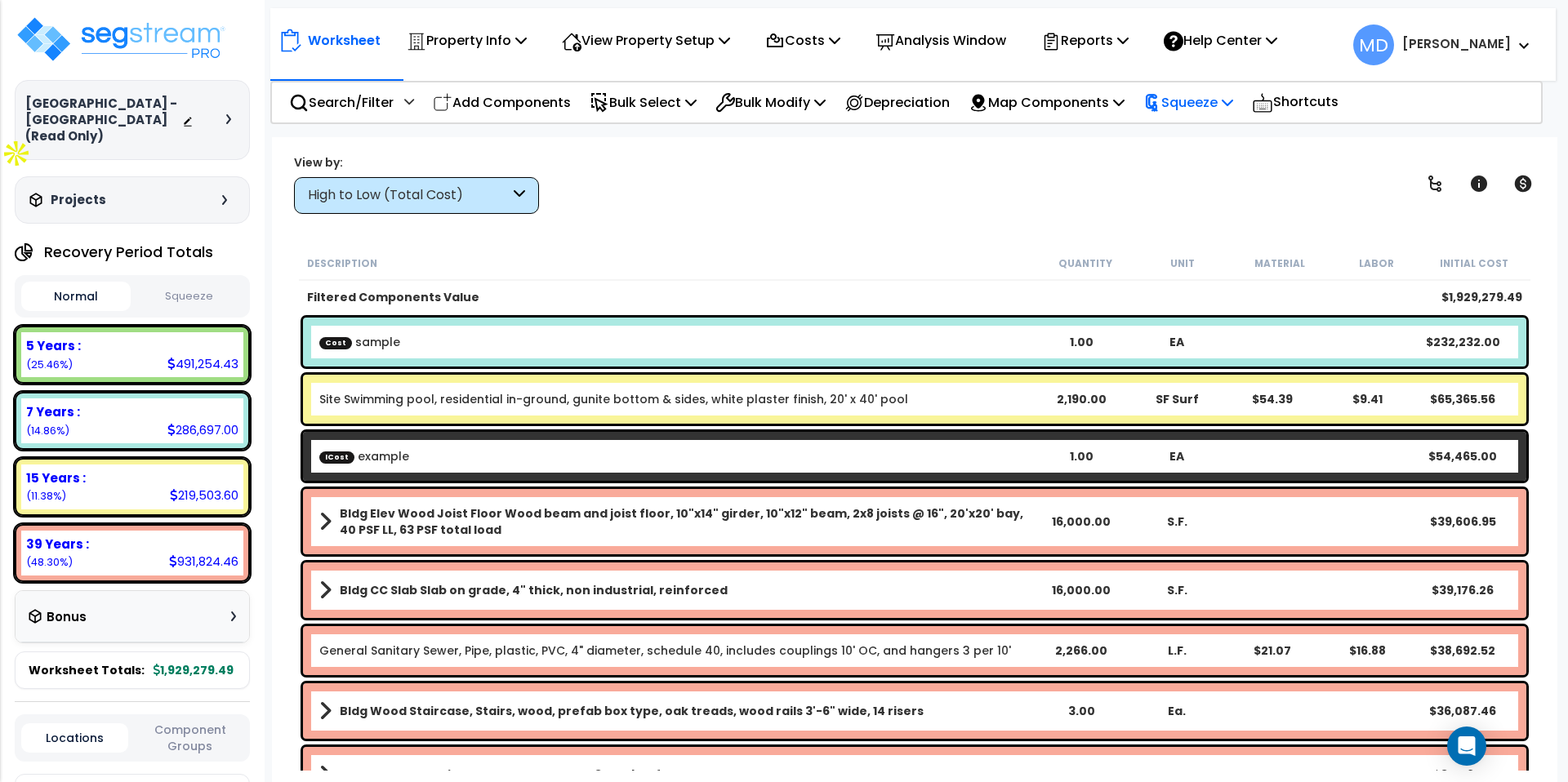
click at [1201, 113] on p "Squeeze" at bounding box center [1188, 102] width 90 height 22
click at [1204, 134] on link "Squeeze" at bounding box center [1216, 139] width 161 height 33
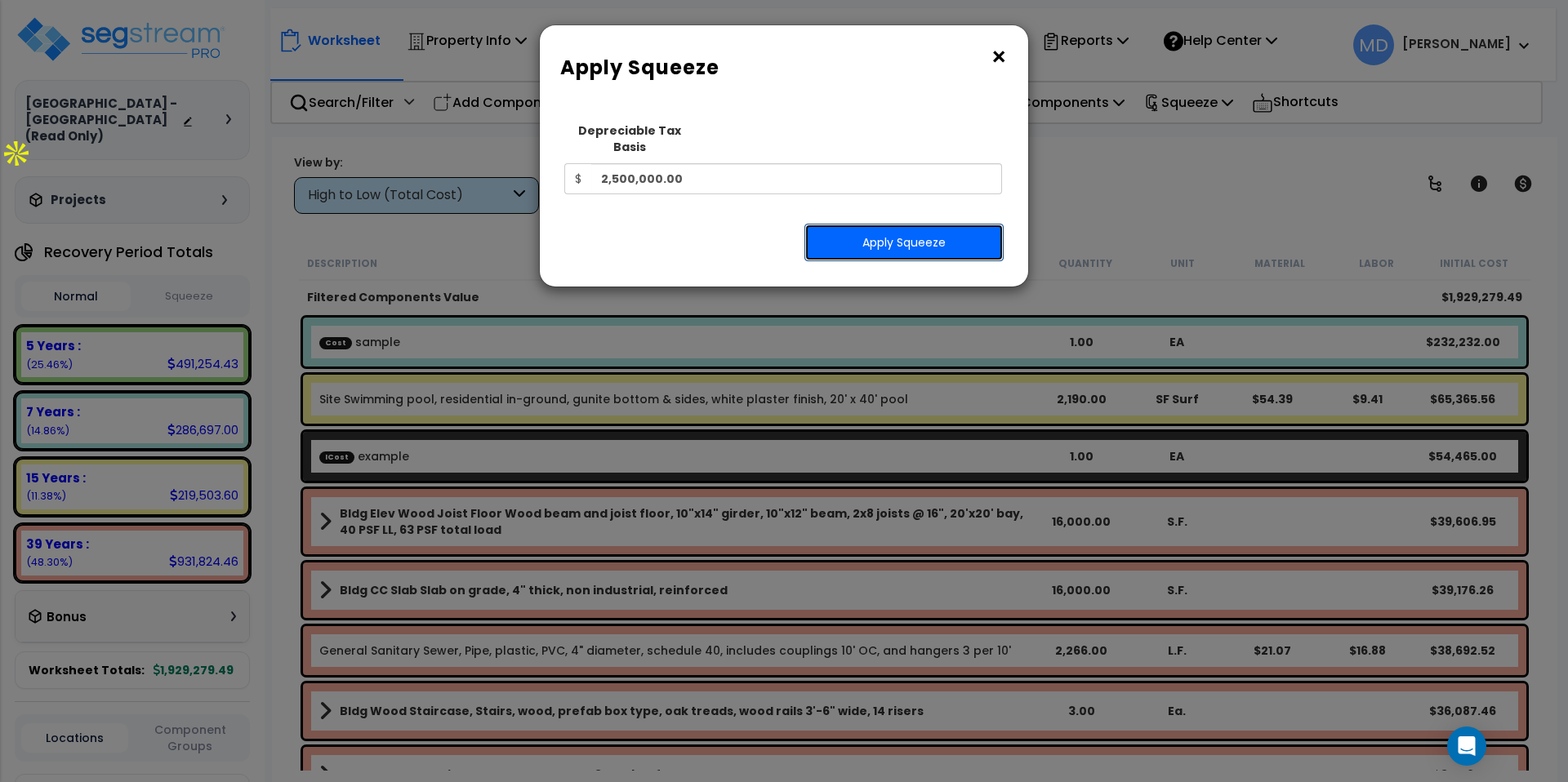
click at [926, 227] on button "Apply Squeeze" at bounding box center [903, 242] width 199 height 38
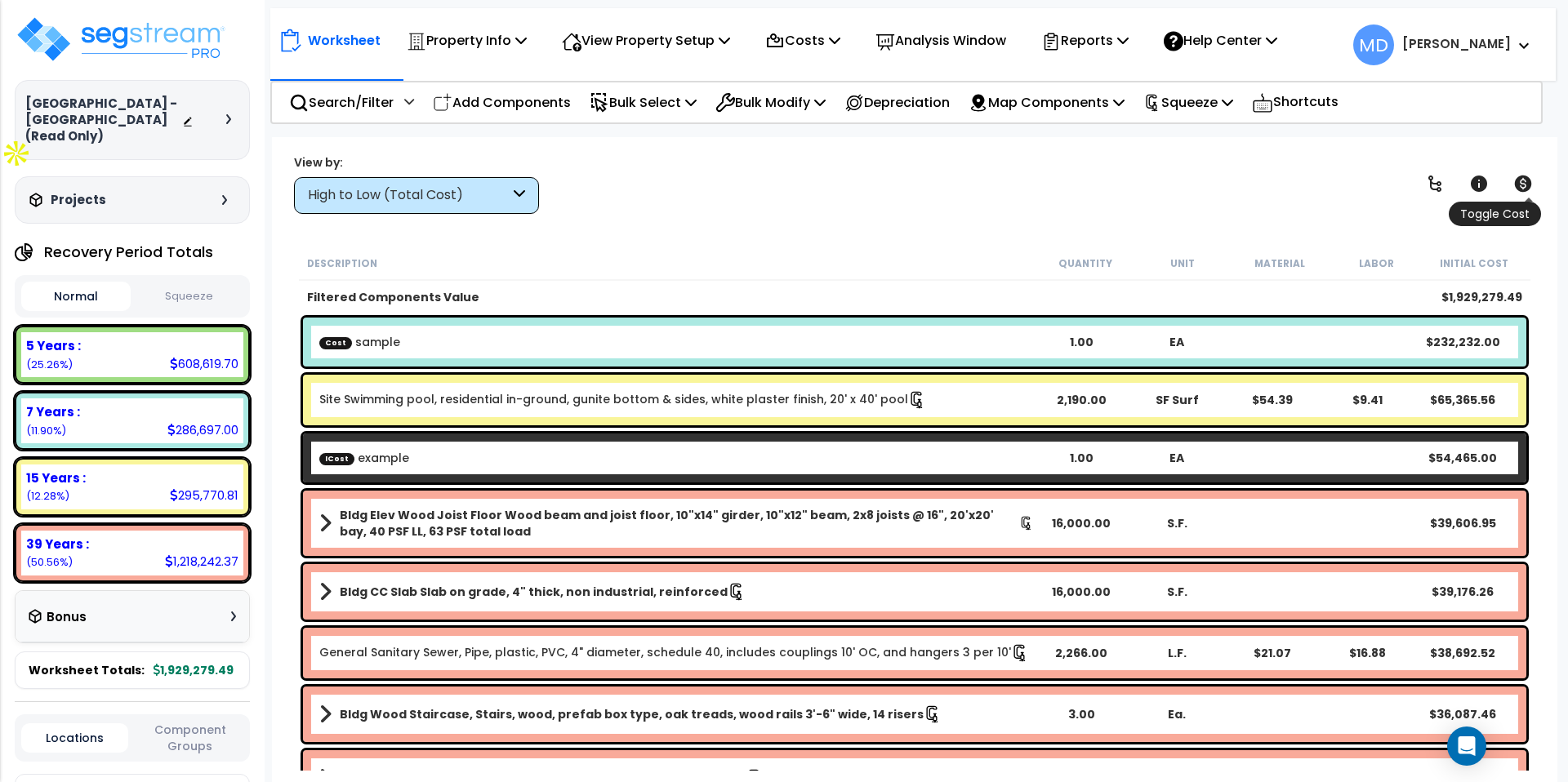
click at [1518, 176] on icon at bounding box center [1523, 183] width 19 height 19
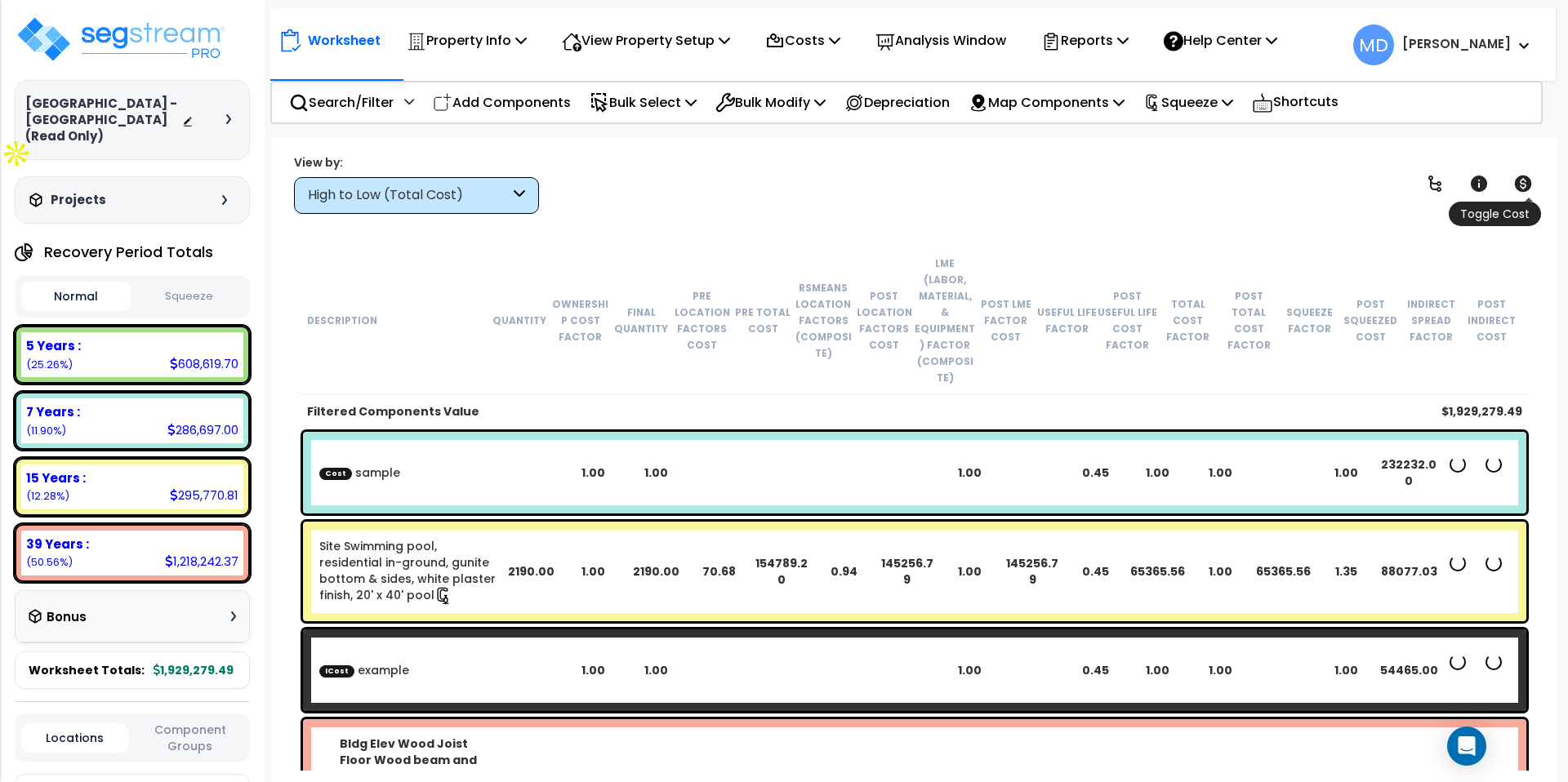
click at [1518, 176] on icon at bounding box center [1523, 183] width 19 height 19
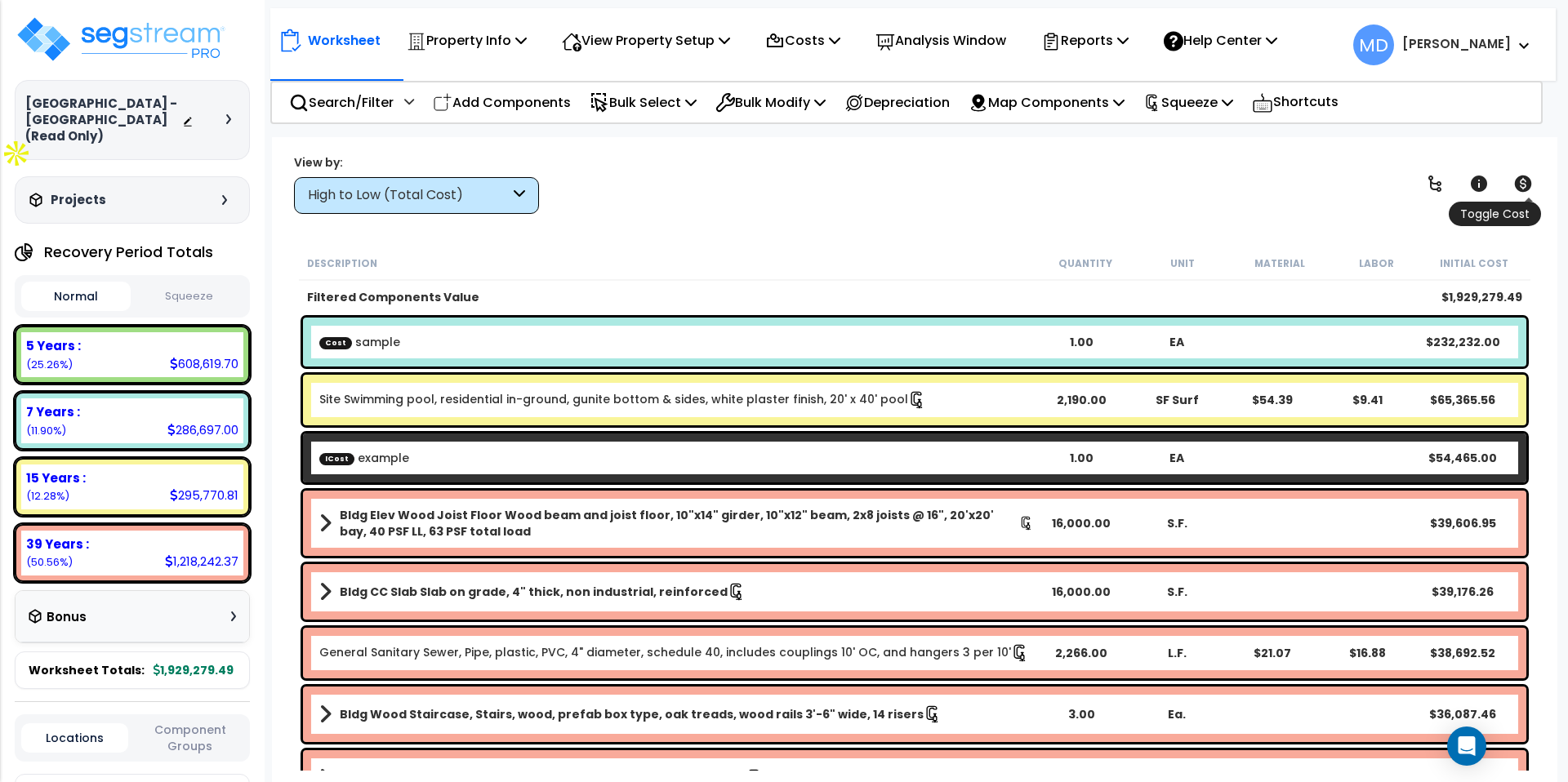
click at [1518, 176] on icon at bounding box center [1523, 183] width 19 height 19
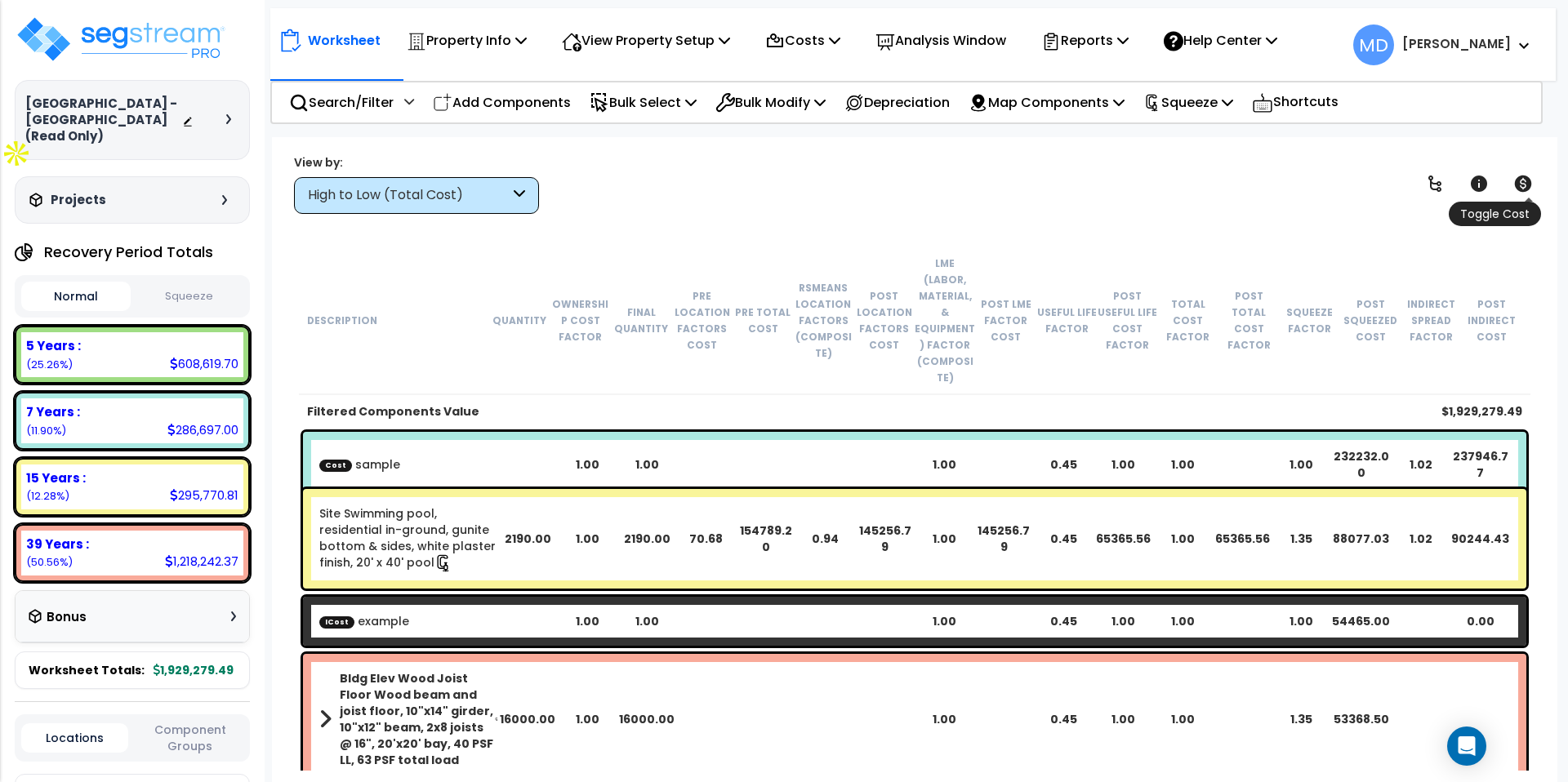
click at [1515, 187] on icon at bounding box center [1523, 183] width 19 height 19
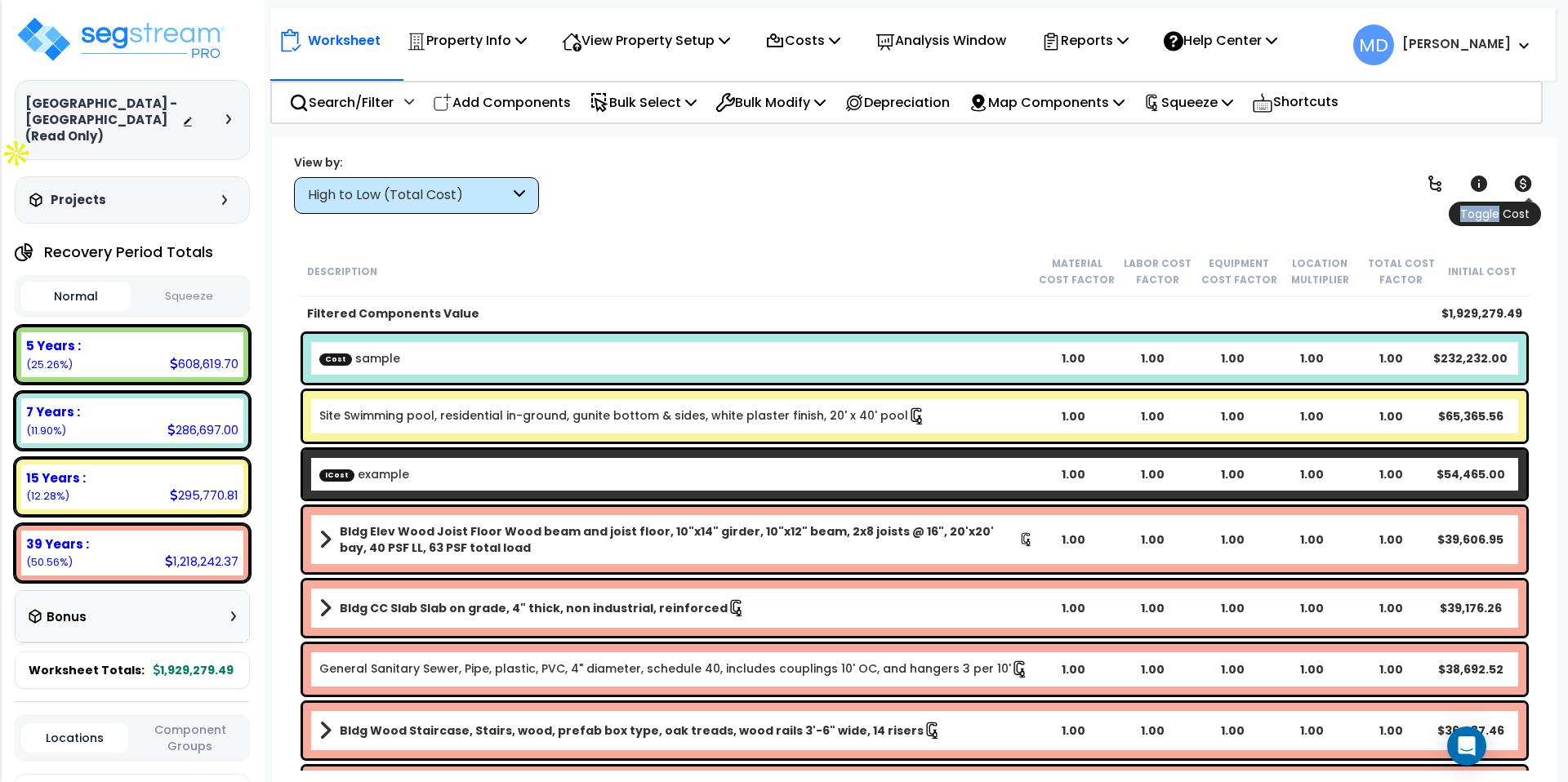
click at [1515, 187] on icon at bounding box center [1523, 183] width 19 height 19
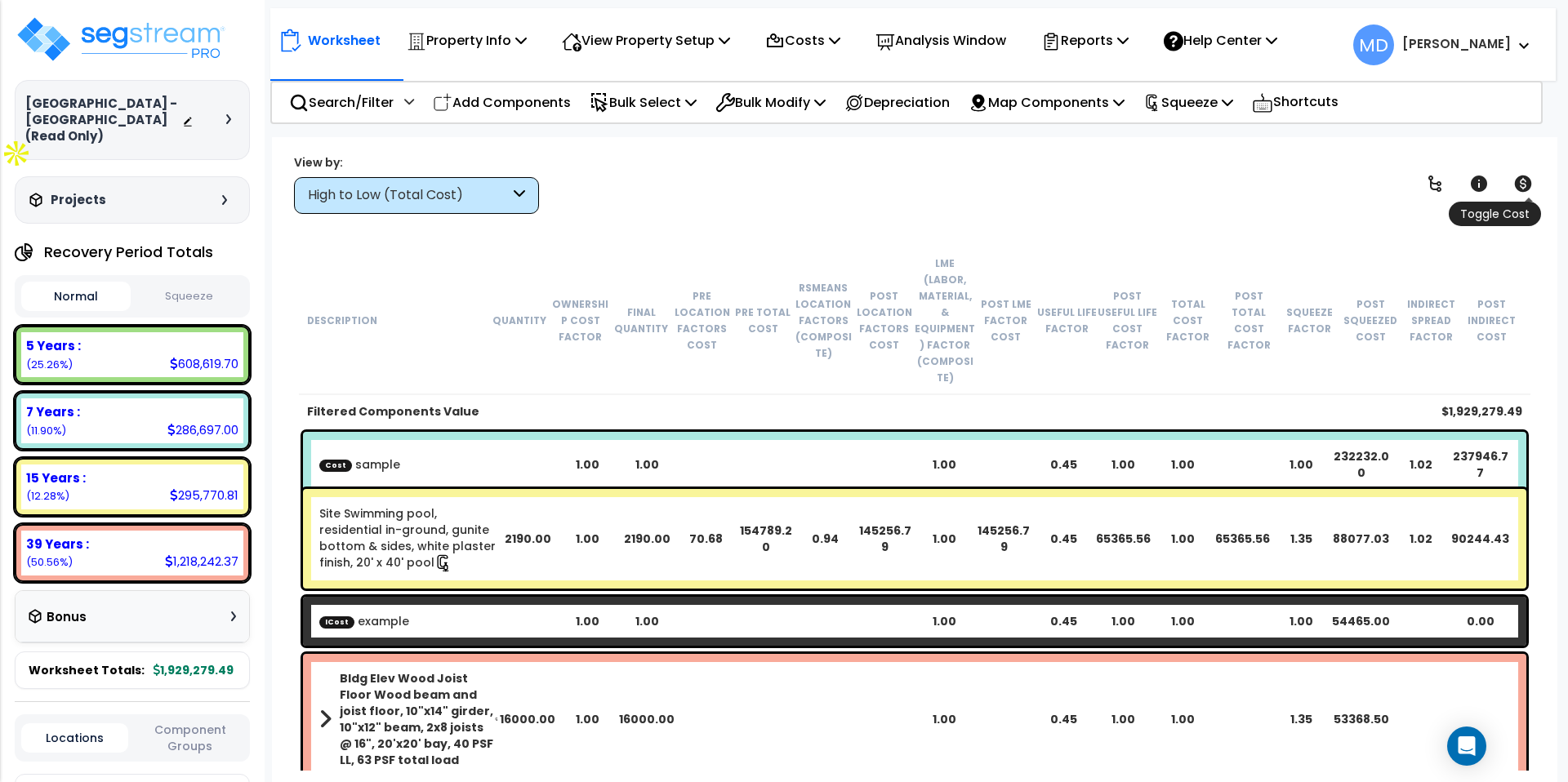
click at [1515, 187] on icon at bounding box center [1523, 183] width 19 height 19
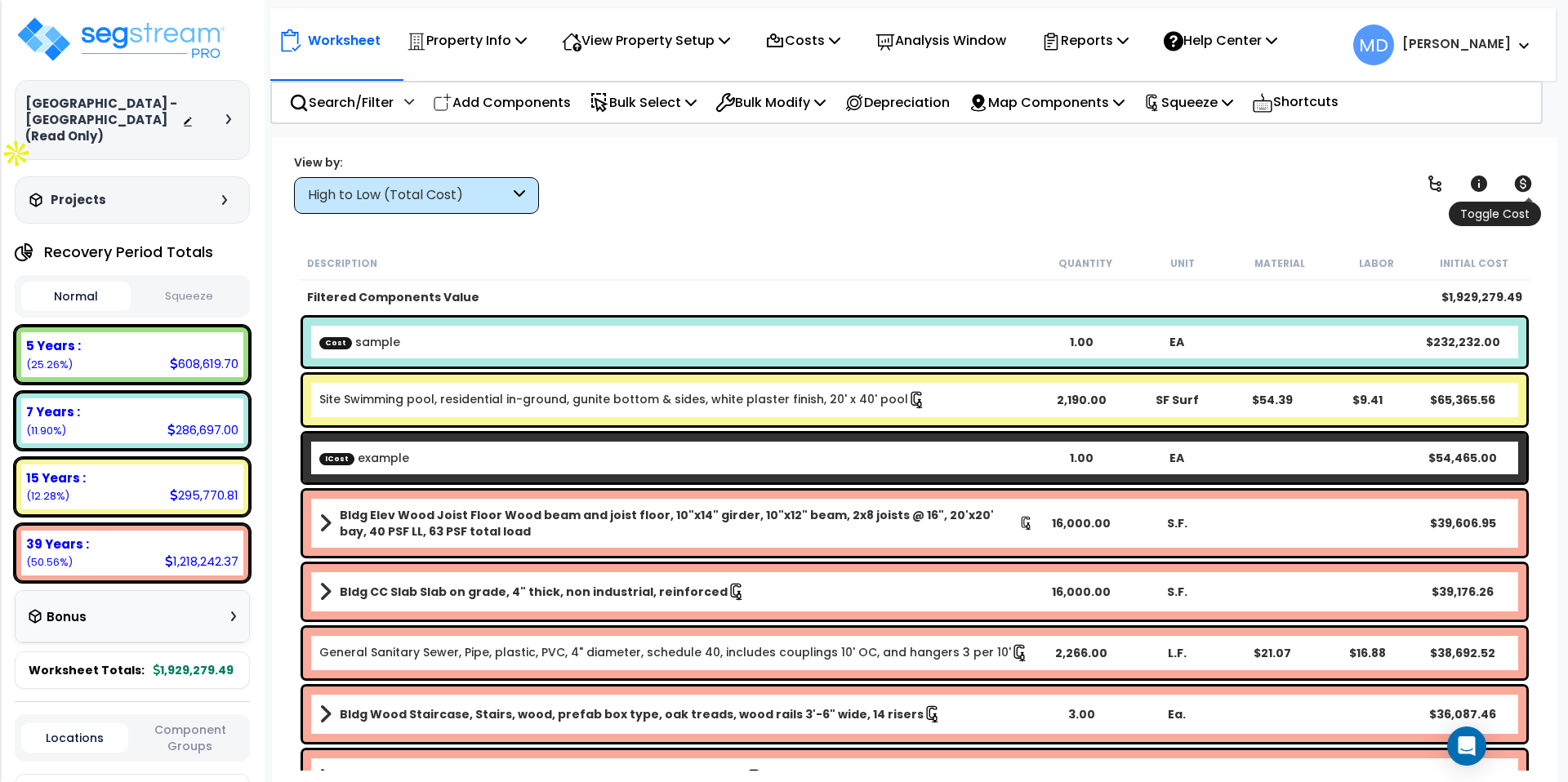
click at [1515, 187] on icon at bounding box center [1523, 183] width 19 height 19
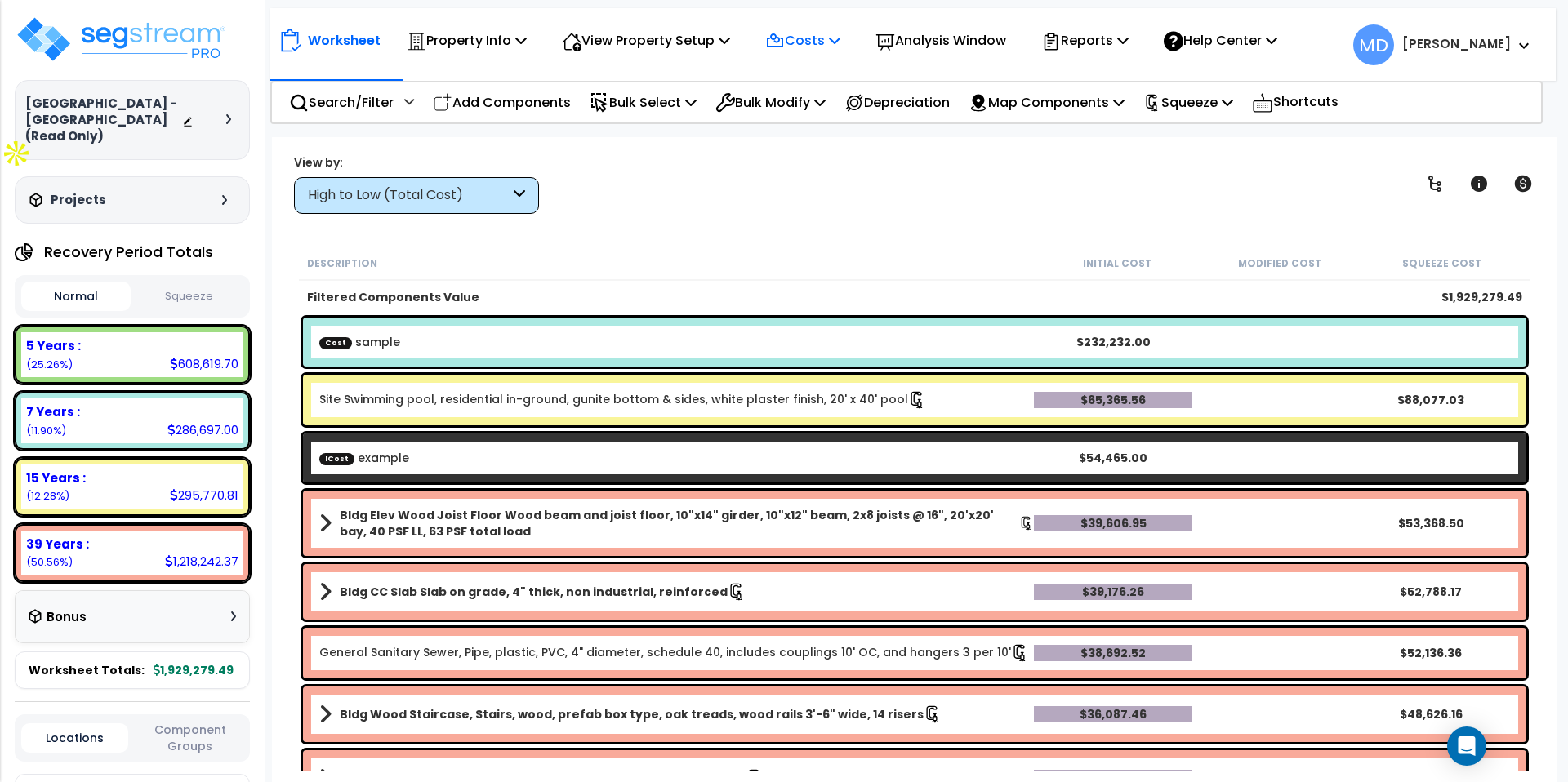
click at [802, 43] on p "Costs" at bounding box center [802, 40] width 75 height 22
click at [998, 206] on div "View by: High to Low (Total Cost) High to Low (Total Cost)" at bounding box center [914, 184] width 1253 height 60
click at [1126, 44] on p "Reports" at bounding box center [1085, 40] width 87 height 22
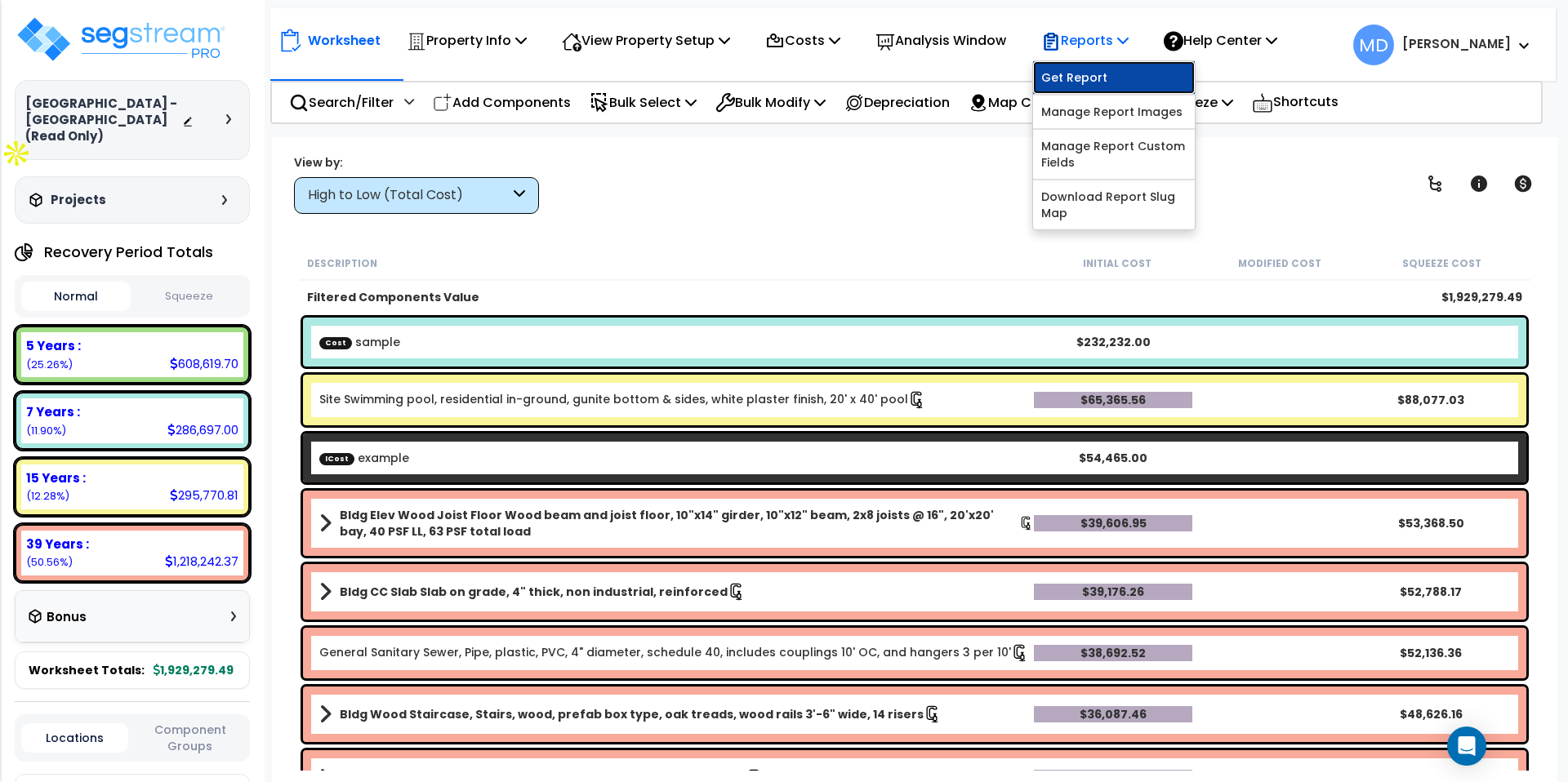
click at [1109, 77] on link "Get Report" at bounding box center [1114, 77] width 161 height 33
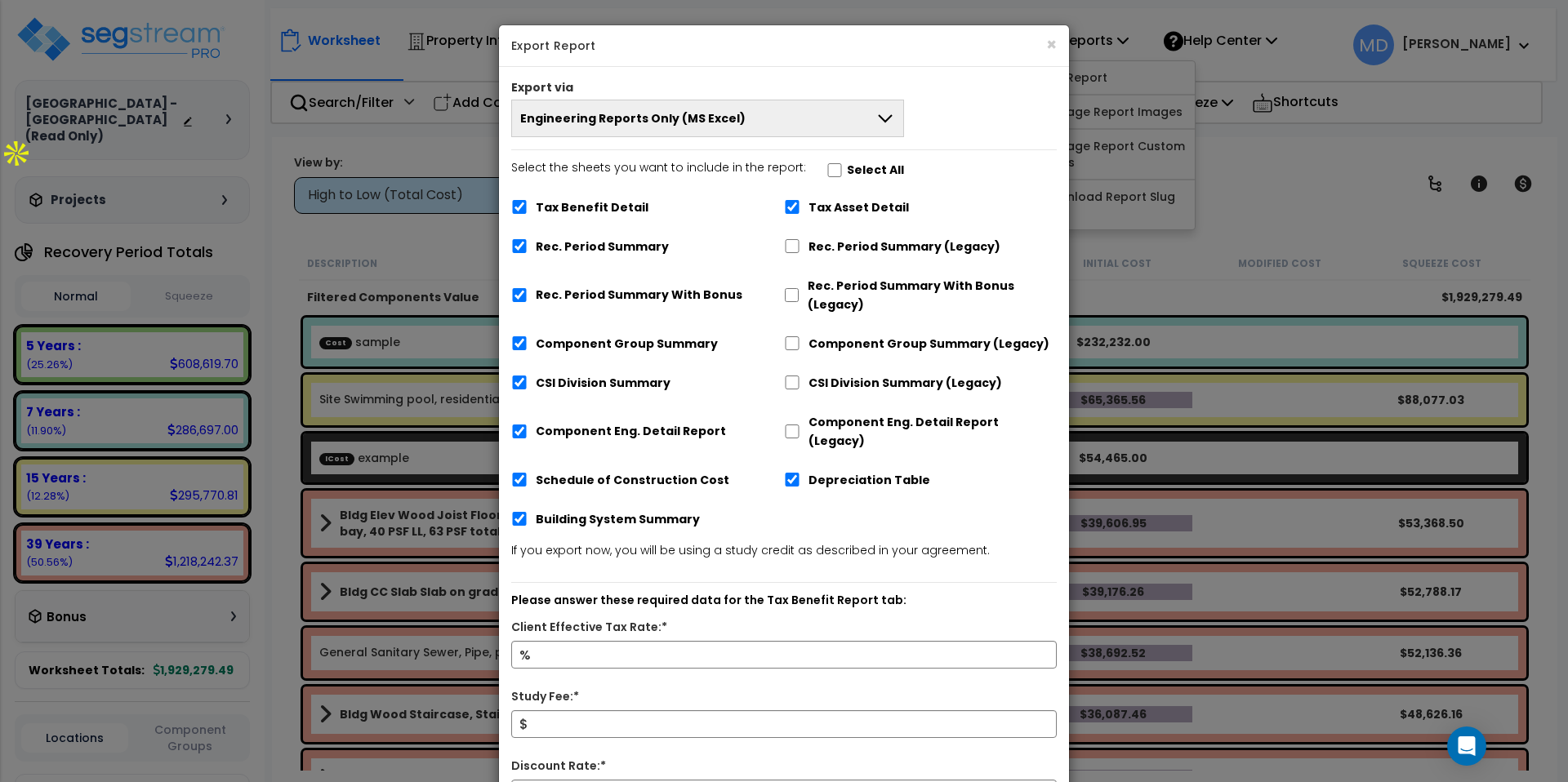
click at [782, 133] on button "Engineering Reports Only (MS Excel)" at bounding box center [708, 118] width 393 height 38
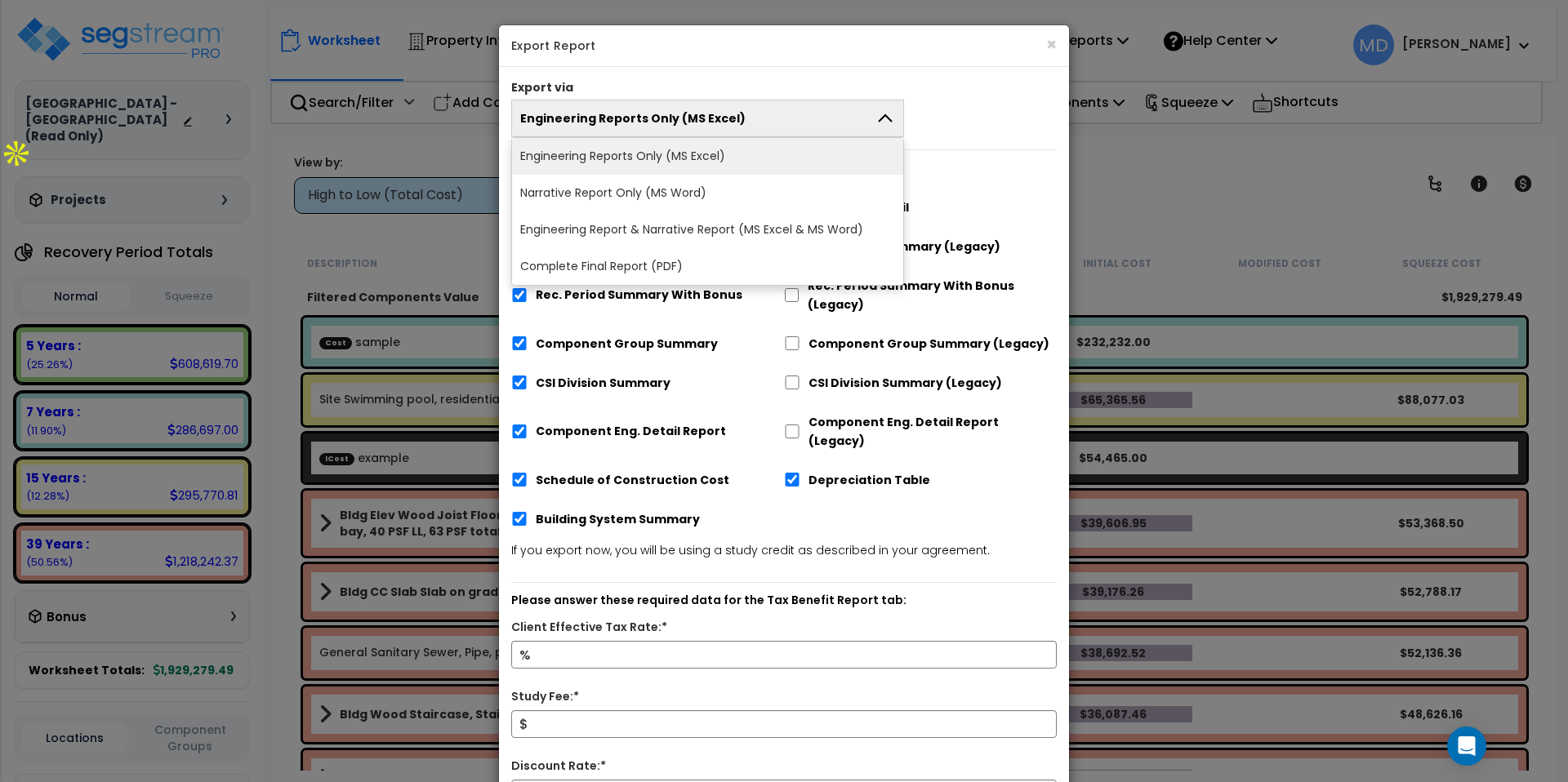
click at [1009, 193] on div "Select the sheets you want to include in the report: Select All Tax Benefit Det…" at bounding box center [784, 350] width 570 height 383
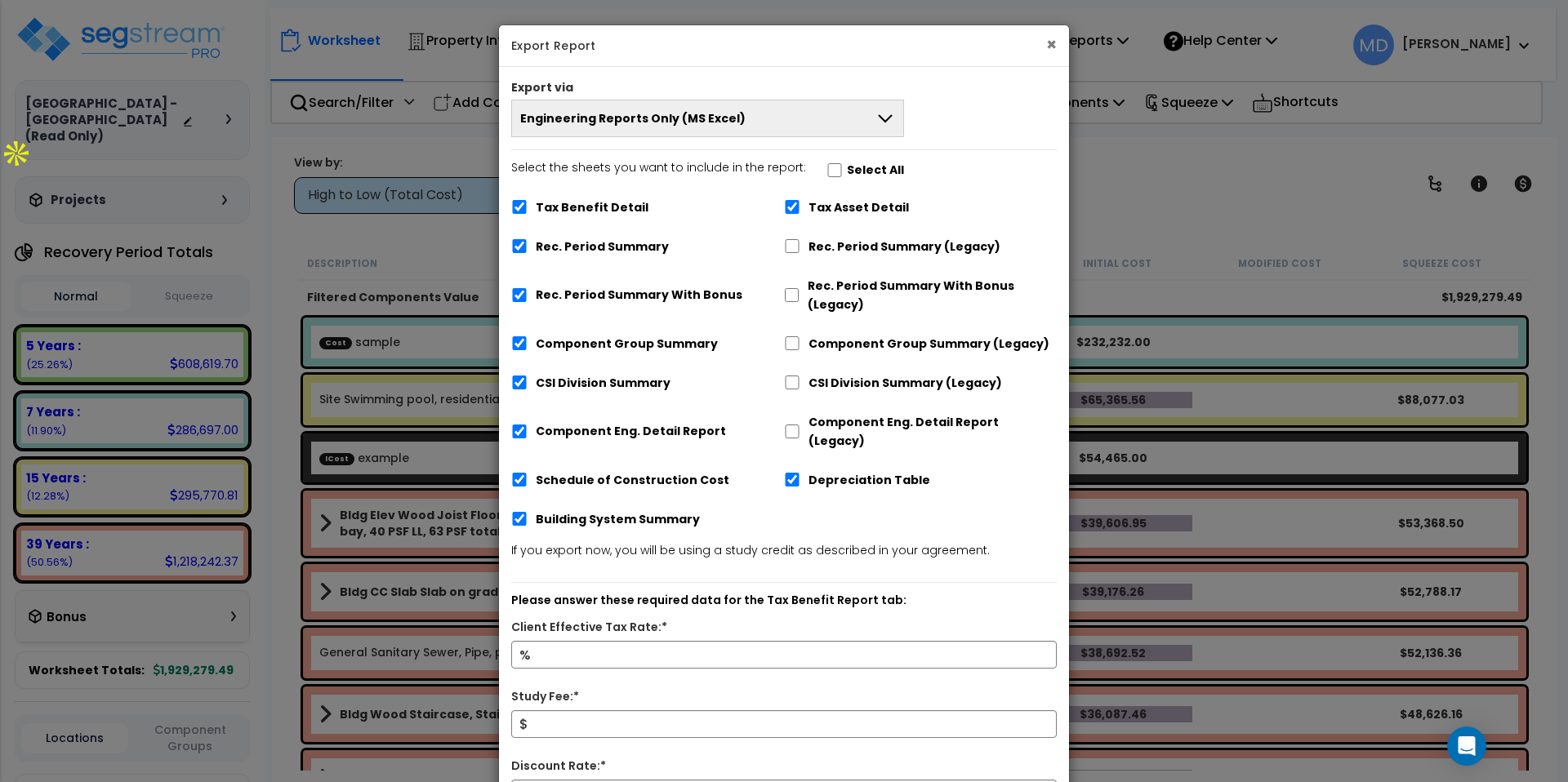
click at [1048, 42] on button "×" at bounding box center [1051, 45] width 11 height 17
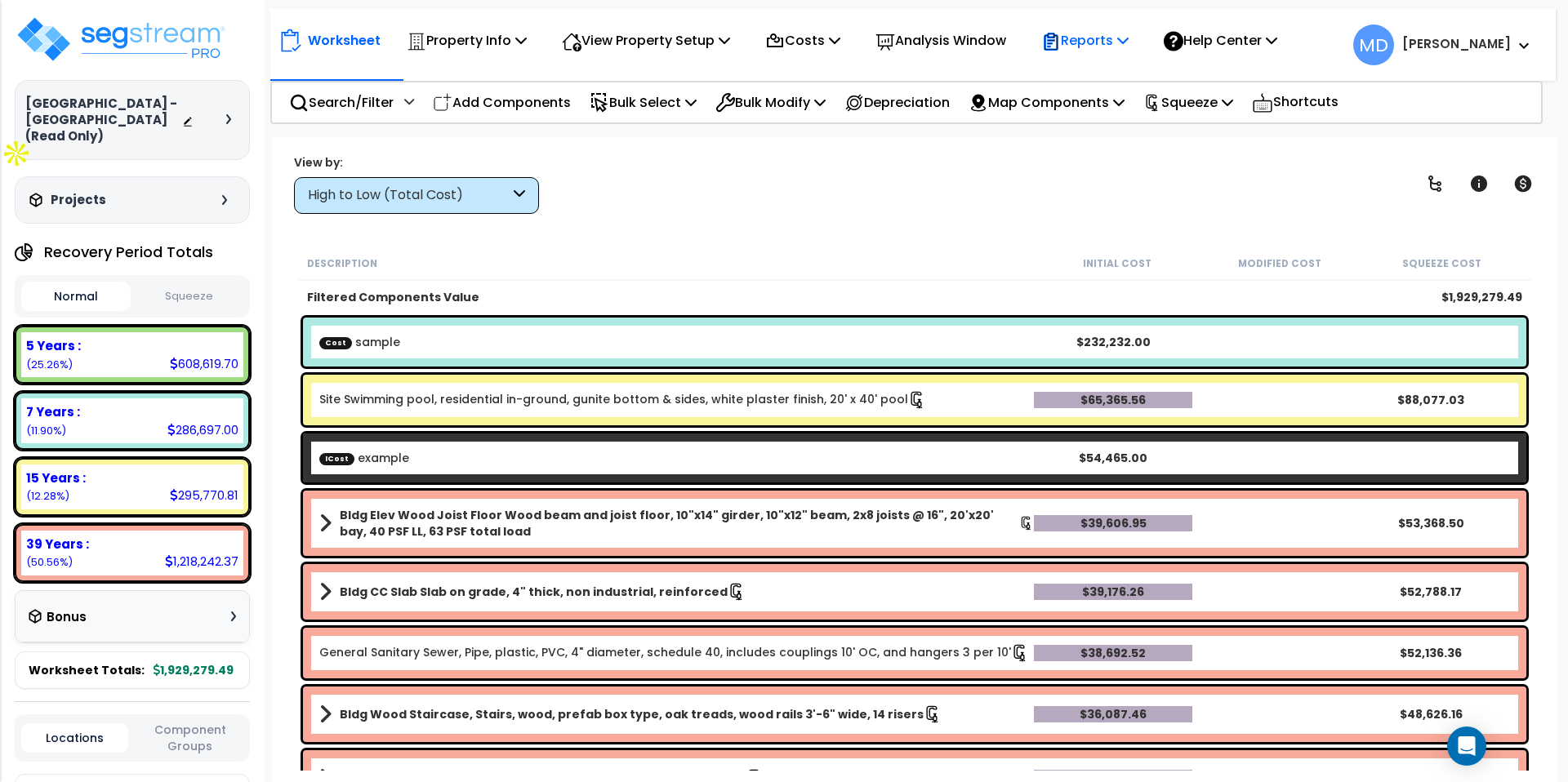
click at [1105, 45] on p "Reports" at bounding box center [1085, 40] width 87 height 22
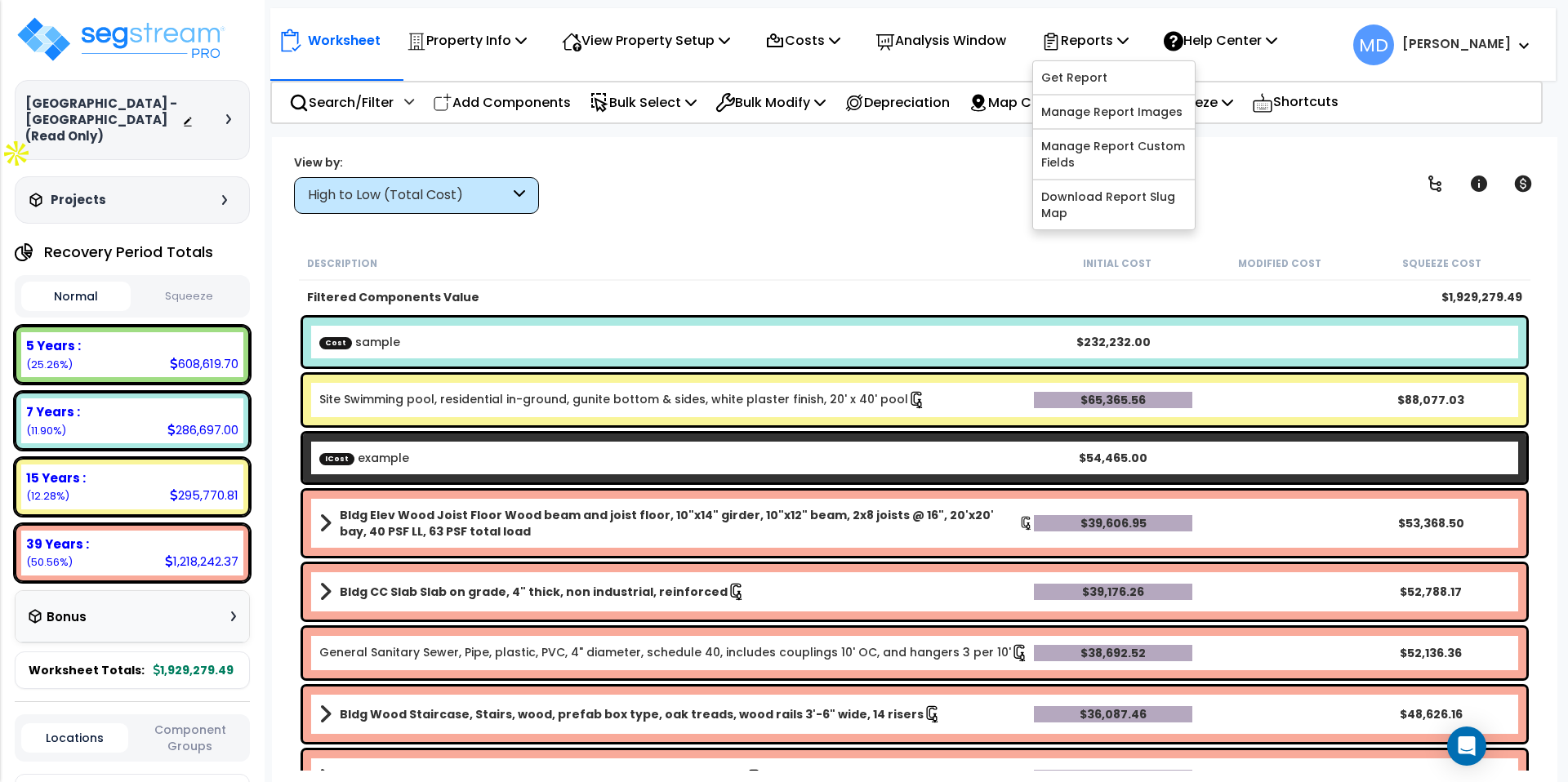
click at [895, 189] on div "View by: High to Low (Total Cost) High to Low (Total Cost)" at bounding box center [914, 184] width 1253 height 60
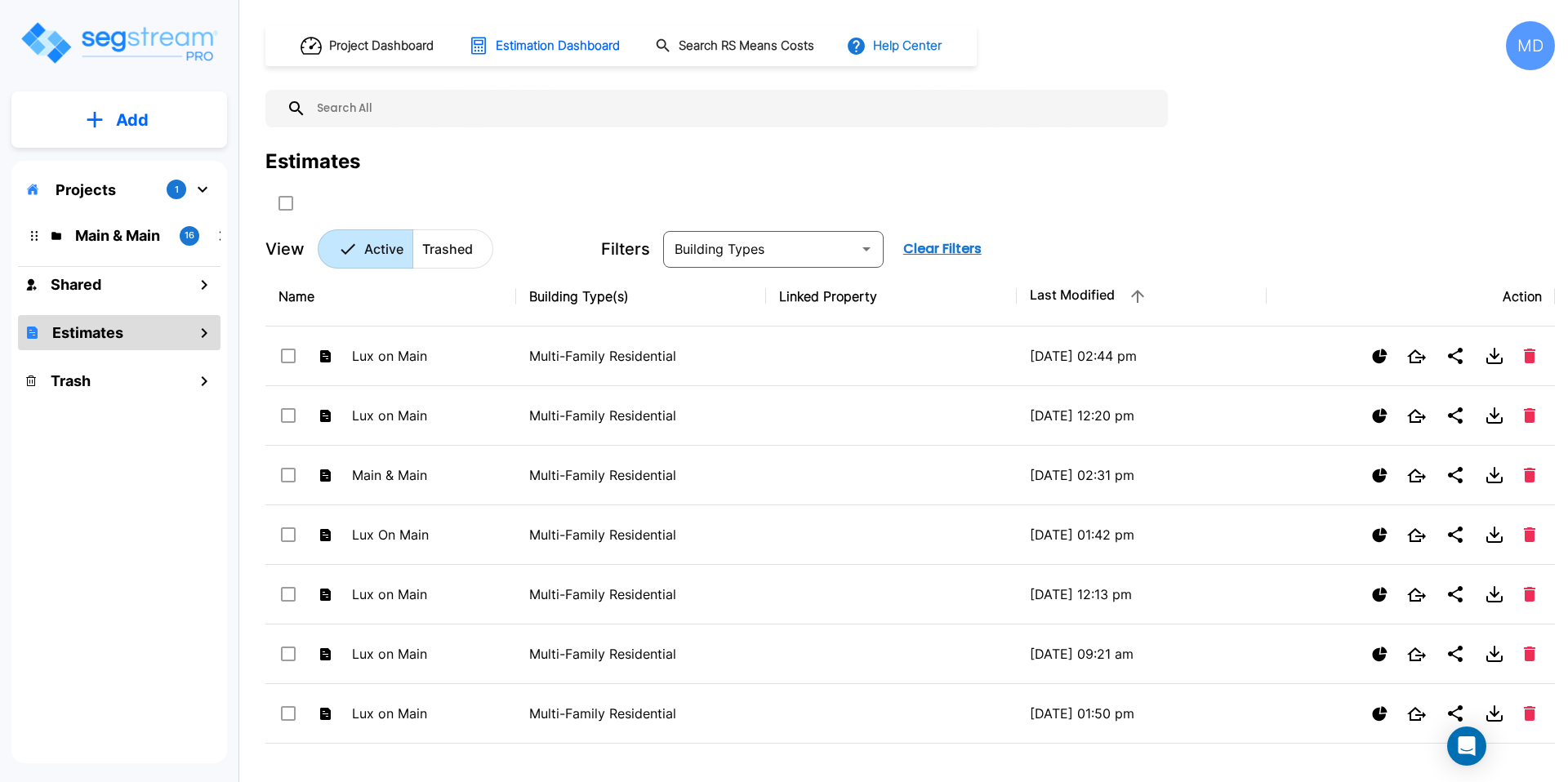
click at [896, 56] on button "Help Center" at bounding box center [895, 45] width 105 height 31
click at [908, 95] on link "Knowledge Base" at bounding box center [926, 89] width 158 height 30
